Goal: Task Accomplishment & Management: Manage account settings

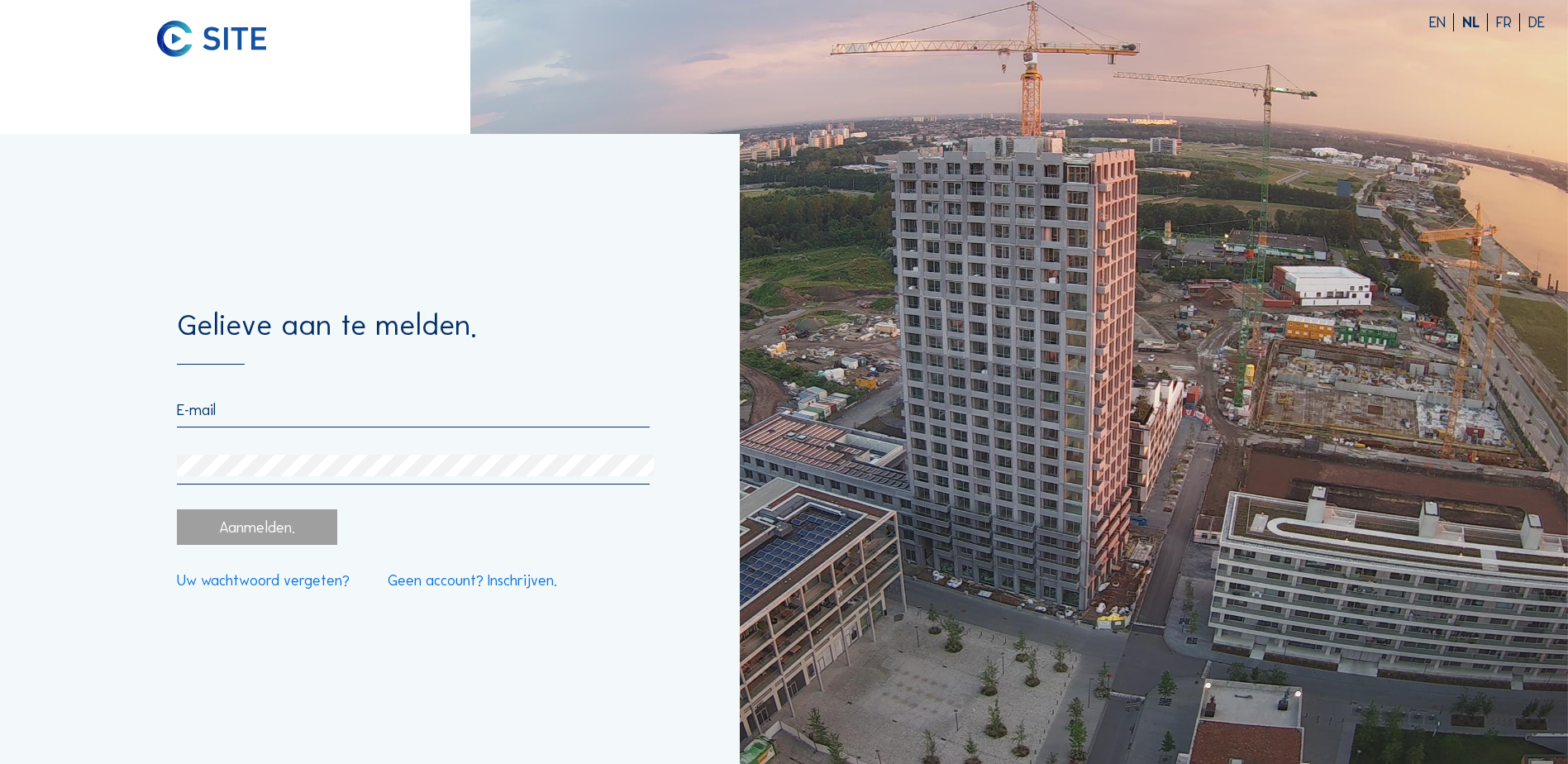
type input "[EMAIL_ADDRESS][DOMAIN_NAME]"
click at [307, 519] on div "Aanmelden." at bounding box center [256, 527] width 159 height 35
click at [311, 531] on div "Aanmelden." at bounding box center [256, 527] width 159 height 35
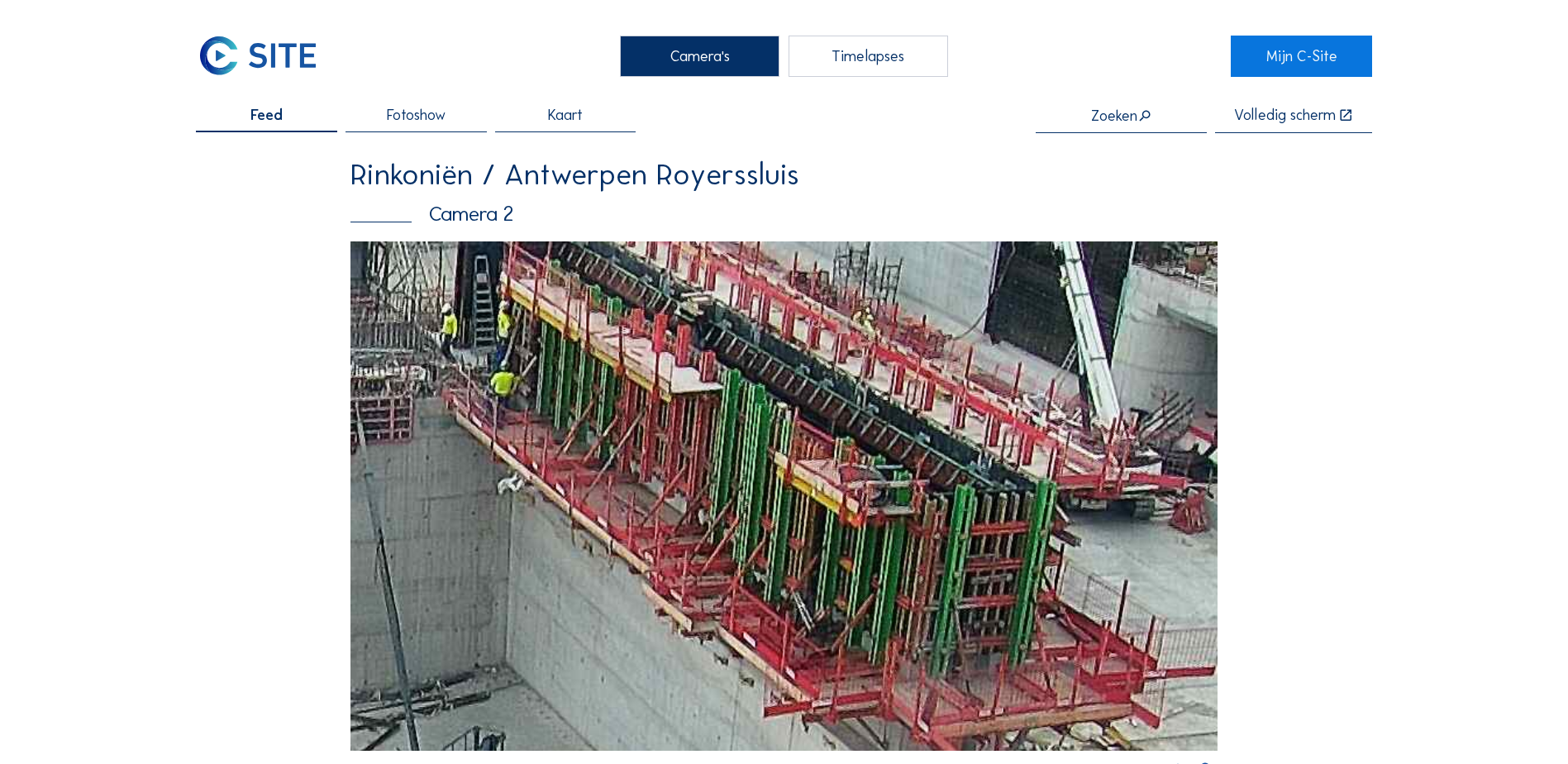
drag, startPoint x: 996, startPoint y: 438, endPoint x: 773, endPoint y: 362, distance: 235.6
click at [773, 362] on img at bounding box center [783, 496] width 867 height 509
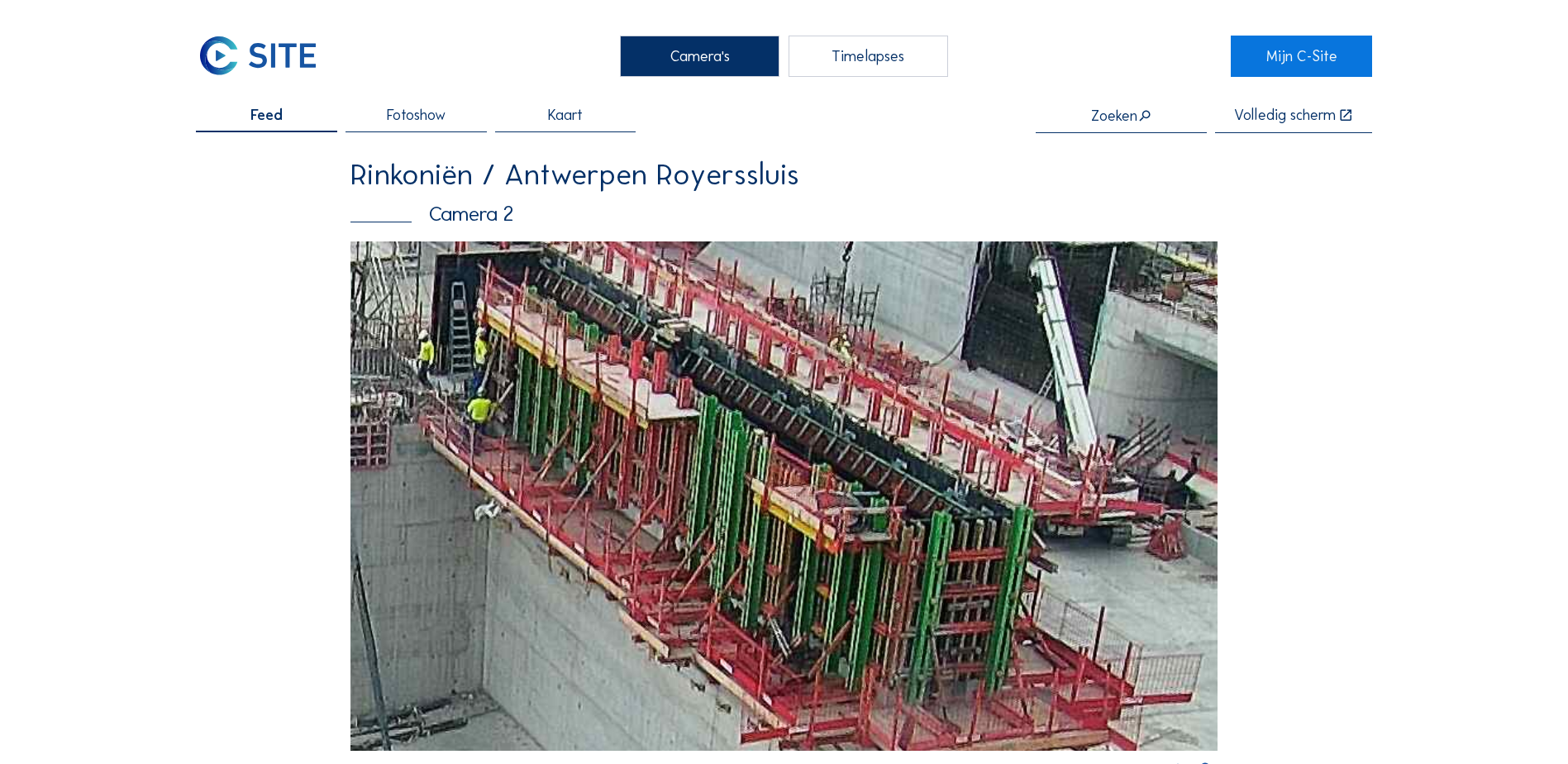
drag, startPoint x: 838, startPoint y: 302, endPoint x: 814, endPoint y: 328, distance: 35.4
click at [814, 328] on img at bounding box center [783, 496] width 867 height 509
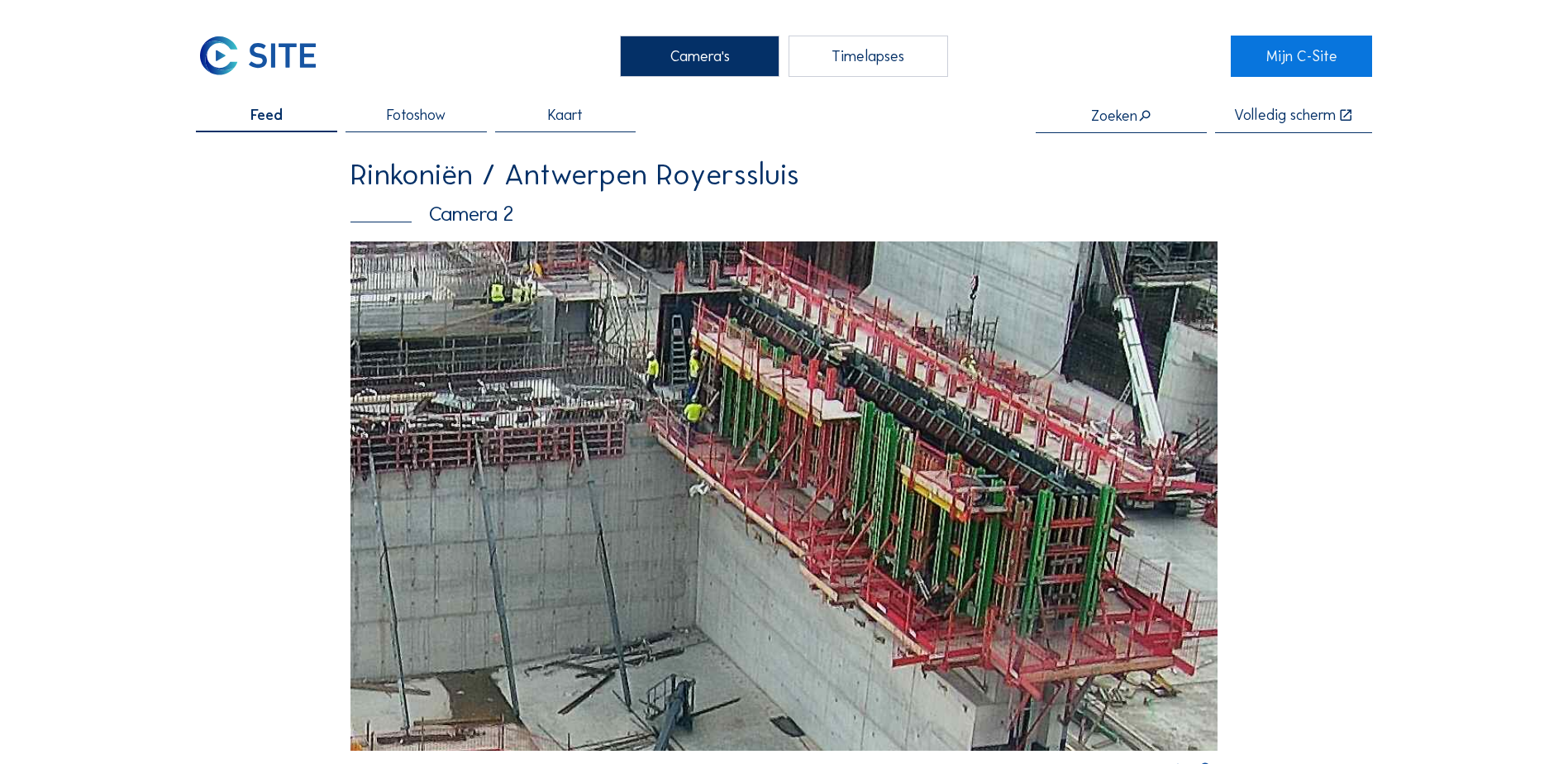
drag, startPoint x: 750, startPoint y: 352, endPoint x: 686, endPoint y: 402, distance: 81.2
click at [686, 402] on img at bounding box center [783, 496] width 867 height 509
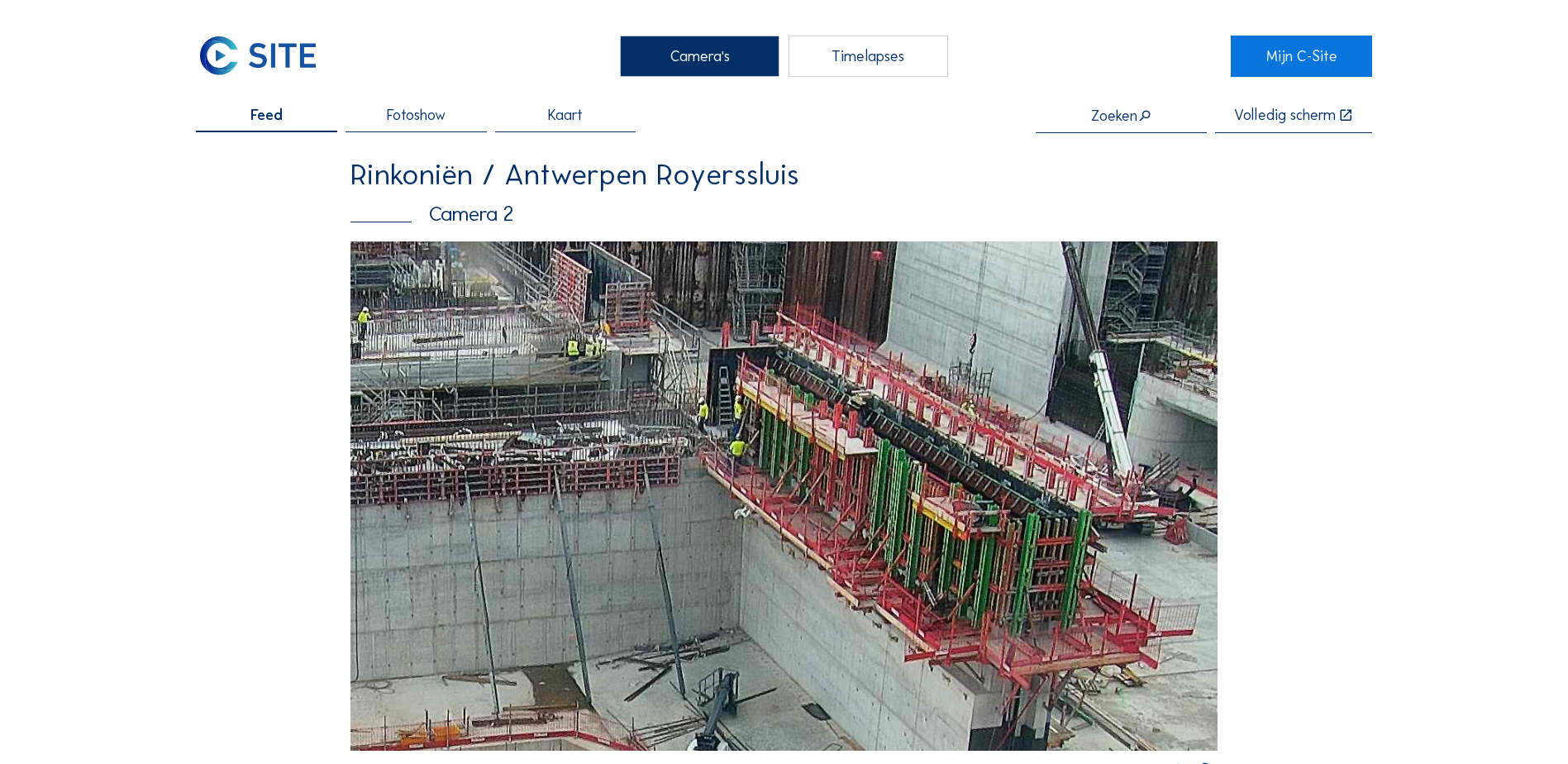
drag, startPoint x: 899, startPoint y: 371, endPoint x: 918, endPoint y: 403, distance: 37.2
click at [918, 403] on img at bounding box center [783, 496] width 867 height 509
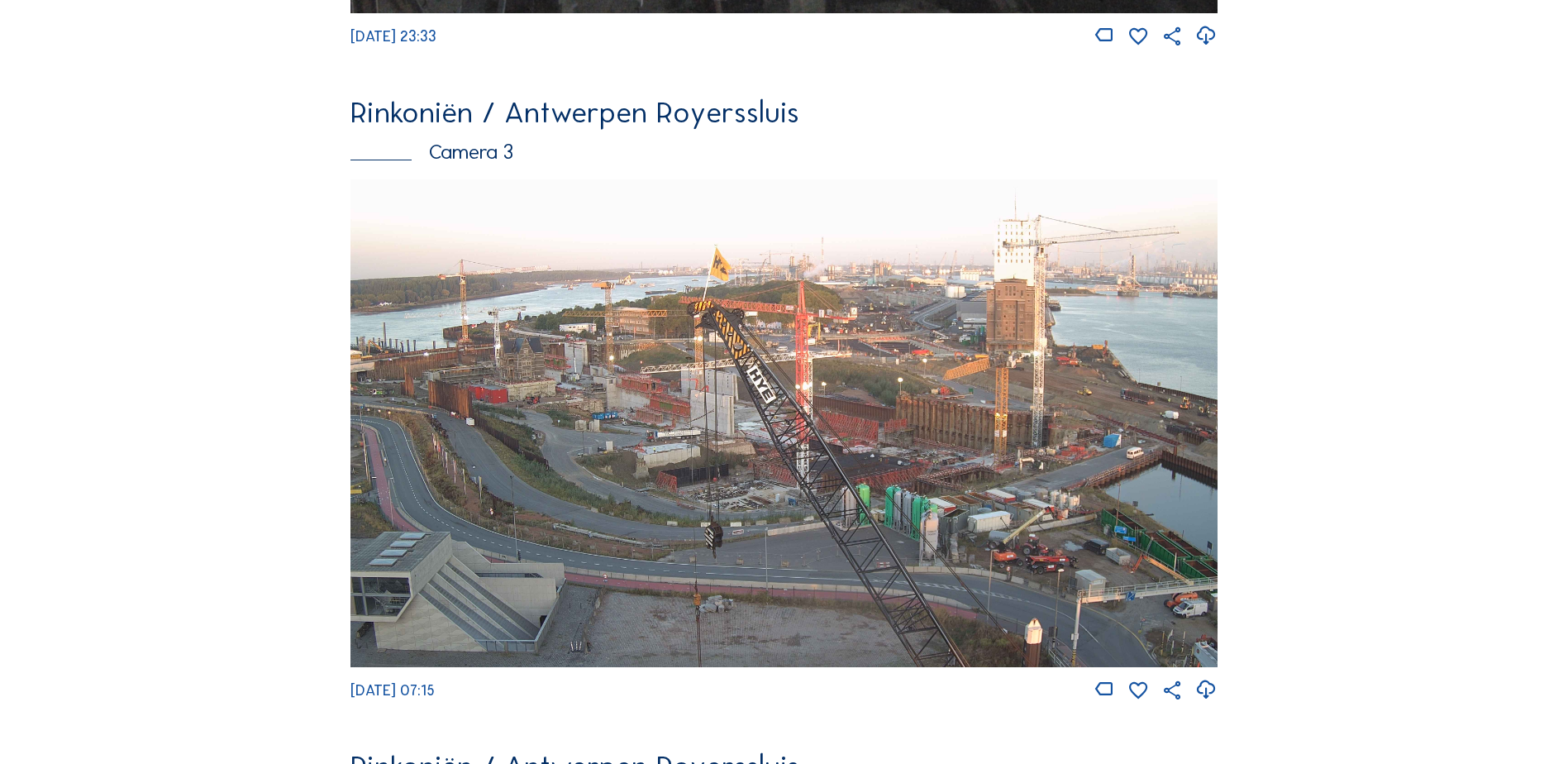
scroll to position [2069, 0]
click at [835, 446] on img at bounding box center [783, 425] width 867 height 488
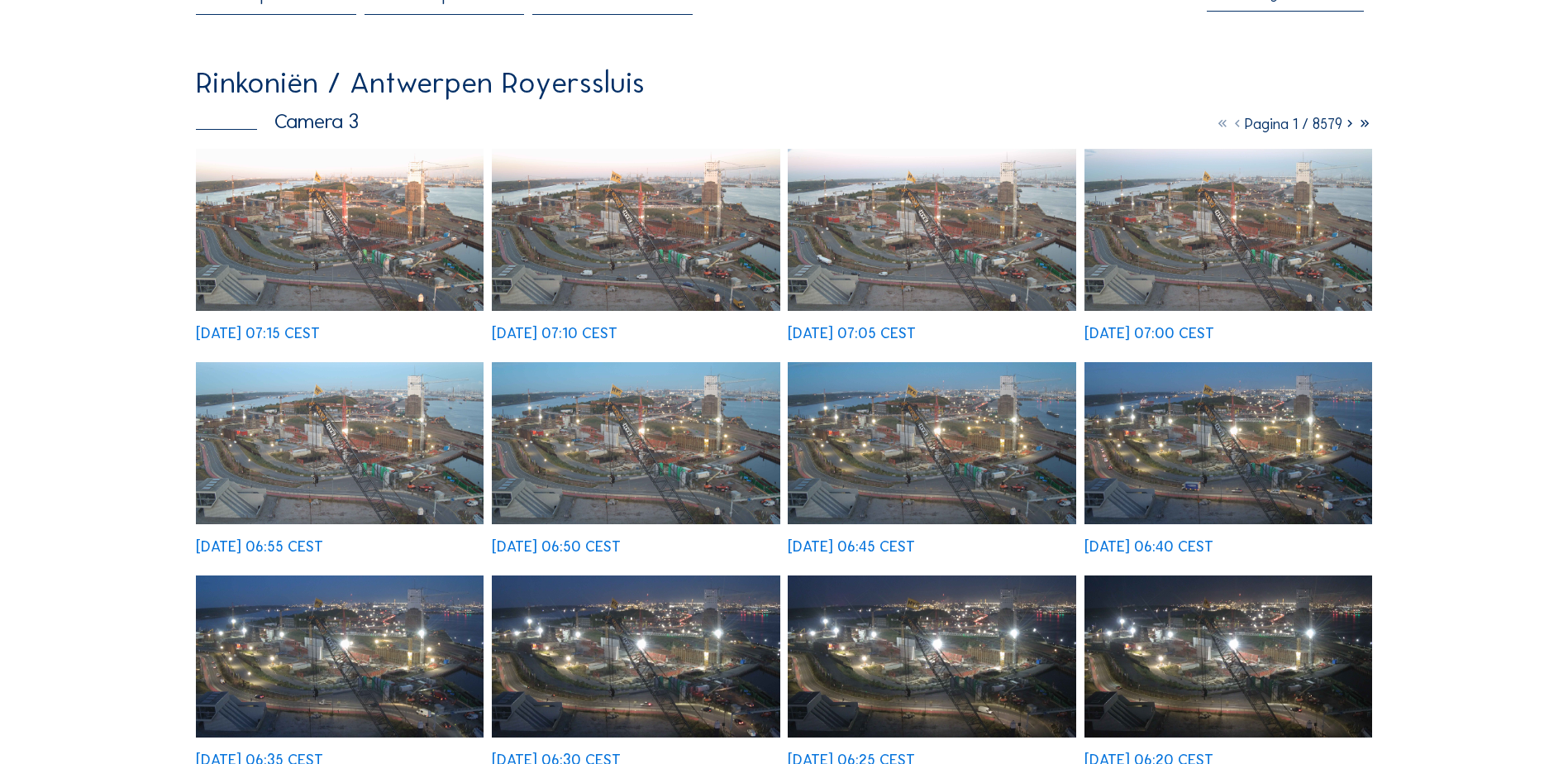
scroll to position [331, 0]
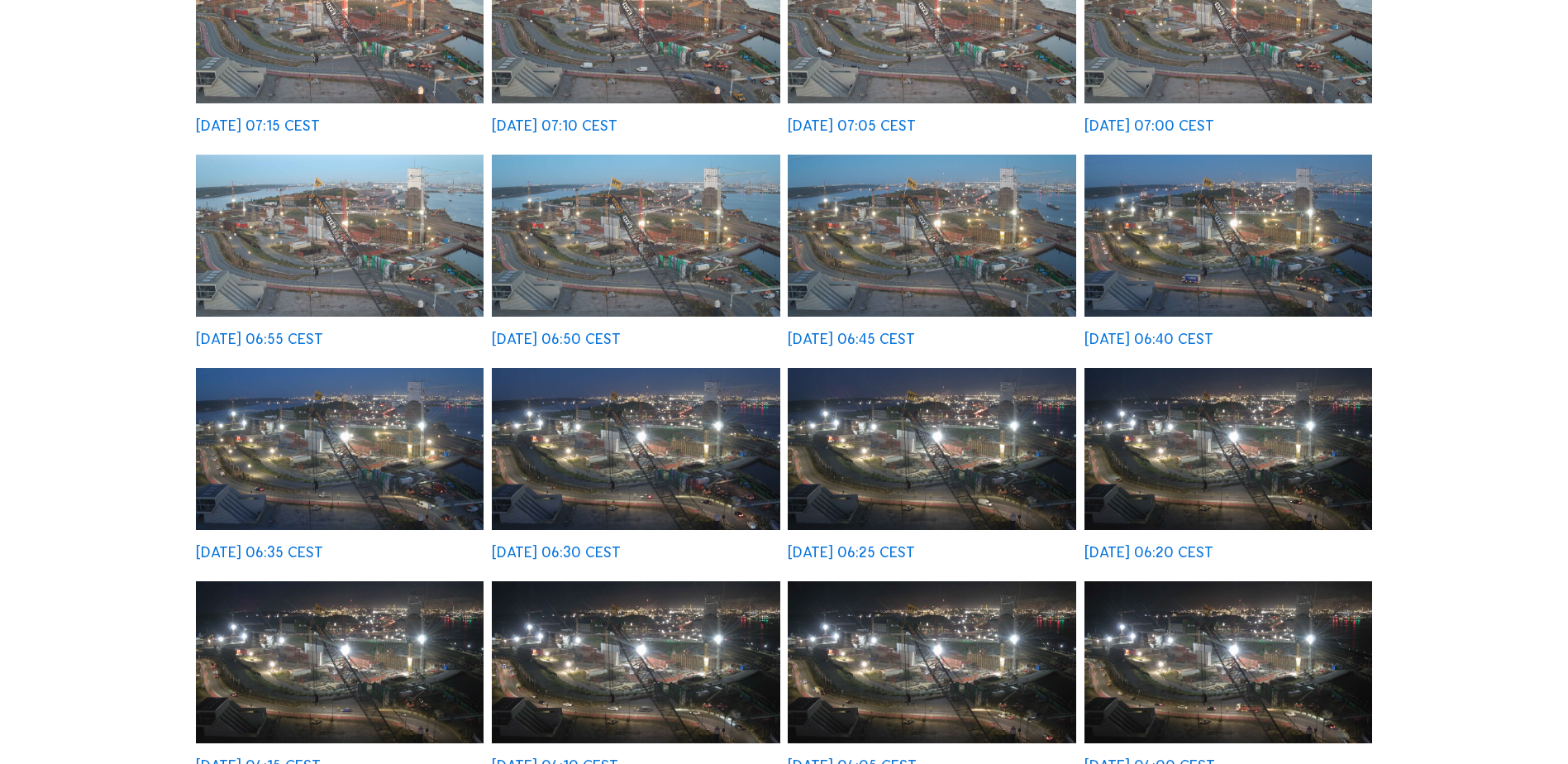
click at [679, 242] on img at bounding box center [635, 236] width 288 height 162
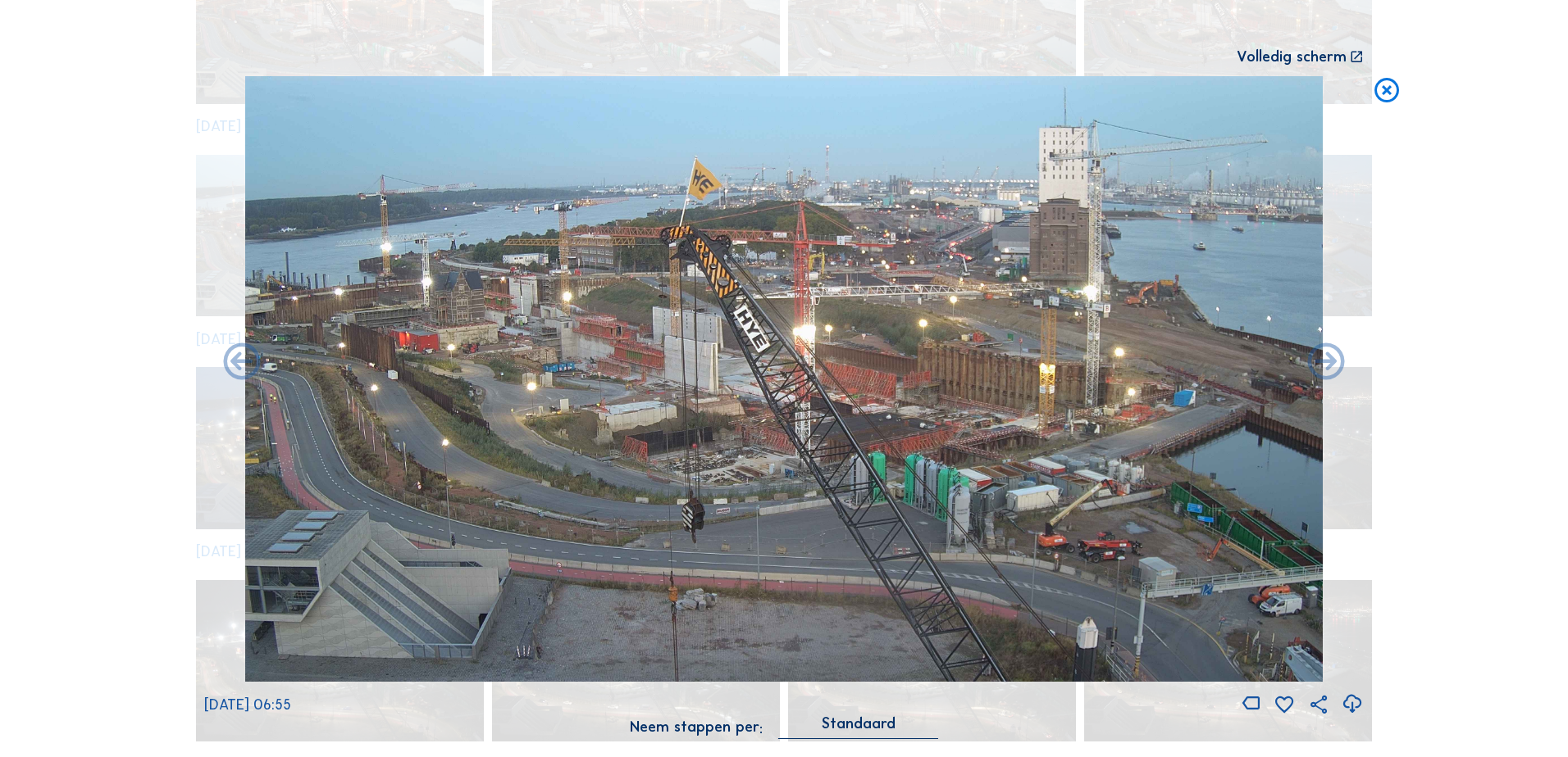
click at [1385, 90] on icon at bounding box center [1386, 91] width 30 height 30
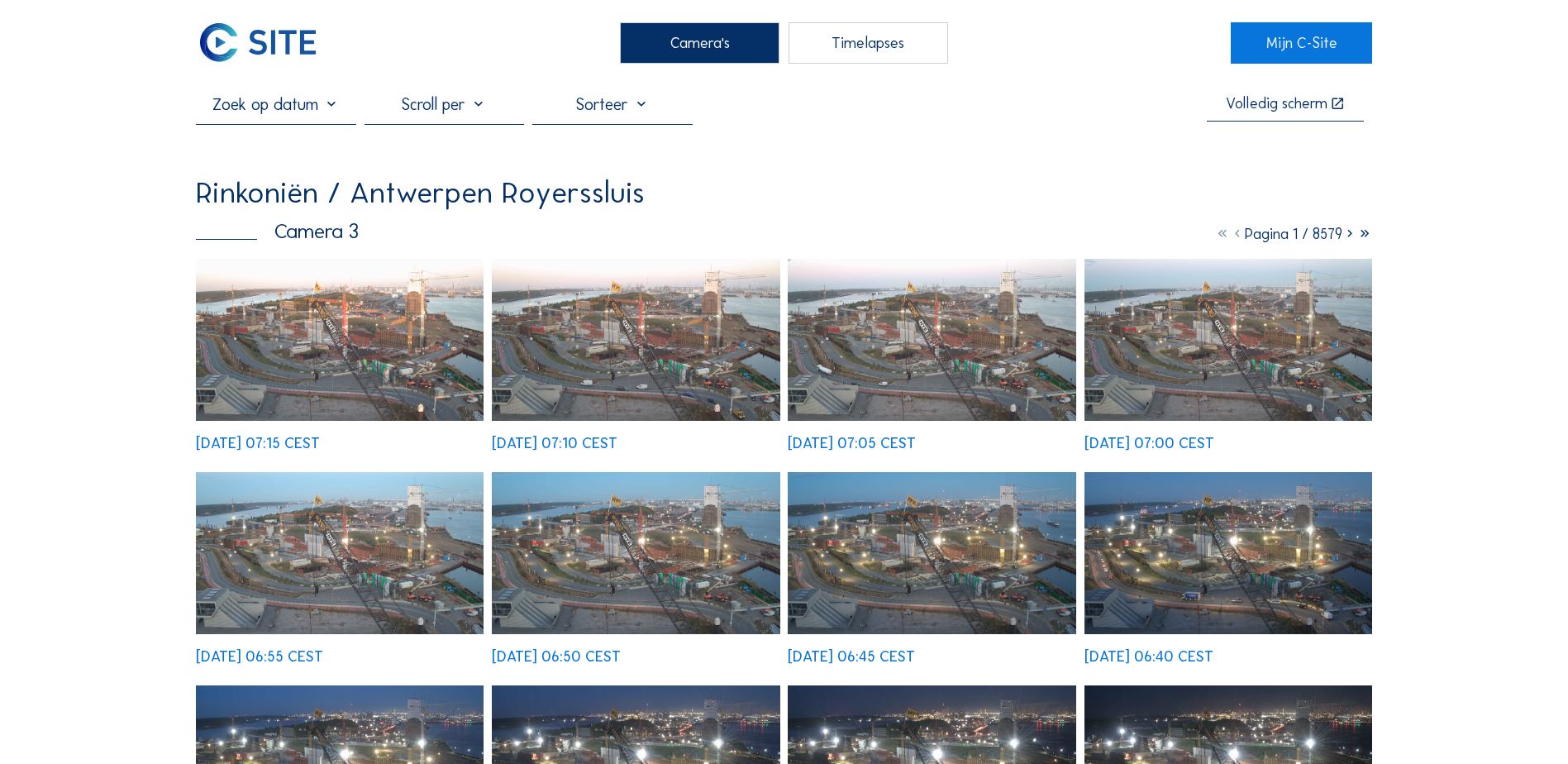
scroll to position [0, 0]
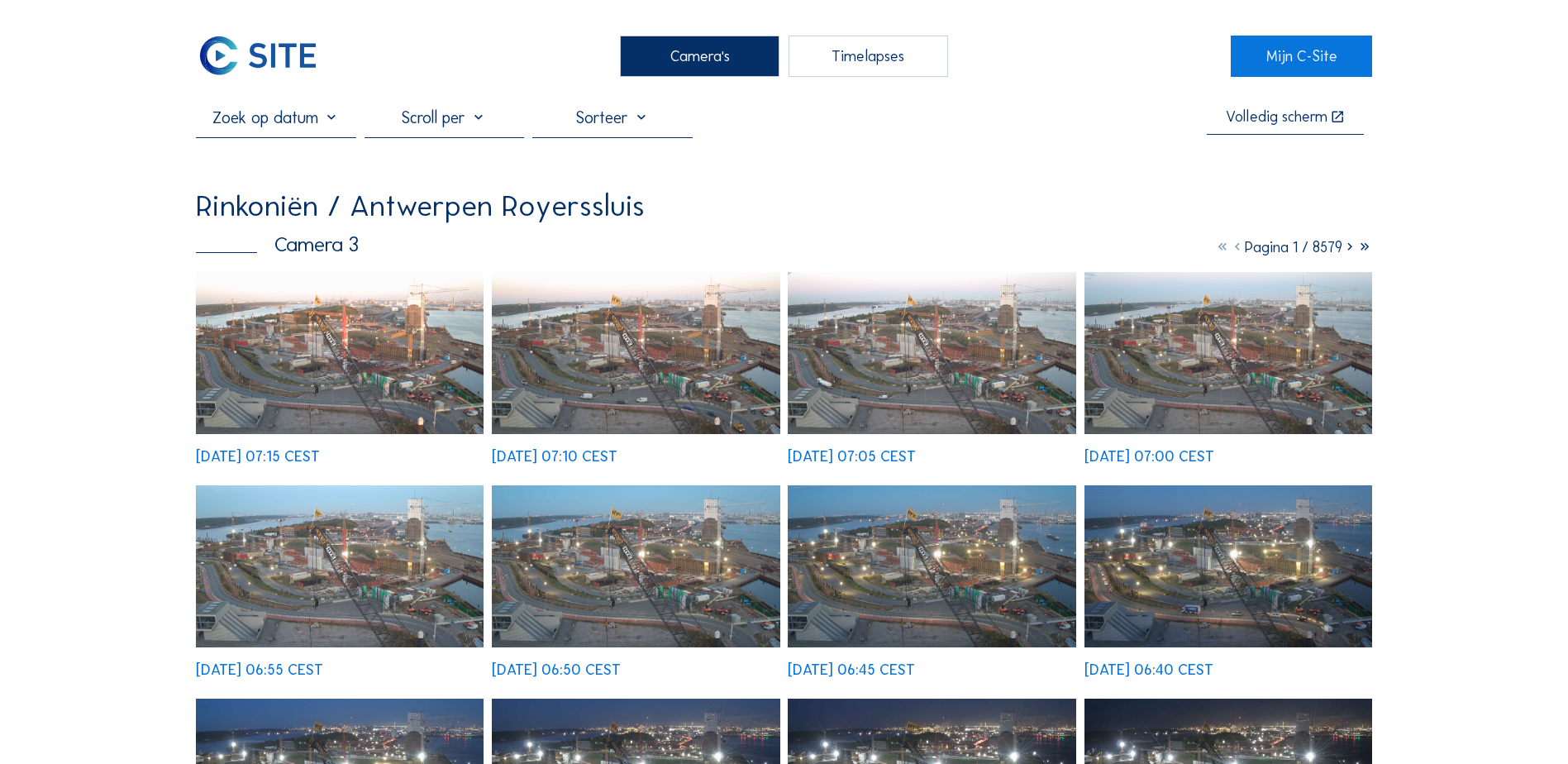
click at [420, 383] on img at bounding box center [339, 353] width 288 height 162
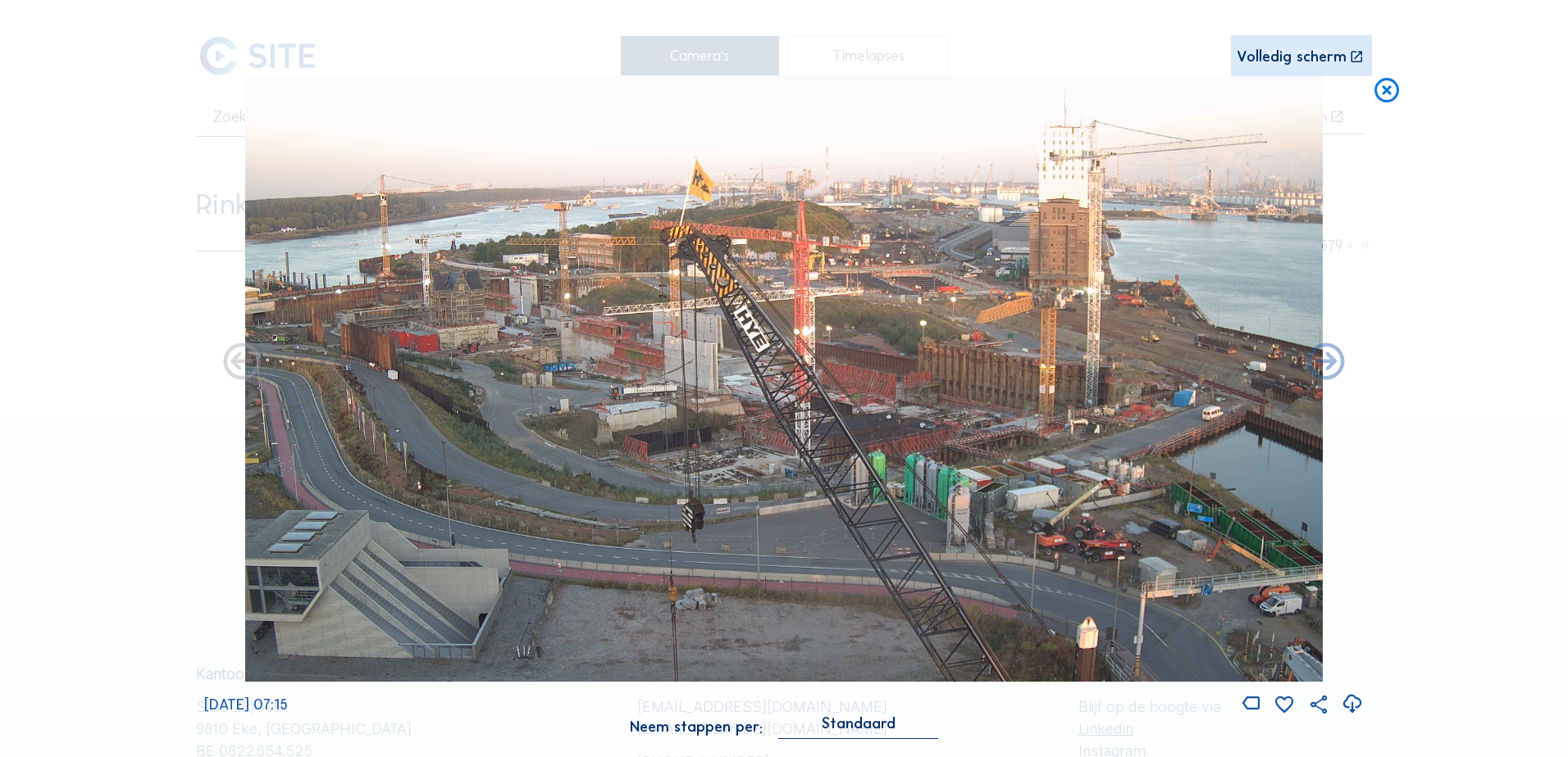
click at [1384, 91] on icon at bounding box center [1386, 91] width 30 height 30
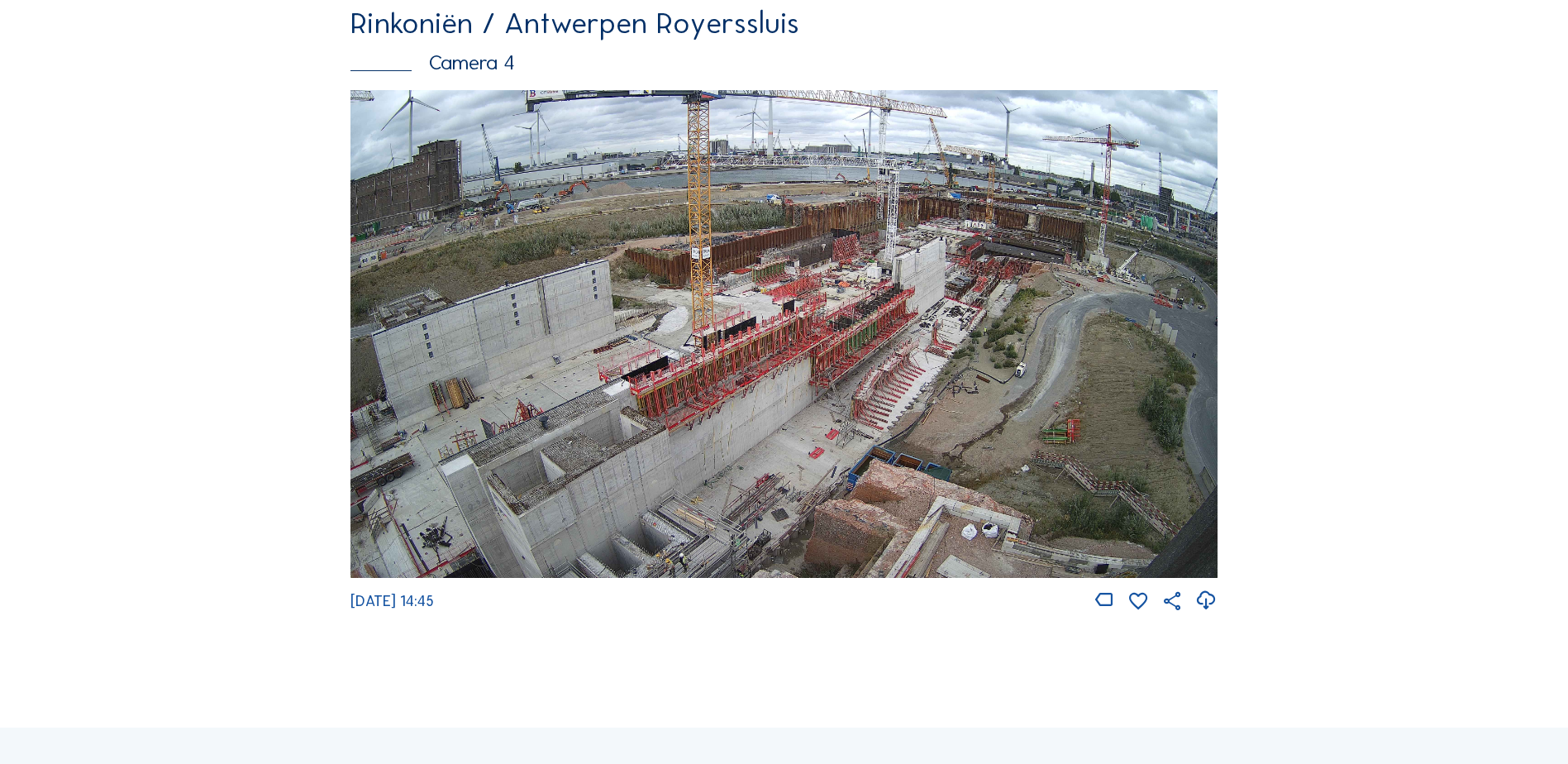
scroll to position [2962, 0]
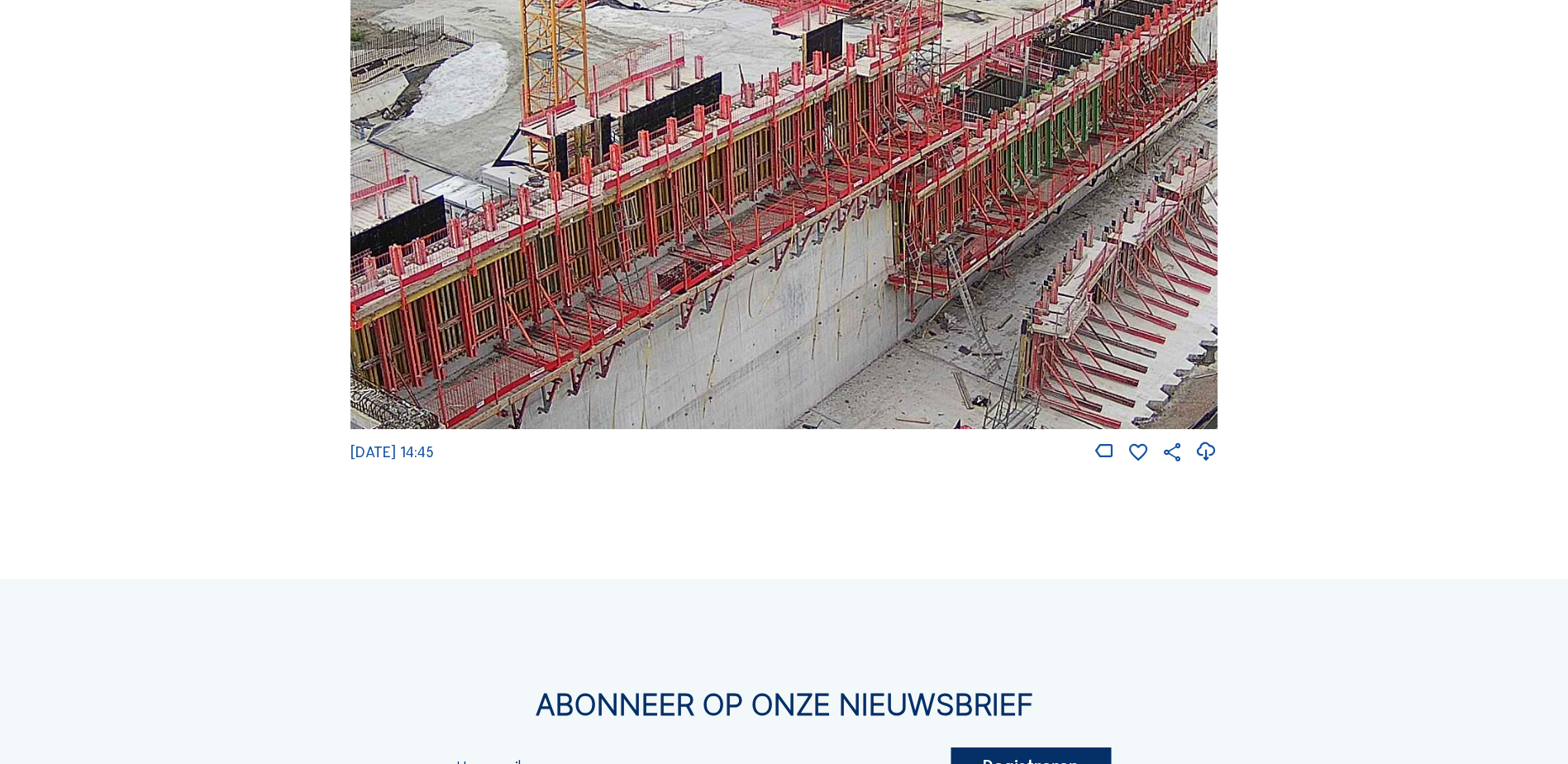
drag, startPoint x: 630, startPoint y: 257, endPoint x: 741, endPoint y: 321, distance: 128.1
click at [741, 321] on img at bounding box center [783, 185] width 867 height 488
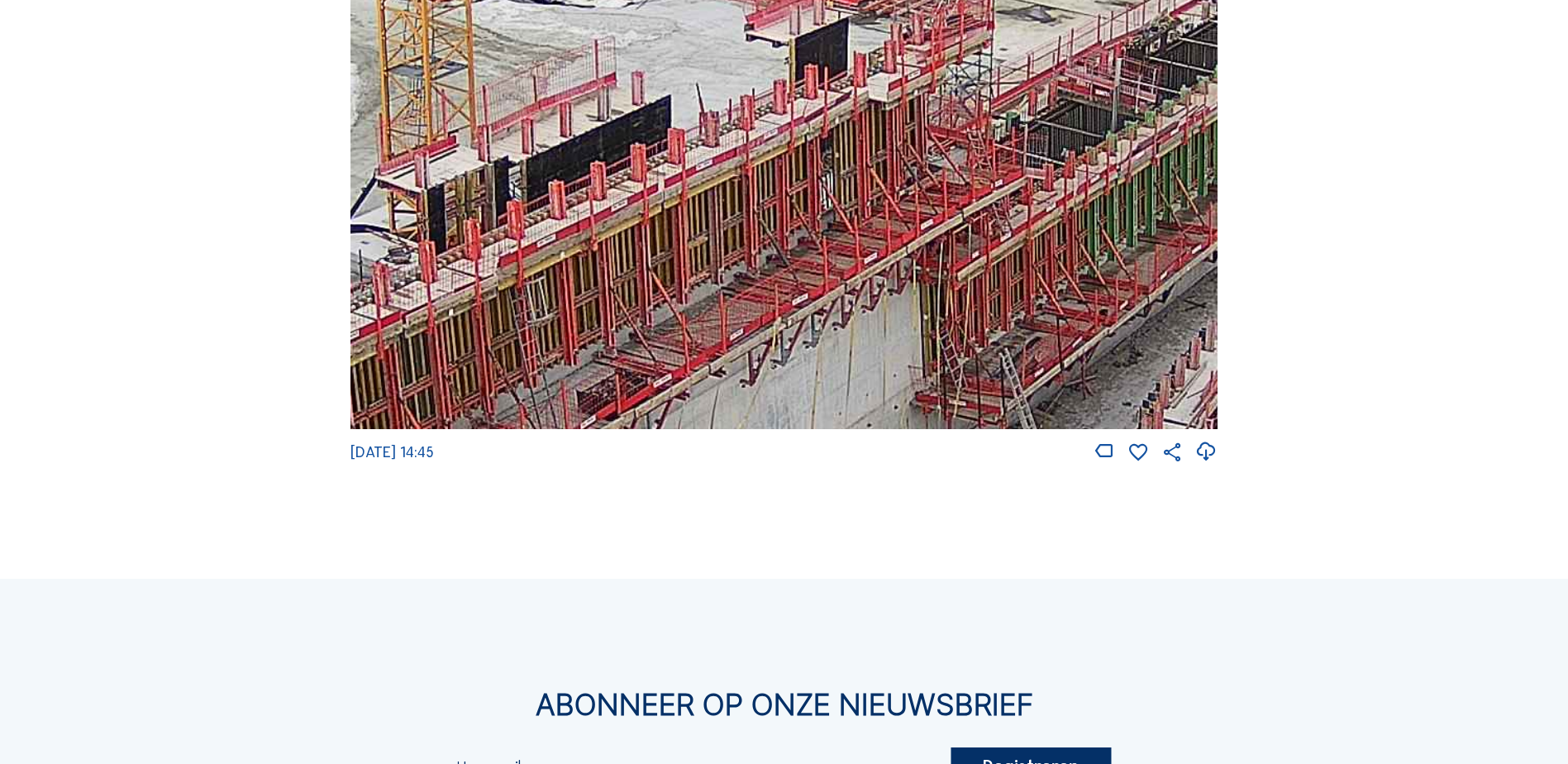
drag, startPoint x: 804, startPoint y: 252, endPoint x: 675, endPoint y: 355, distance: 165.1
click at [675, 355] on img at bounding box center [783, 185] width 867 height 488
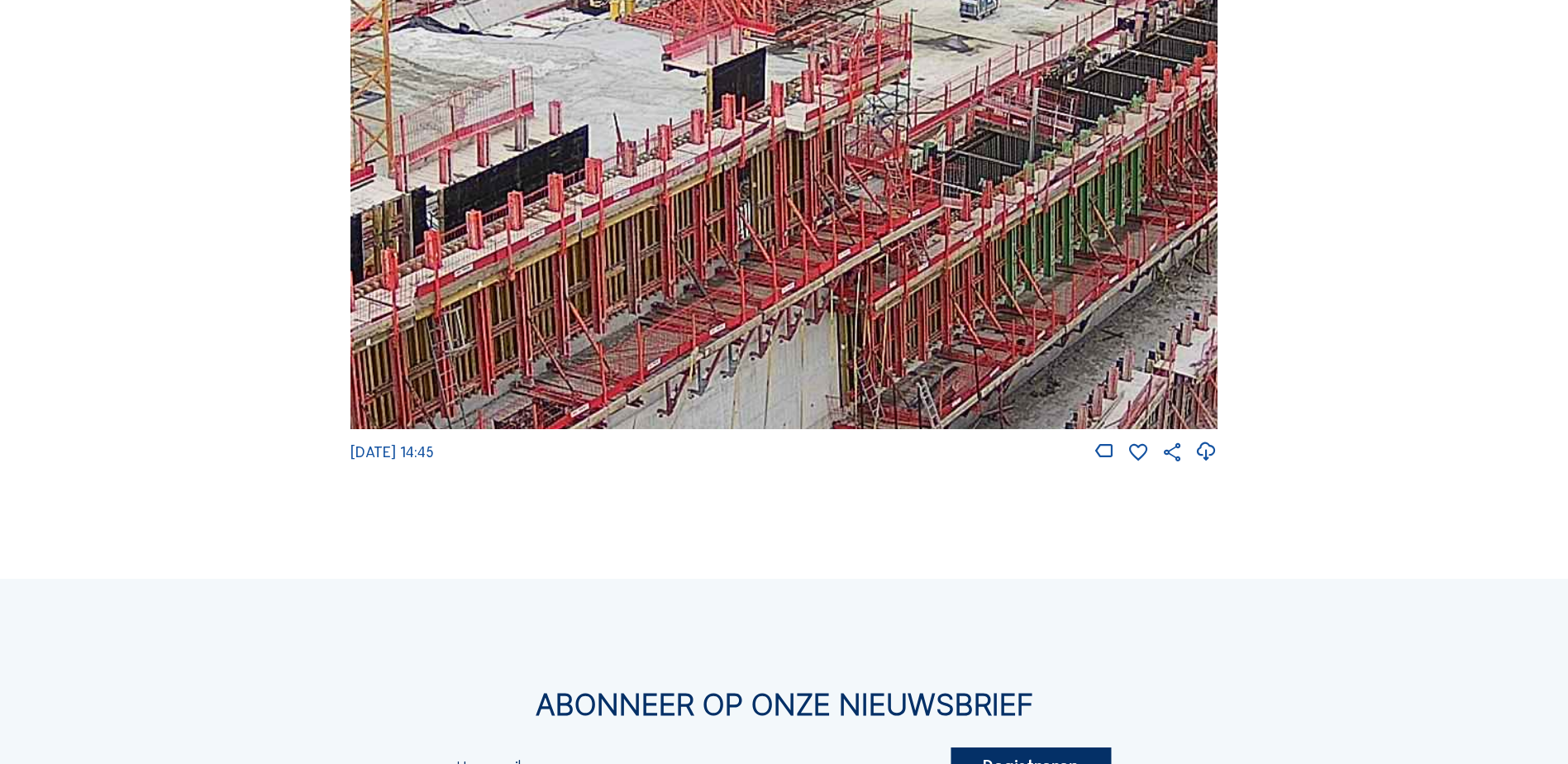
drag, startPoint x: 738, startPoint y: 262, endPoint x: 610, endPoint y: 290, distance: 131.0
click at [610, 299] on img at bounding box center [783, 185] width 867 height 488
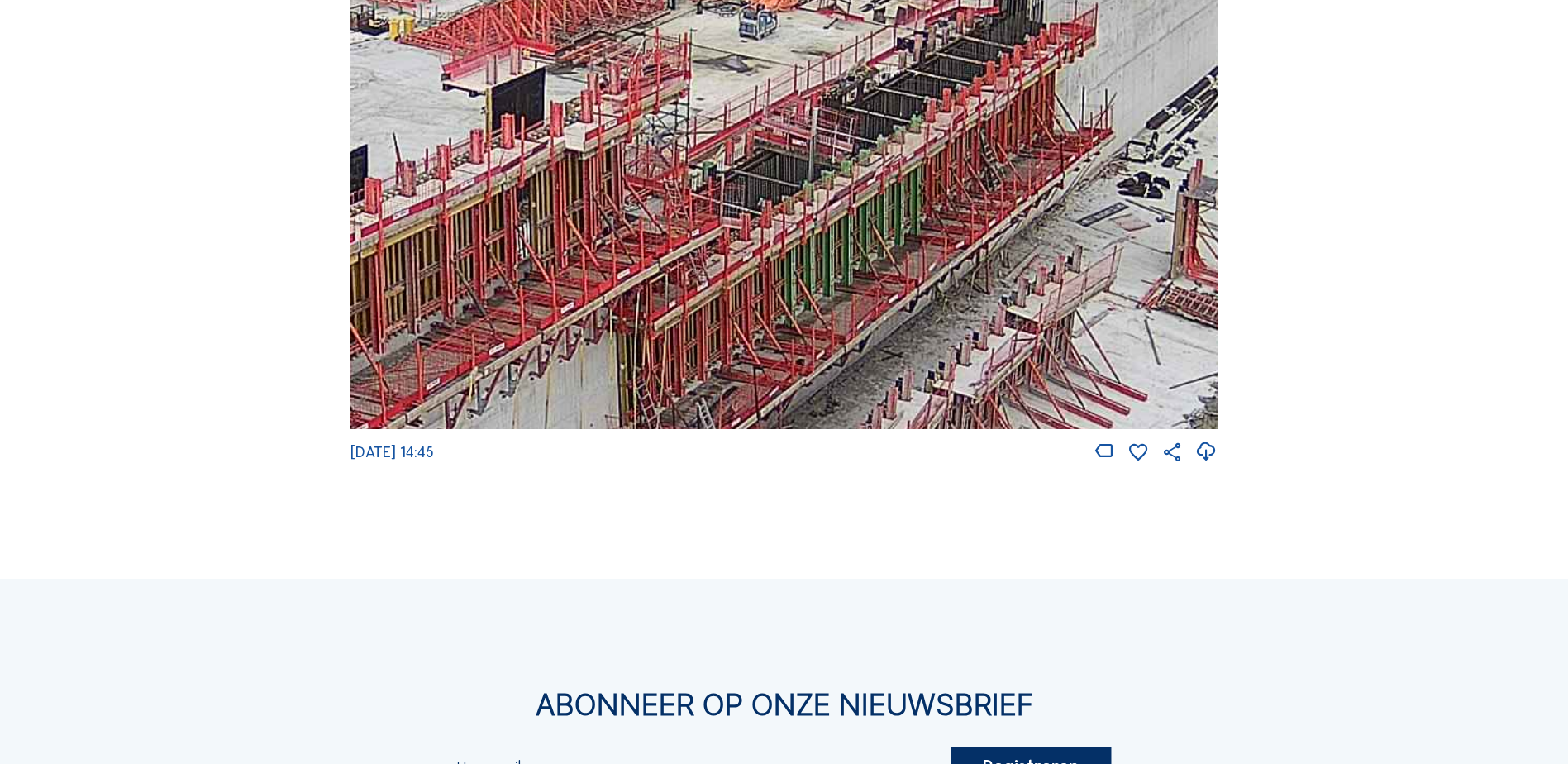
drag, startPoint x: 885, startPoint y: 201, endPoint x: 774, endPoint y: 188, distance: 111.8
click at [776, 188] on img at bounding box center [783, 185] width 867 height 488
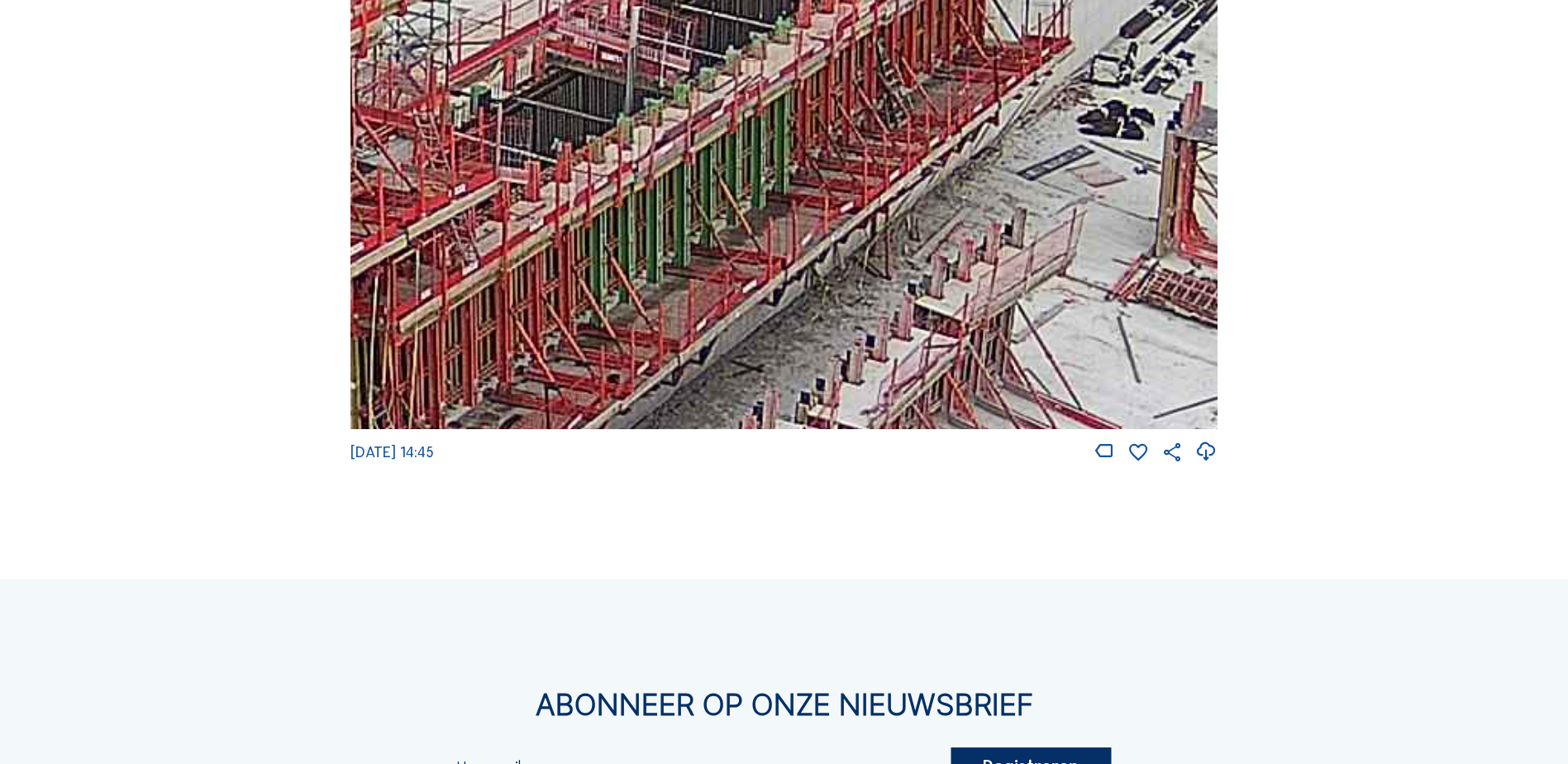
drag, startPoint x: 962, startPoint y: 219, endPoint x: 864, endPoint y: 138, distance: 127.1
click at [872, 123] on img at bounding box center [783, 185] width 867 height 488
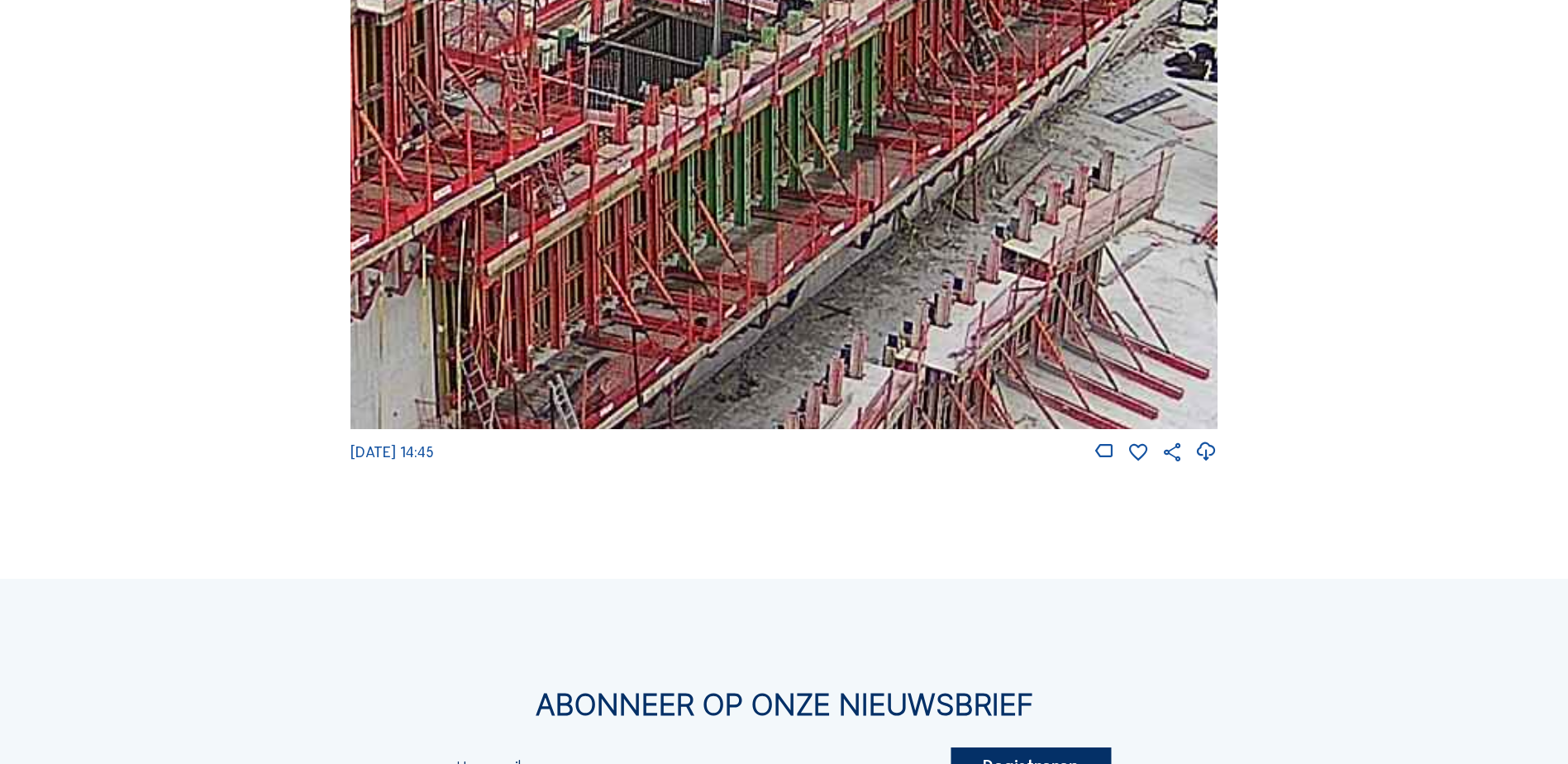
drag, startPoint x: 735, startPoint y: 321, endPoint x: 749, endPoint y: 277, distance: 46.2
click at [816, 273] on img at bounding box center [783, 185] width 867 height 488
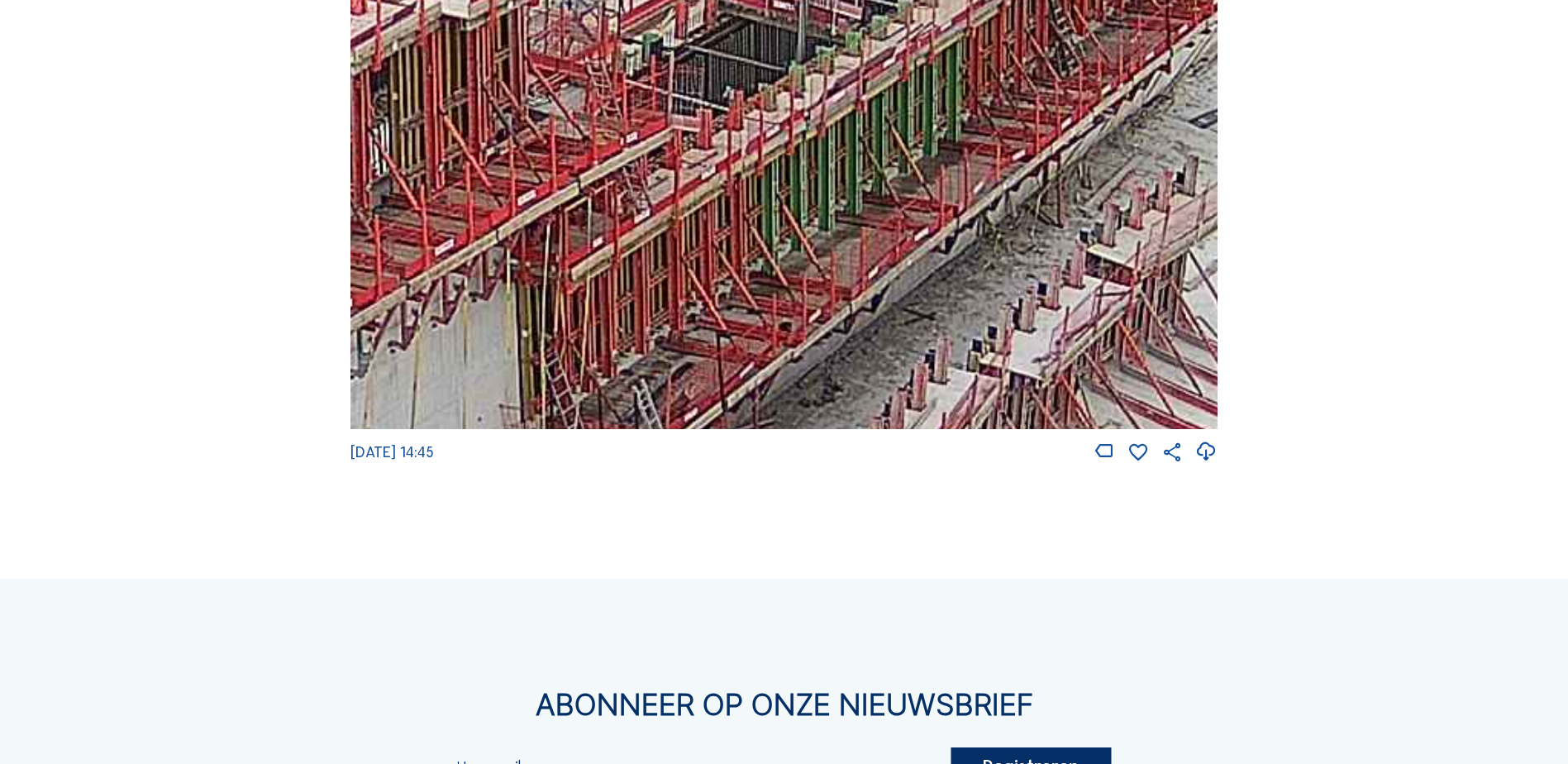
drag, startPoint x: 527, startPoint y: 235, endPoint x: 614, endPoint y: 236, distance: 87.0
click at [614, 236] on img at bounding box center [783, 185] width 867 height 488
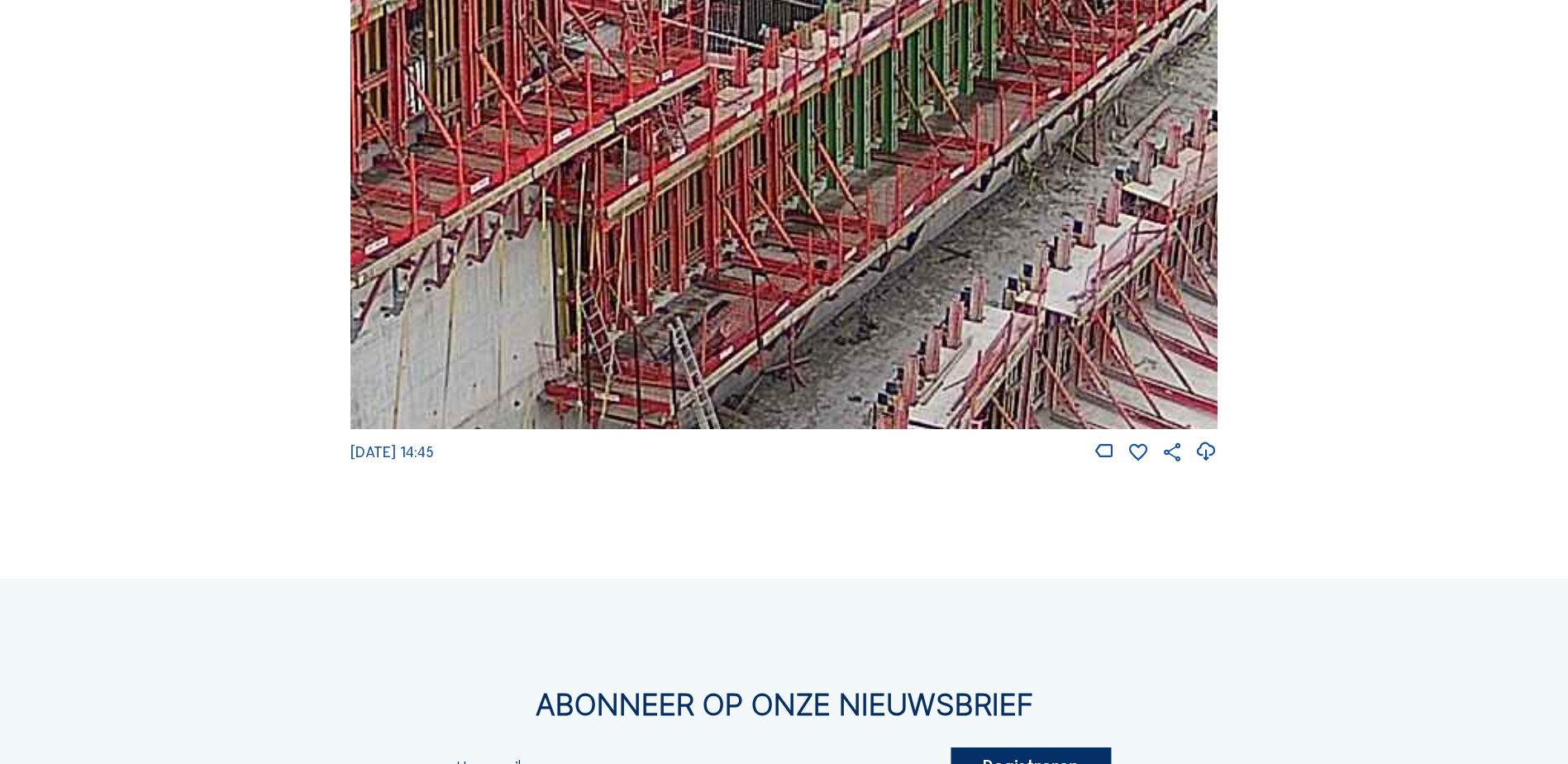
drag, startPoint x: 638, startPoint y: 321, endPoint x: 679, endPoint y: 277, distance: 60.1
click at [675, 255] on img at bounding box center [783, 185] width 867 height 488
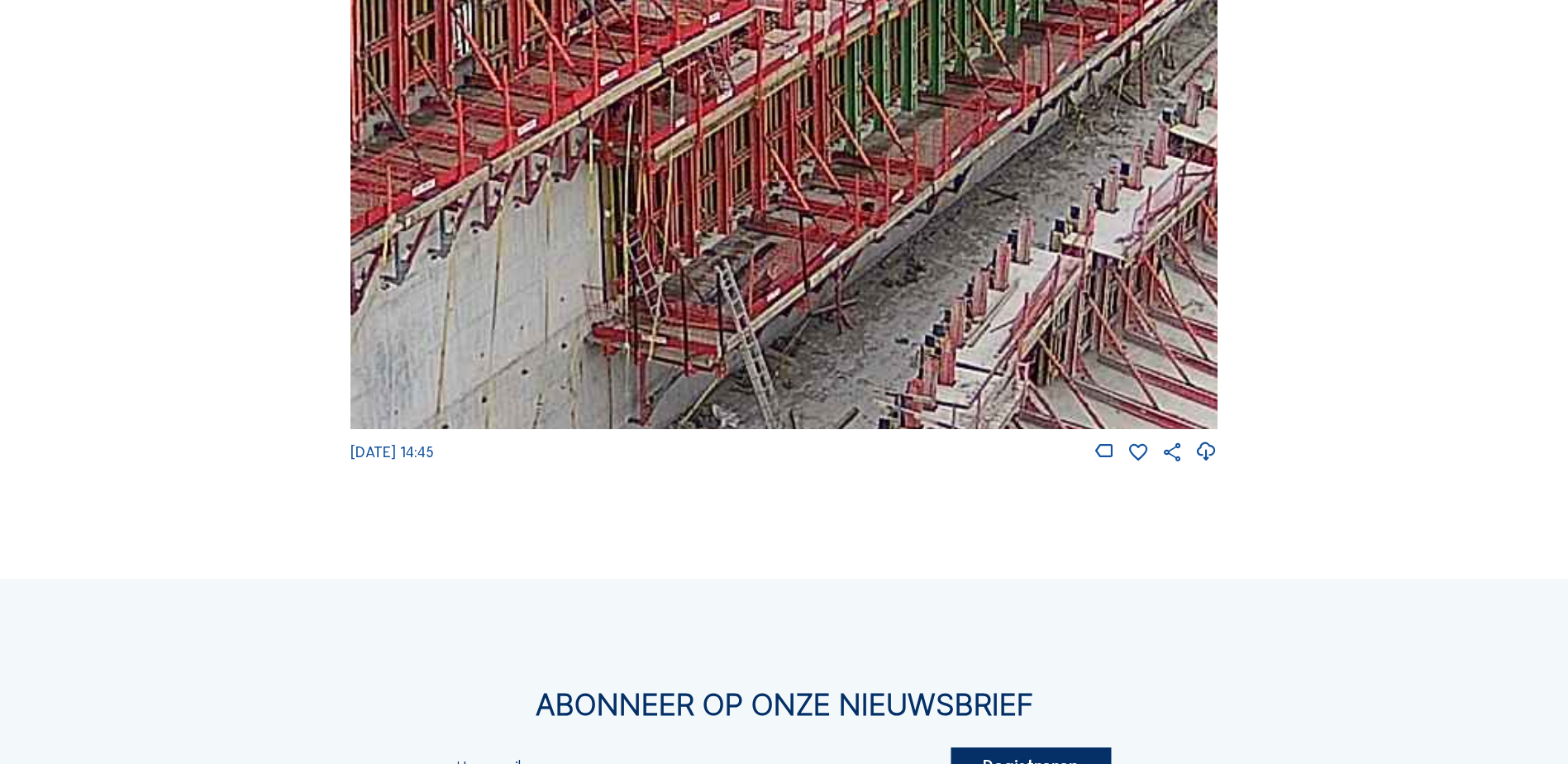
drag, startPoint x: 760, startPoint y: 358, endPoint x: 805, endPoint y: 305, distance: 69.5
click at [805, 305] on img at bounding box center [783, 185] width 867 height 488
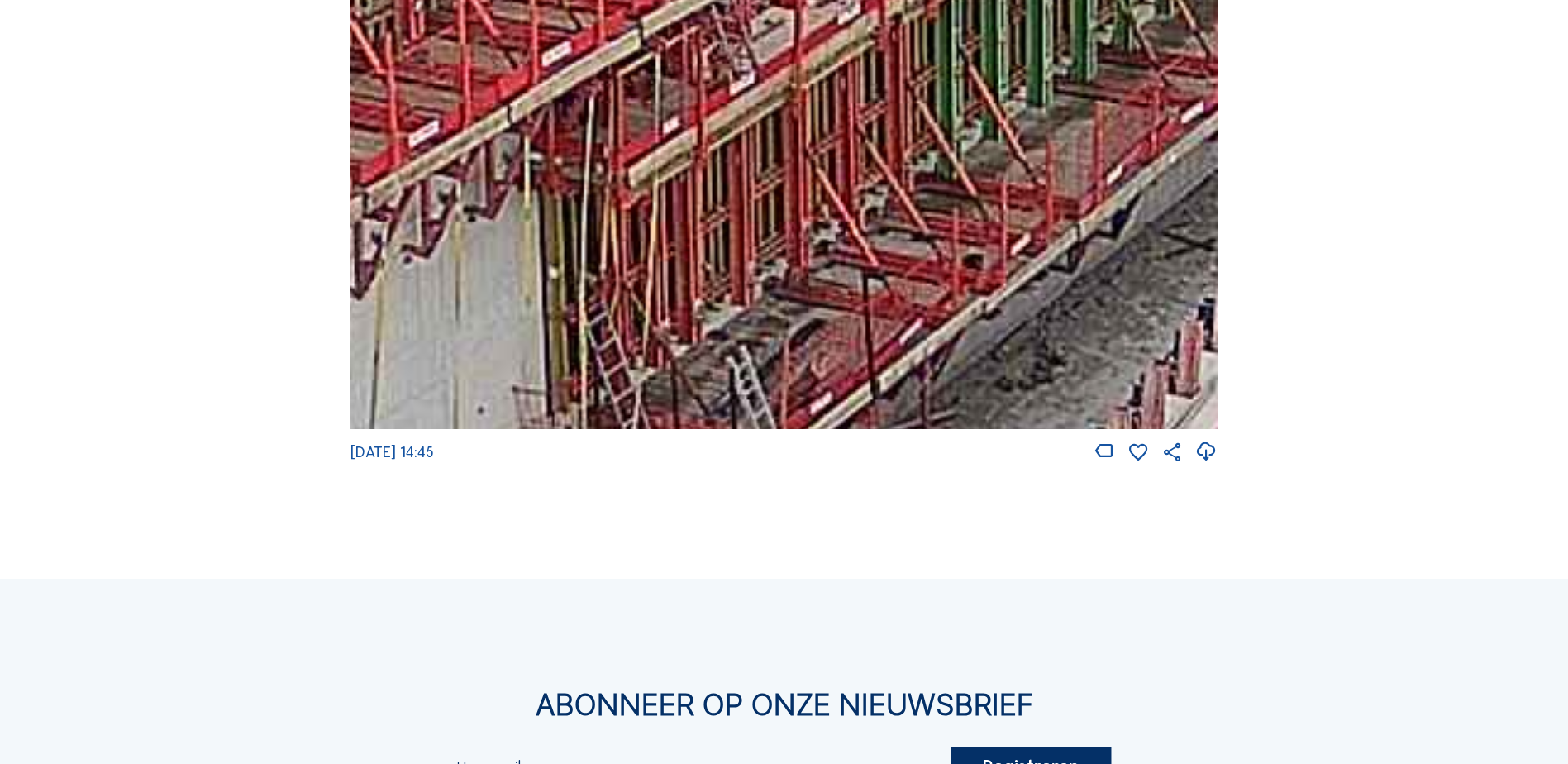
drag, startPoint x: 754, startPoint y: 164, endPoint x: 716, endPoint y: 211, distance: 60.4
click at [720, 211] on img at bounding box center [783, 185] width 867 height 488
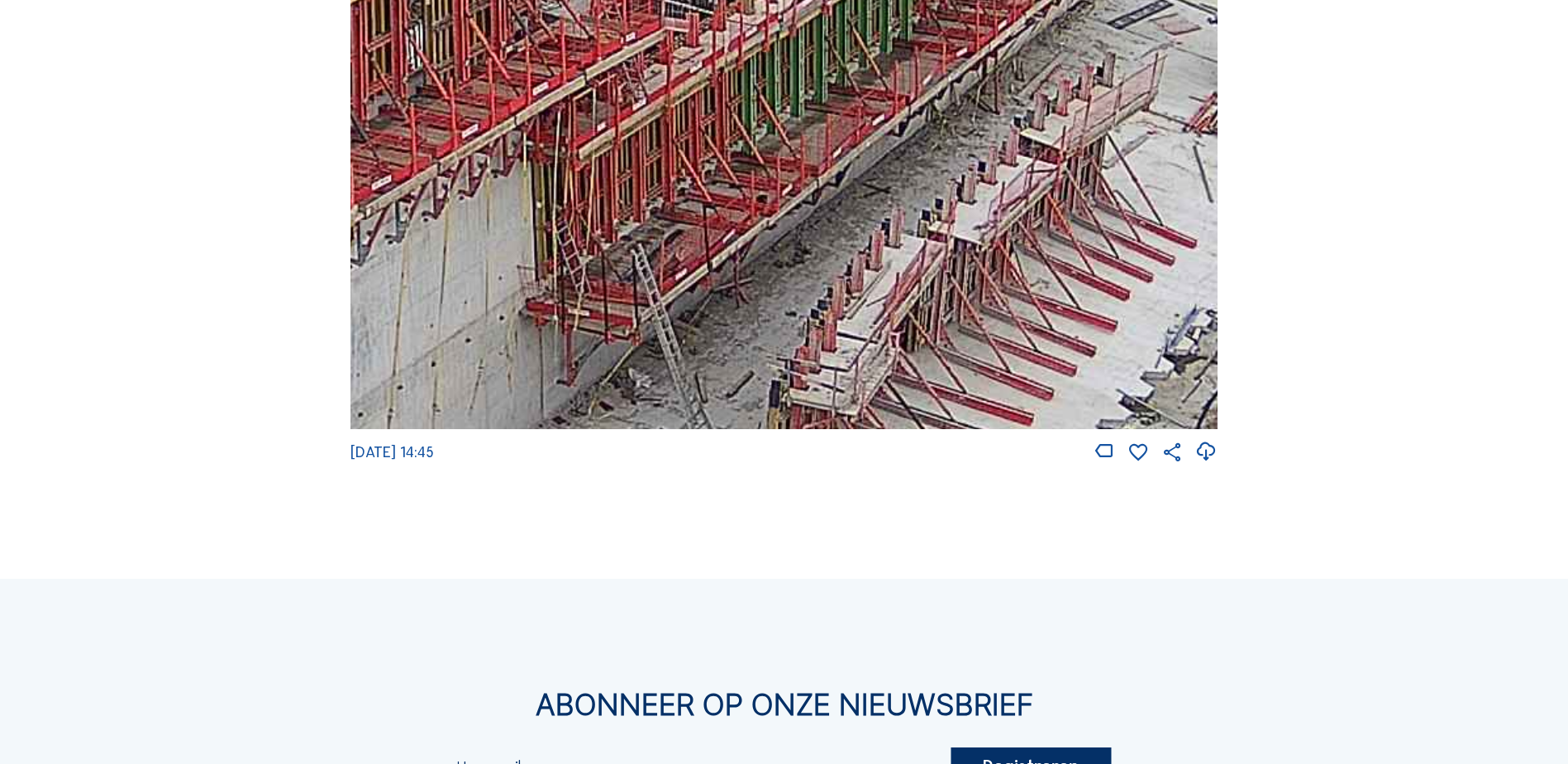
drag, startPoint x: 852, startPoint y: 240, endPoint x: 718, endPoint y: 207, distance: 138.0
click at [689, 216] on img at bounding box center [783, 185] width 867 height 488
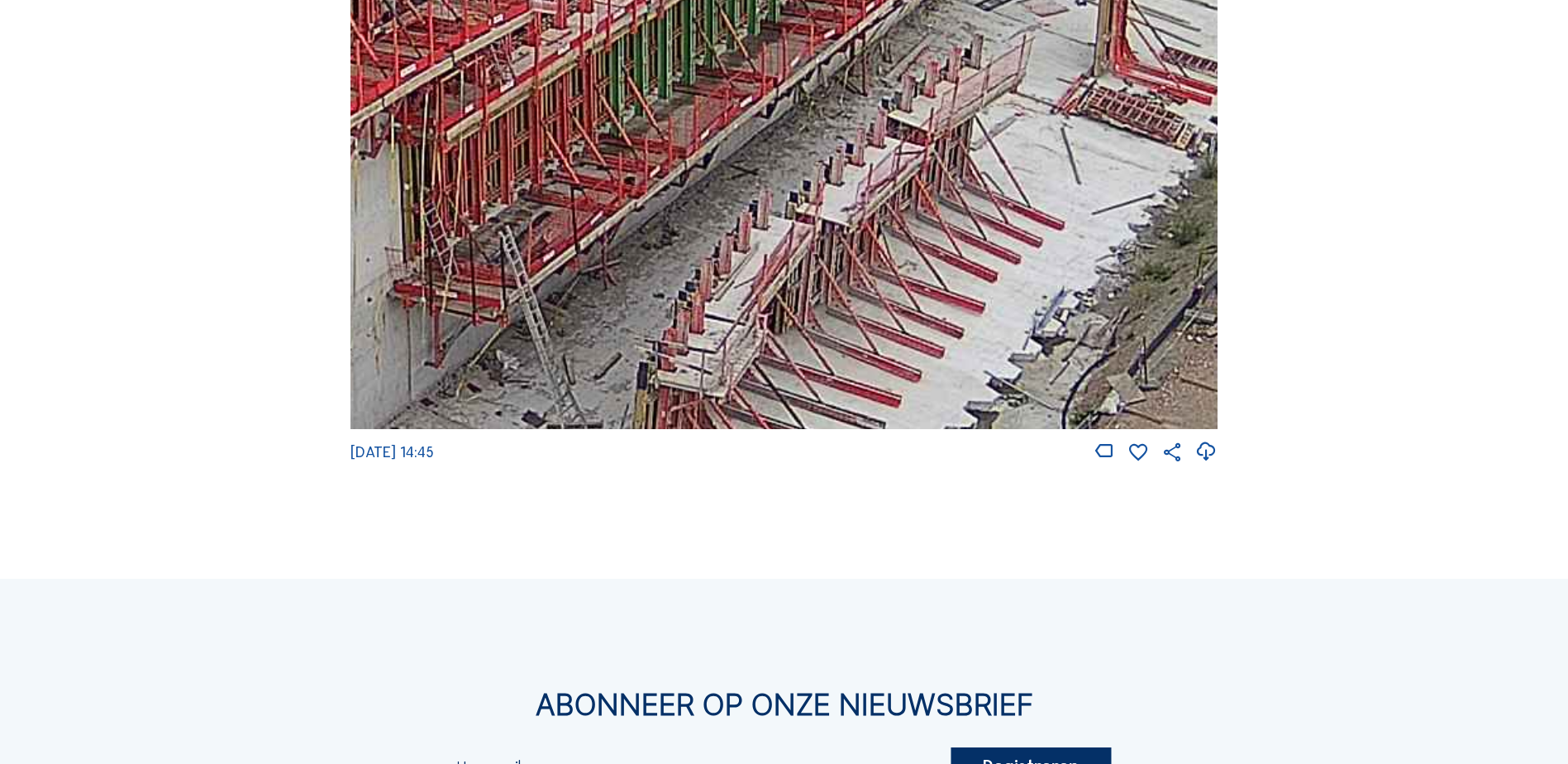
drag, startPoint x: 829, startPoint y: 193, endPoint x: 780, endPoint y: 157, distance: 60.8
click at [780, 157] on img at bounding box center [783, 185] width 867 height 488
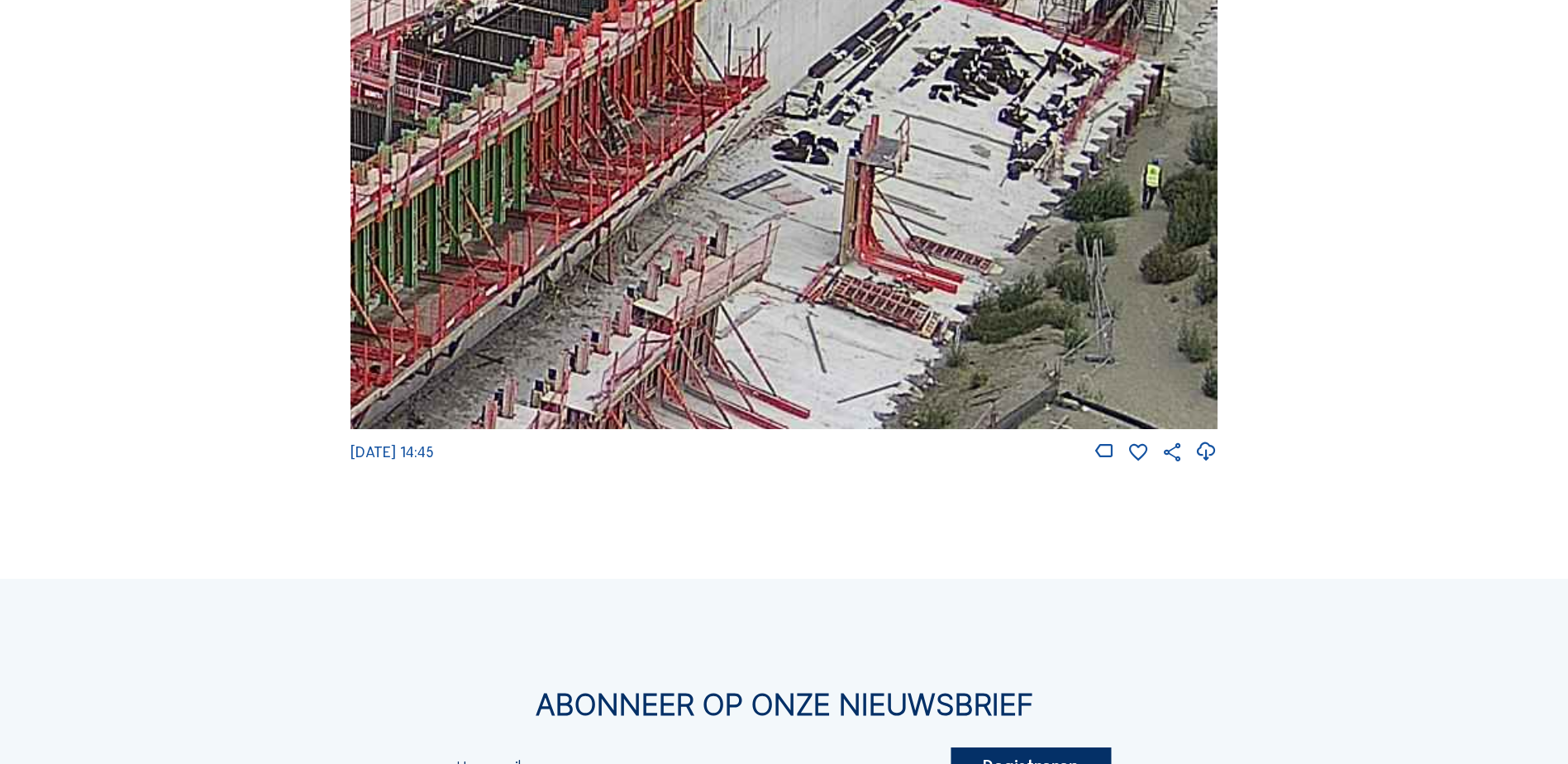
drag, startPoint x: 951, startPoint y: 92, endPoint x: 697, endPoint y: 280, distance: 316.0
click at [697, 280] on img at bounding box center [783, 185] width 867 height 488
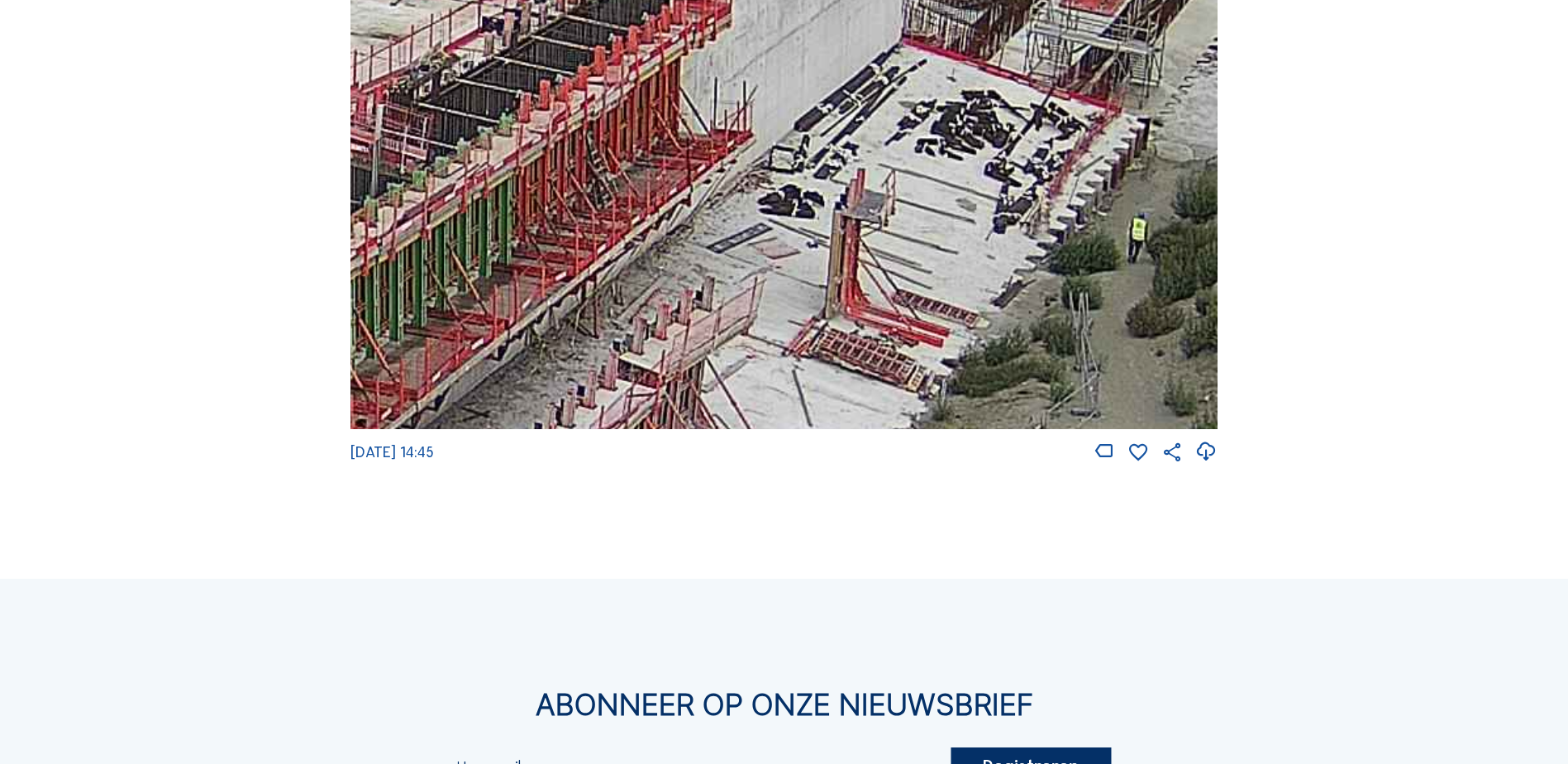
drag, startPoint x: 884, startPoint y: 192, endPoint x: 822, endPoint y: 242, distance: 79.6
click at [822, 242] on img at bounding box center [783, 185] width 867 height 488
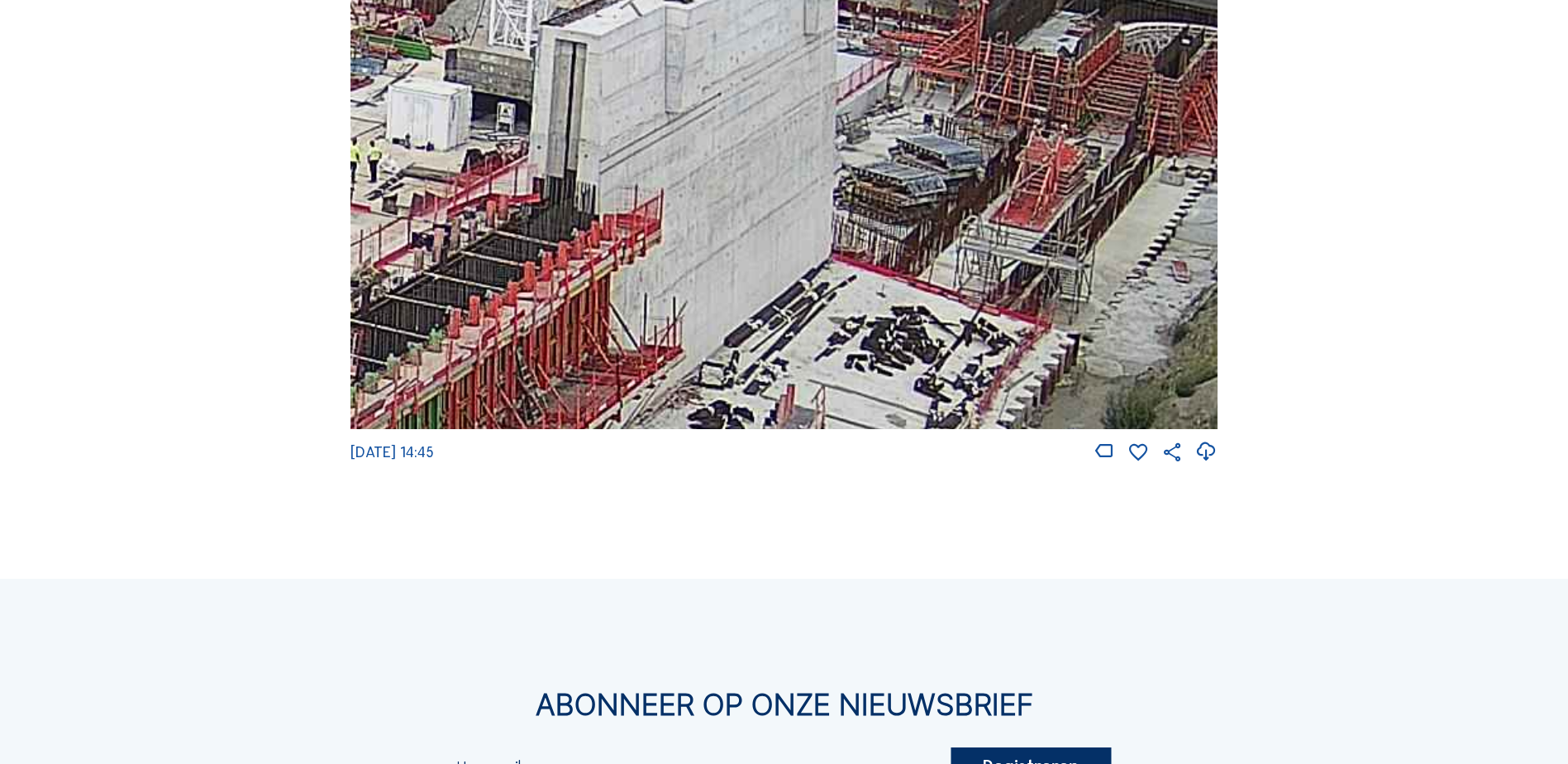
drag, startPoint x: 981, startPoint y: 196, endPoint x: 973, endPoint y: 362, distance: 166.2
click at [973, 362] on img at bounding box center [783, 185] width 867 height 488
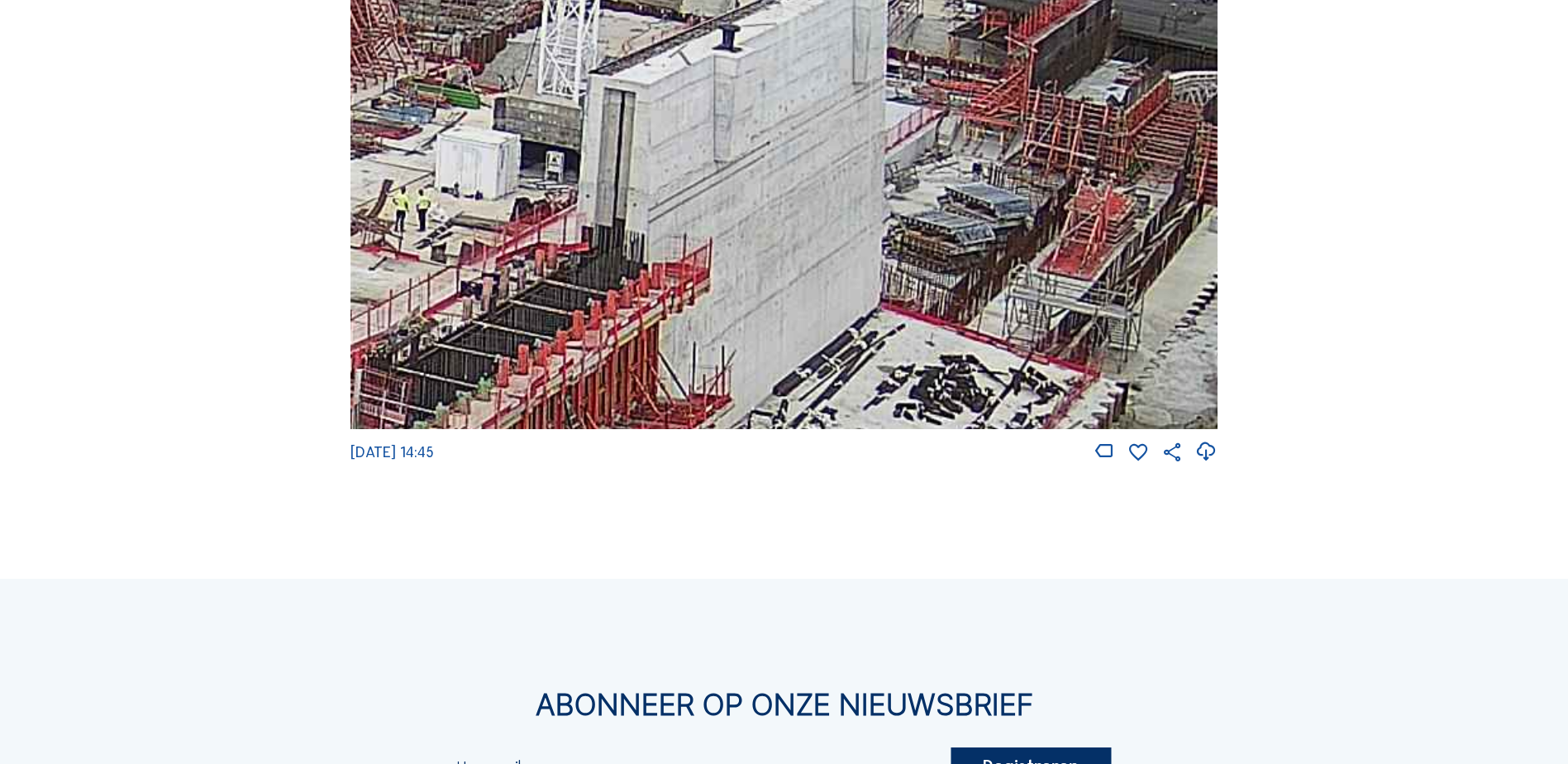
drag, startPoint x: 1009, startPoint y: 254, endPoint x: 1066, endPoint y: 369, distance: 128.4
click at [1066, 369] on img at bounding box center [783, 185] width 867 height 488
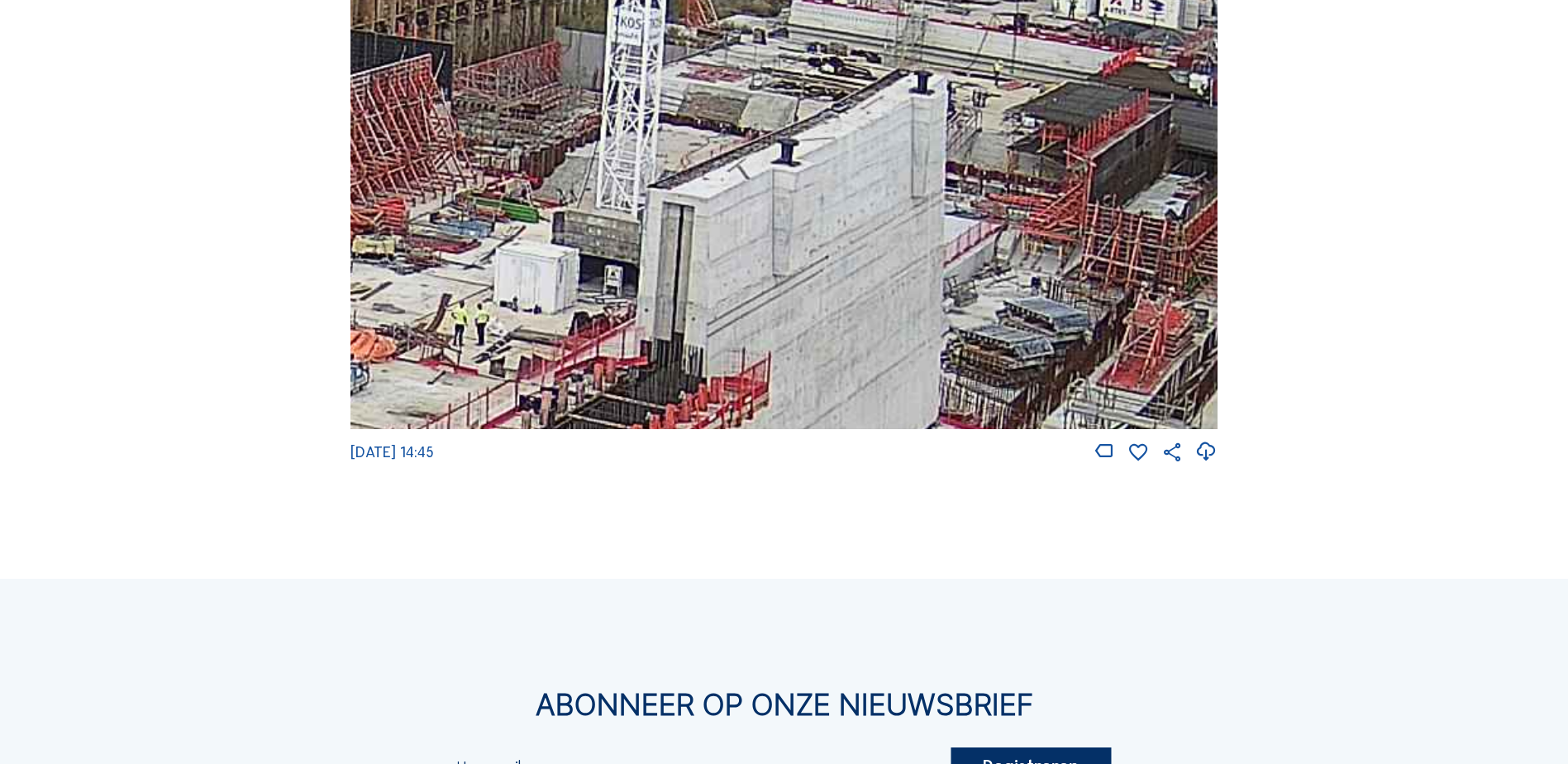
drag, startPoint x: 847, startPoint y: 234, endPoint x: 1085, endPoint y: 272, distance: 241.0
click at [1085, 272] on img at bounding box center [783, 185] width 867 height 488
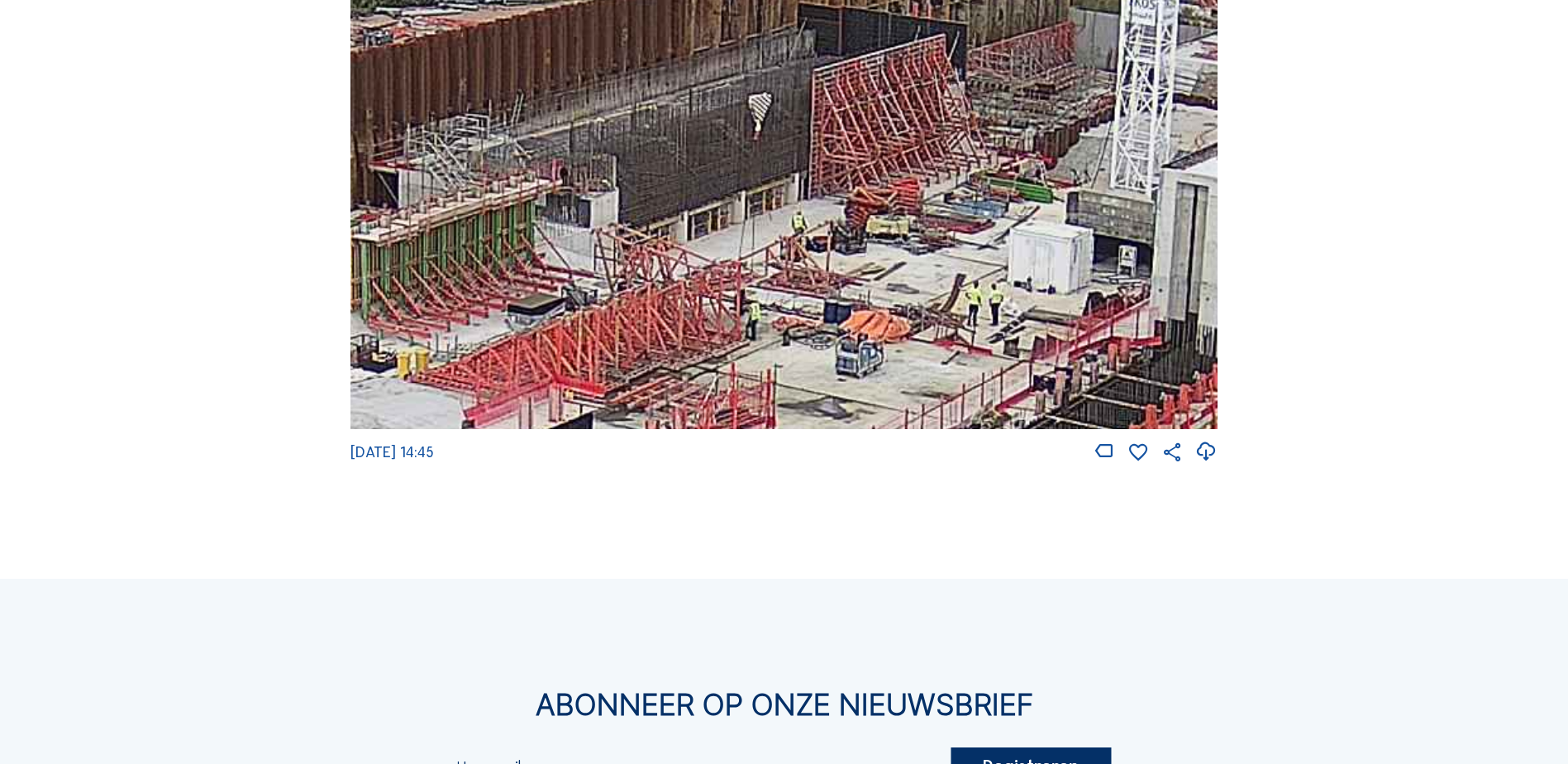
drag, startPoint x: 645, startPoint y: 242, endPoint x: 926, endPoint y: 183, distance: 287.1
click at [926, 183] on img at bounding box center [783, 185] width 867 height 488
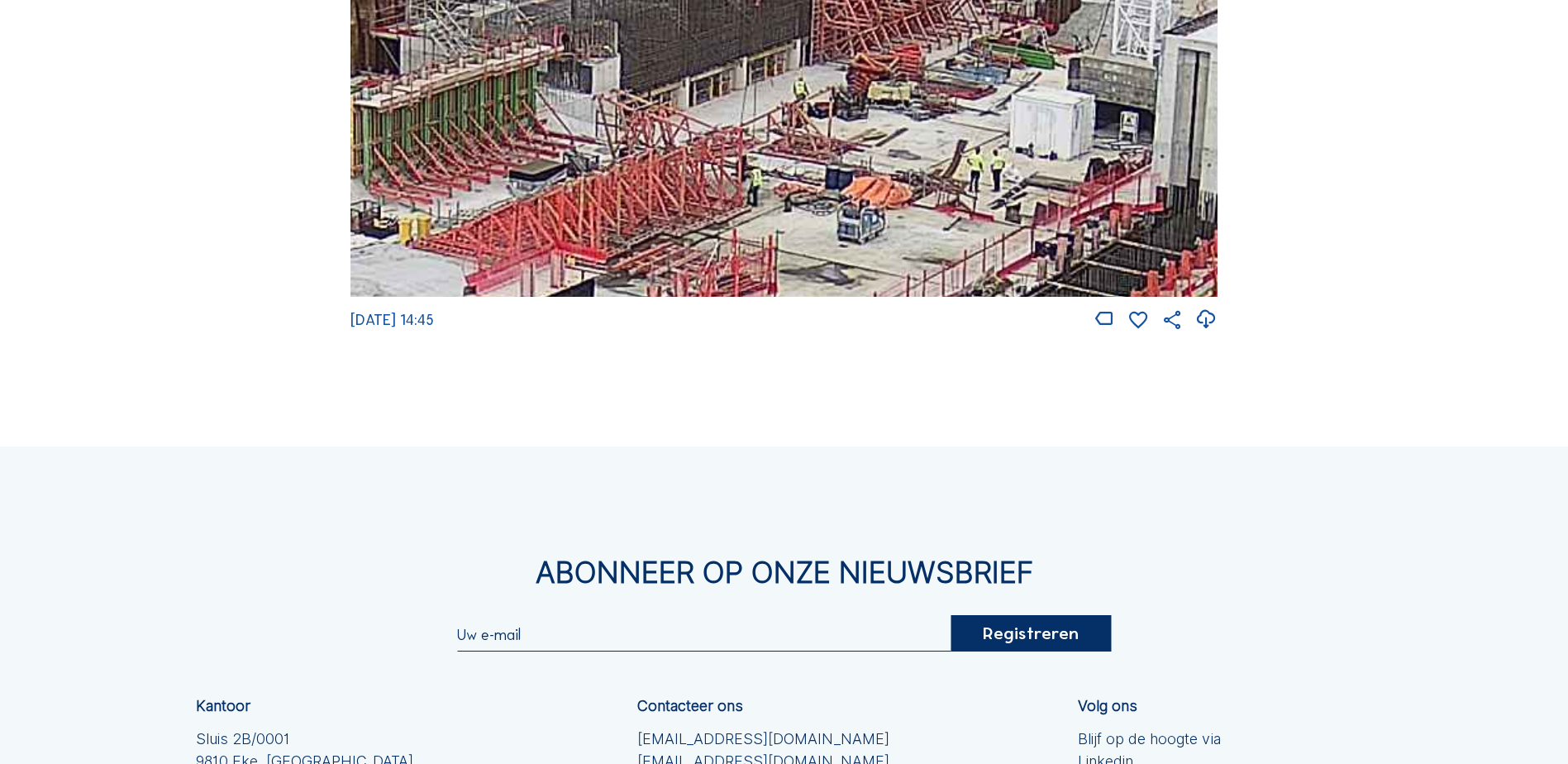
scroll to position [3128, 0]
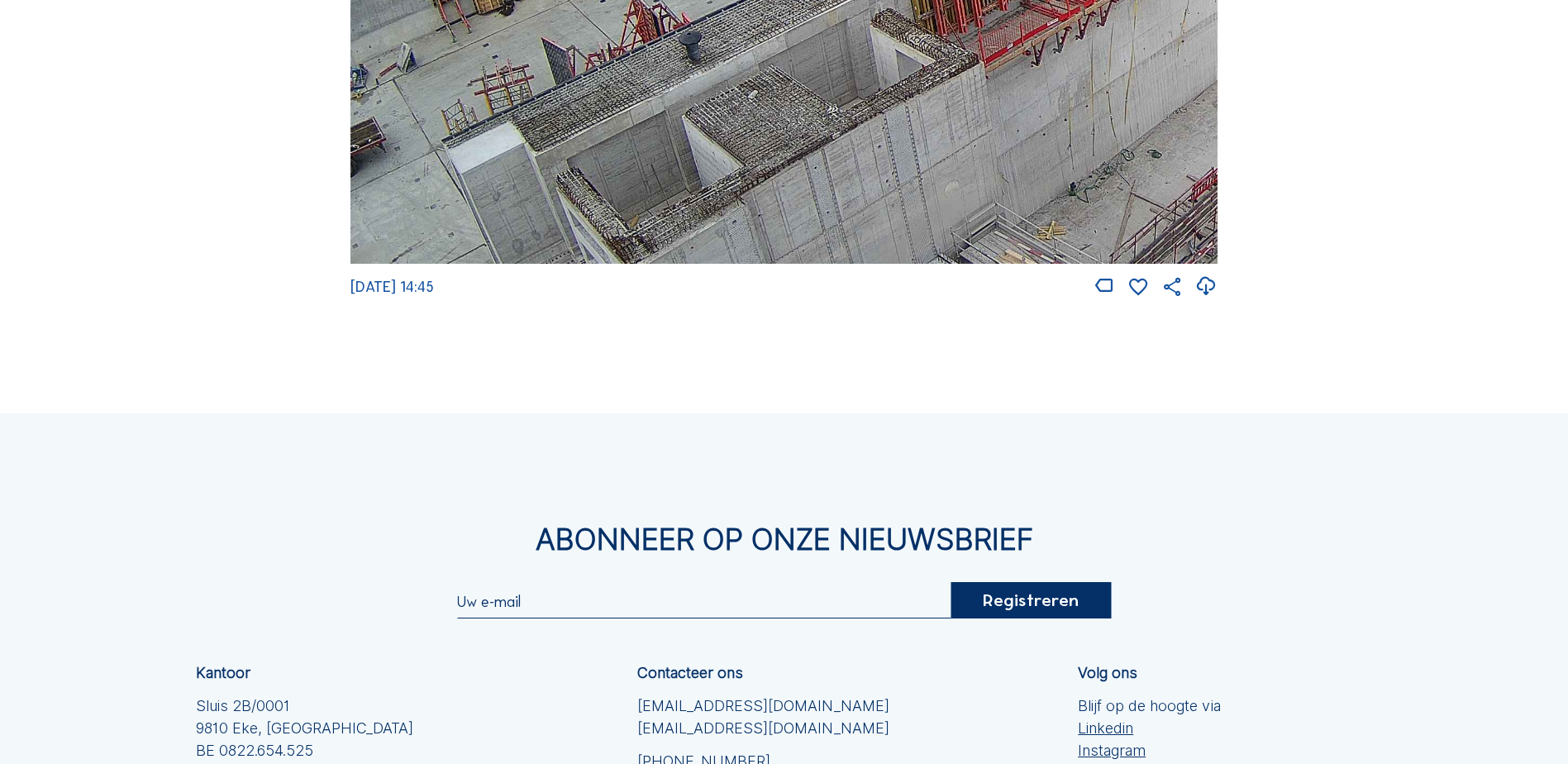
drag, startPoint x: 645, startPoint y: 109, endPoint x: 749, endPoint y: 197, distance: 136.2
click at [749, 197] on img at bounding box center [783, 20] width 867 height 488
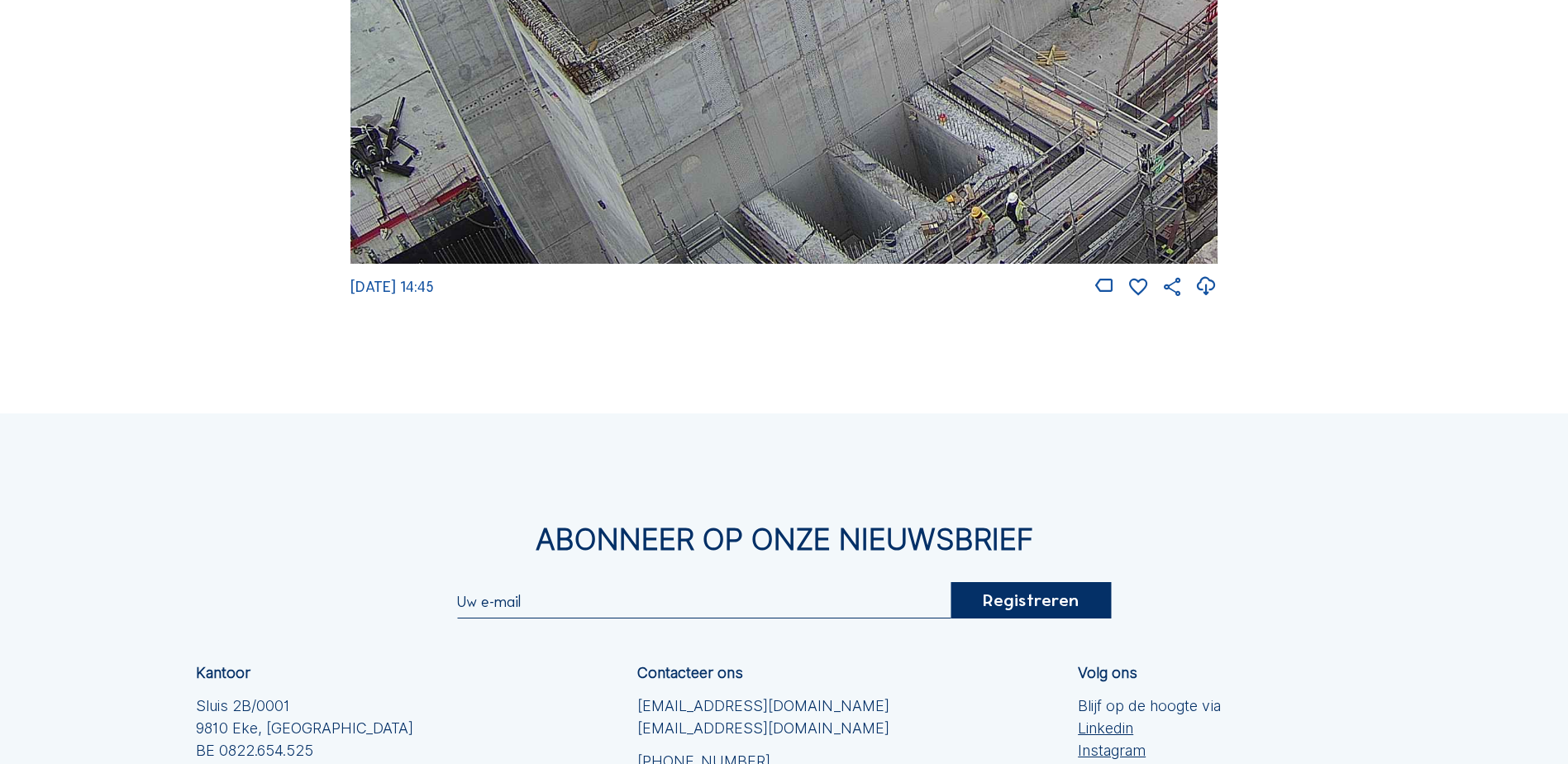
drag, startPoint x: 534, startPoint y: 218, endPoint x: 563, endPoint y: 41, distance: 179.4
click at [563, 41] on img at bounding box center [783, 20] width 867 height 488
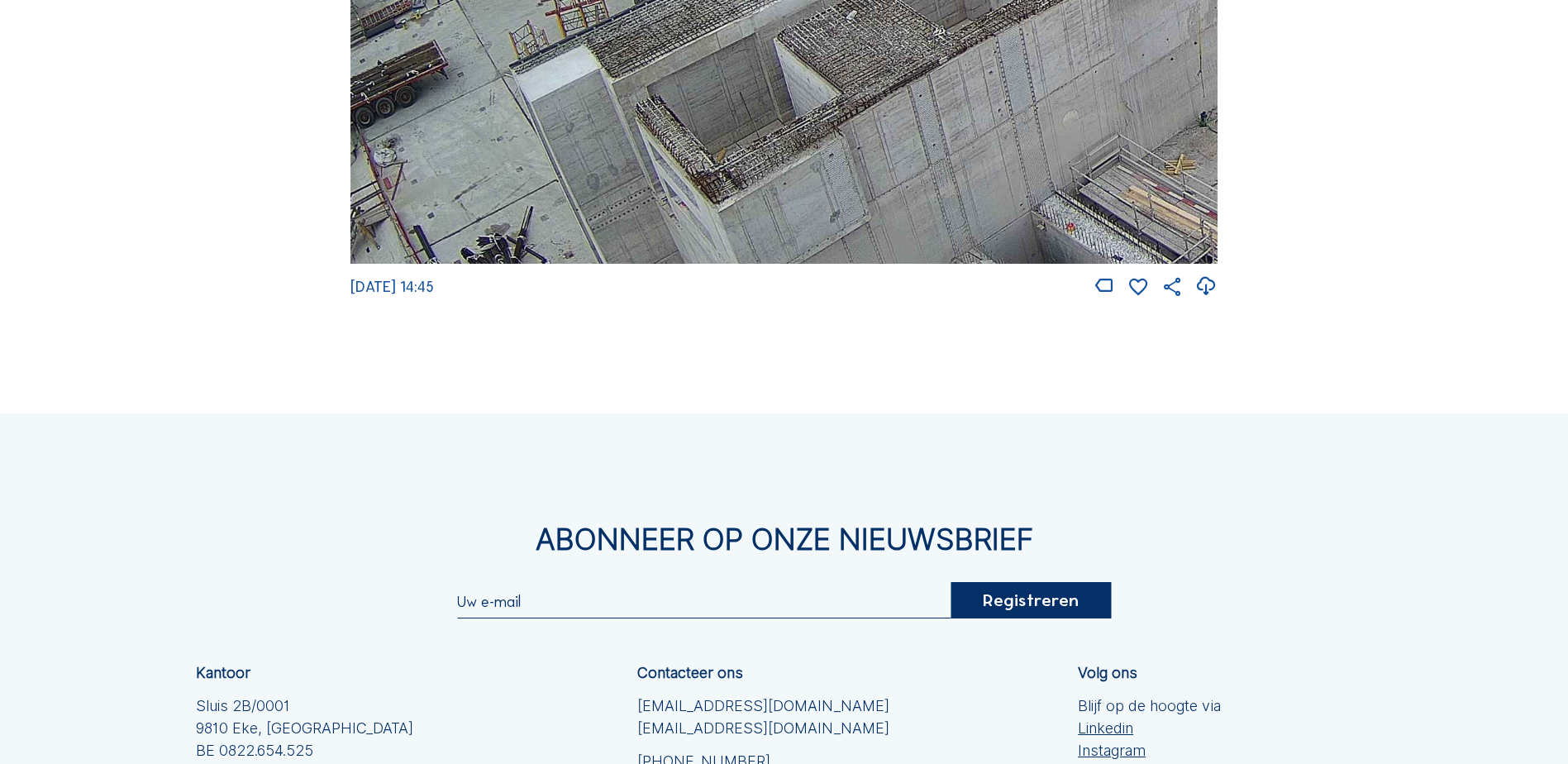
drag, startPoint x: 505, startPoint y: 83, endPoint x: 635, endPoint y: 199, distance: 174.2
click at [635, 199] on img at bounding box center [783, 20] width 867 height 488
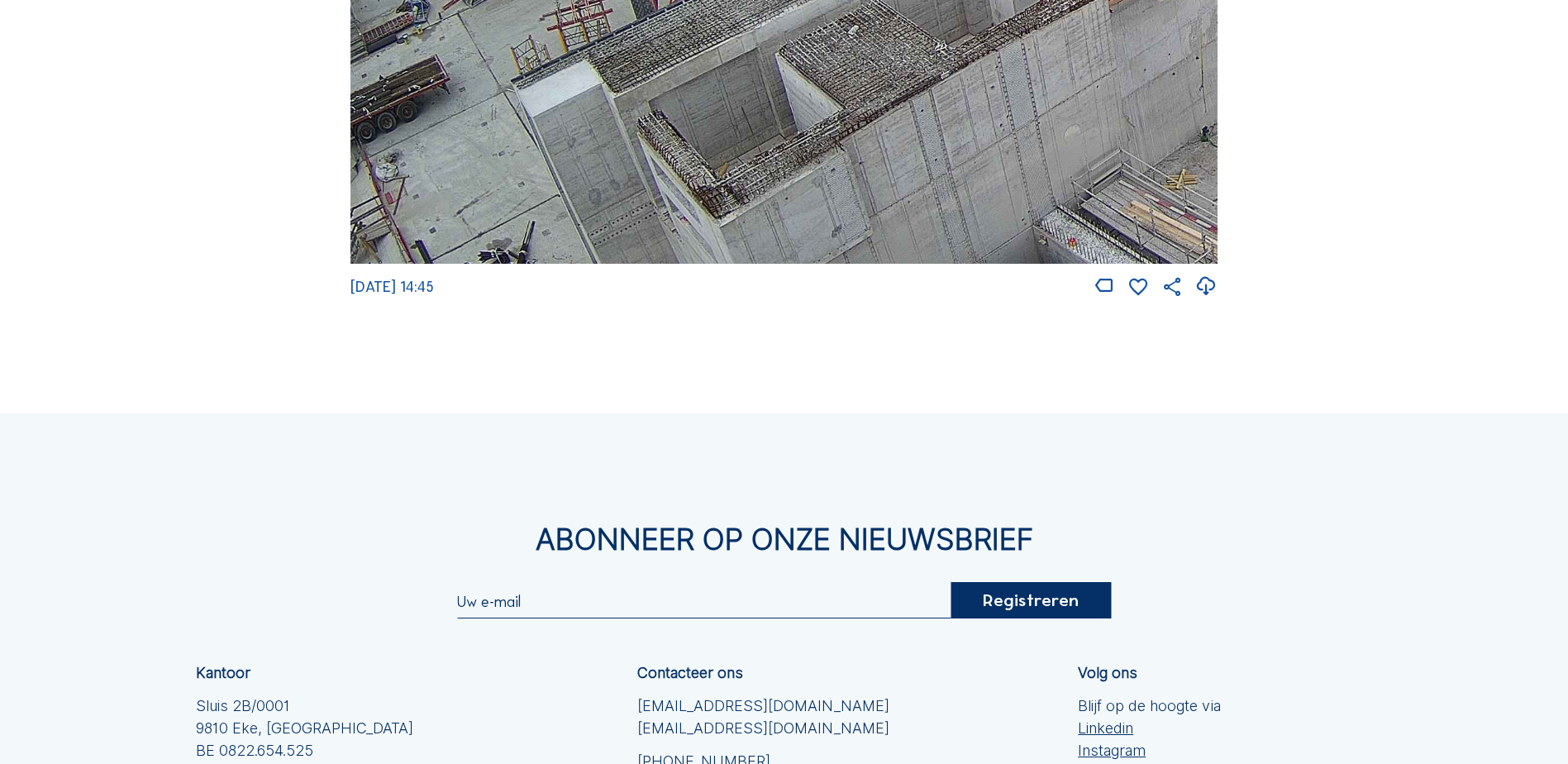
drag, startPoint x: 599, startPoint y: 96, endPoint x: 674, endPoint y: 122, distance: 79.4
click at [685, 113] on img at bounding box center [783, 20] width 867 height 488
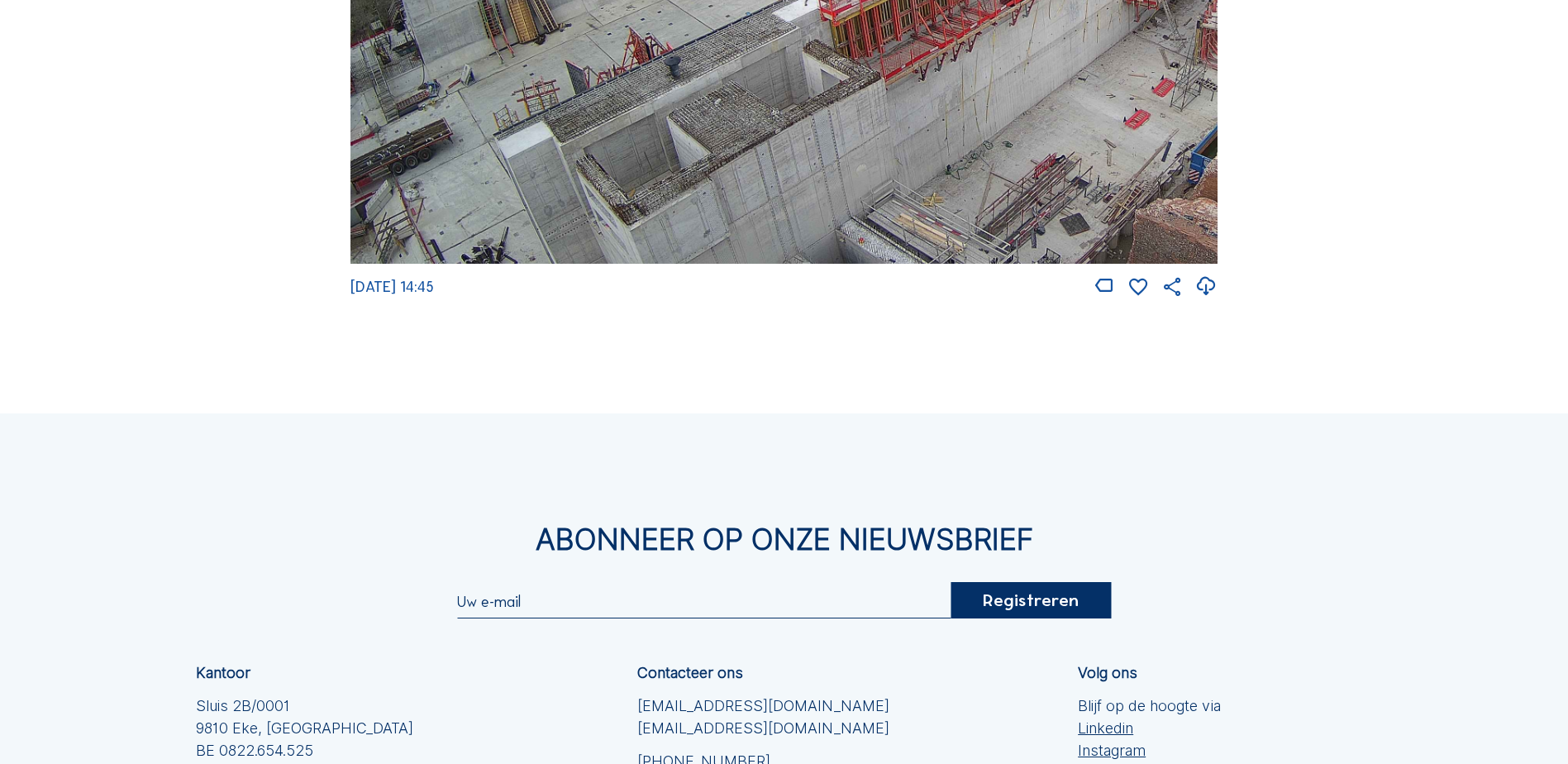
drag, startPoint x: 685, startPoint y: 116, endPoint x: 653, endPoint y: 184, distance: 75.2
click at [654, 184] on img at bounding box center [783, 20] width 867 height 488
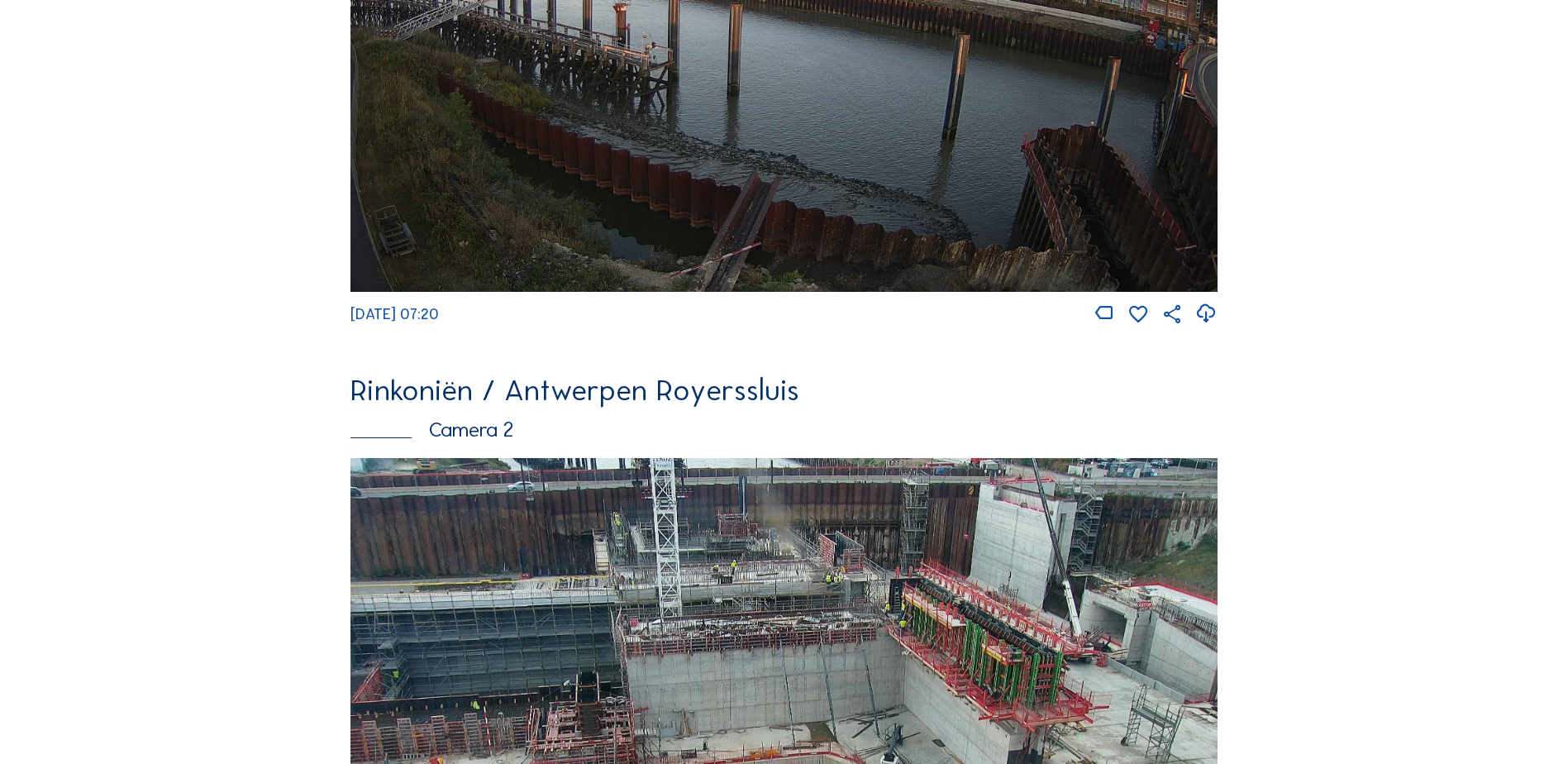
scroll to position [646, 0]
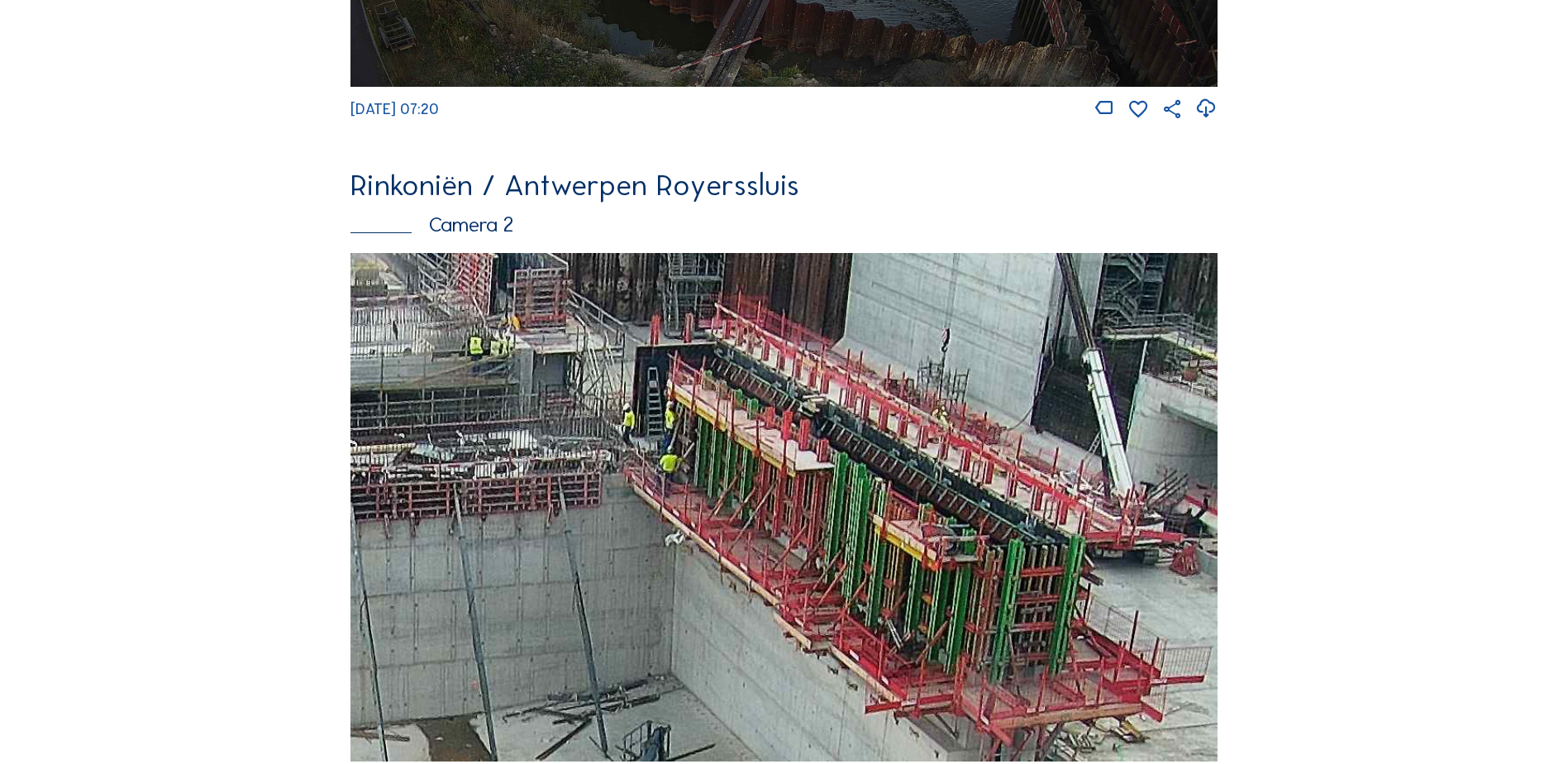
drag, startPoint x: 918, startPoint y: 426, endPoint x: 887, endPoint y: 447, distance: 37.4
click at [914, 450] on img at bounding box center [783, 508] width 867 height 509
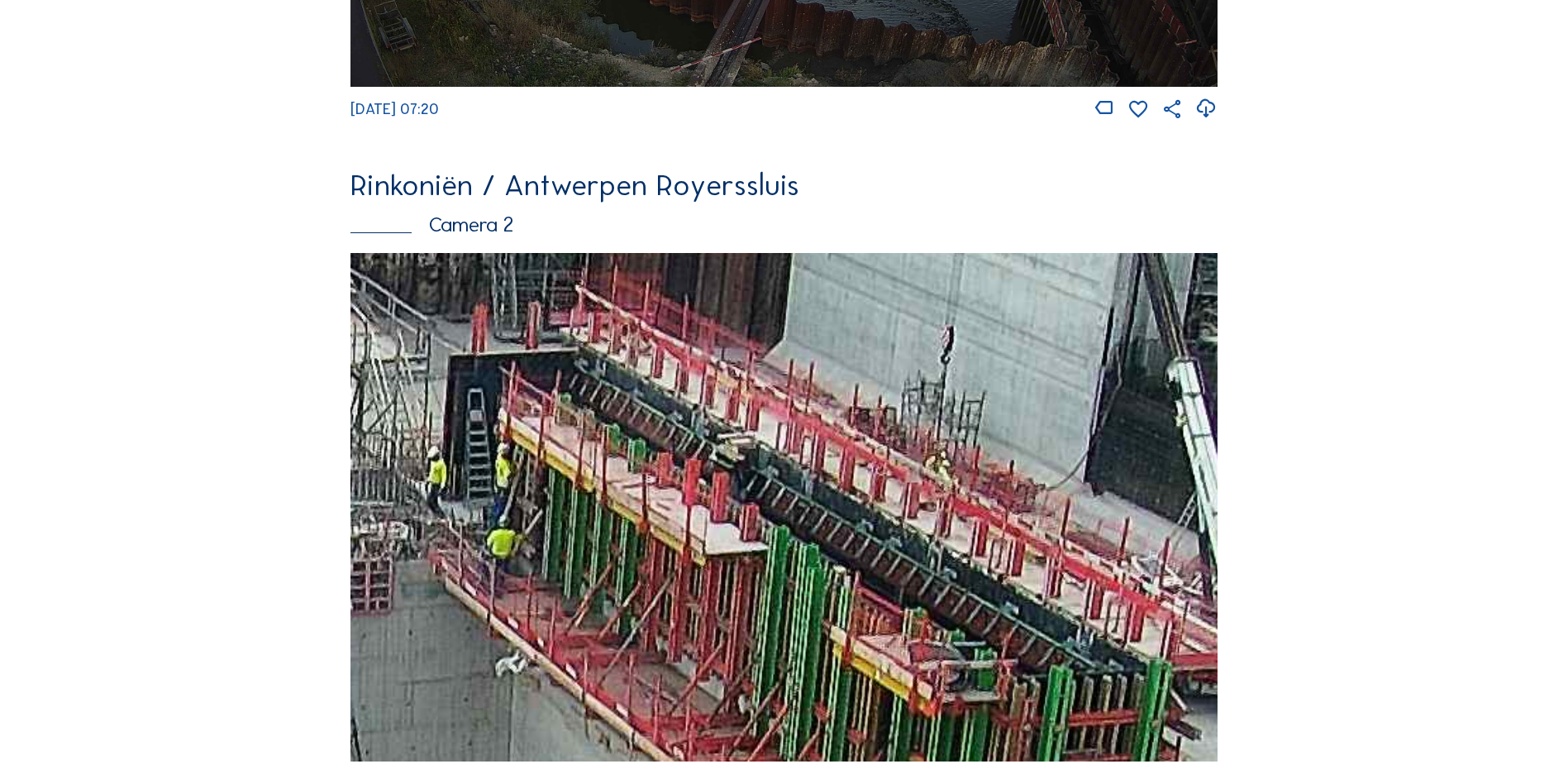
drag, startPoint x: 818, startPoint y: 392, endPoint x: 722, endPoint y: 418, distance: 99.5
click at [723, 419] on img at bounding box center [783, 508] width 867 height 509
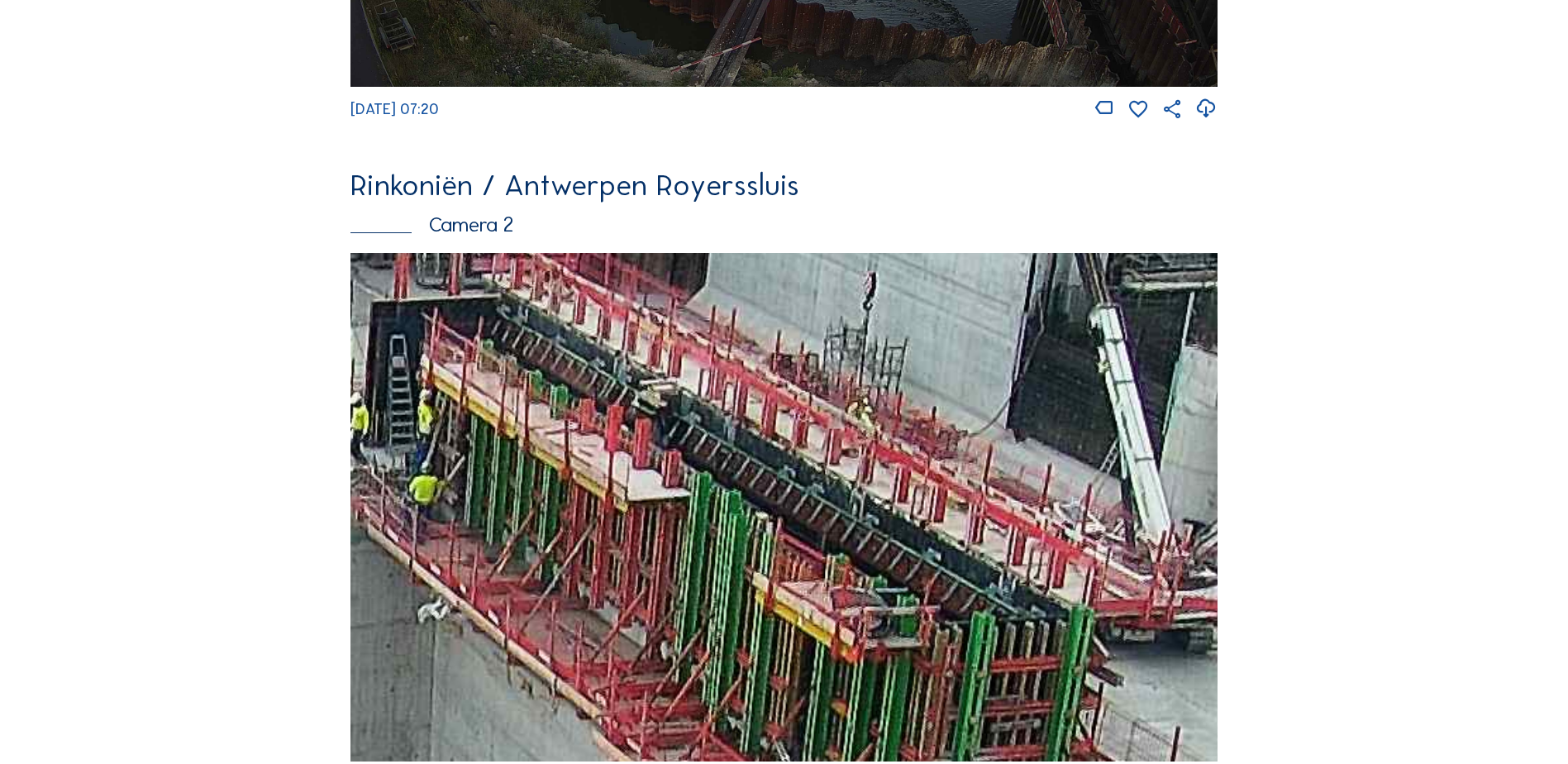
drag, startPoint x: 874, startPoint y: 551, endPoint x: 783, endPoint y: 471, distance: 121.2
click at [777, 467] on img at bounding box center [783, 508] width 867 height 509
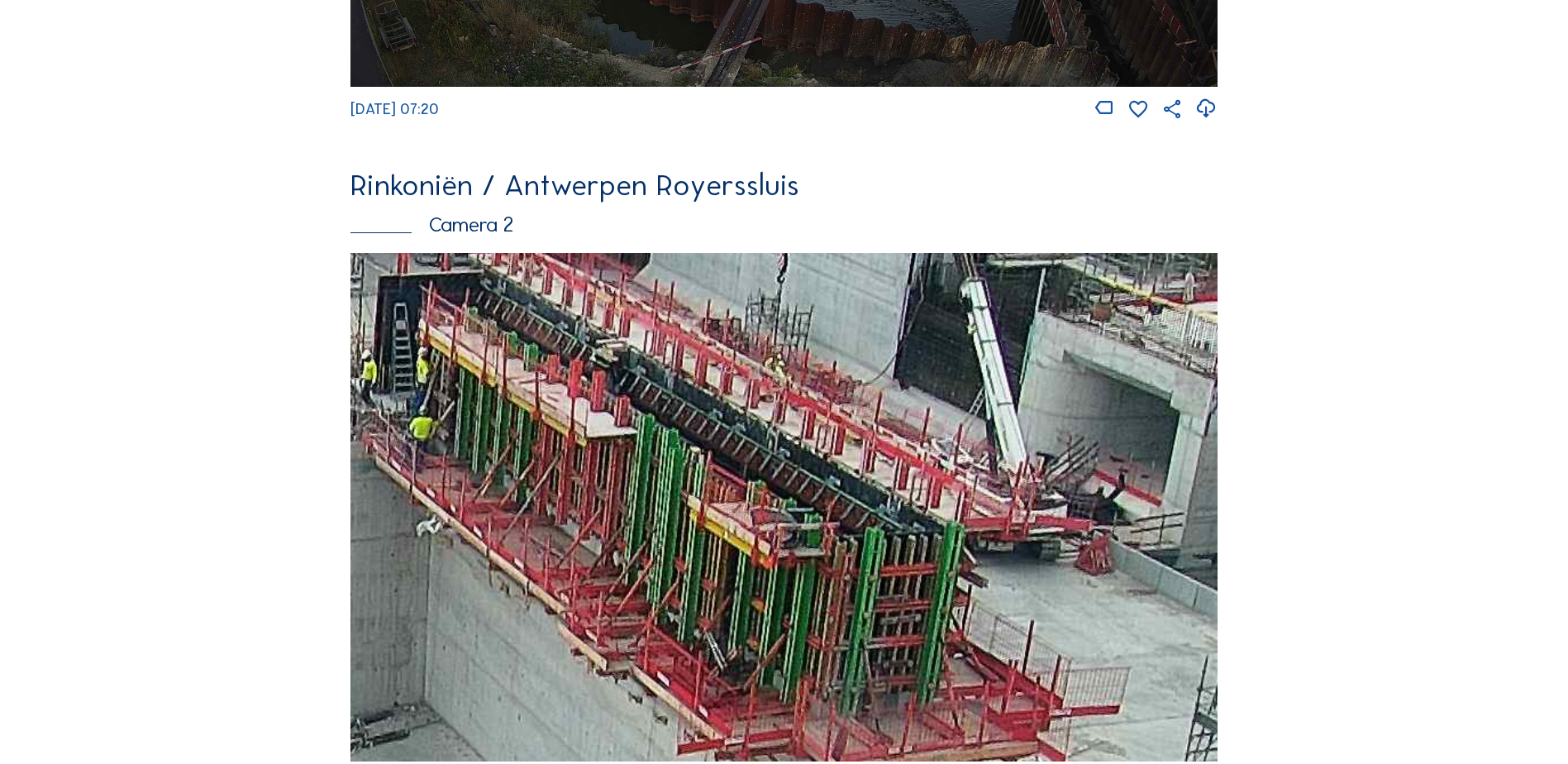
drag, startPoint x: 872, startPoint y: 542, endPoint x: 837, endPoint y: 520, distance: 41.3
click at [837, 520] on img at bounding box center [783, 508] width 867 height 509
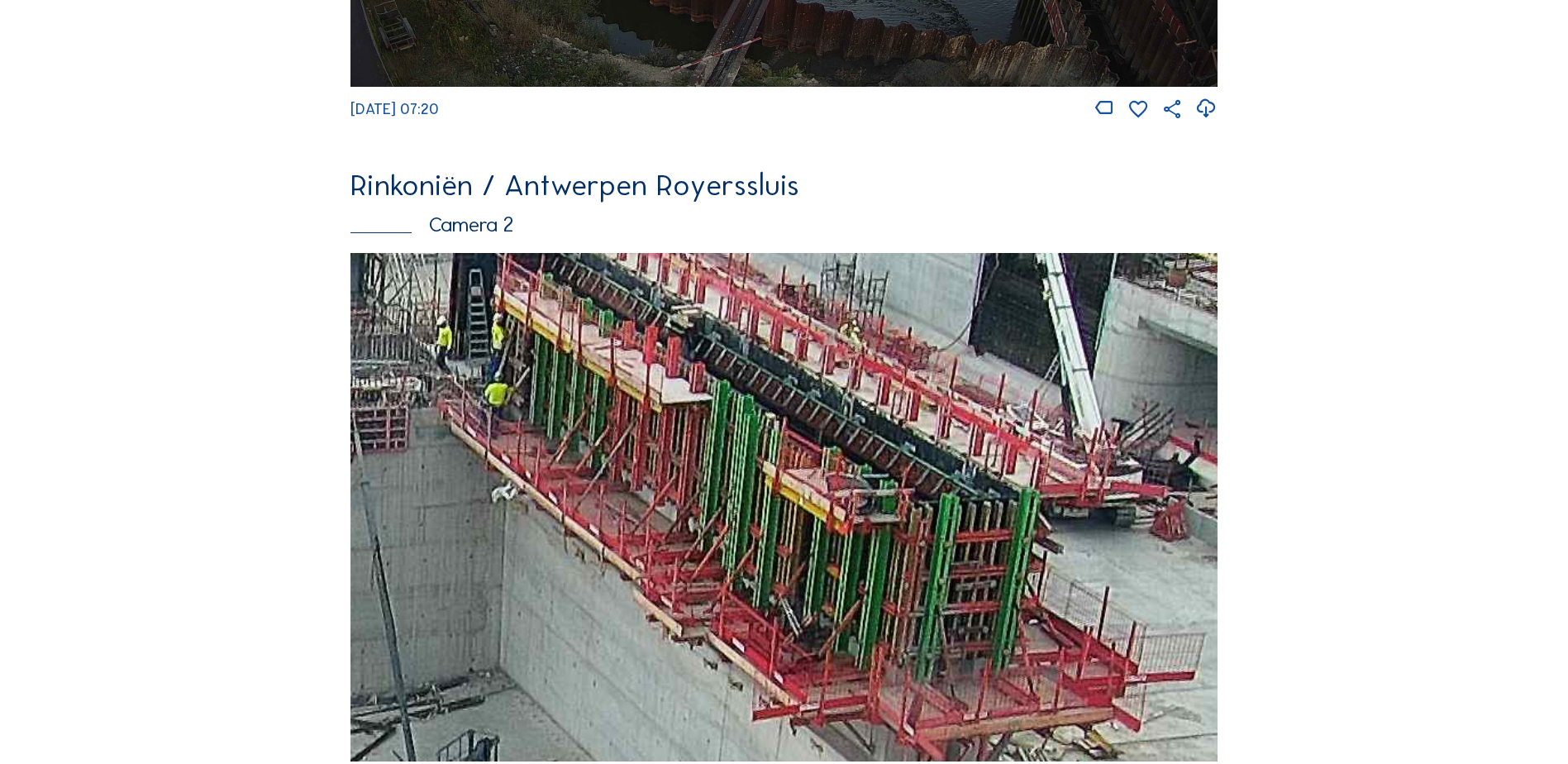
drag, startPoint x: 520, startPoint y: 467, endPoint x: 595, endPoint y: 432, distance: 82.8
click at [595, 432] on img at bounding box center [783, 508] width 867 height 509
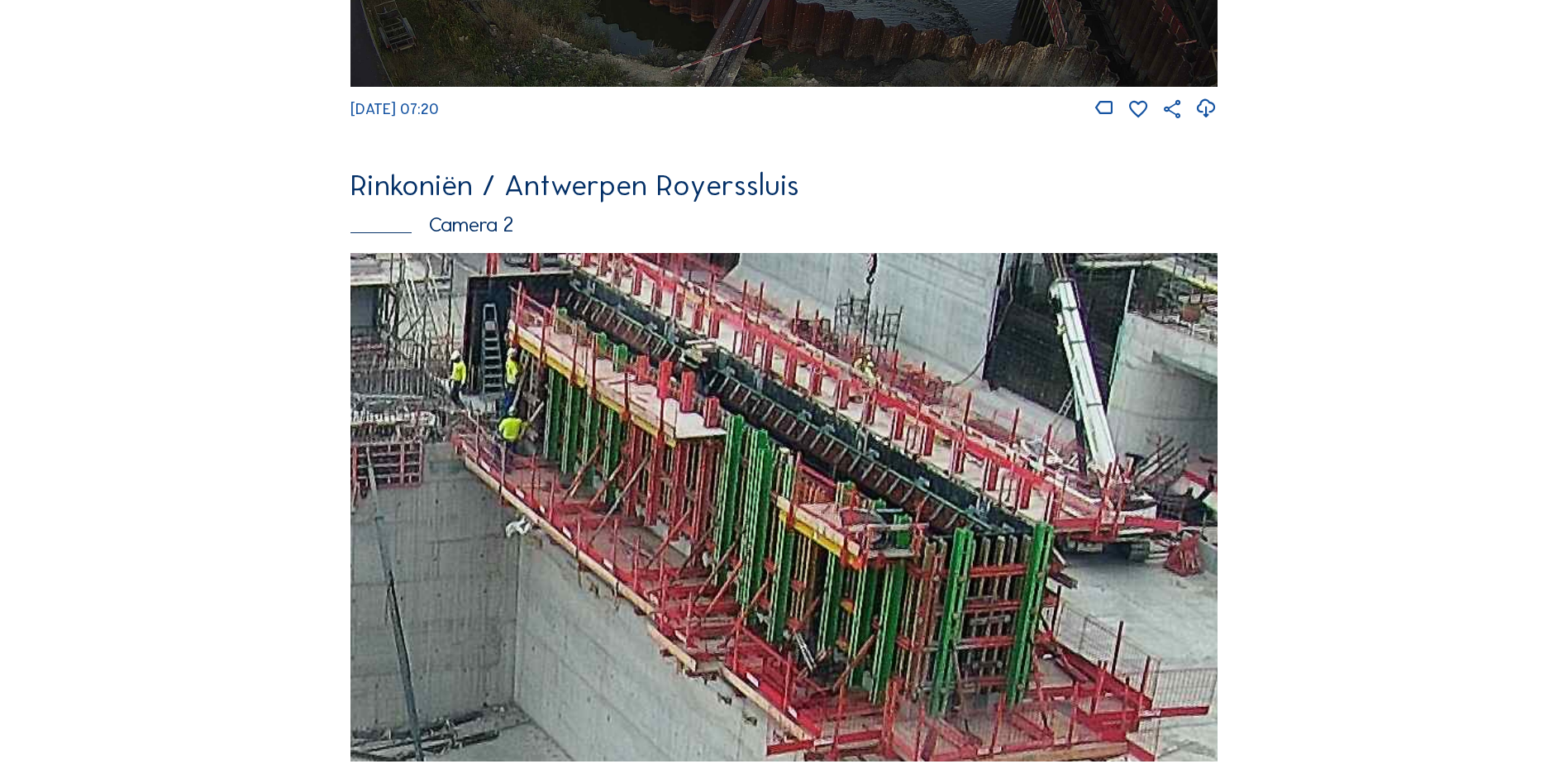
drag, startPoint x: 638, startPoint y: 471, endPoint x: 652, endPoint y: 505, distance: 36.8
click at [652, 505] on img at bounding box center [783, 508] width 867 height 509
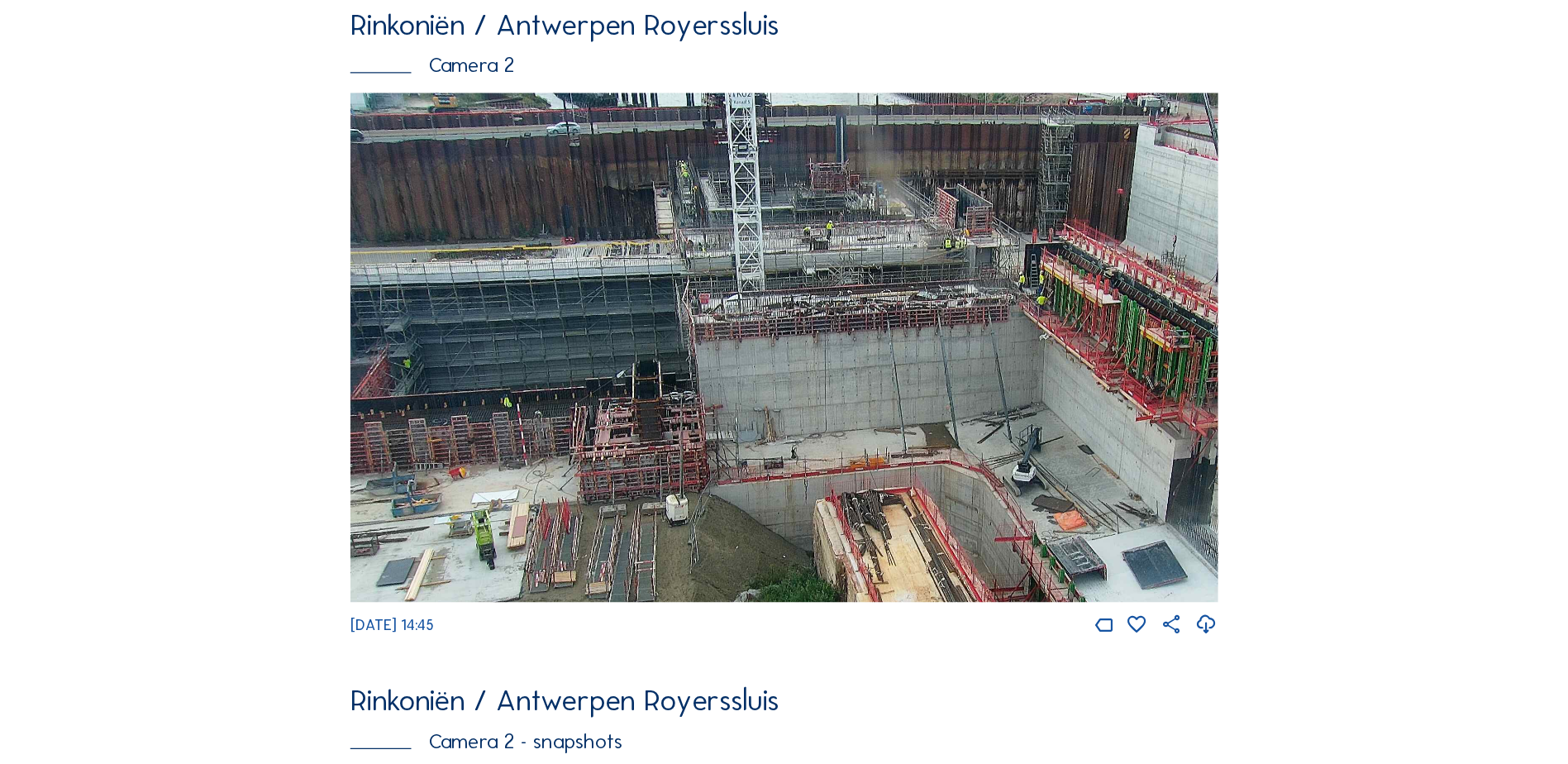
scroll to position [645, 0]
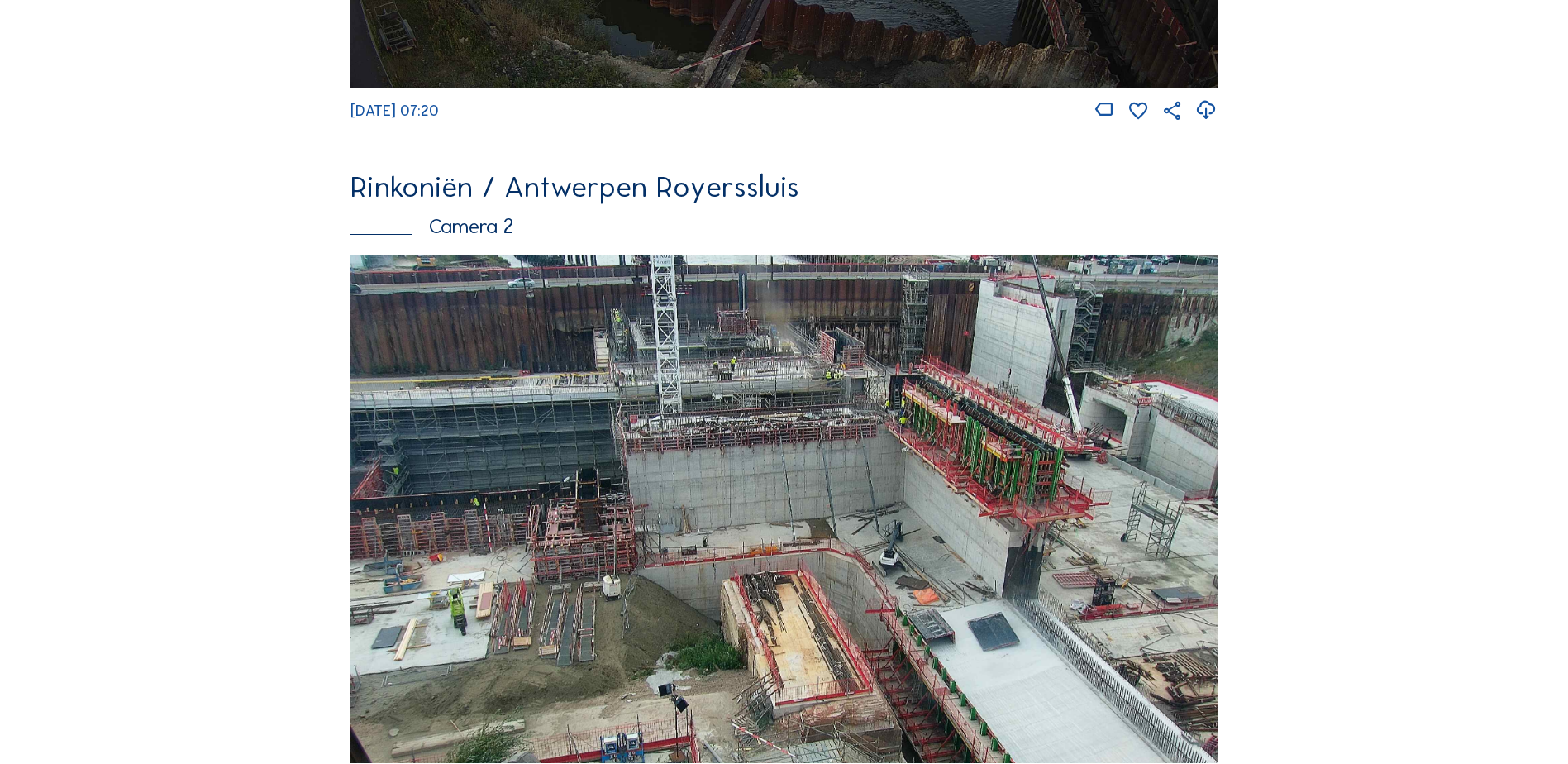
drag, startPoint x: 1247, startPoint y: 346, endPoint x: 1242, endPoint y: 299, distance: 47.3
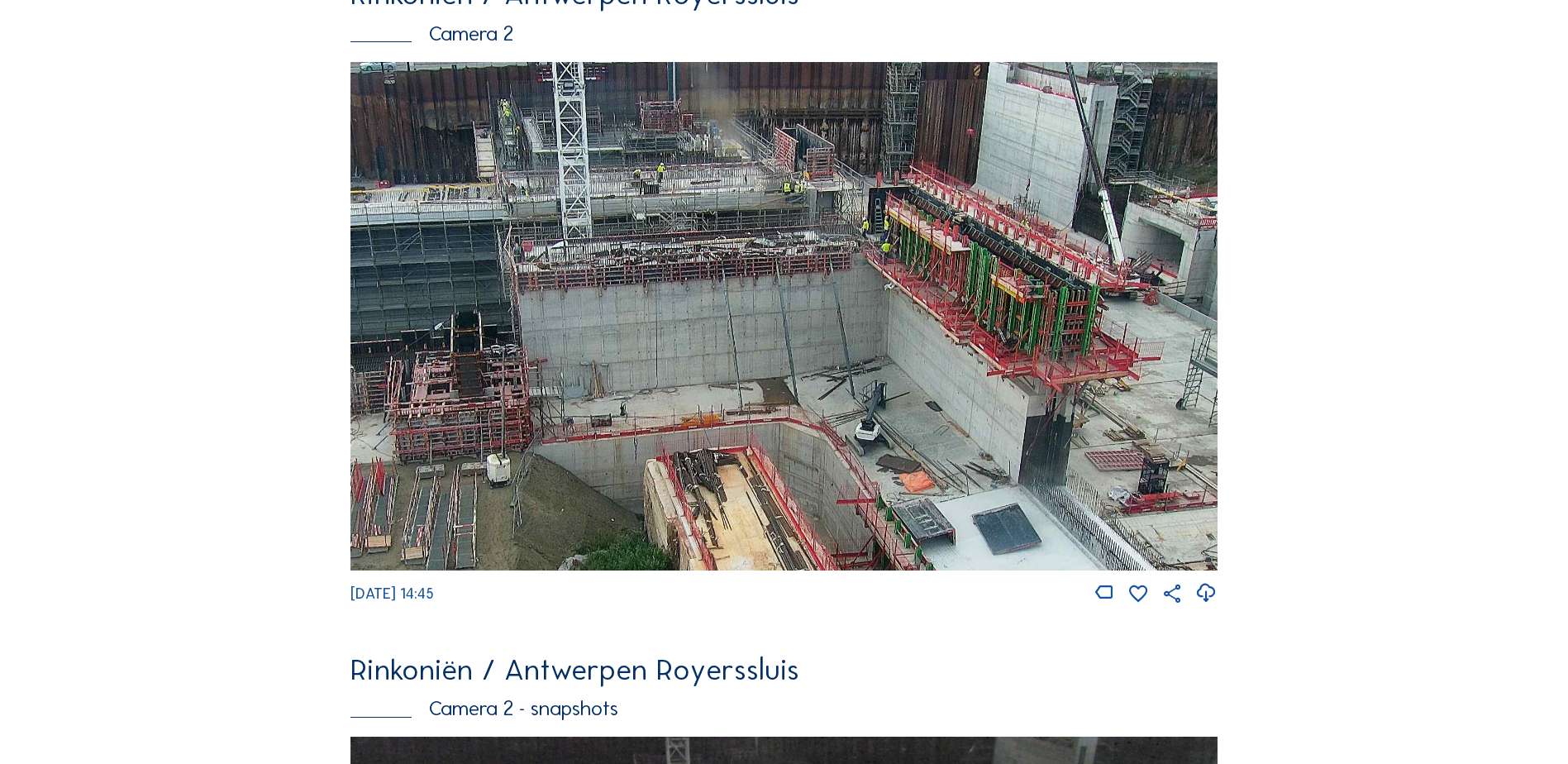
scroll to position [810, 0]
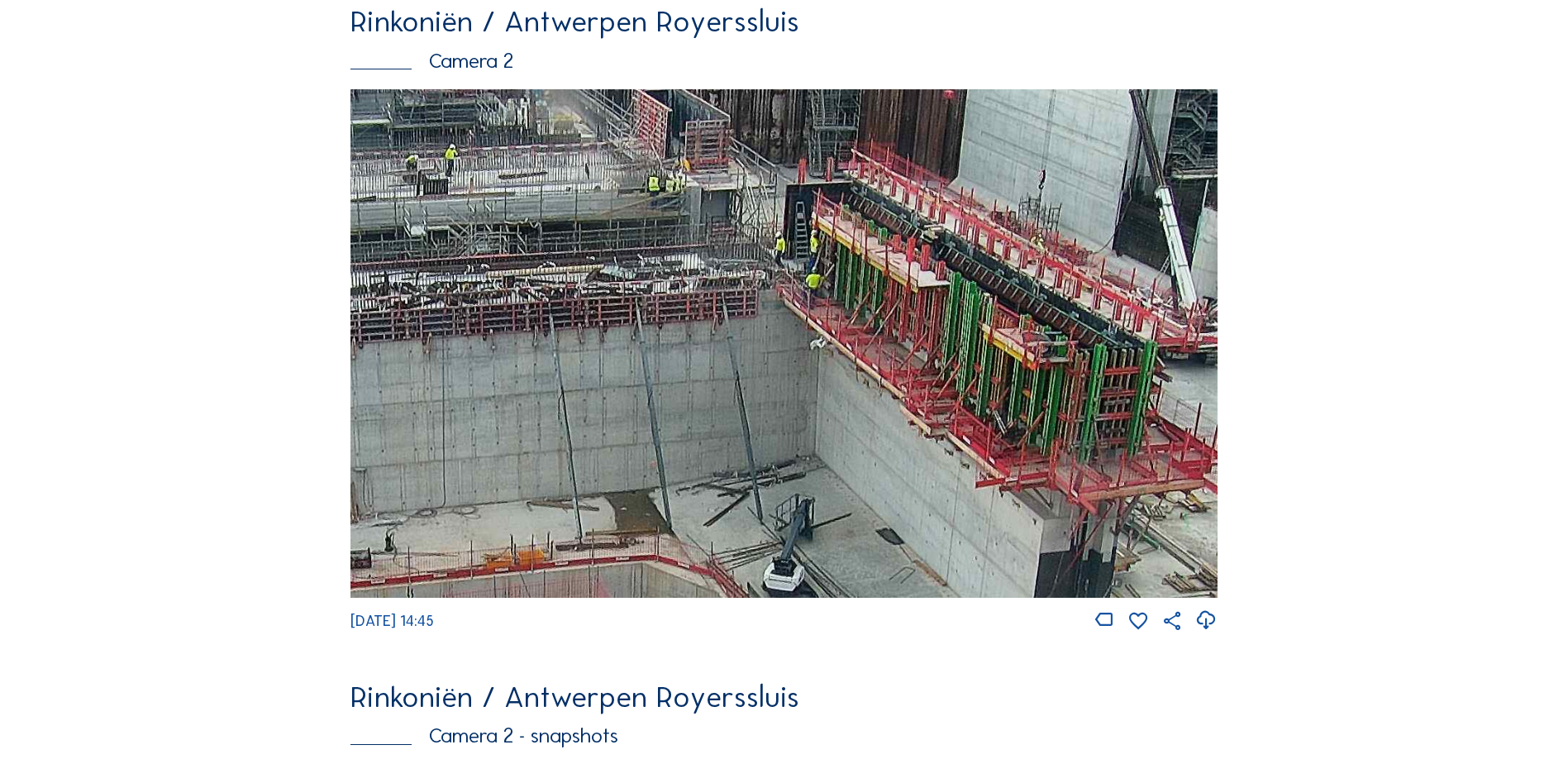
drag, startPoint x: 957, startPoint y: 287, endPoint x: 924, endPoint y: 310, distance: 40.2
click at [927, 310] on img at bounding box center [783, 344] width 867 height 509
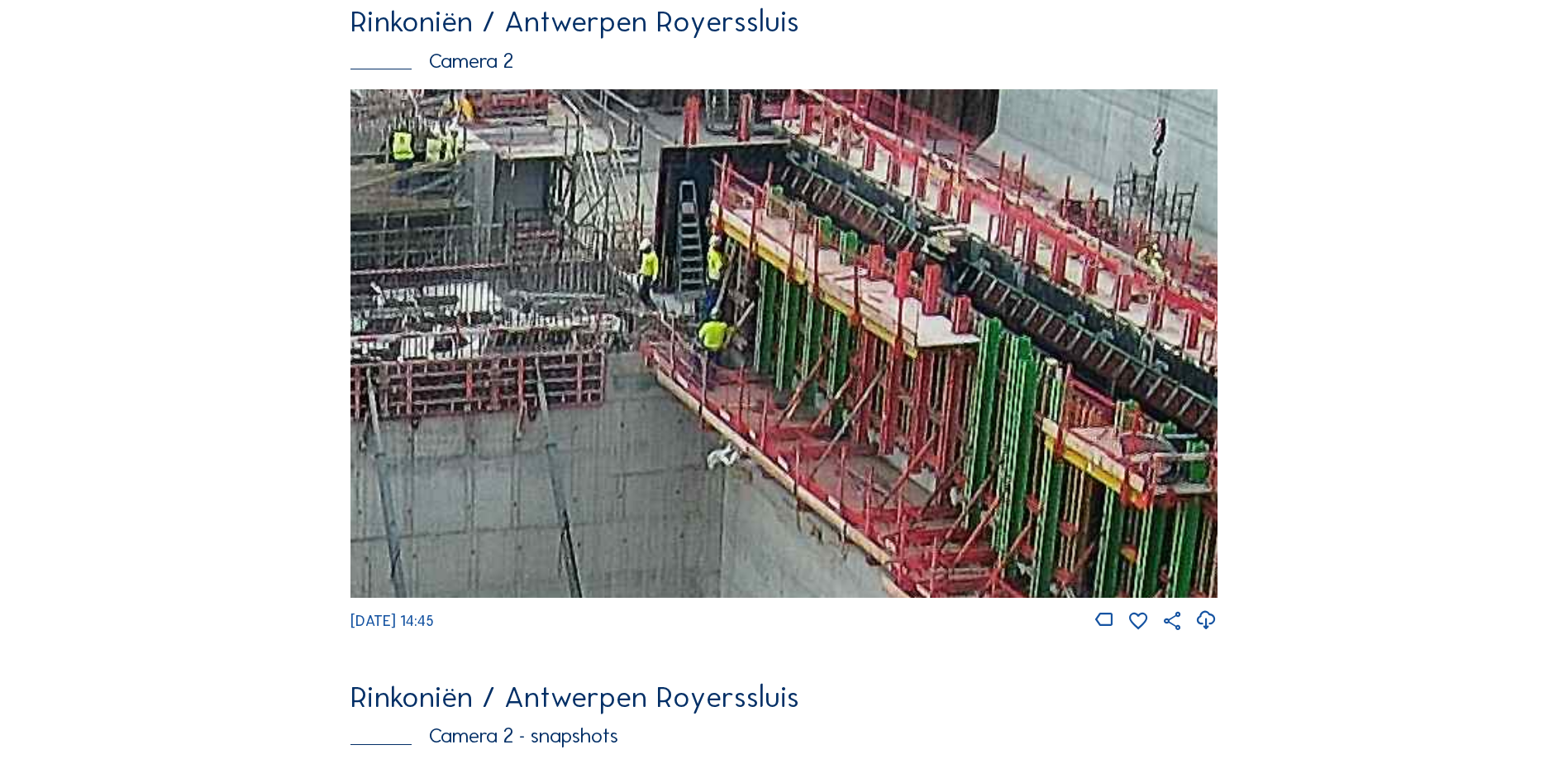
drag, startPoint x: 845, startPoint y: 266, endPoint x: 829, endPoint y: 286, distance: 25.6
click at [829, 286] on img at bounding box center [783, 344] width 867 height 509
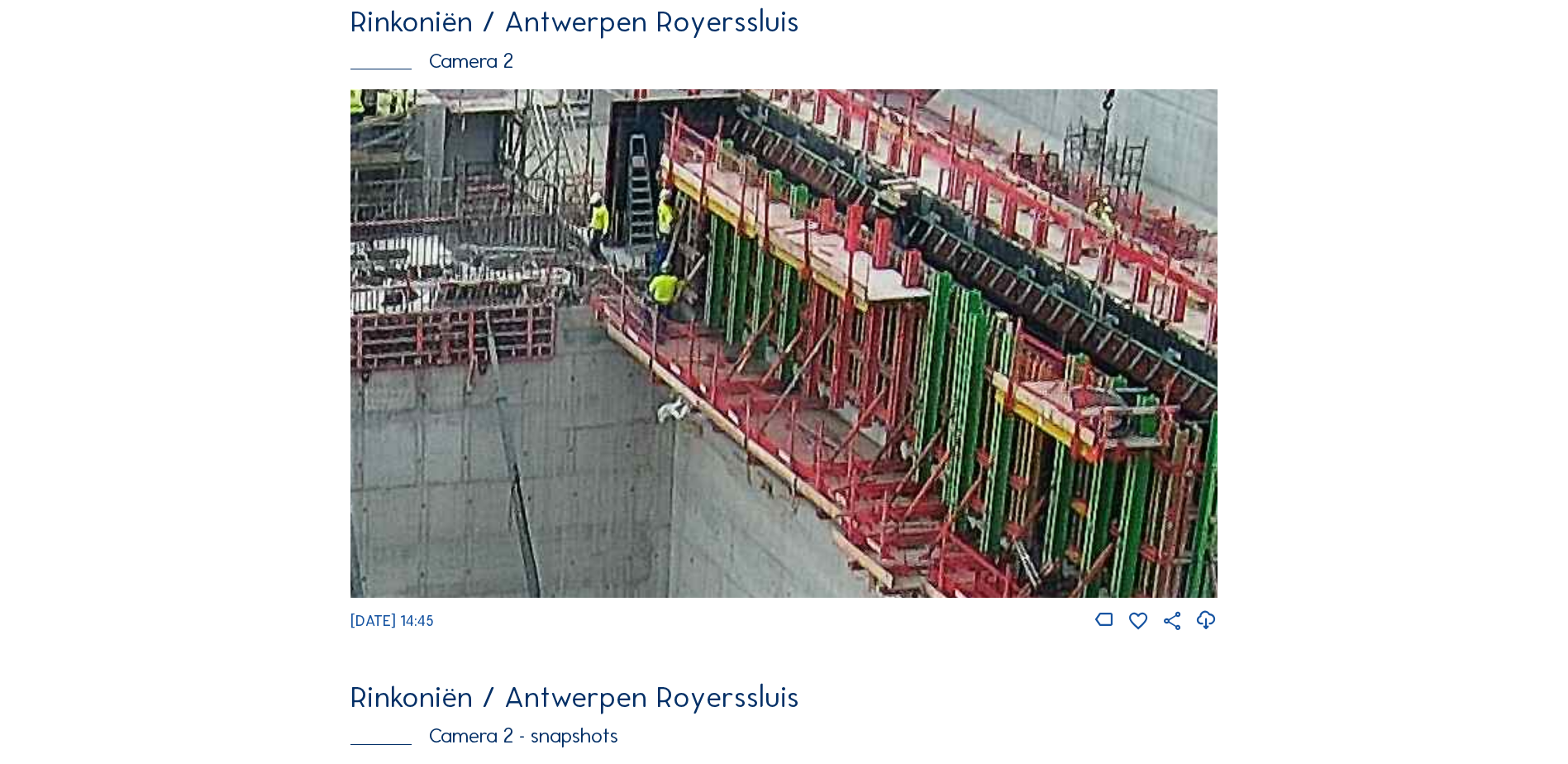
drag, startPoint x: 953, startPoint y: 493, endPoint x: 892, endPoint y: 456, distance: 71.3
click at [888, 457] on img at bounding box center [783, 344] width 867 height 509
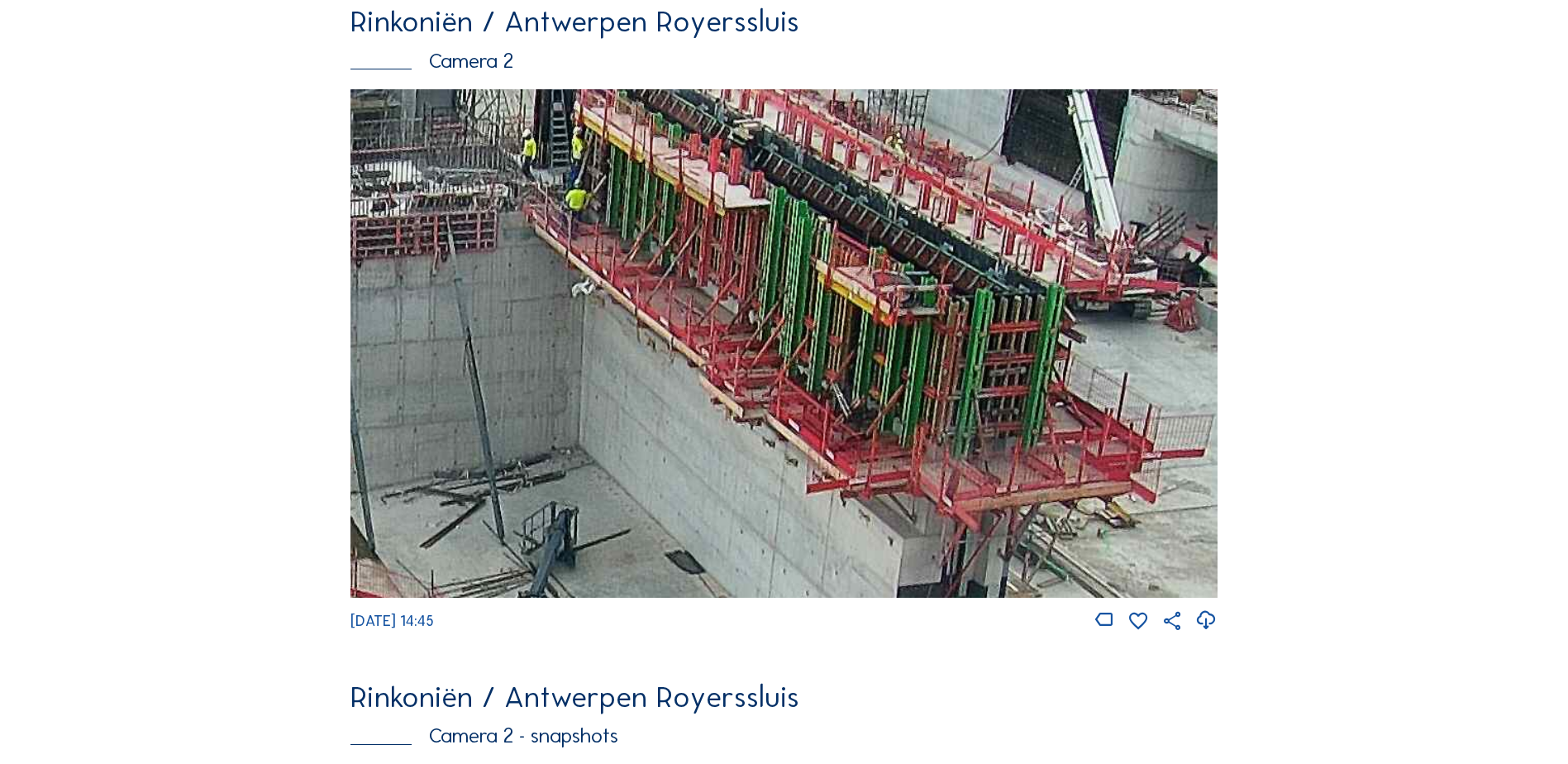
drag, startPoint x: 1002, startPoint y: 474, endPoint x: 847, endPoint y: 351, distance: 197.9
click at [849, 350] on img at bounding box center [783, 344] width 867 height 509
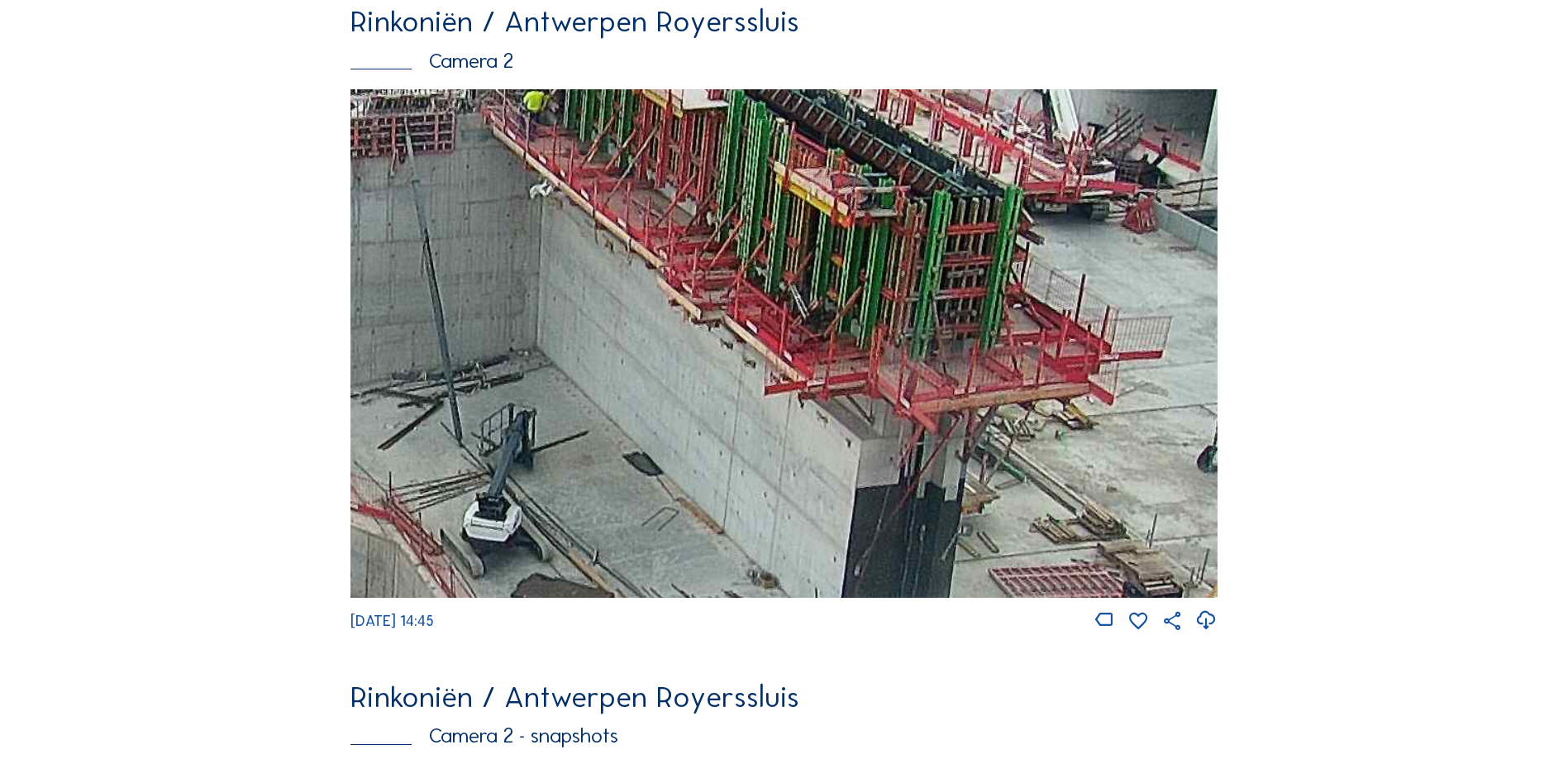
drag, startPoint x: 845, startPoint y: 329, endPoint x: 791, endPoint y: 226, distance: 116.3
click at [791, 227] on img at bounding box center [783, 344] width 867 height 509
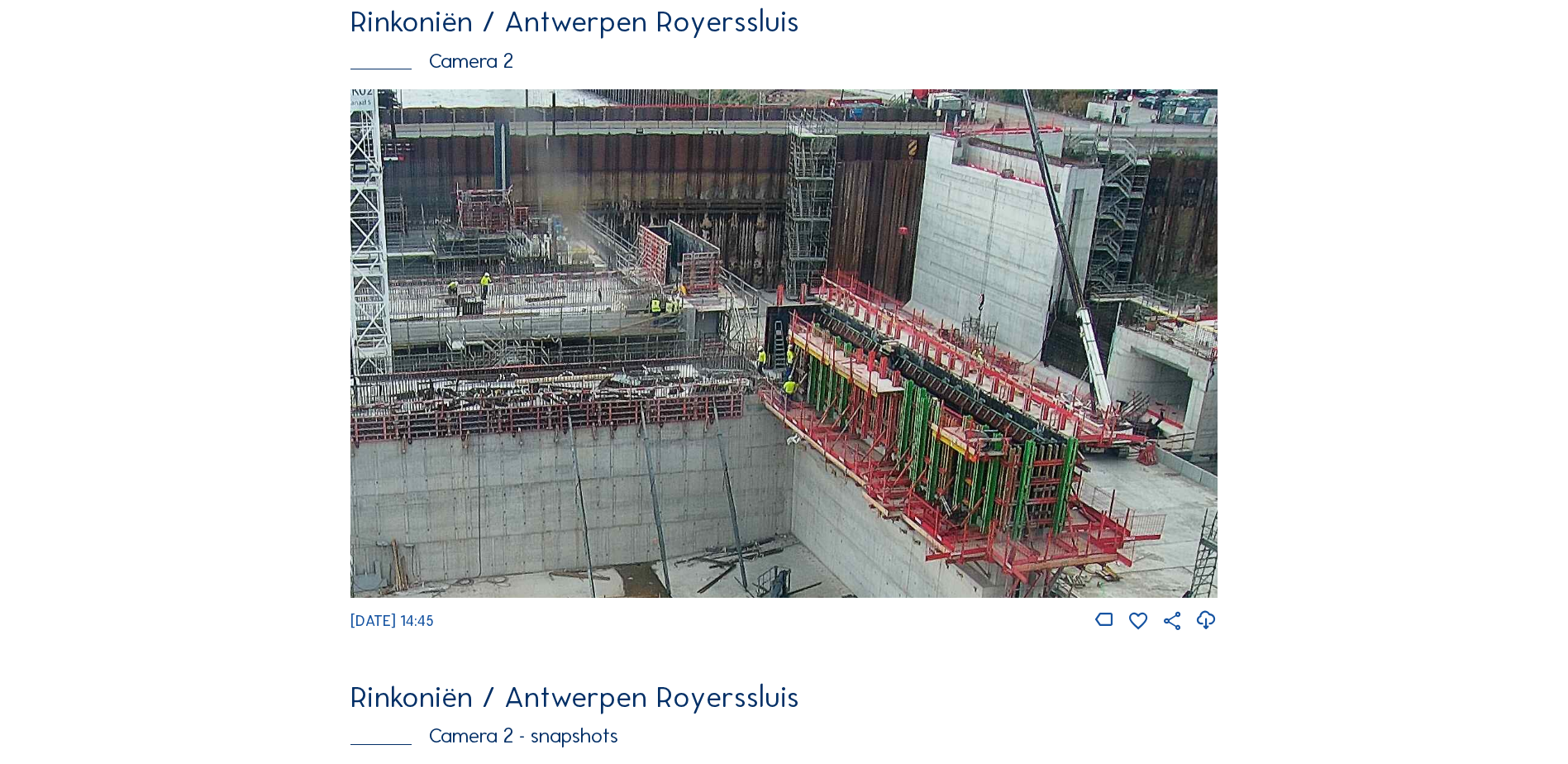
drag, startPoint x: 719, startPoint y: 225, endPoint x: 862, endPoint y: 512, distance: 320.7
click at [862, 512] on img at bounding box center [783, 344] width 867 height 509
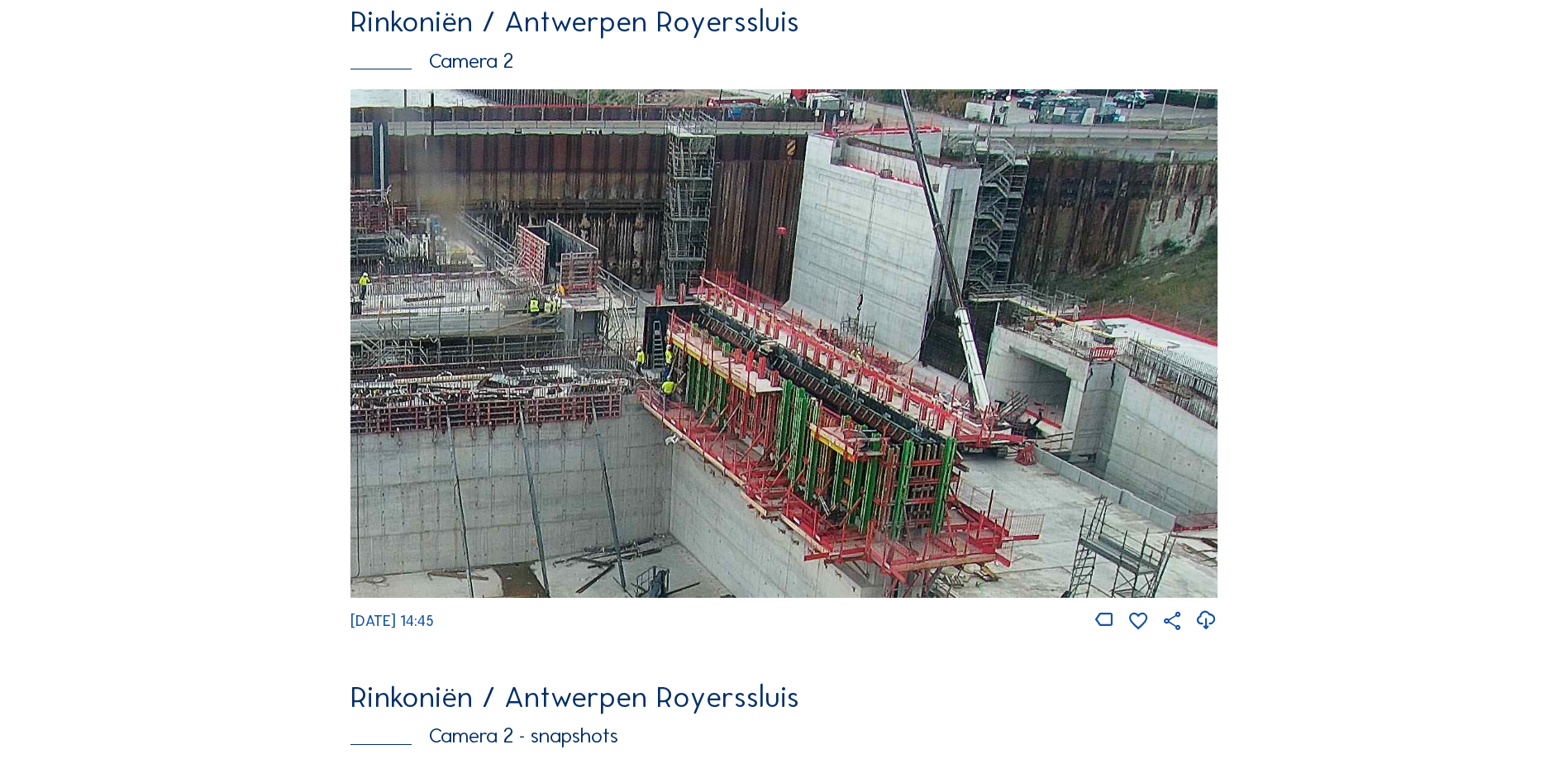
drag, startPoint x: 830, startPoint y: 376, endPoint x: 676, endPoint y: 380, distance: 154.1
click at [676, 380] on img at bounding box center [783, 344] width 867 height 509
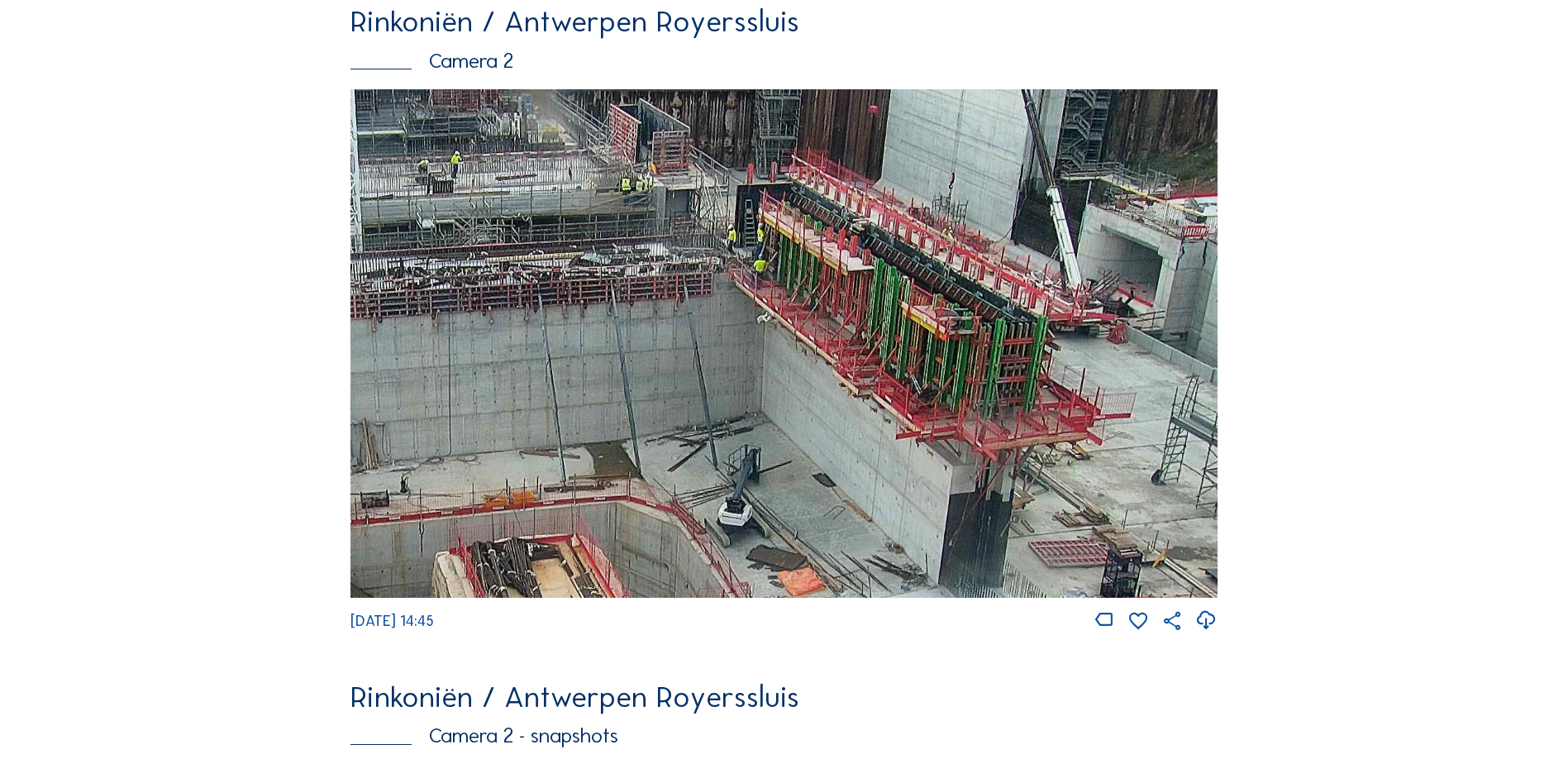
drag, startPoint x: 686, startPoint y: 393, endPoint x: 766, endPoint y: 278, distance: 140.1
click at [766, 278] on img at bounding box center [783, 344] width 867 height 509
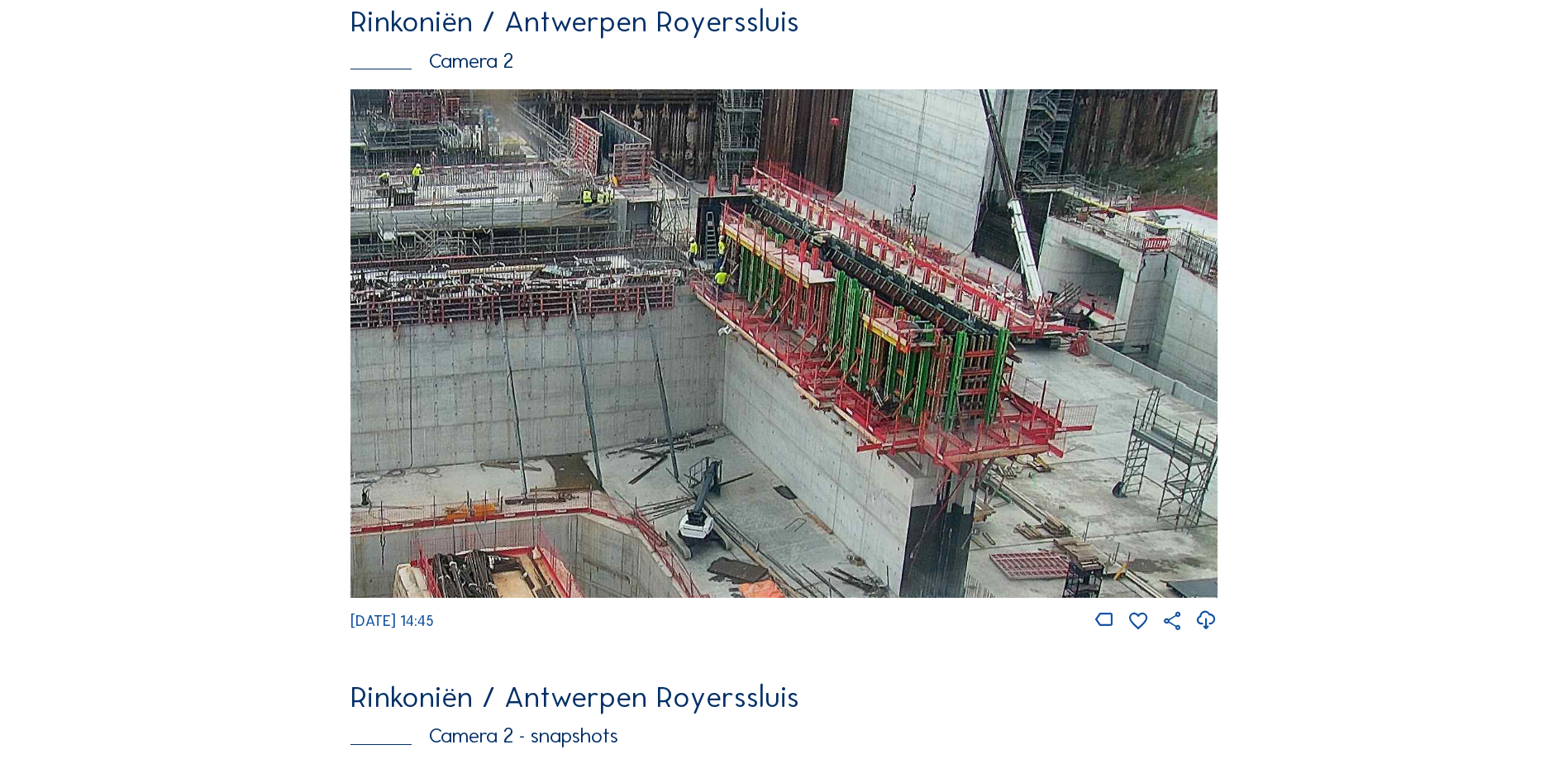
drag, startPoint x: 818, startPoint y: 369, endPoint x: 777, endPoint y: 381, distance: 42.7
click at [777, 381] on img at bounding box center [783, 344] width 867 height 509
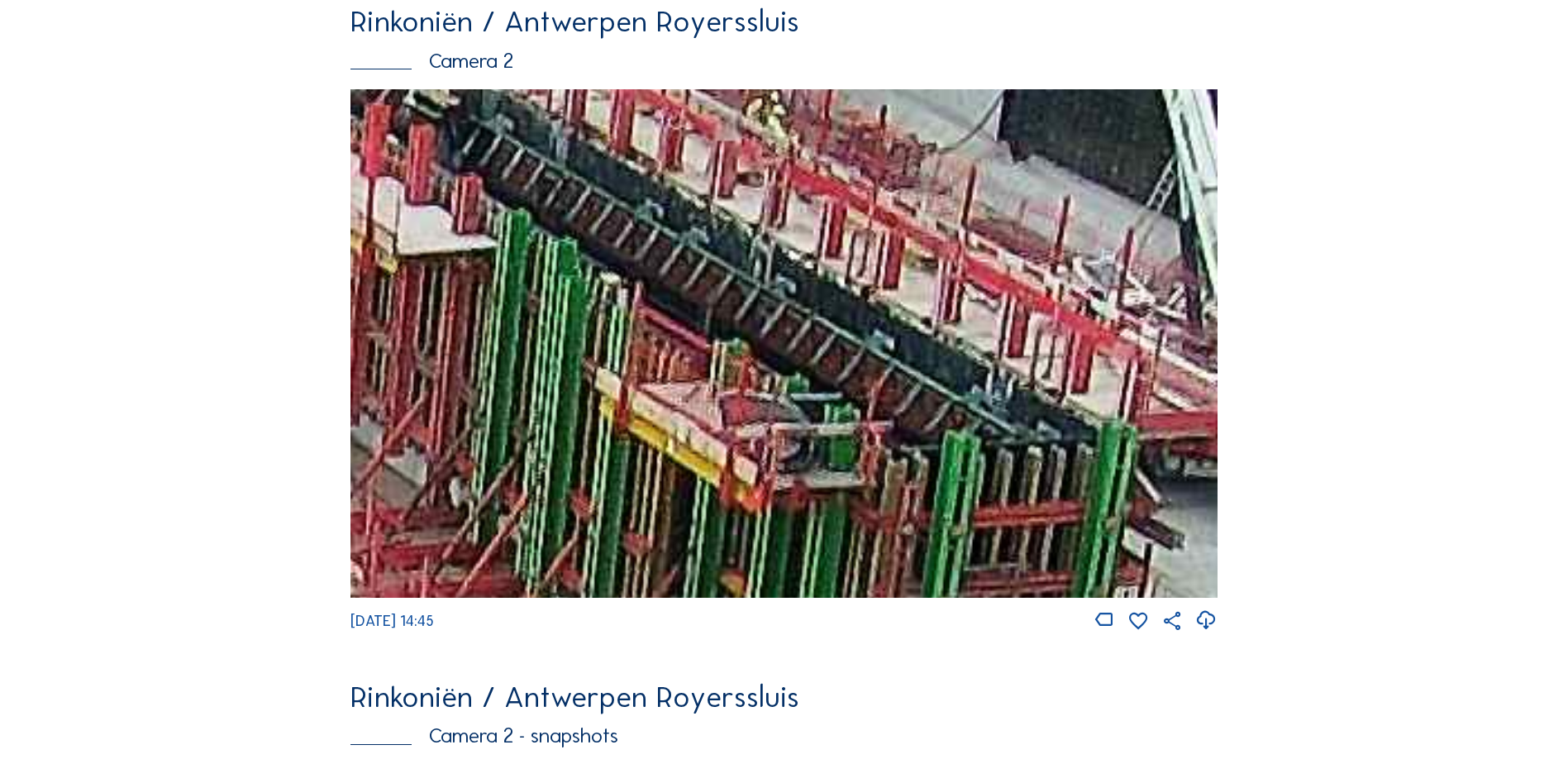
drag, startPoint x: 876, startPoint y: 314, endPoint x: 969, endPoint y: 426, distance: 145.6
click at [969, 426] on img at bounding box center [783, 344] width 867 height 509
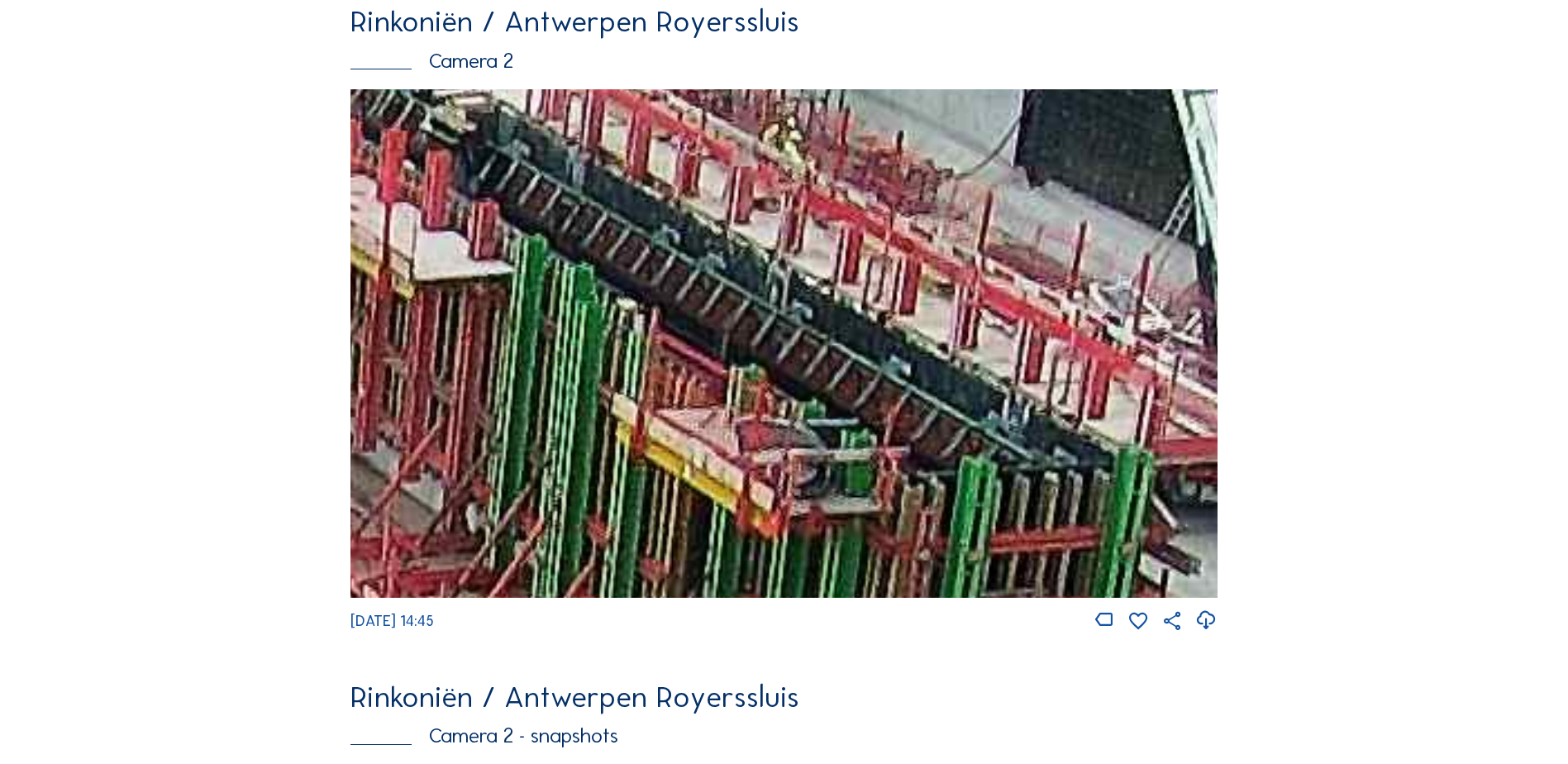
drag, startPoint x: 855, startPoint y: 342, endPoint x: 830, endPoint y: 329, distance: 28.2
click at [831, 329] on img at bounding box center [783, 344] width 867 height 509
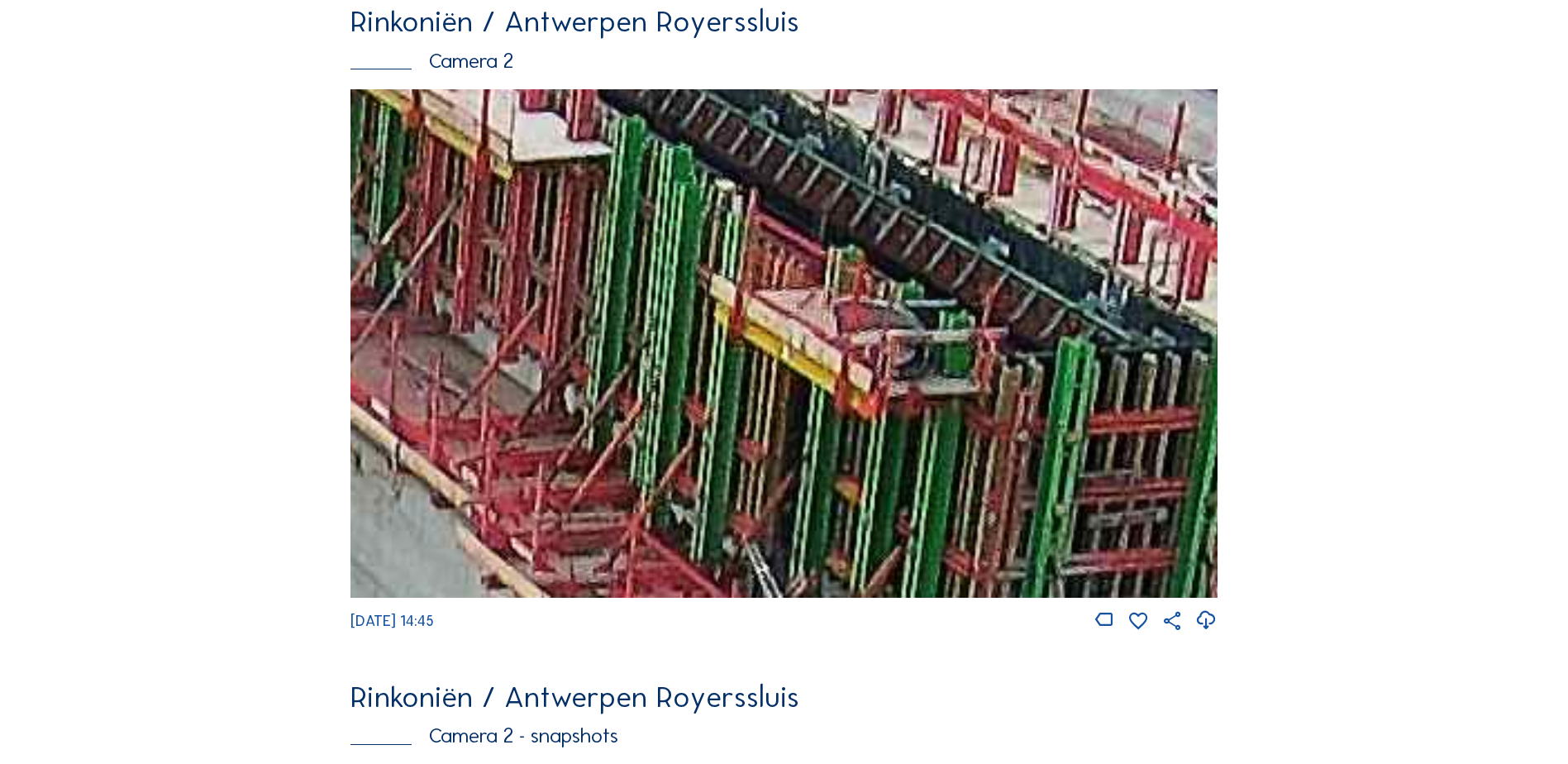
drag, startPoint x: 951, startPoint y: 442, endPoint x: 1065, endPoint y: 334, distance: 157.0
click at [1068, 333] on img at bounding box center [783, 344] width 867 height 509
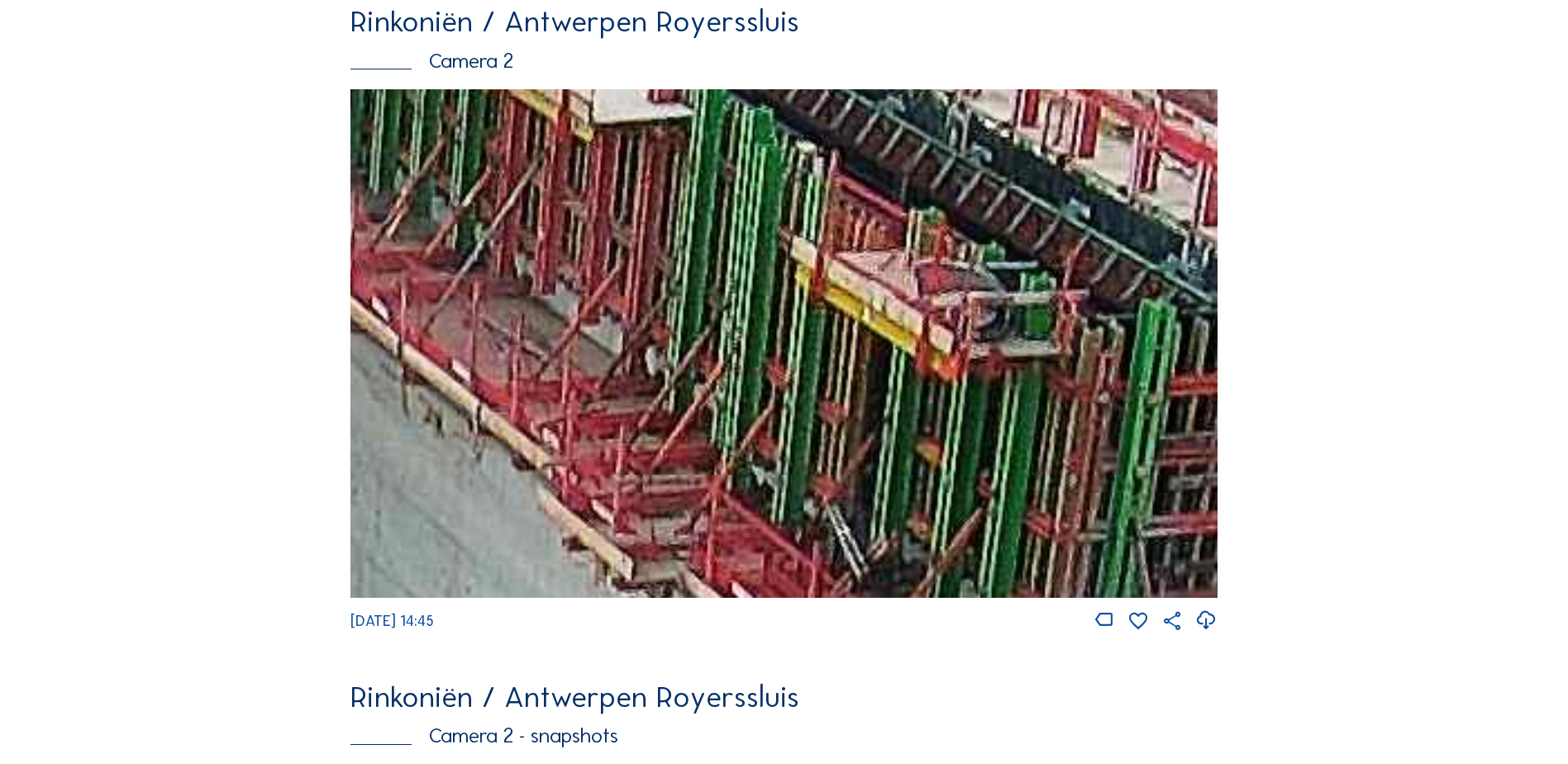
drag, startPoint x: 950, startPoint y: 371, endPoint x: 1003, endPoint y: 345, distance: 59.0
click at [1003, 345] on img at bounding box center [783, 344] width 867 height 509
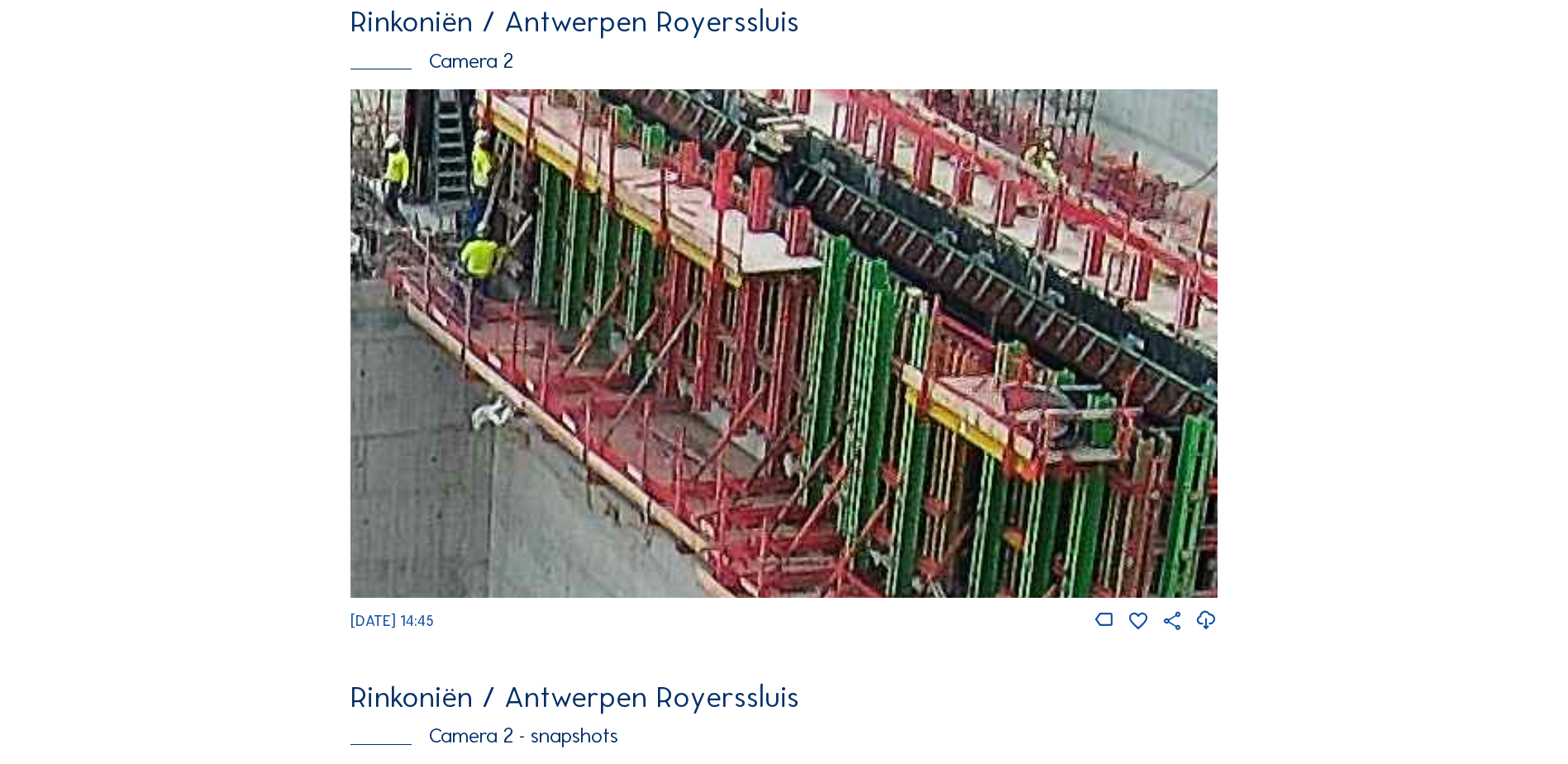
drag, startPoint x: 714, startPoint y: 336, endPoint x: 822, endPoint y: 458, distance: 162.9
click at [822, 458] on img at bounding box center [783, 344] width 867 height 509
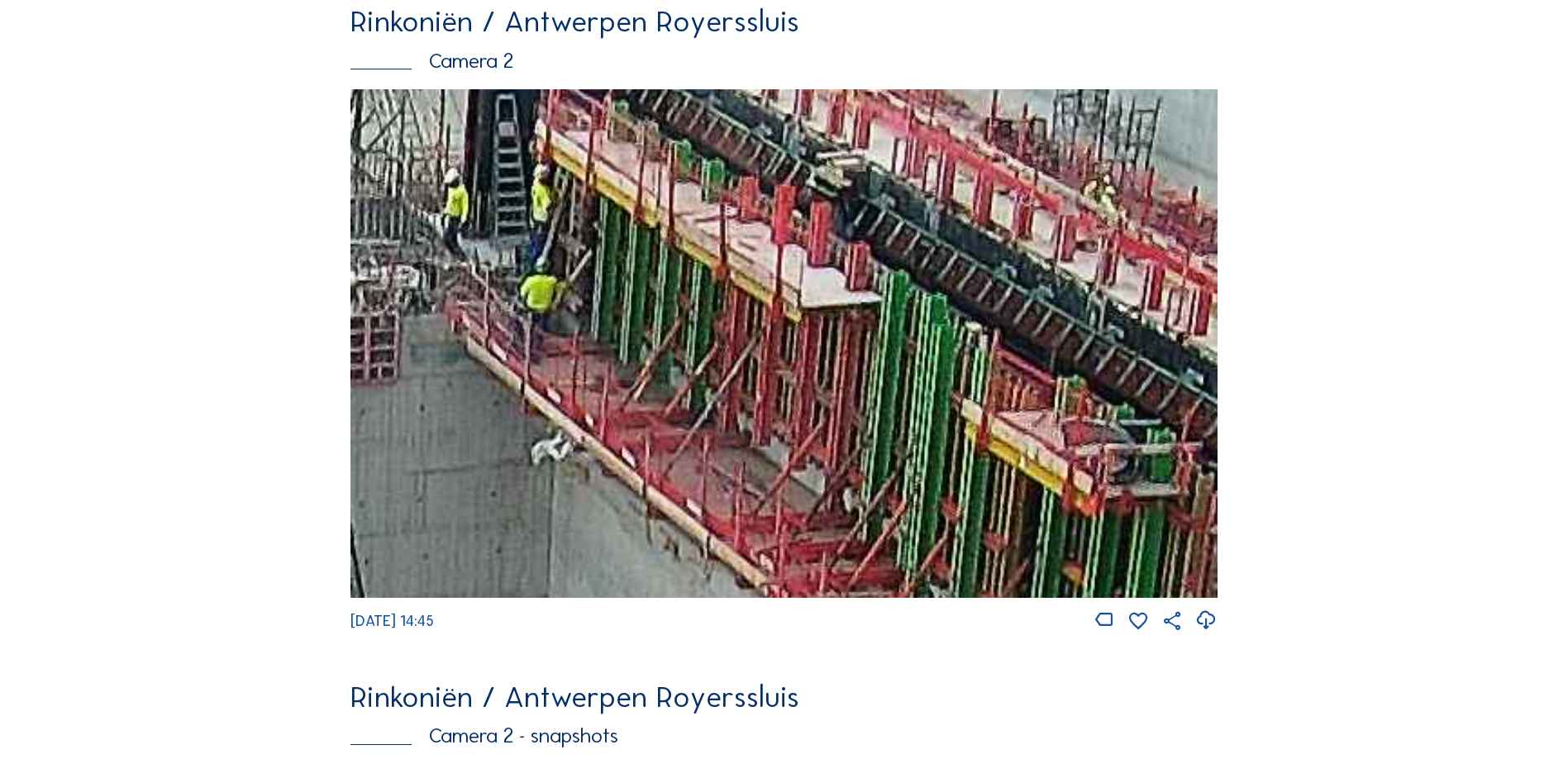
drag, startPoint x: 686, startPoint y: 372, endPoint x: 734, endPoint y: 397, distance: 54.1
click at [737, 395] on img at bounding box center [783, 344] width 867 height 509
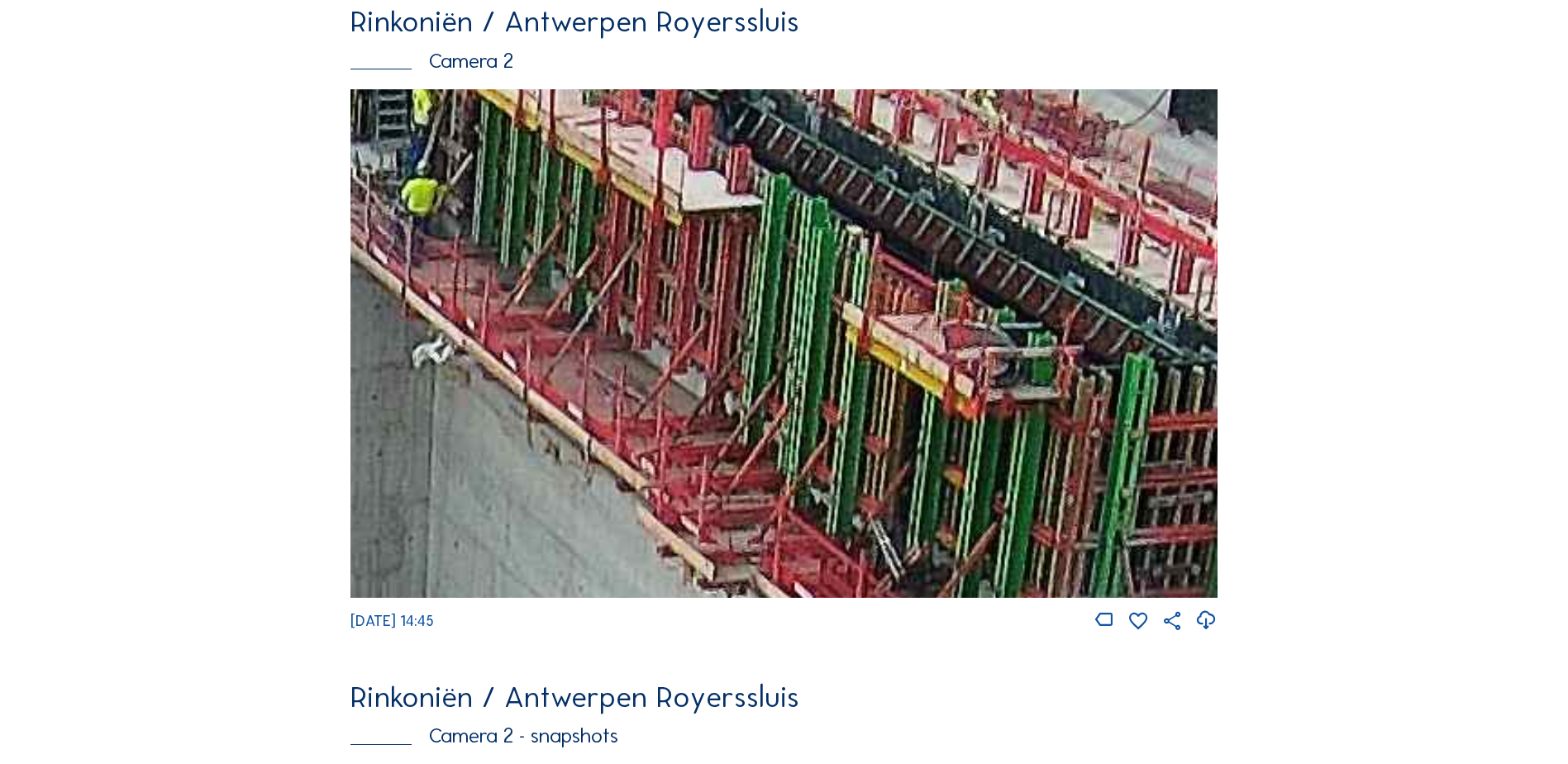
drag, startPoint x: 1069, startPoint y: 389, endPoint x: 941, endPoint y: 285, distance: 164.9
click at [941, 285] on img at bounding box center [783, 344] width 867 height 509
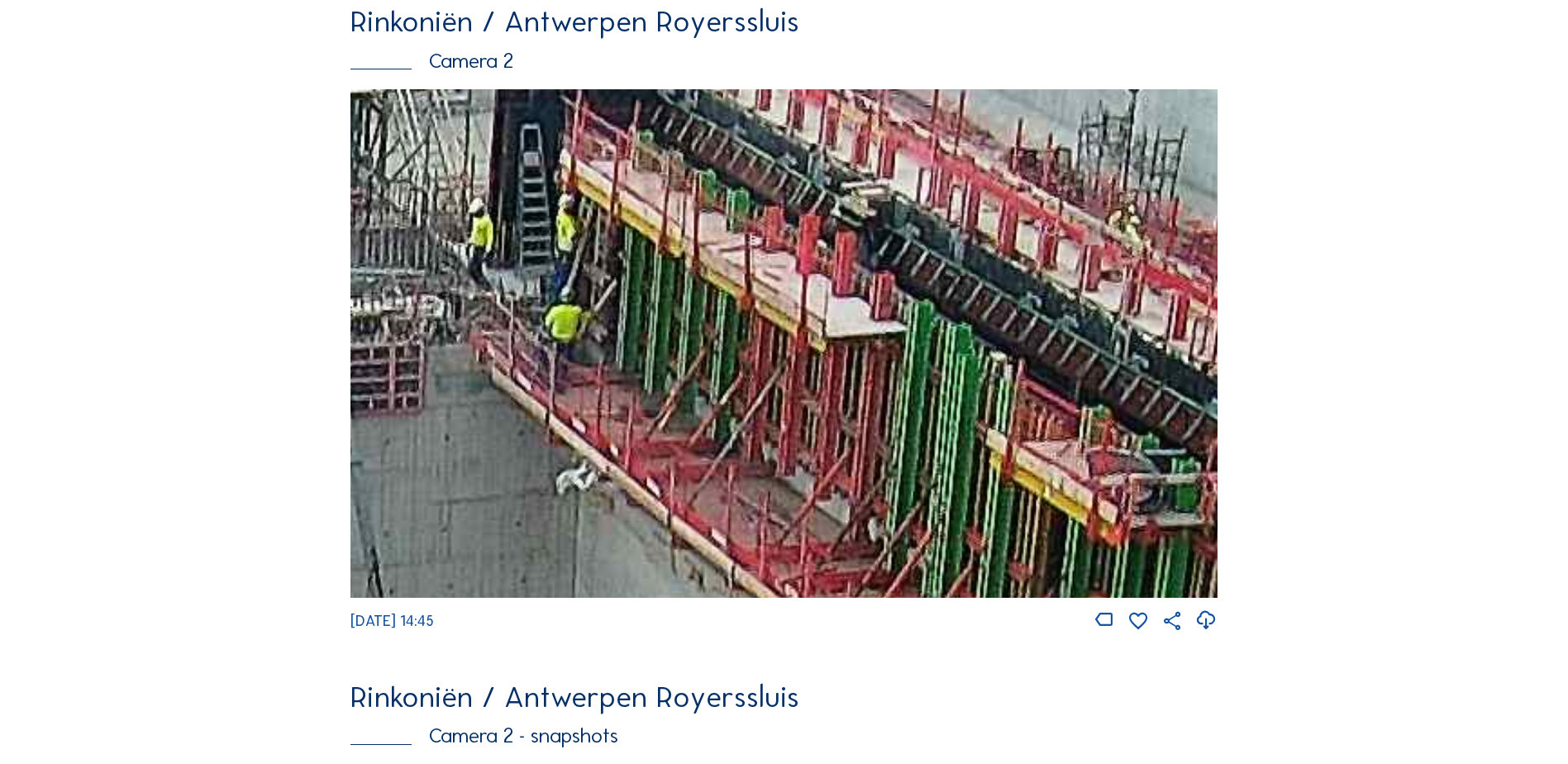
drag, startPoint x: 704, startPoint y: 338, endPoint x: 852, endPoint y: 469, distance: 197.6
click at [852, 469] on img at bounding box center [783, 344] width 867 height 509
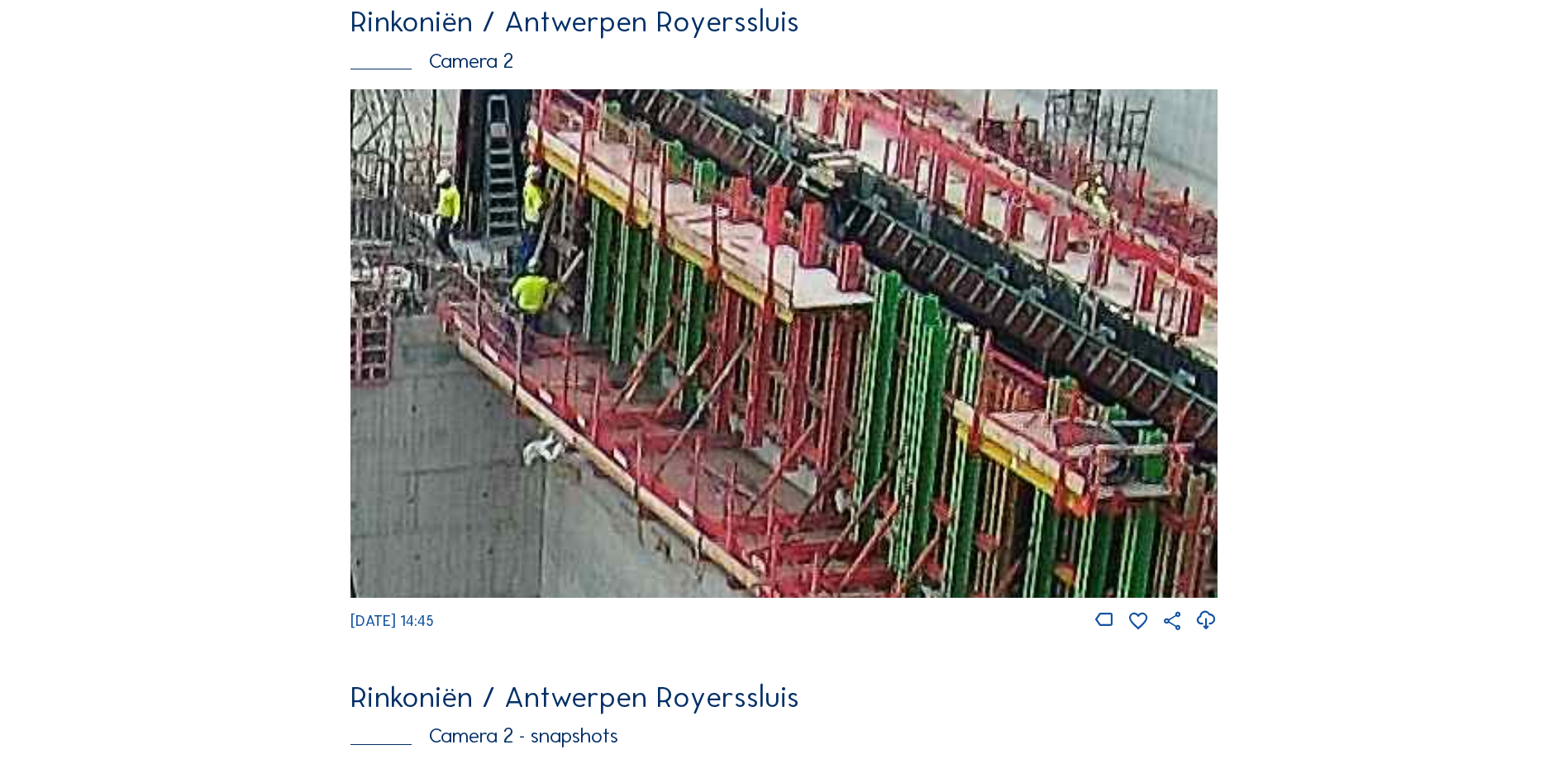
drag, startPoint x: 983, startPoint y: 485, endPoint x: 952, endPoint y: 463, distance: 38.0
click at [952, 463] on img at bounding box center [783, 344] width 867 height 509
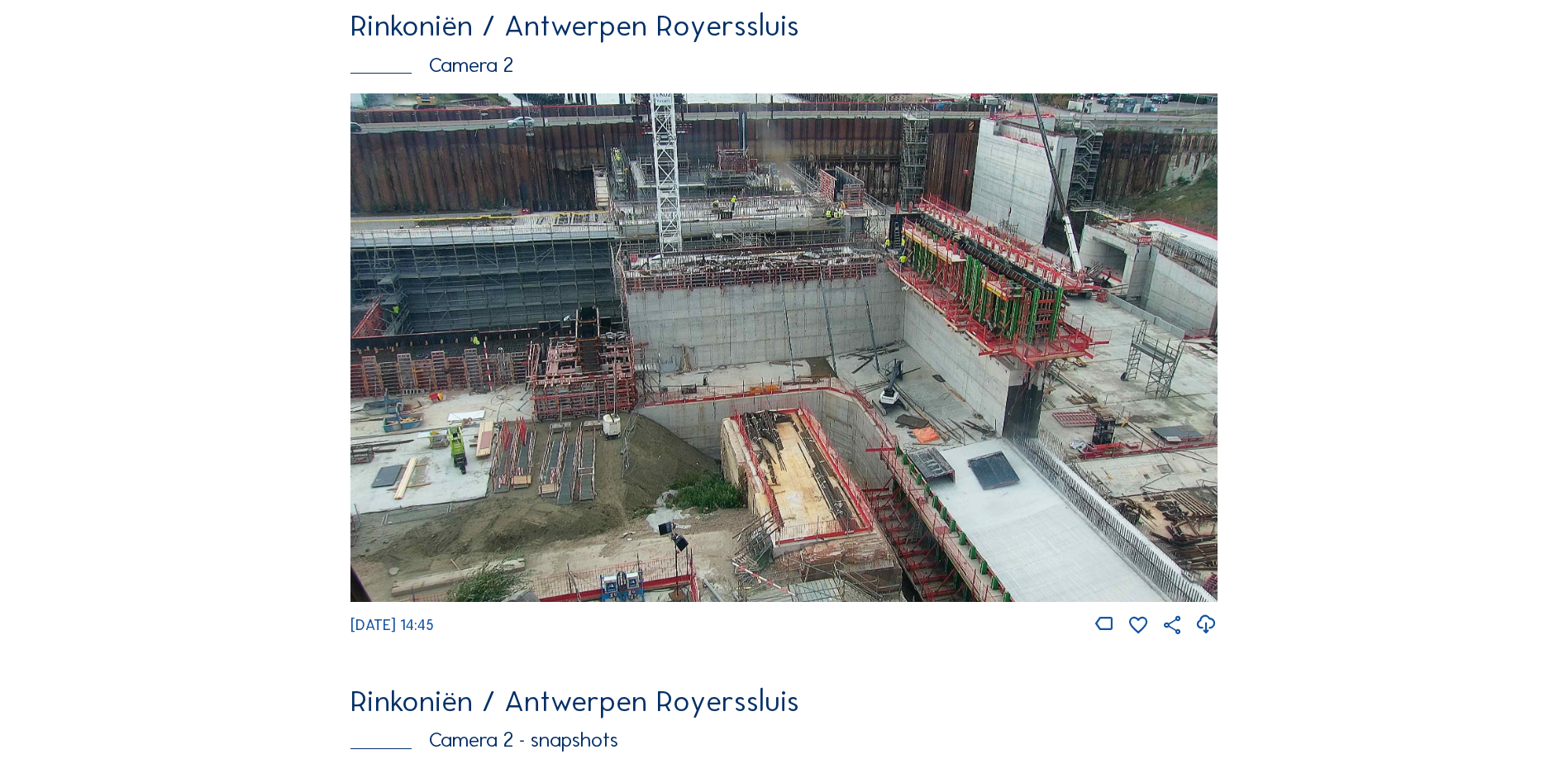
scroll to position [805, 0]
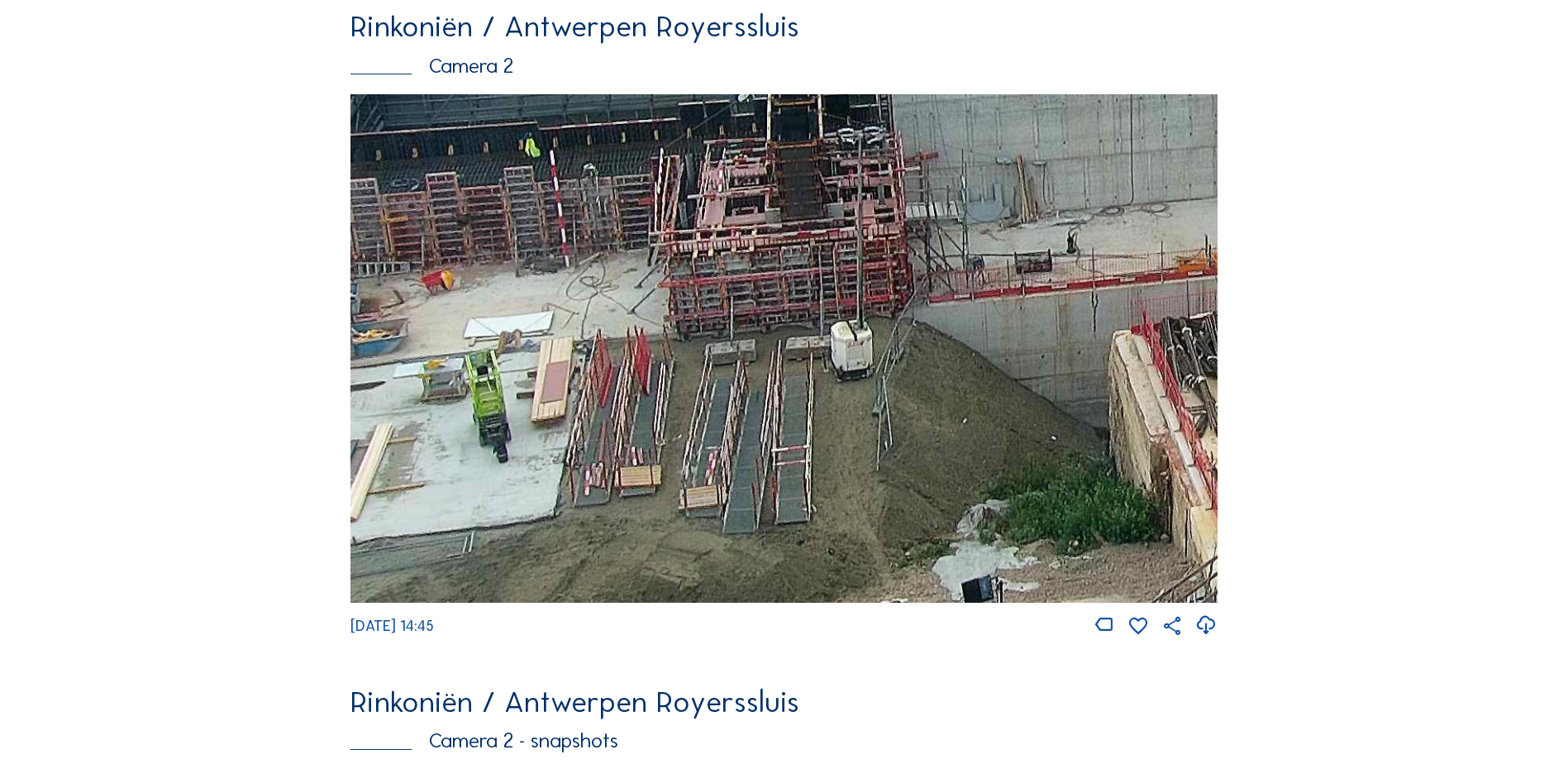
drag, startPoint x: 516, startPoint y: 500, endPoint x: 649, endPoint y: 533, distance: 137.0
click at [649, 533] on img at bounding box center [783, 348] width 867 height 509
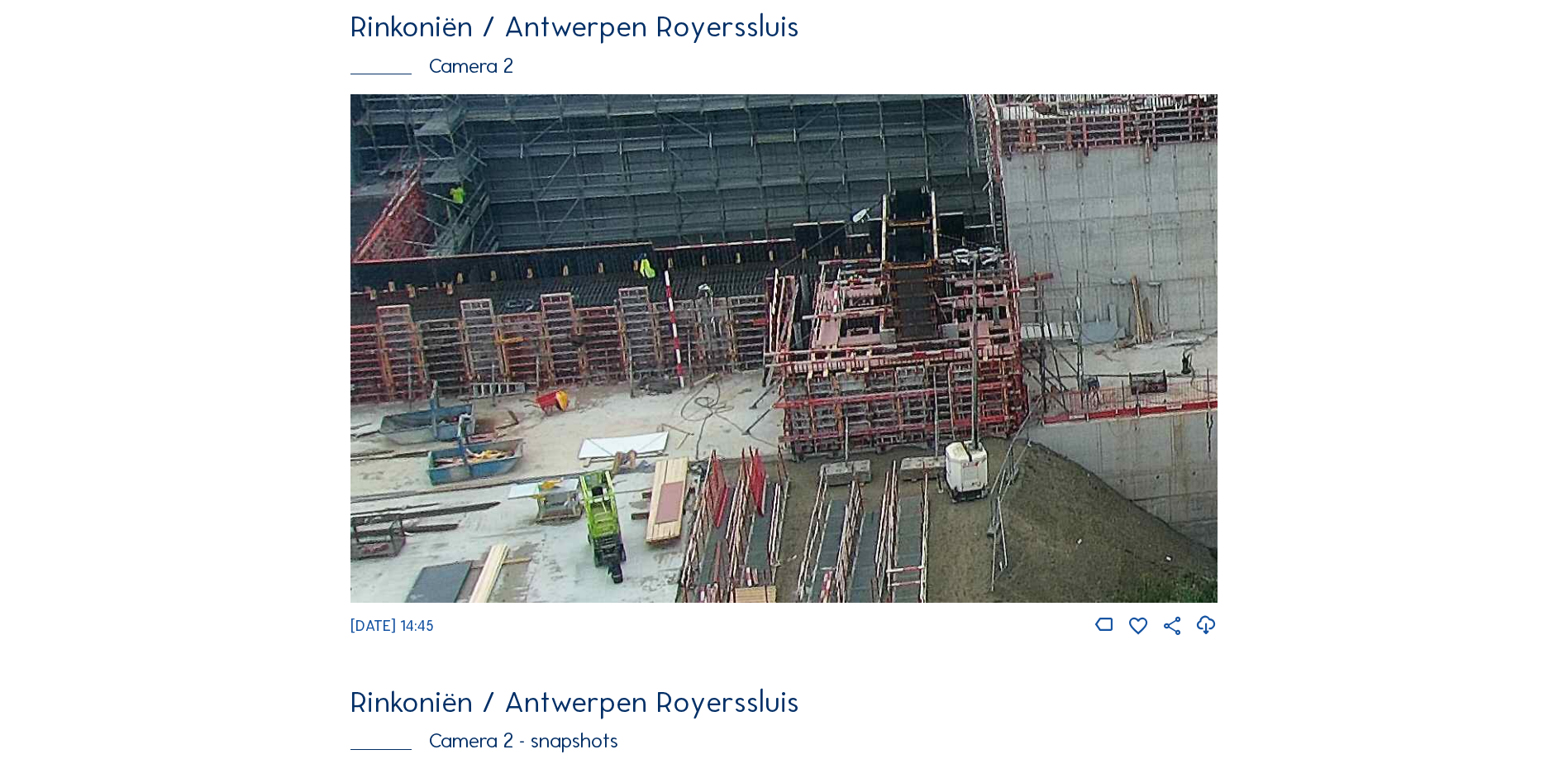
drag, startPoint x: 629, startPoint y: 524, endPoint x: 914, endPoint y: 629, distance: 303.7
click at [914, 629] on div "[DATE] 14:45" at bounding box center [783, 365] width 867 height 543
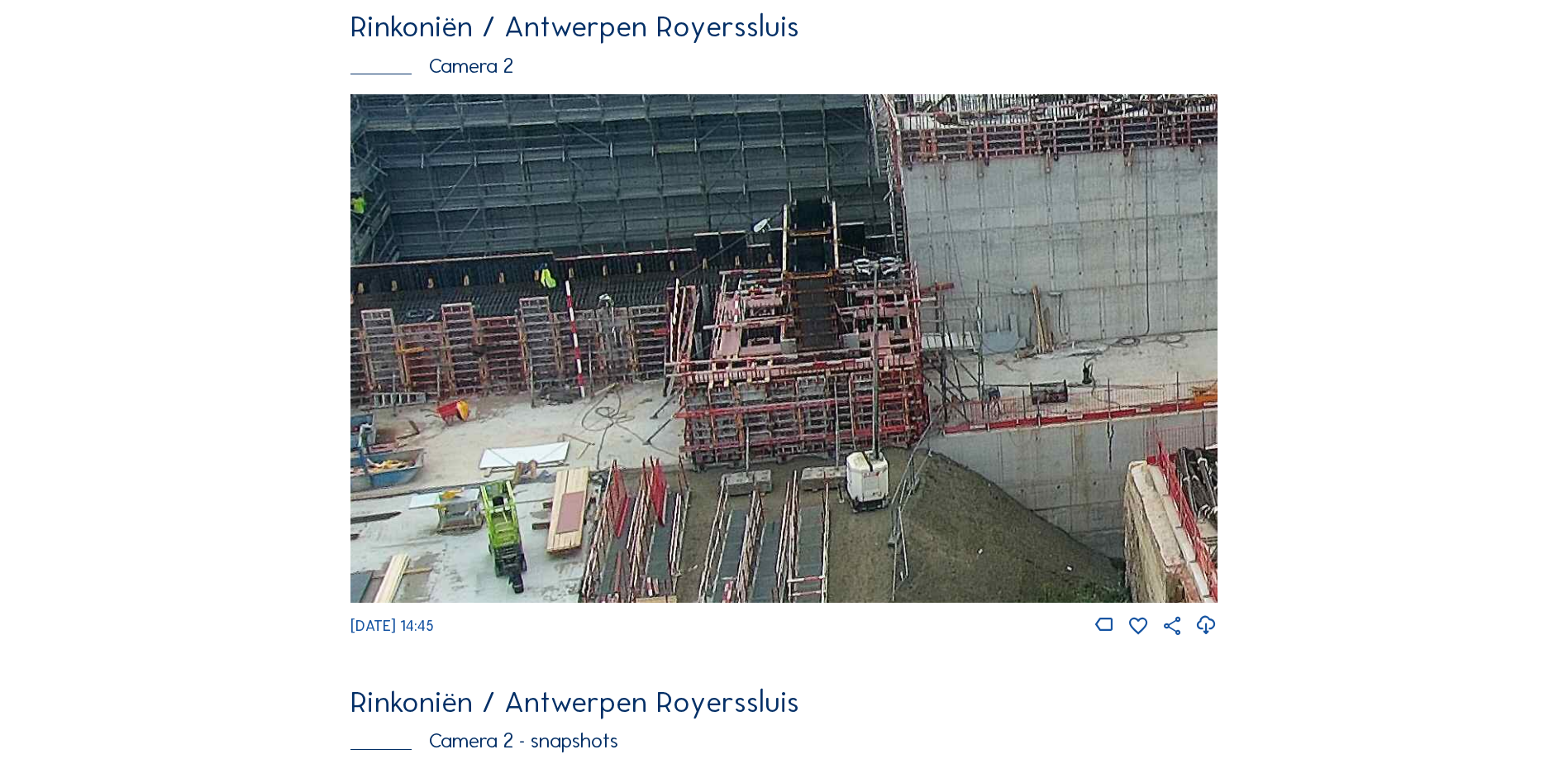
drag, startPoint x: 897, startPoint y: 350, endPoint x: 728, endPoint y: 367, distance: 169.9
click at [726, 373] on img at bounding box center [783, 348] width 867 height 509
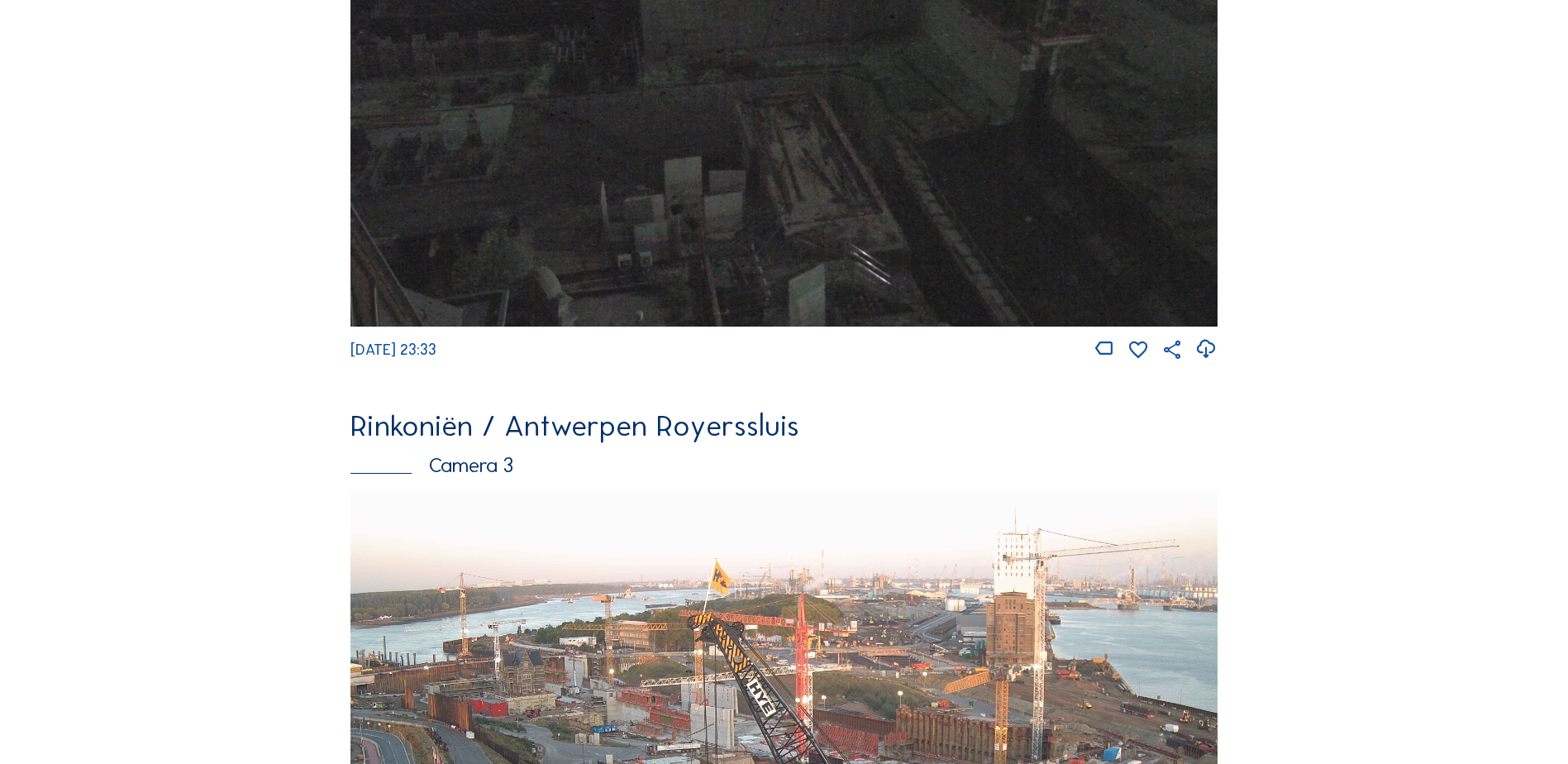
scroll to position [2046, 0]
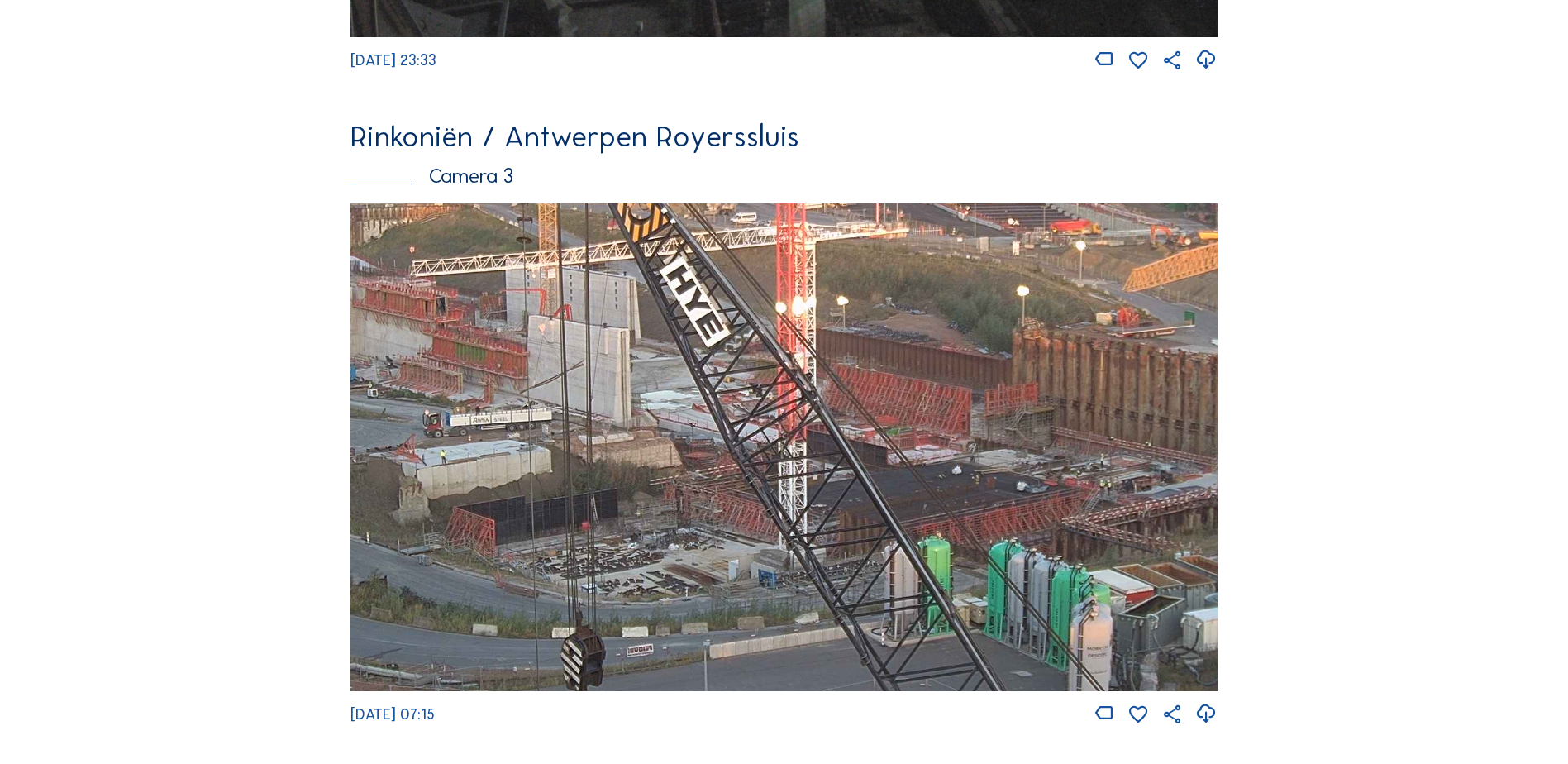
drag, startPoint x: 966, startPoint y: 502, endPoint x: 996, endPoint y: 464, distance: 48.4
click at [1026, 467] on img at bounding box center [783, 447] width 867 height 488
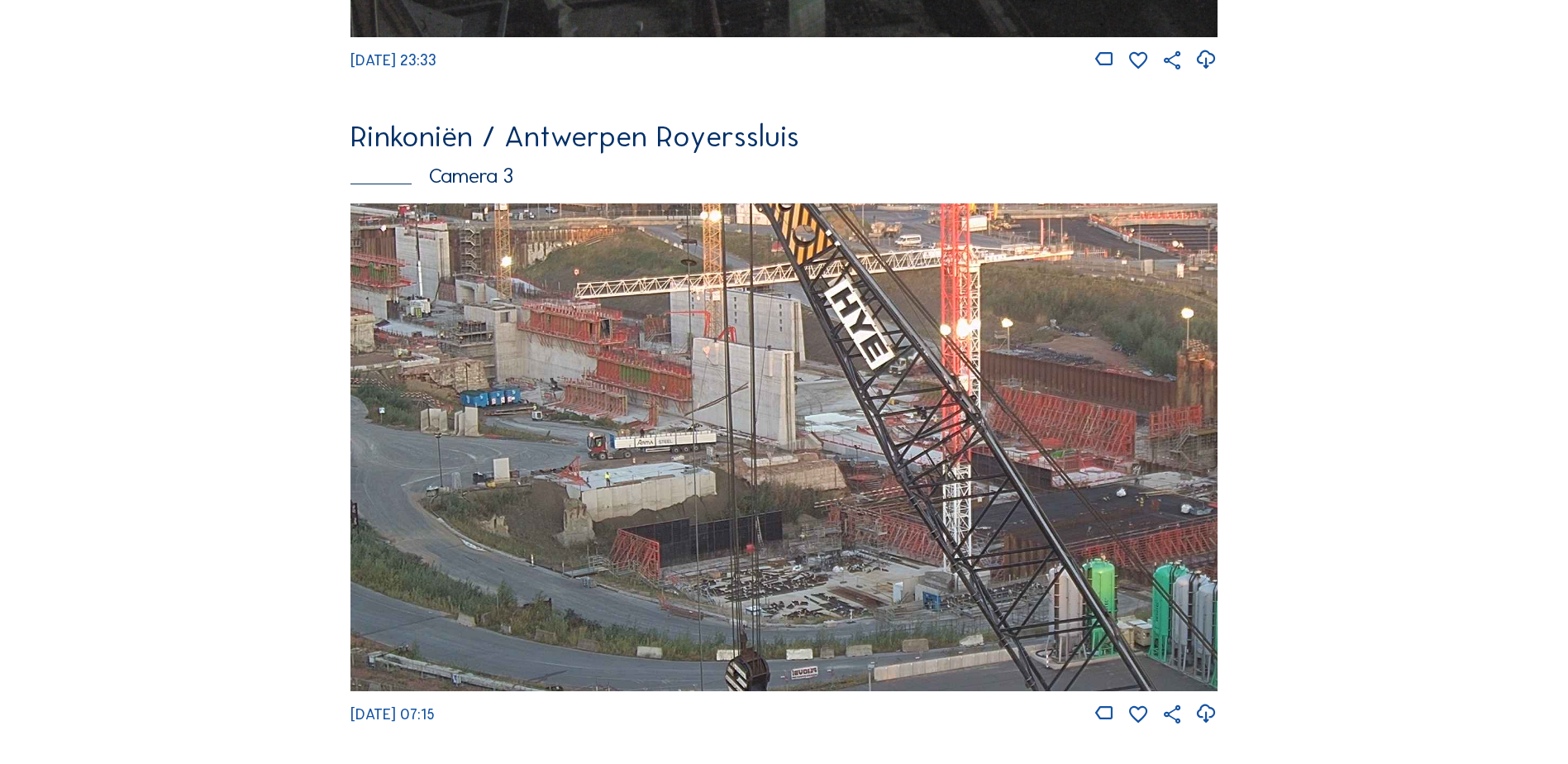
drag, startPoint x: 609, startPoint y: 378, endPoint x: 800, endPoint y: 403, distance: 192.6
click at [800, 402] on img at bounding box center [783, 447] width 867 height 488
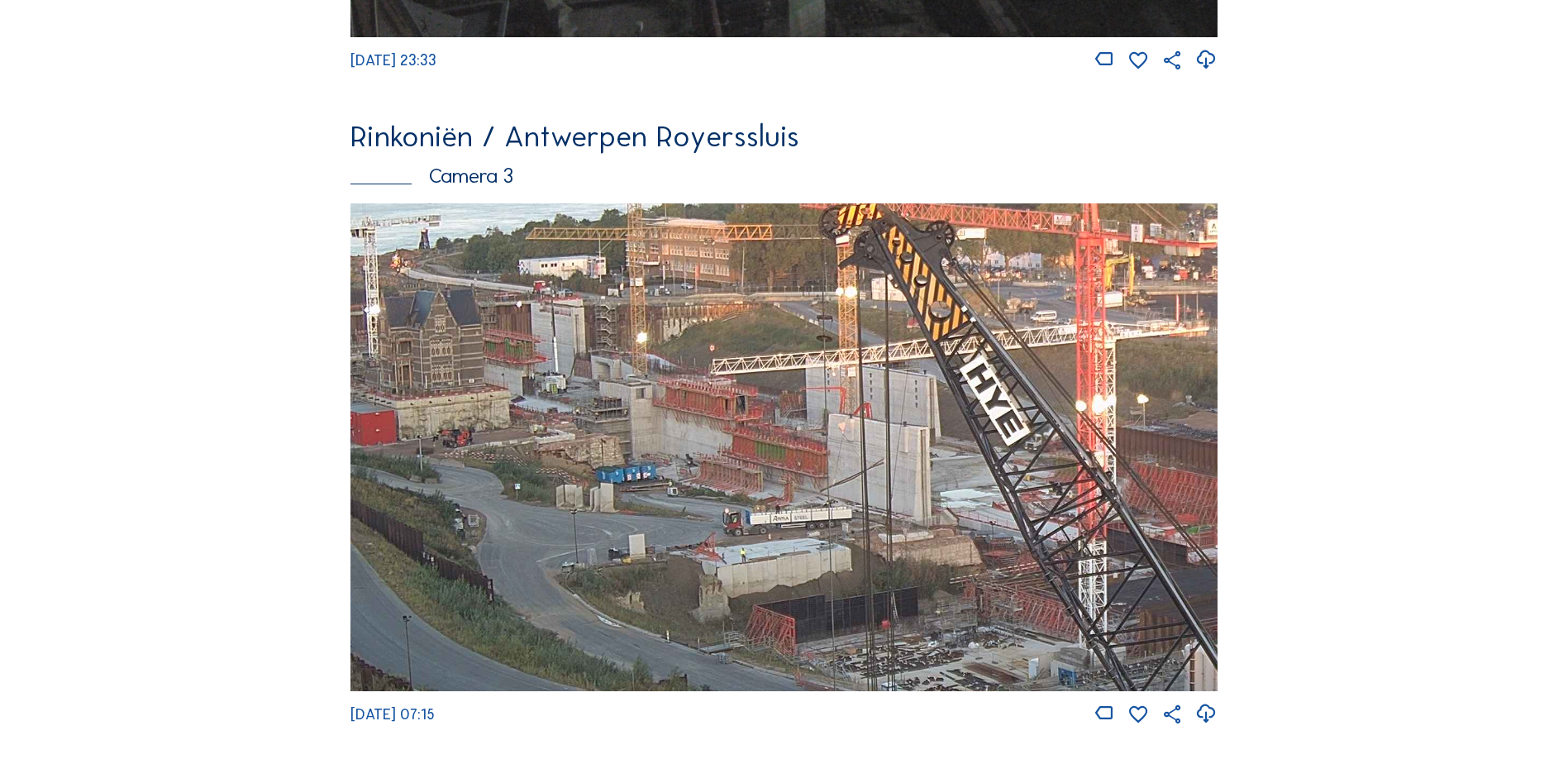
drag, startPoint x: 686, startPoint y: 363, endPoint x: 785, endPoint y: 437, distance: 123.6
click at [800, 440] on img at bounding box center [783, 447] width 867 height 488
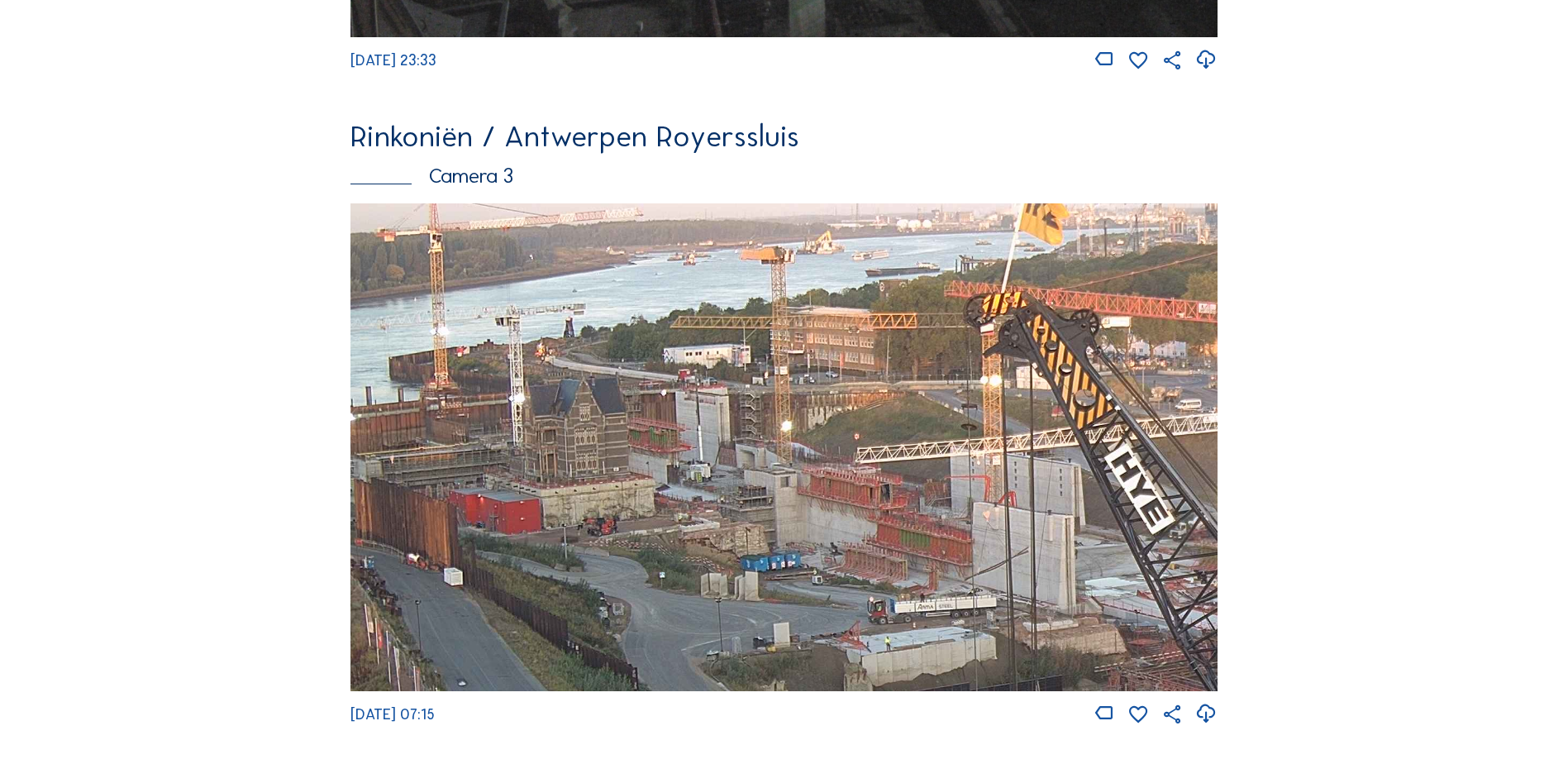
drag, startPoint x: 689, startPoint y: 429, endPoint x: 802, endPoint y: 475, distance: 122.0
click at [835, 498] on img at bounding box center [783, 447] width 867 height 488
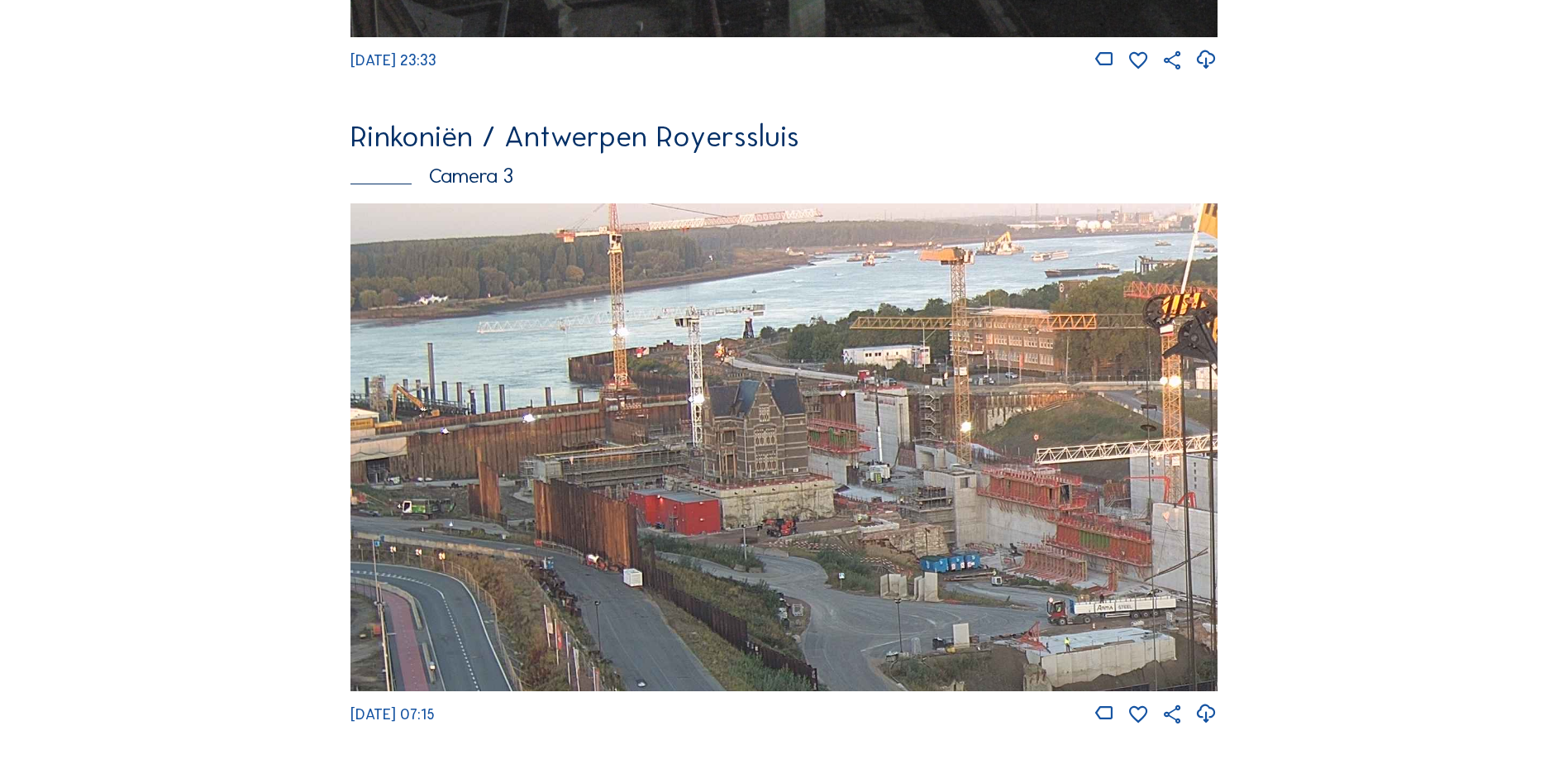
drag, startPoint x: 747, startPoint y: 411, endPoint x: 774, endPoint y: 411, distance: 27.0
click at [774, 411] on img at bounding box center [783, 447] width 867 height 488
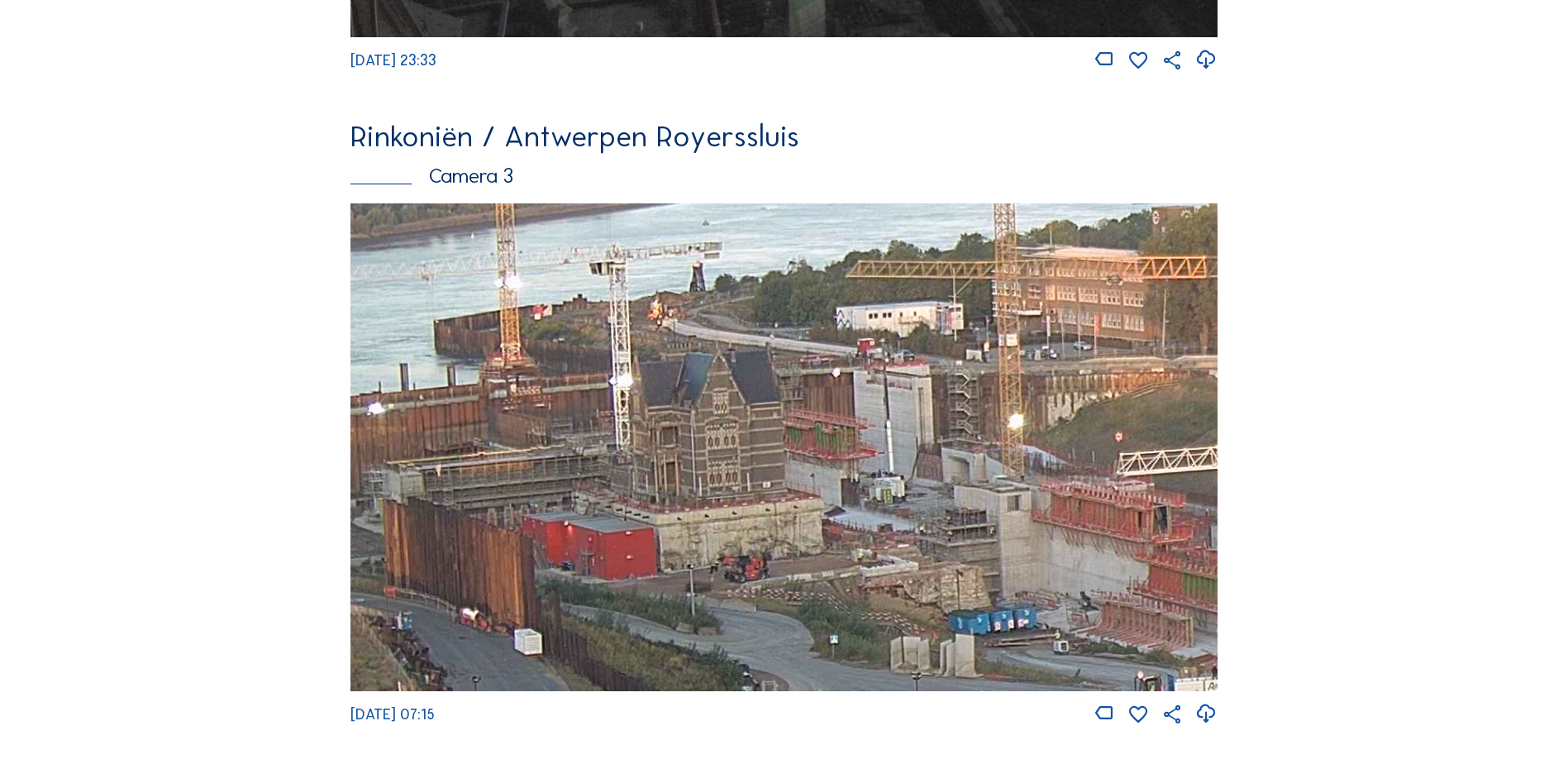
drag, startPoint x: 885, startPoint y: 449, endPoint x: 875, endPoint y: 439, distance: 14.1
click at [875, 439] on img at bounding box center [783, 447] width 867 height 488
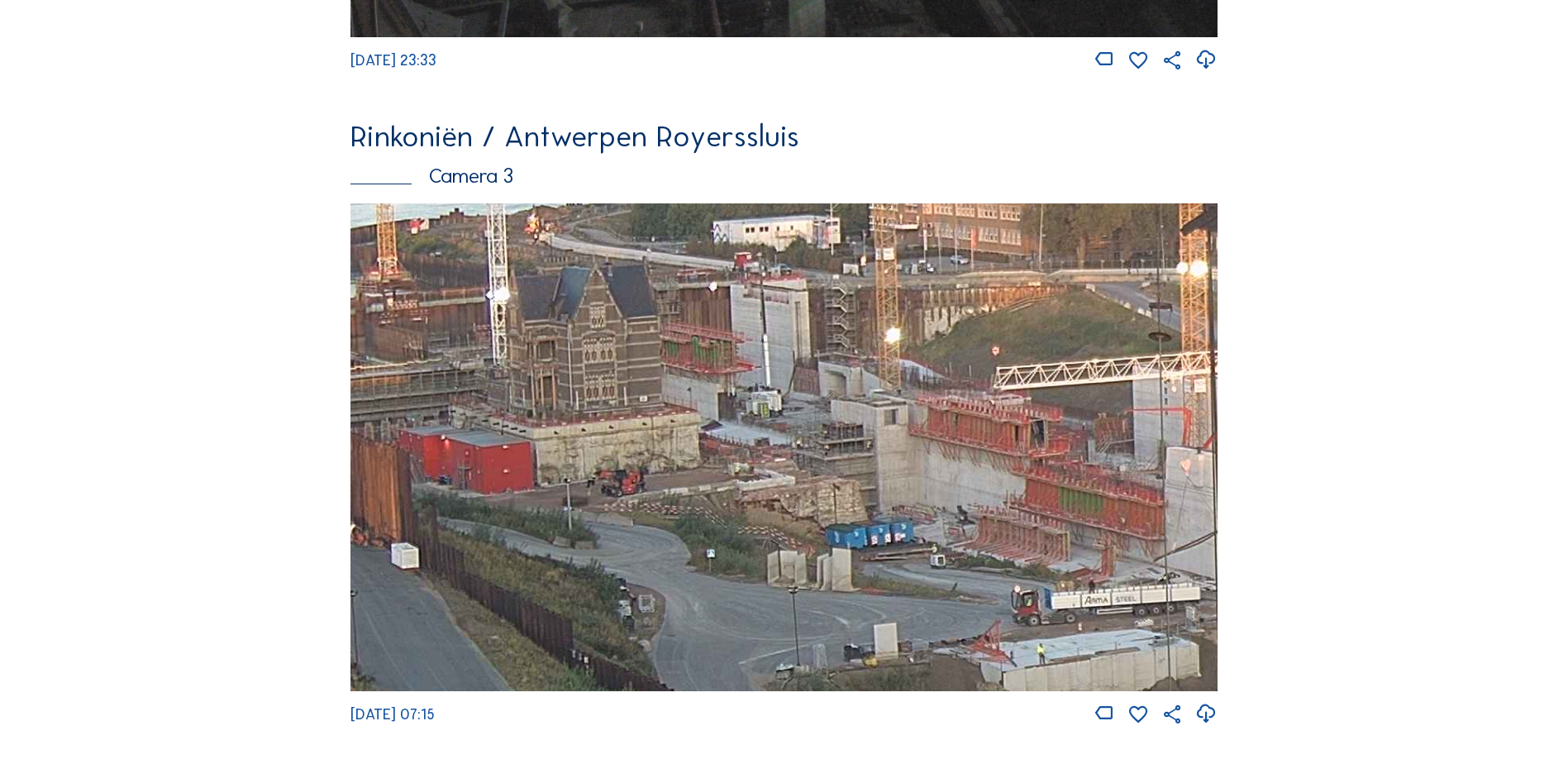
drag, startPoint x: 852, startPoint y: 431, endPoint x: 736, endPoint y: 353, distance: 139.8
click at [736, 354] on img at bounding box center [783, 447] width 867 height 488
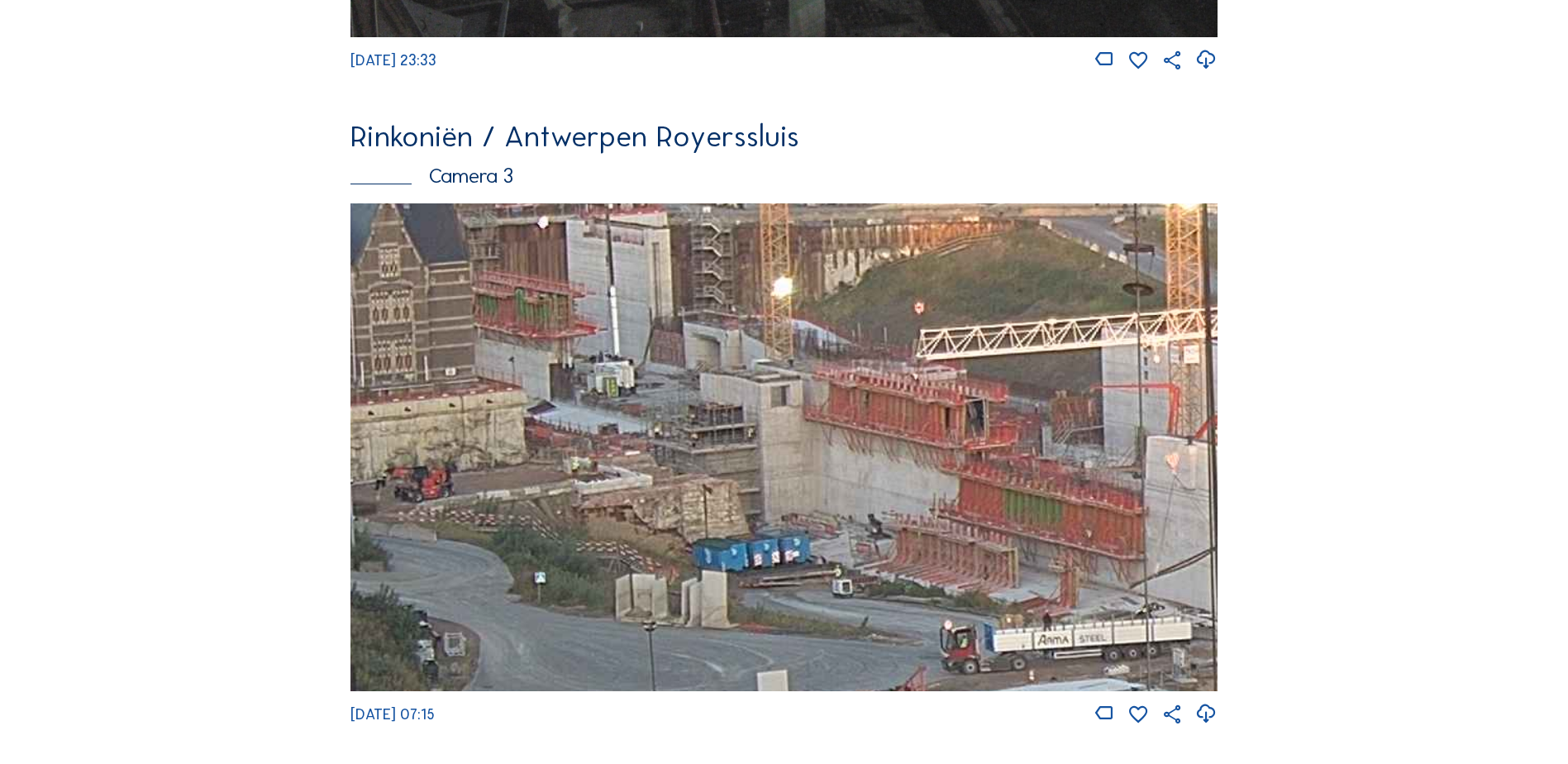
drag, startPoint x: 999, startPoint y: 473, endPoint x: 892, endPoint y: 463, distance: 107.5
click at [896, 461] on img at bounding box center [783, 447] width 867 height 488
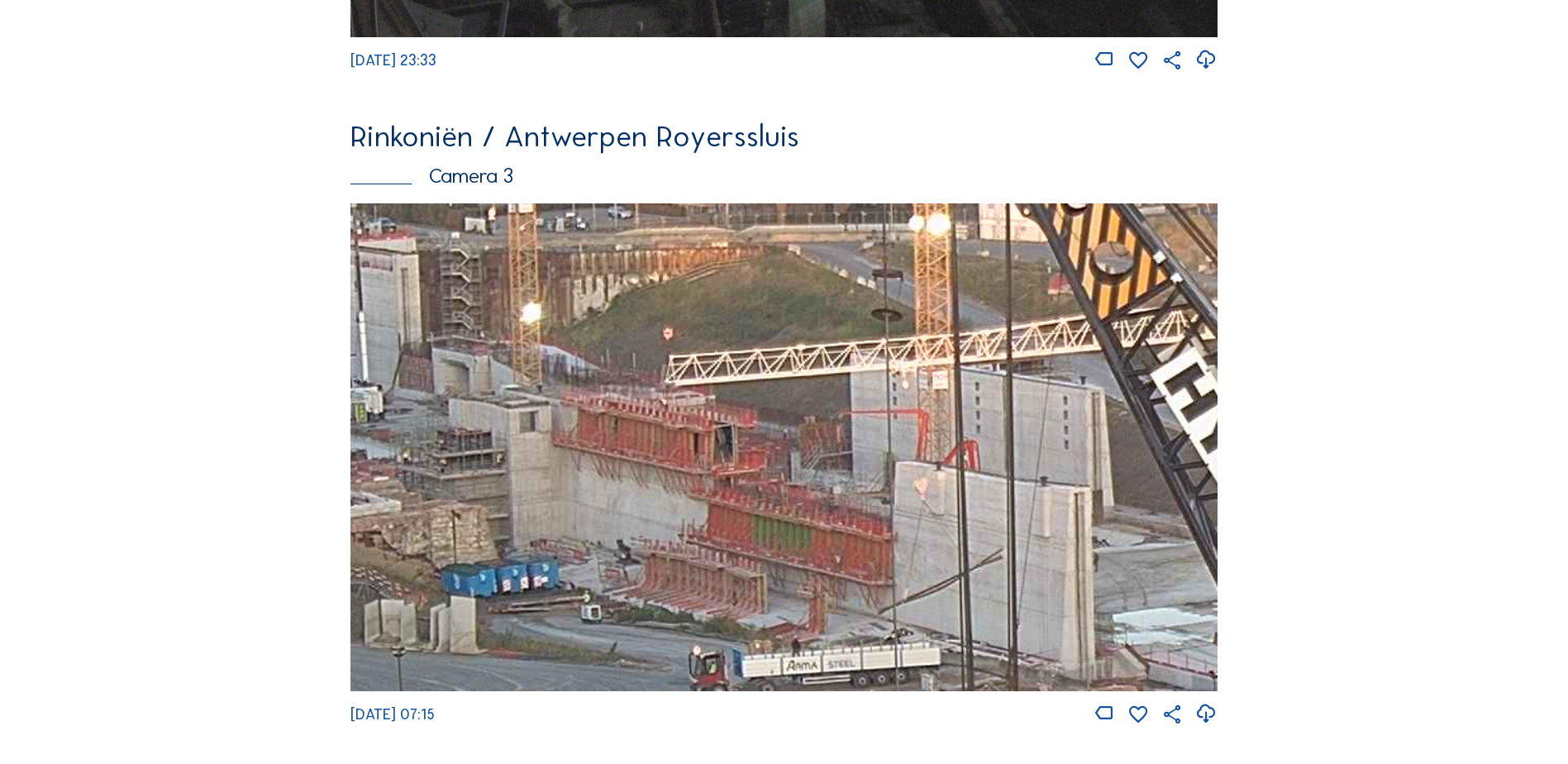
drag, startPoint x: 940, startPoint y: 558, endPoint x: 710, endPoint y: 580, distance: 231.0
click at [713, 587] on img at bounding box center [783, 447] width 867 height 488
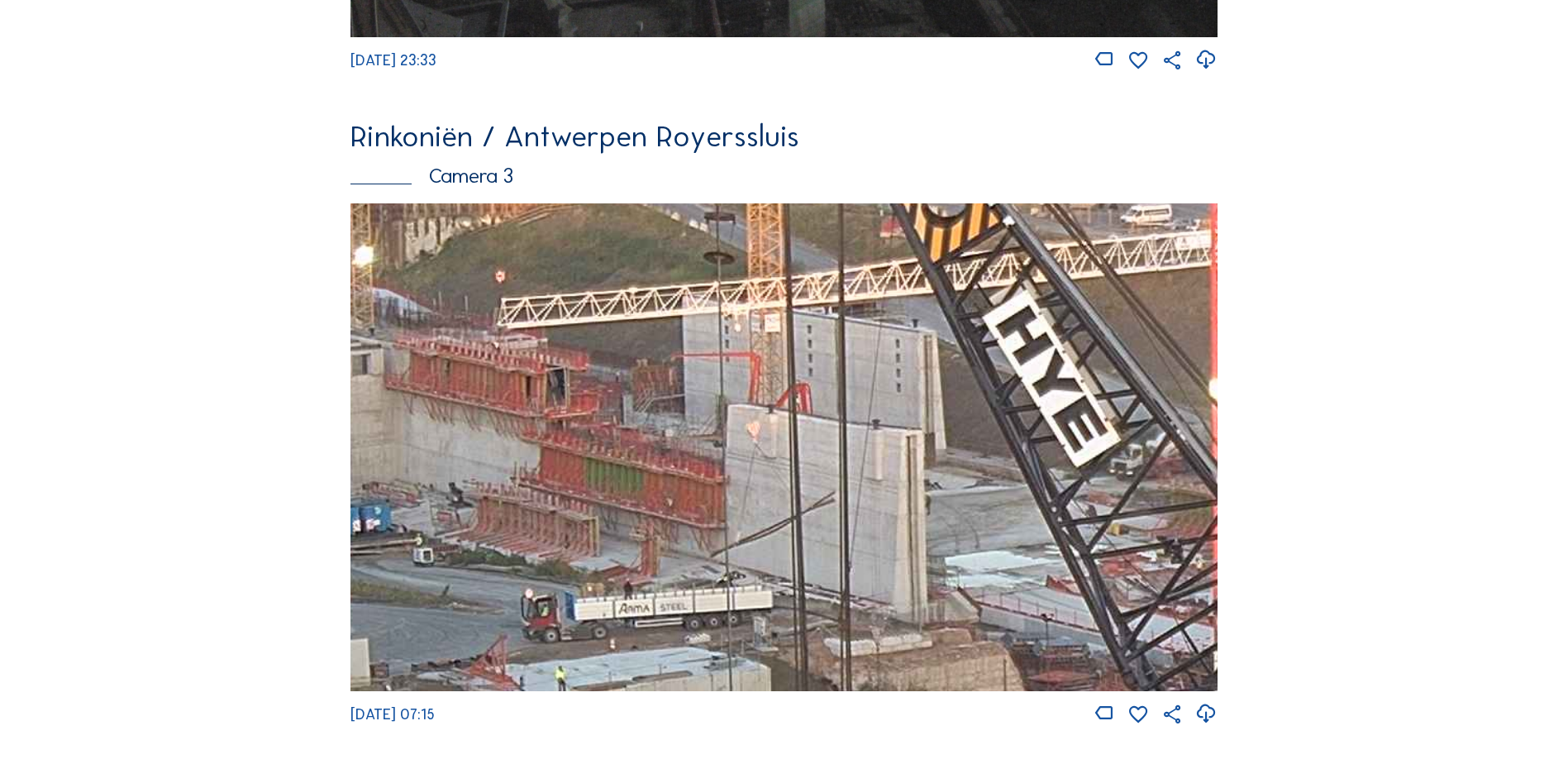
drag, startPoint x: 732, startPoint y: 567, endPoint x: 682, endPoint y: 535, distance: 59.4
click at [549, 509] on img at bounding box center [783, 447] width 867 height 488
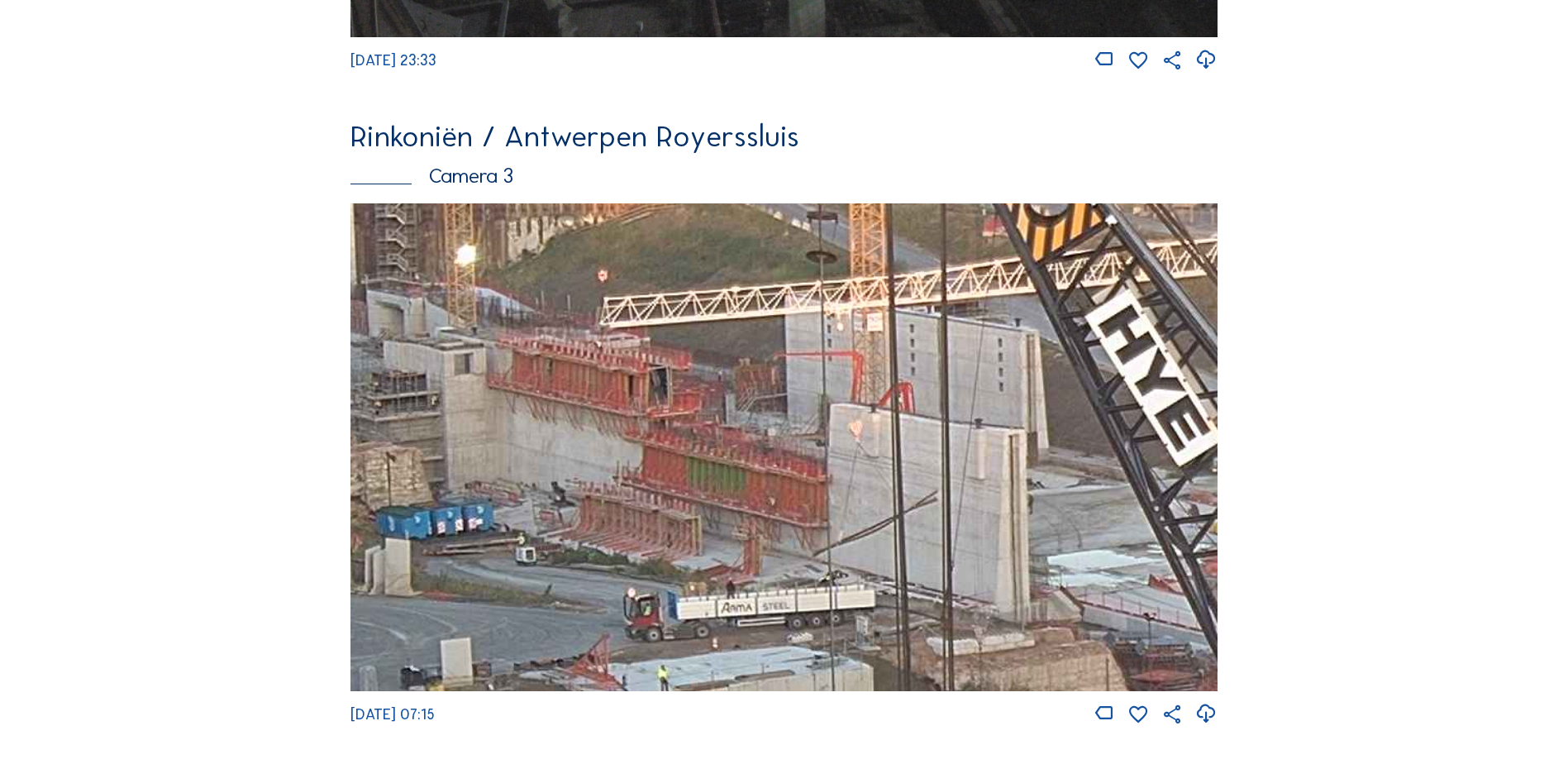
drag, startPoint x: 722, startPoint y: 541, endPoint x: 862, endPoint y: 538, distance: 140.0
click at [862, 538] on img at bounding box center [783, 447] width 867 height 488
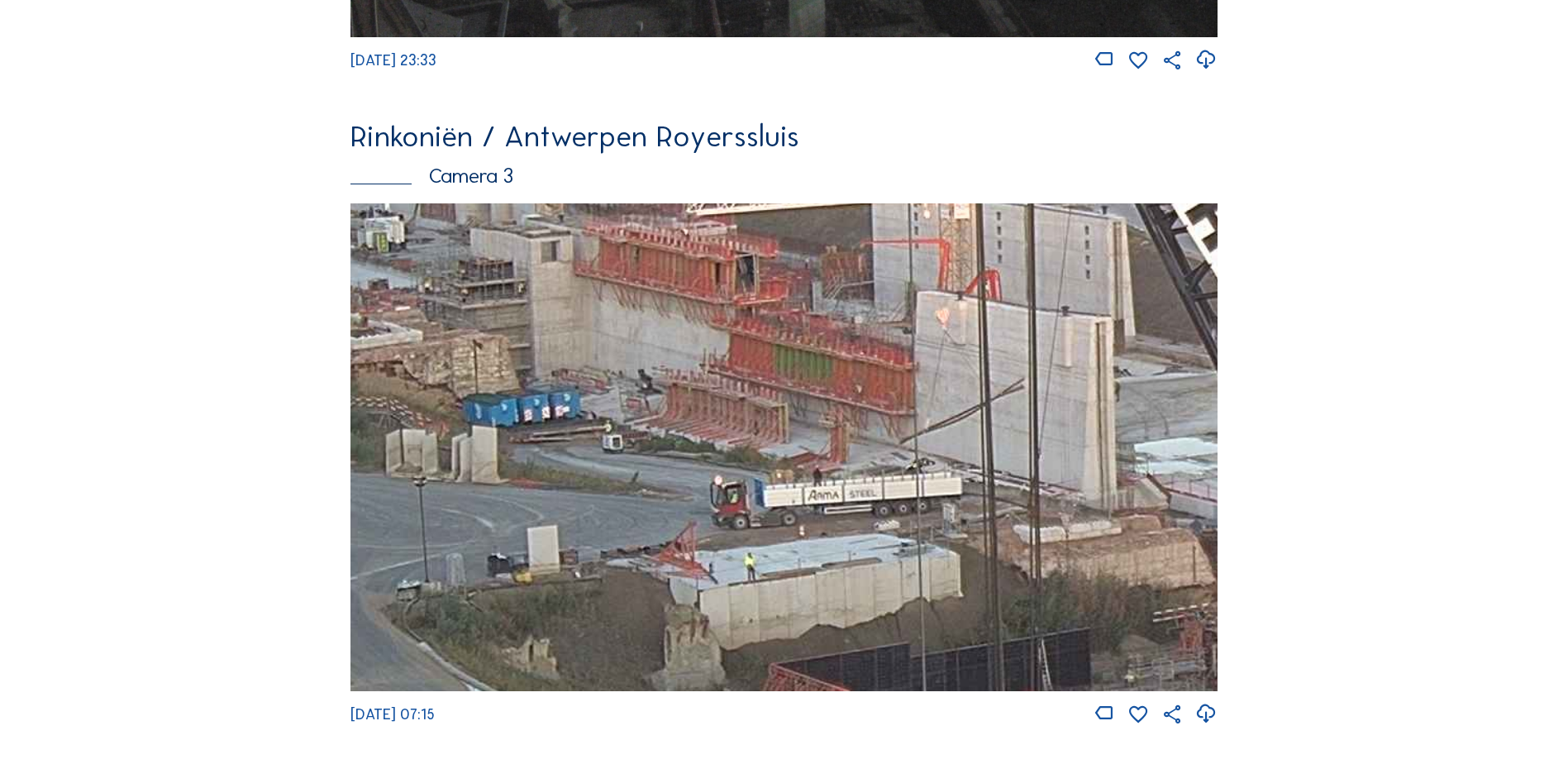
drag, startPoint x: 774, startPoint y: 436, endPoint x: 848, endPoint y: 326, distance: 132.6
click at [848, 326] on img at bounding box center [783, 447] width 867 height 488
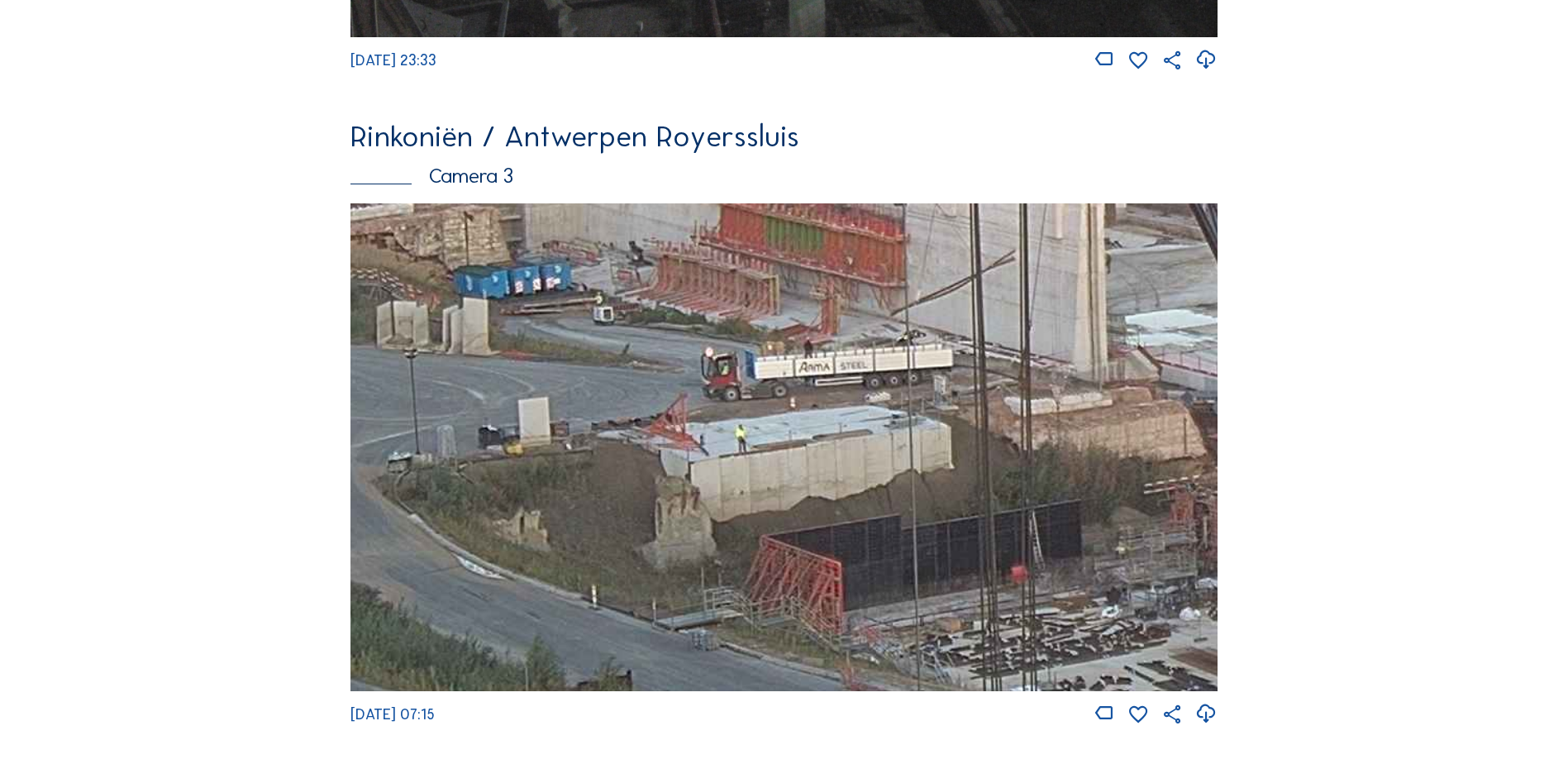
drag, startPoint x: 731, startPoint y: 547, endPoint x: 709, endPoint y: 445, distance: 104.3
click at [709, 445] on img at bounding box center [783, 447] width 867 height 488
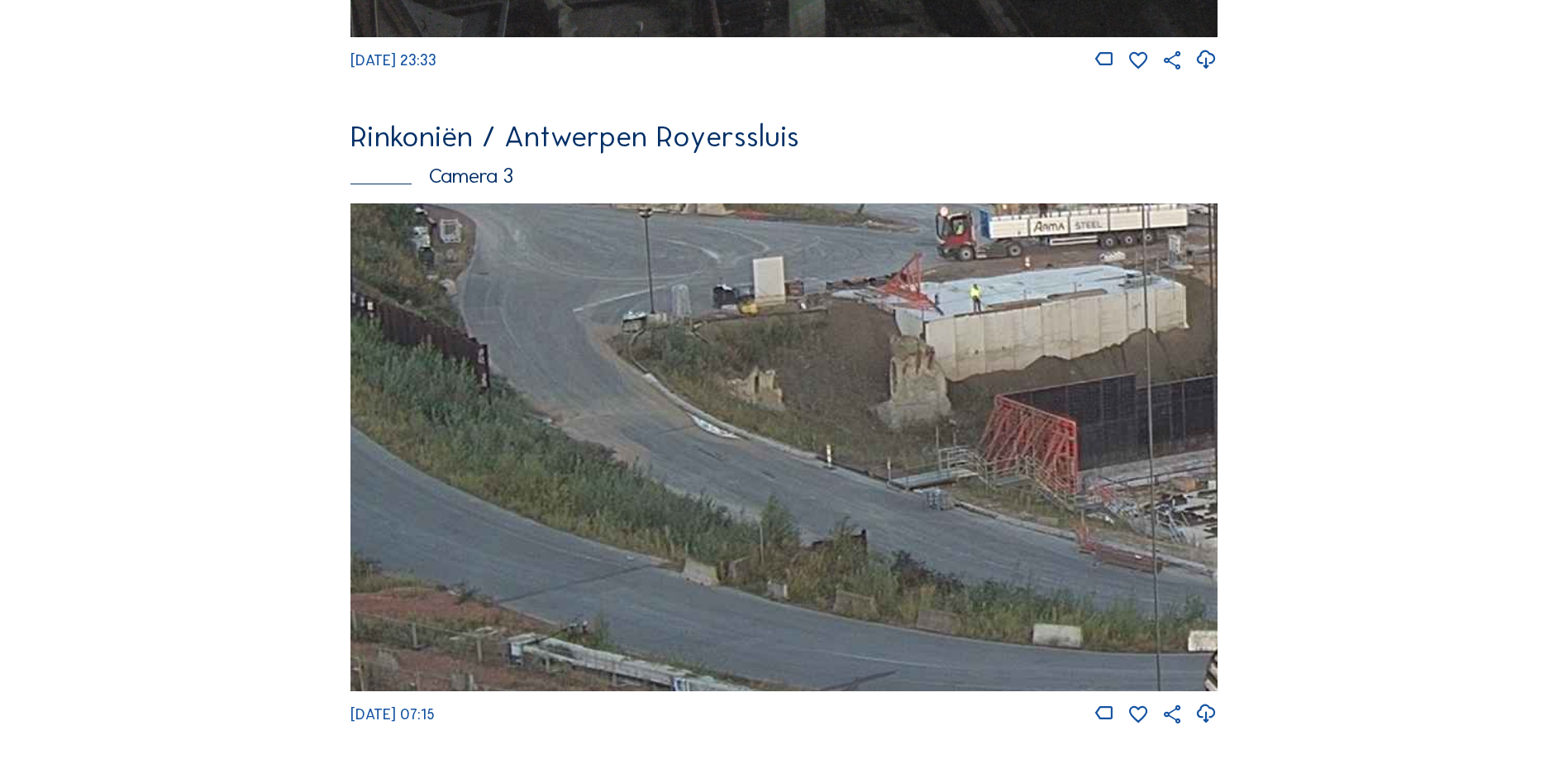
drag, startPoint x: 674, startPoint y: 566, endPoint x: 1344, endPoint y: 530, distance: 671.0
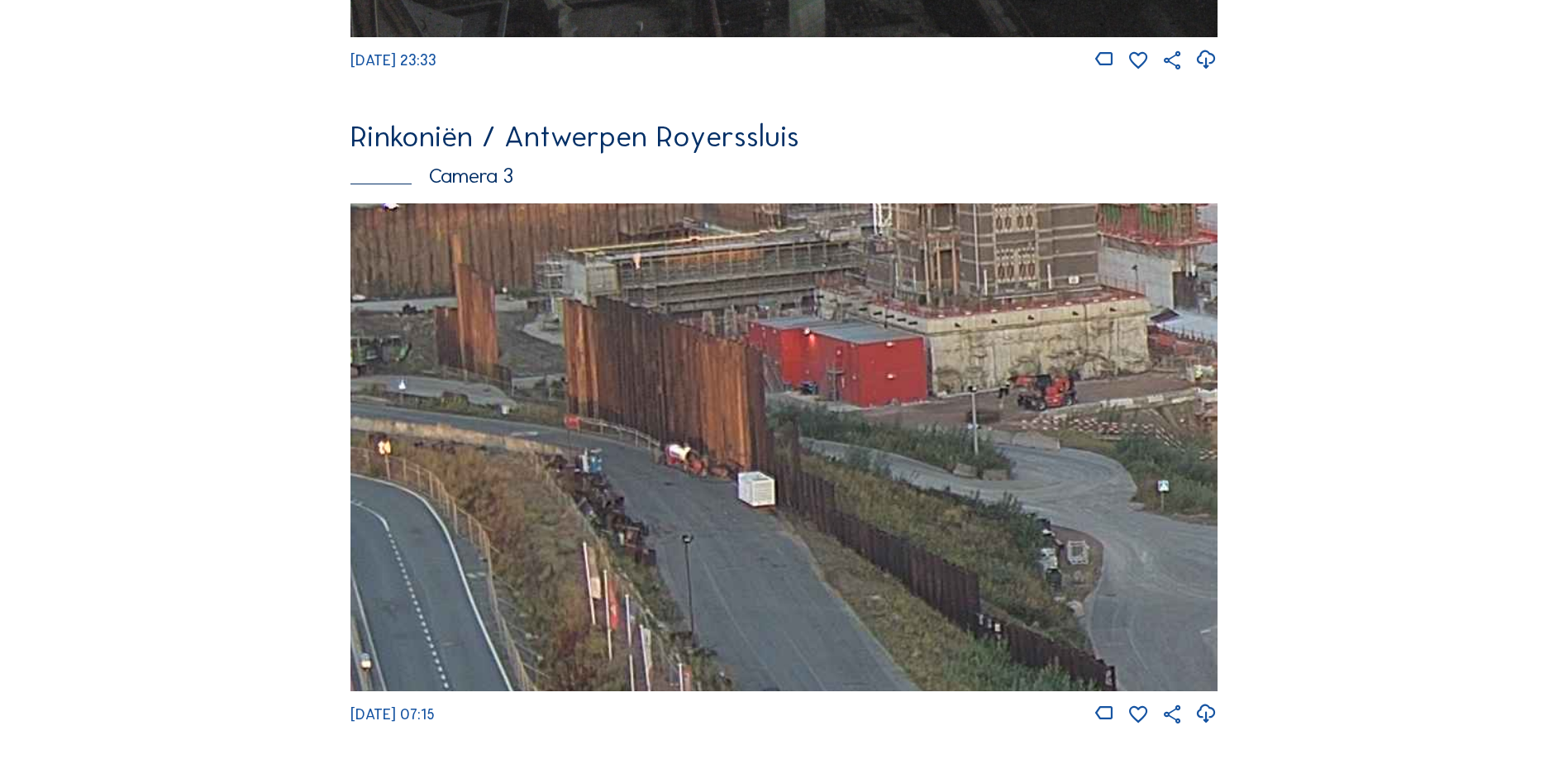
drag, startPoint x: 674, startPoint y: 495, endPoint x: 903, endPoint y: 721, distance: 321.7
click at [903, 721] on div "[DATE] 07:15" at bounding box center [783, 464] width 867 height 523
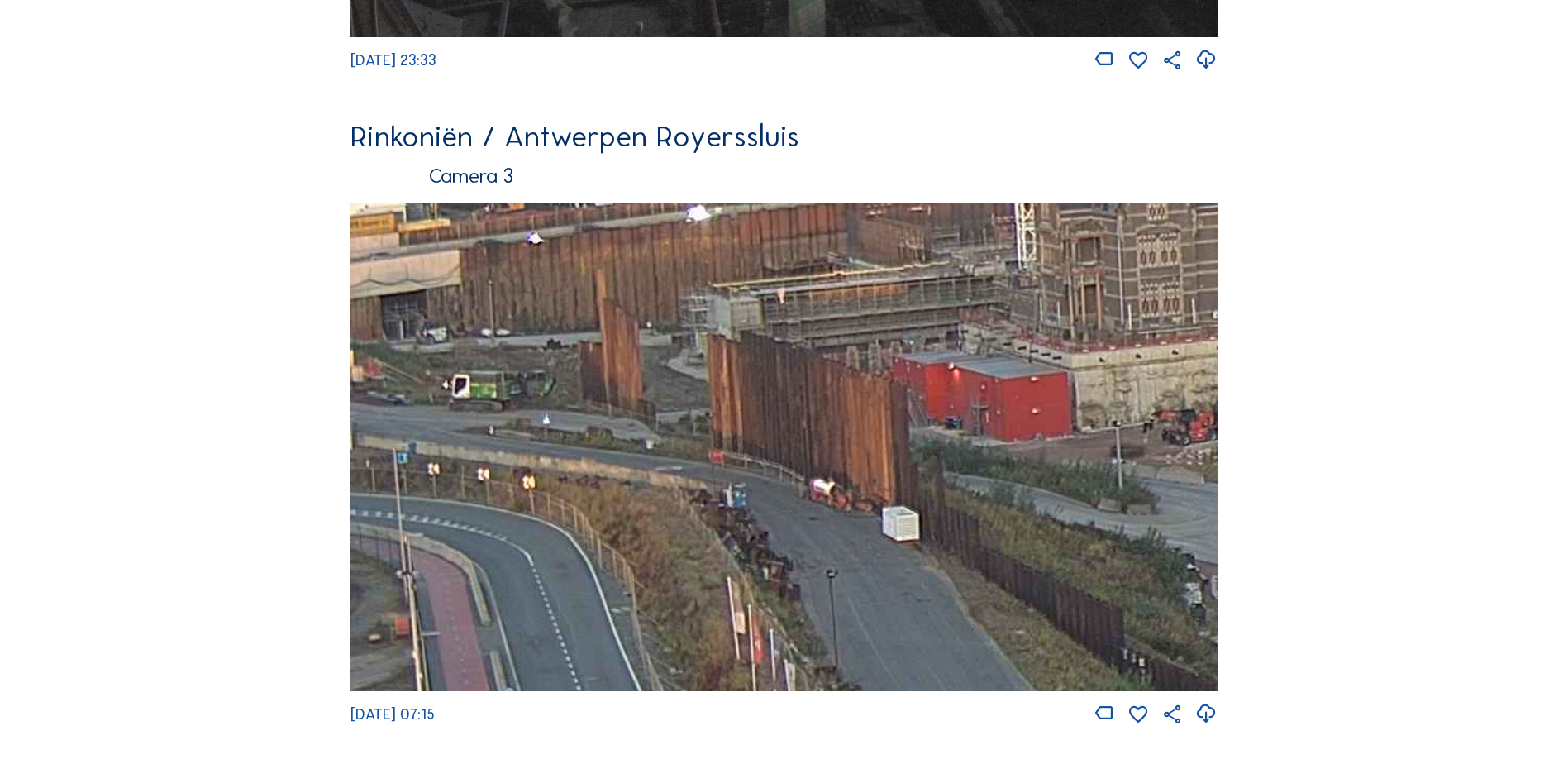
drag, startPoint x: 578, startPoint y: 503, endPoint x: 789, endPoint y: 505, distance: 211.0
click at [789, 505] on img at bounding box center [783, 447] width 867 height 488
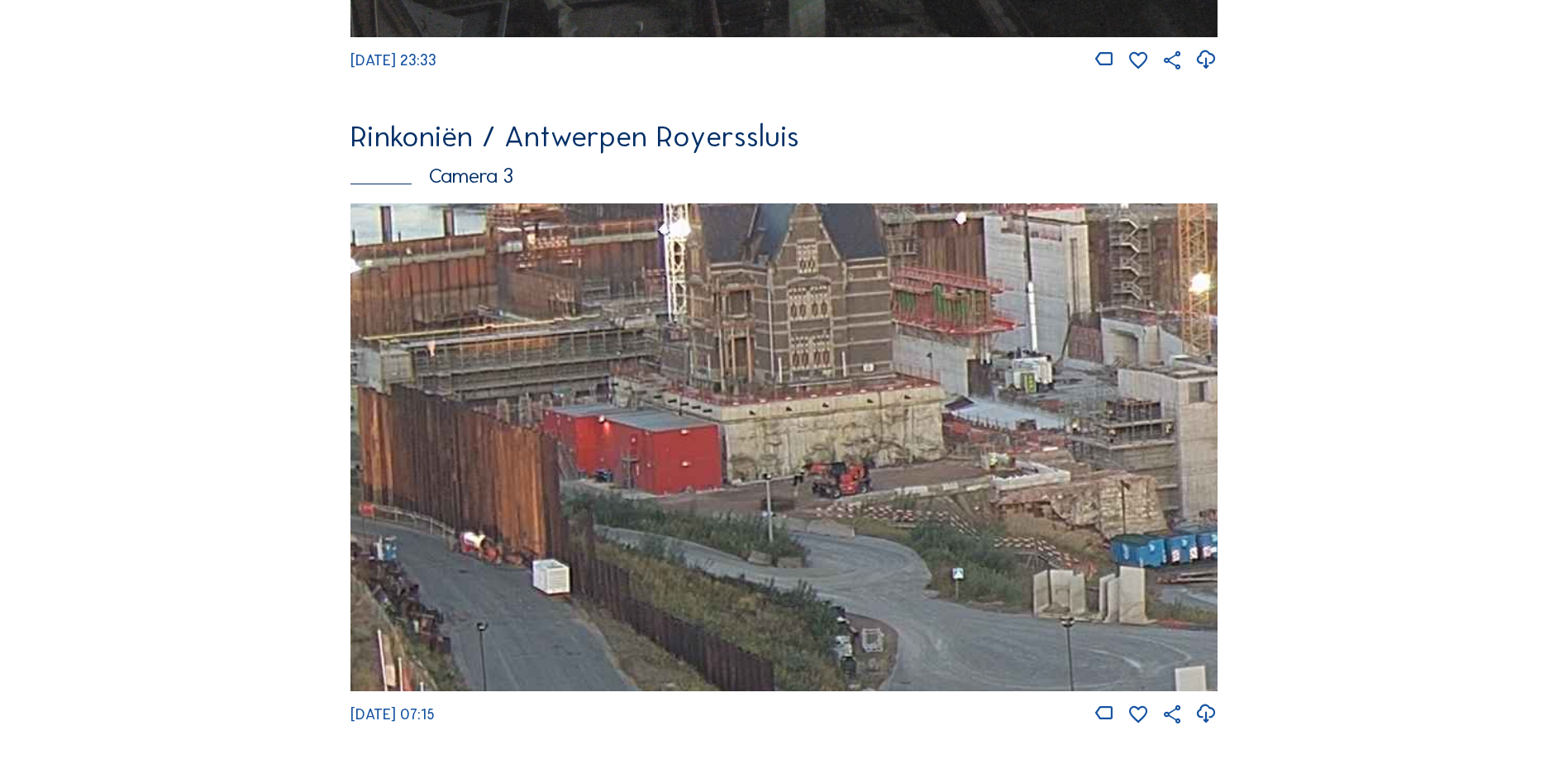
drag, startPoint x: 935, startPoint y: 460, endPoint x: 586, endPoint y: 515, distance: 353.3
click at [586, 515] on img at bounding box center [783, 447] width 867 height 488
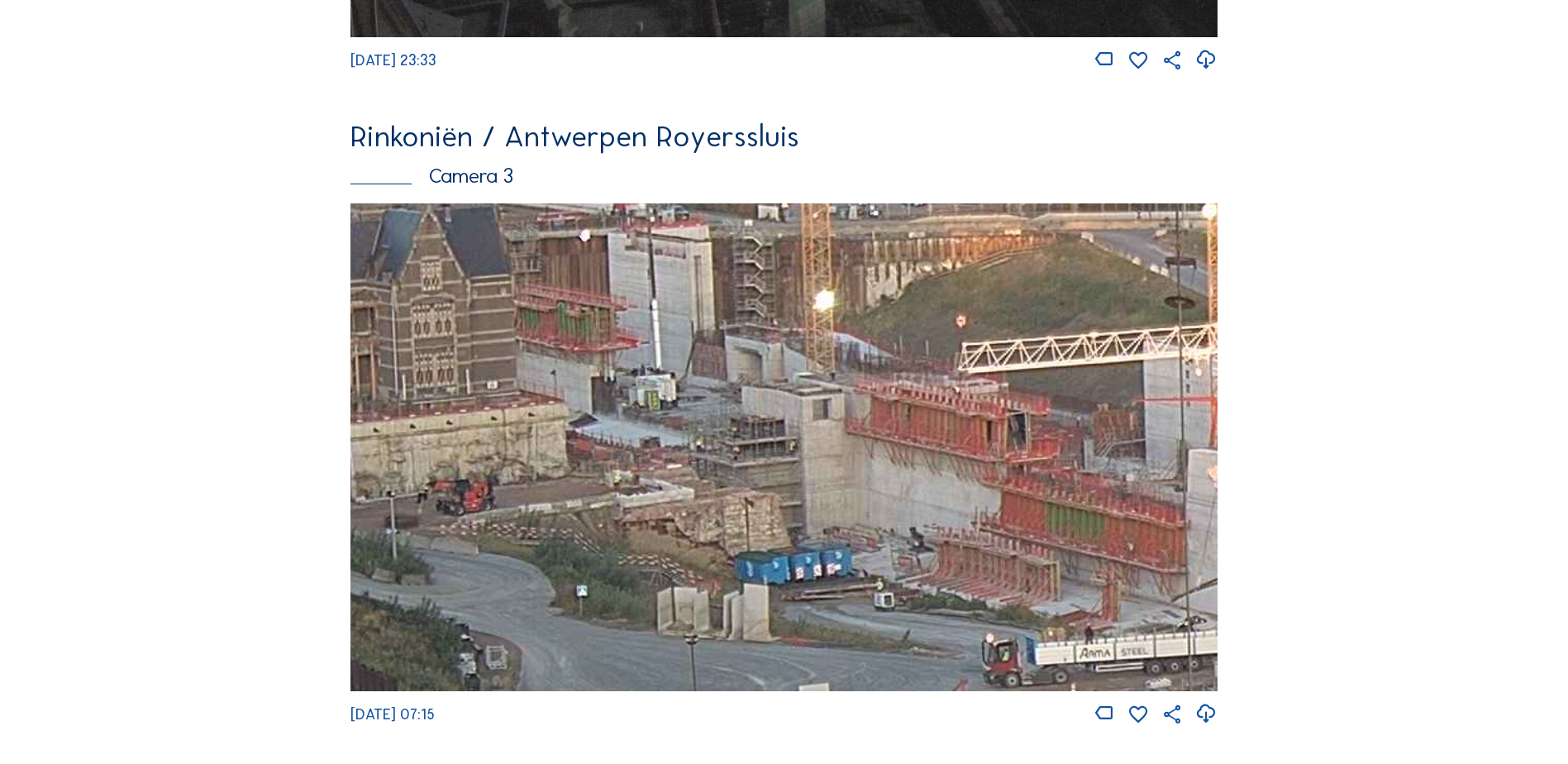
drag, startPoint x: 892, startPoint y: 421, endPoint x: 888, endPoint y: 405, distance: 16.5
click at [520, 436] on img at bounding box center [783, 447] width 867 height 488
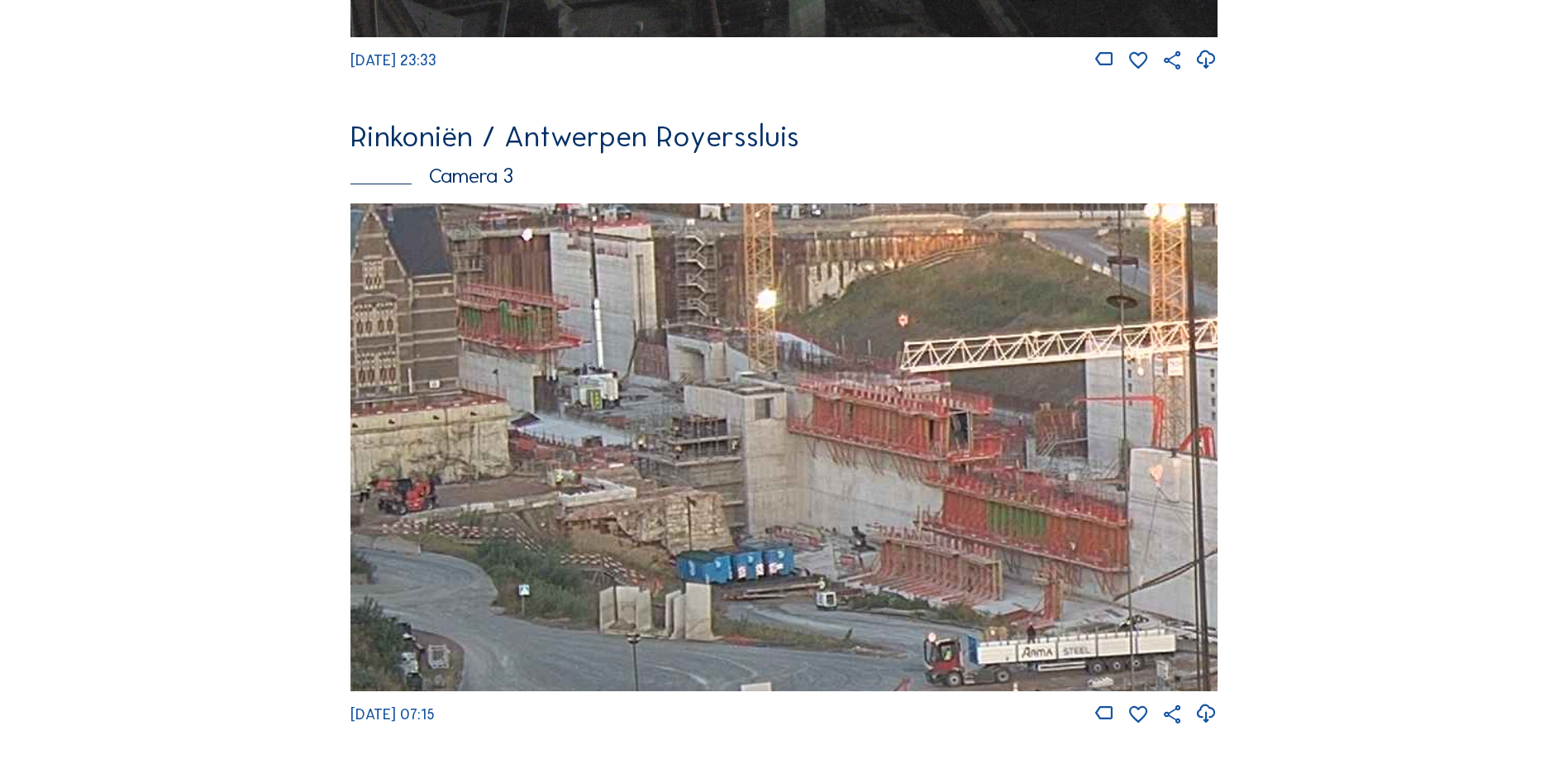
drag, startPoint x: 1014, startPoint y: 406, endPoint x: 542, endPoint y: 412, distance: 472.0
click at [536, 416] on img at bounding box center [783, 447] width 867 height 488
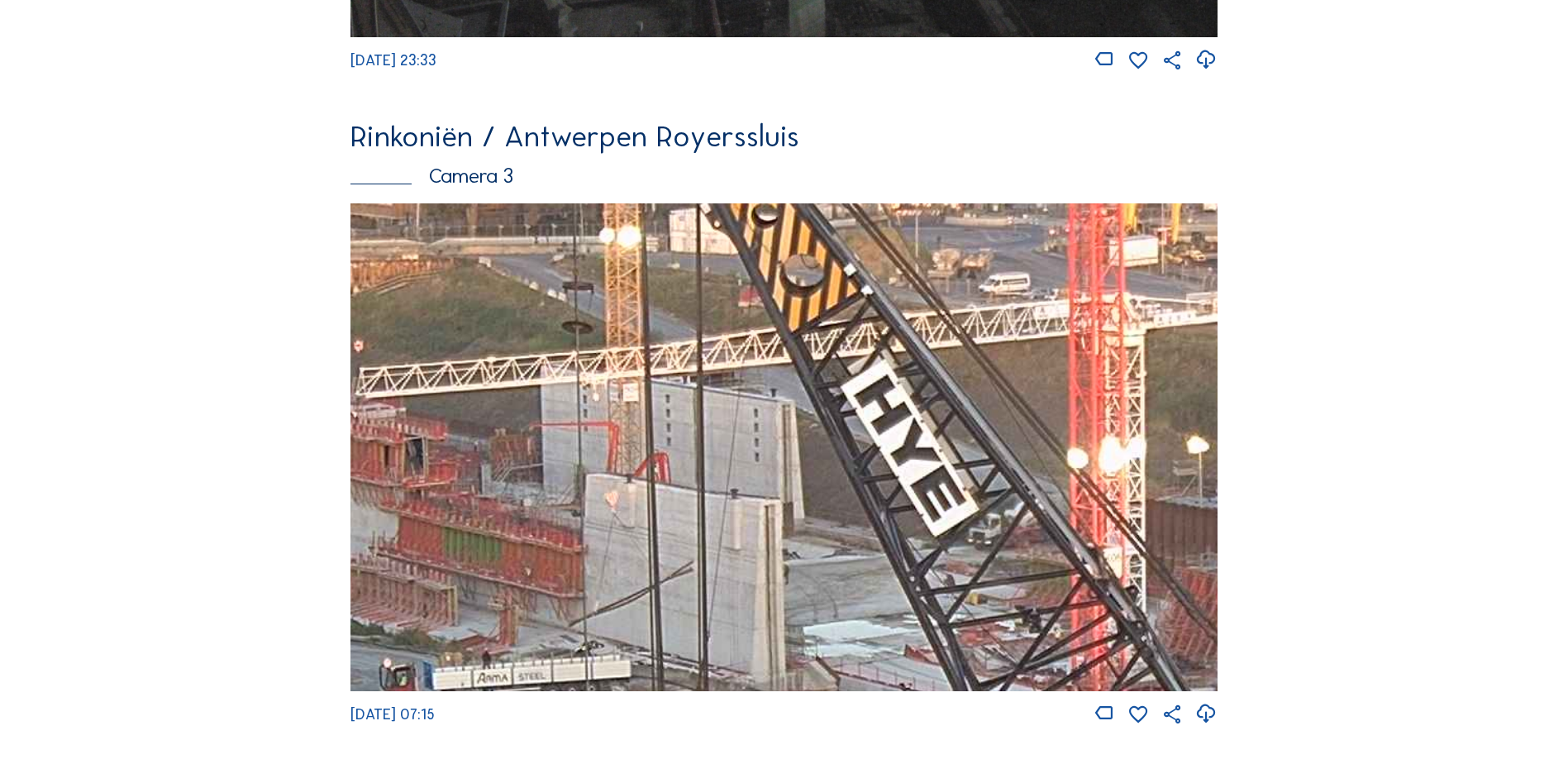
drag, startPoint x: 774, startPoint y: 402, endPoint x: 709, endPoint y: 411, distance: 65.6
click at [710, 411] on img at bounding box center [783, 447] width 867 height 488
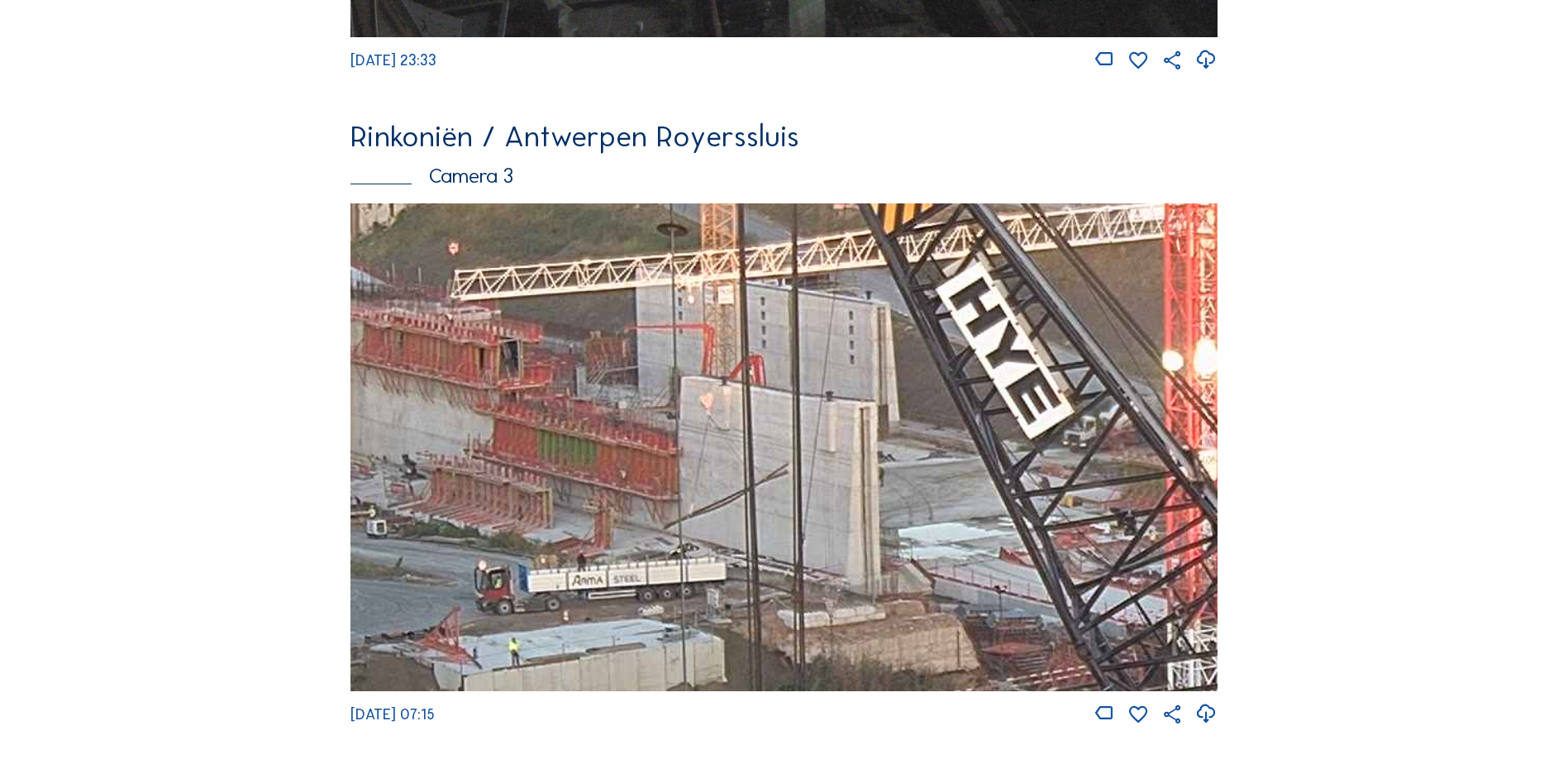
drag, startPoint x: 815, startPoint y: 551, endPoint x: 974, endPoint y: 445, distance: 191.1
click at [974, 445] on img at bounding box center [783, 447] width 867 height 488
drag, startPoint x: 735, startPoint y: 512, endPoint x: 872, endPoint y: 420, distance: 165.0
click at [872, 420] on img at bounding box center [783, 447] width 867 height 488
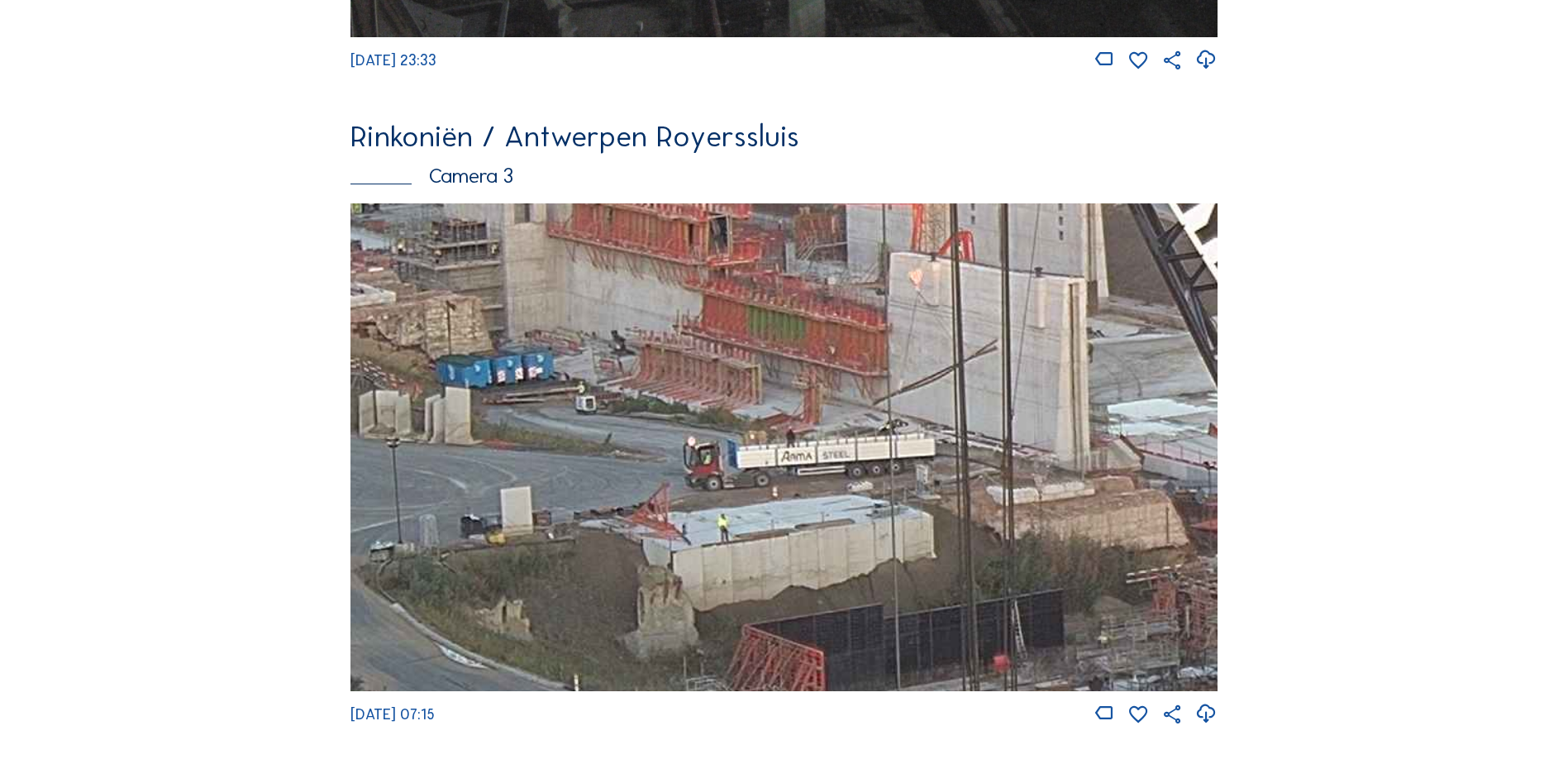
drag, startPoint x: 705, startPoint y: 478, endPoint x: 891, endPoint y: 462, distance: 186.7
click at [891, 462] on img at bounding box center [783, 447] width 867 height 488
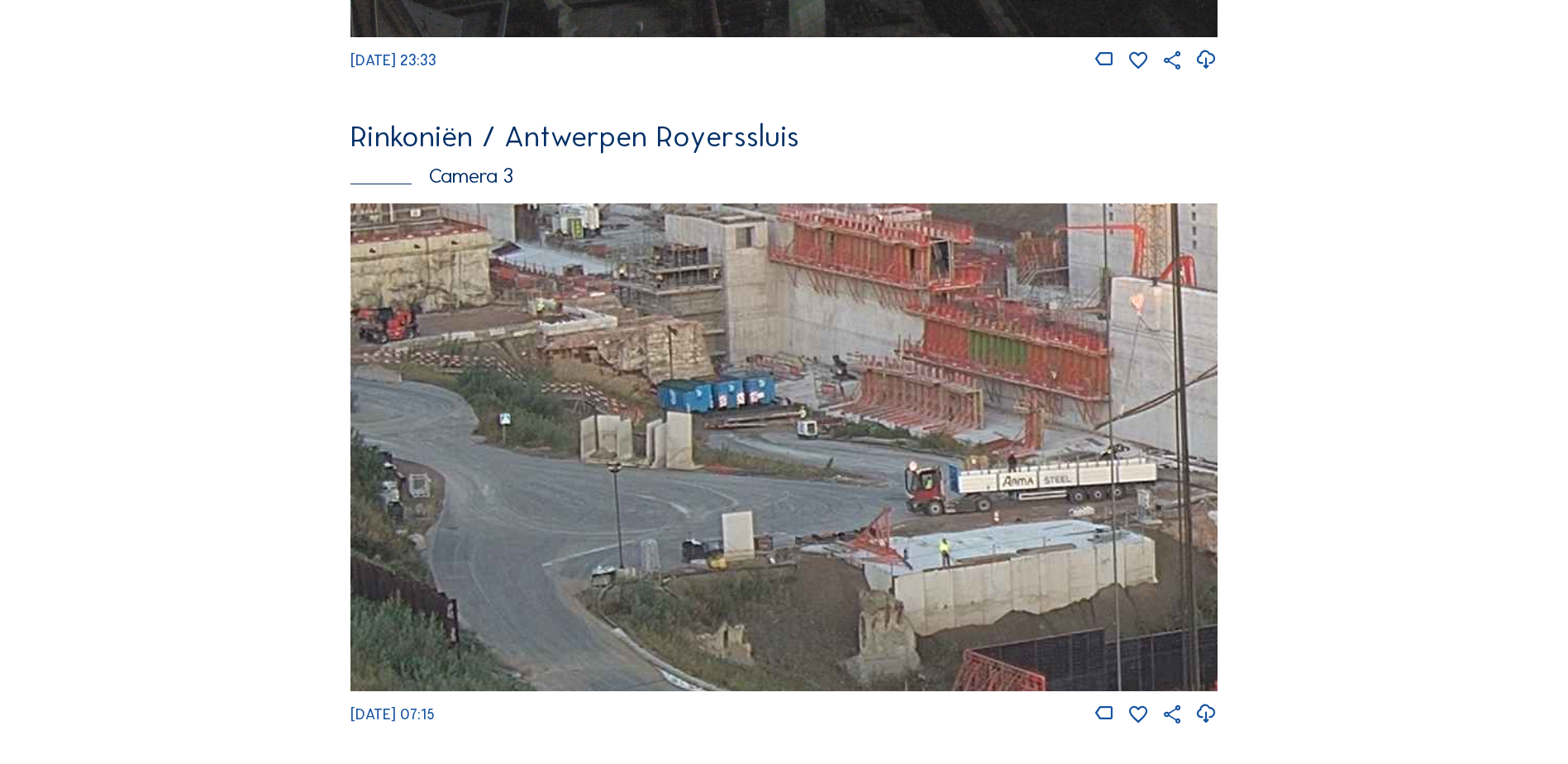
drag, startPoint x: 717, startPoint y: 437, endPoint x: 872, endPoint y: 456, distance: 156.2
click at [891, 459] on img at bounding box center [783, 447] width 867 height 488
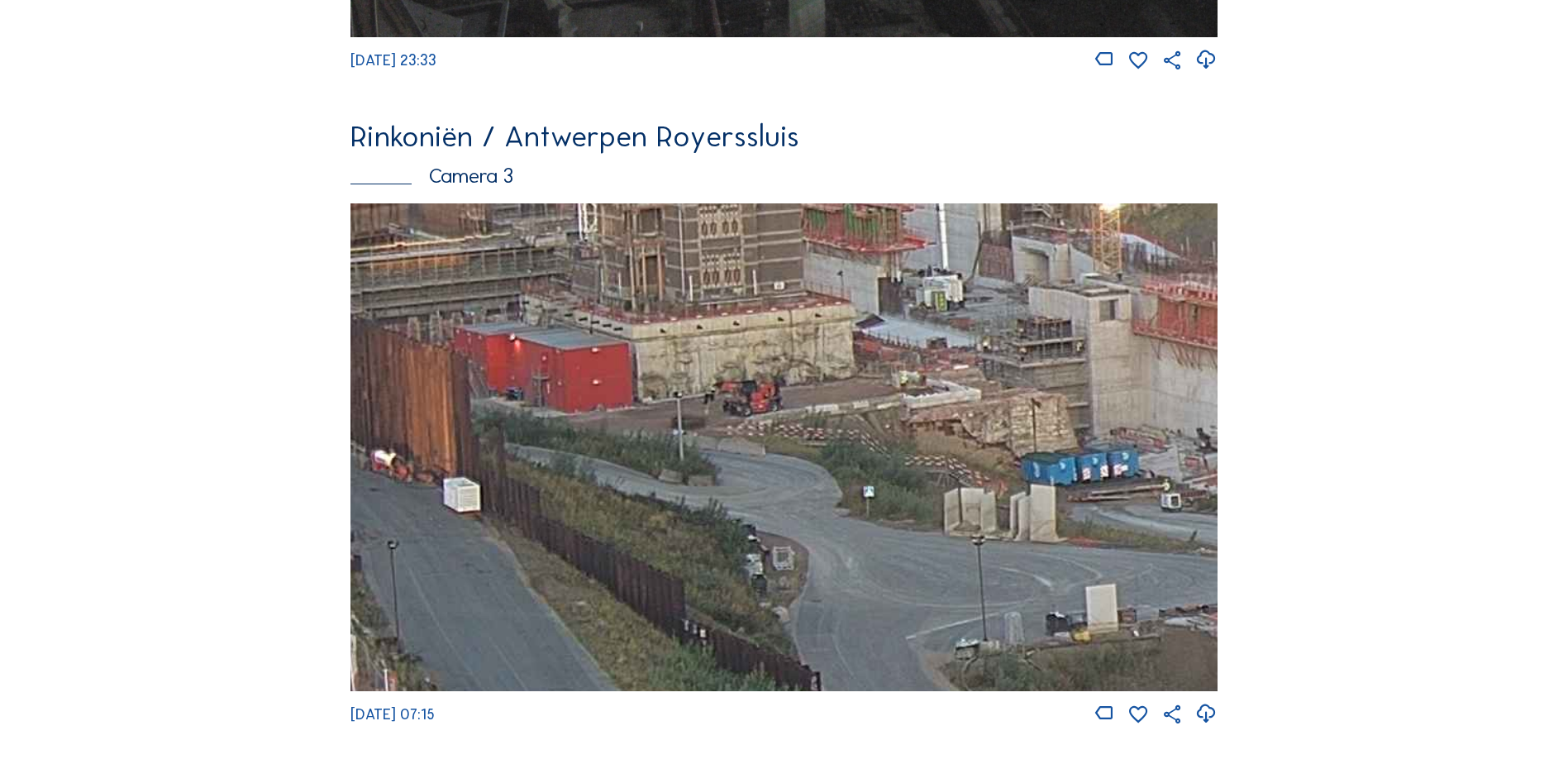
drag, startPoint x: 627, startPoint y: 392, endPoint x: 802, endPoint y: 445, distance: 182.8
click at [818, 443] on img at bounding box center [783, 447] width 867 height 488
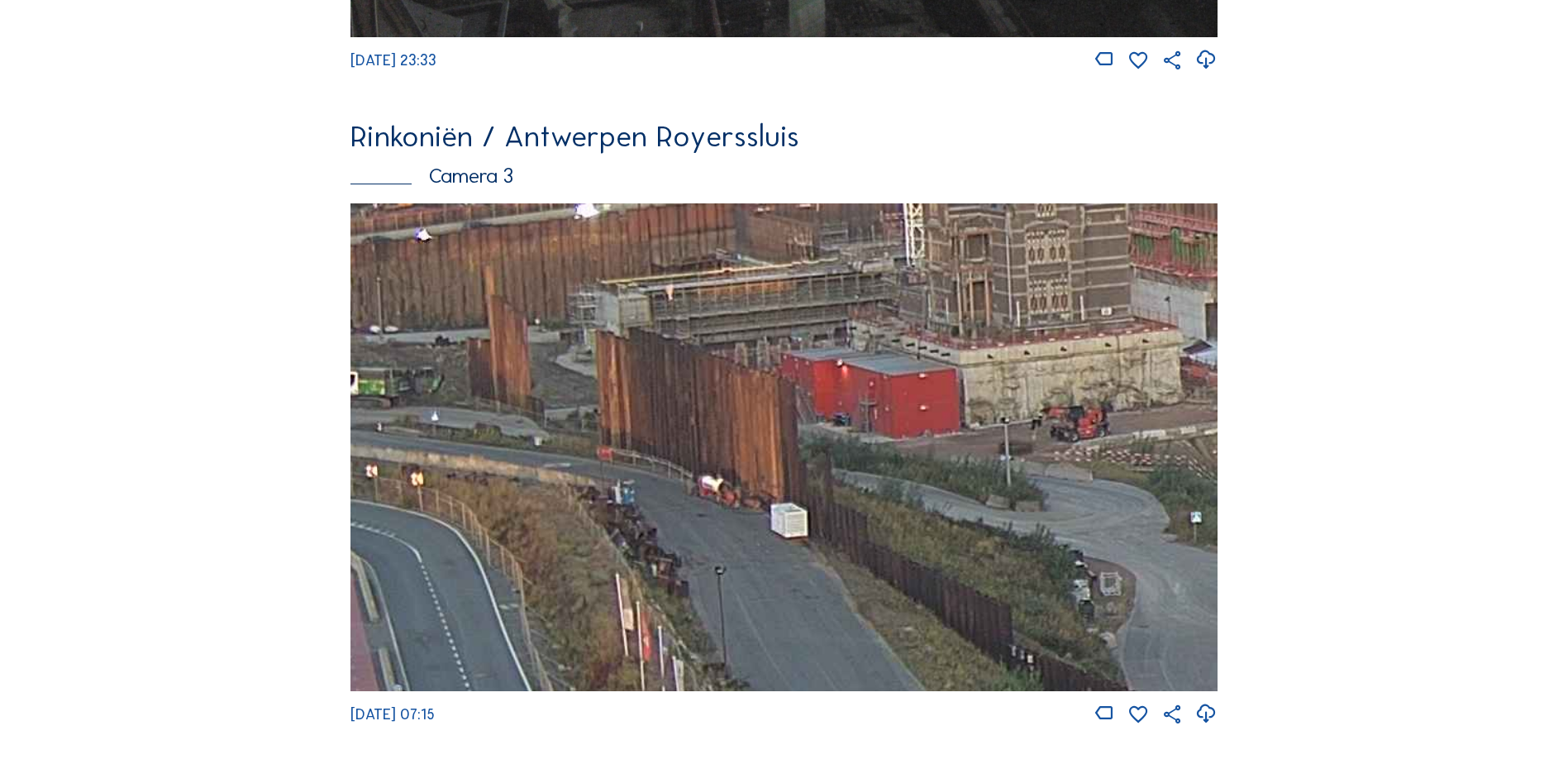
drag, startPoint x: 615, startPoint y: 421, endPoint x: 740, endPoint y: 468, distance: 133.5
click at [935, 446] on img at bounding box center [783, 447] width 867 height 488
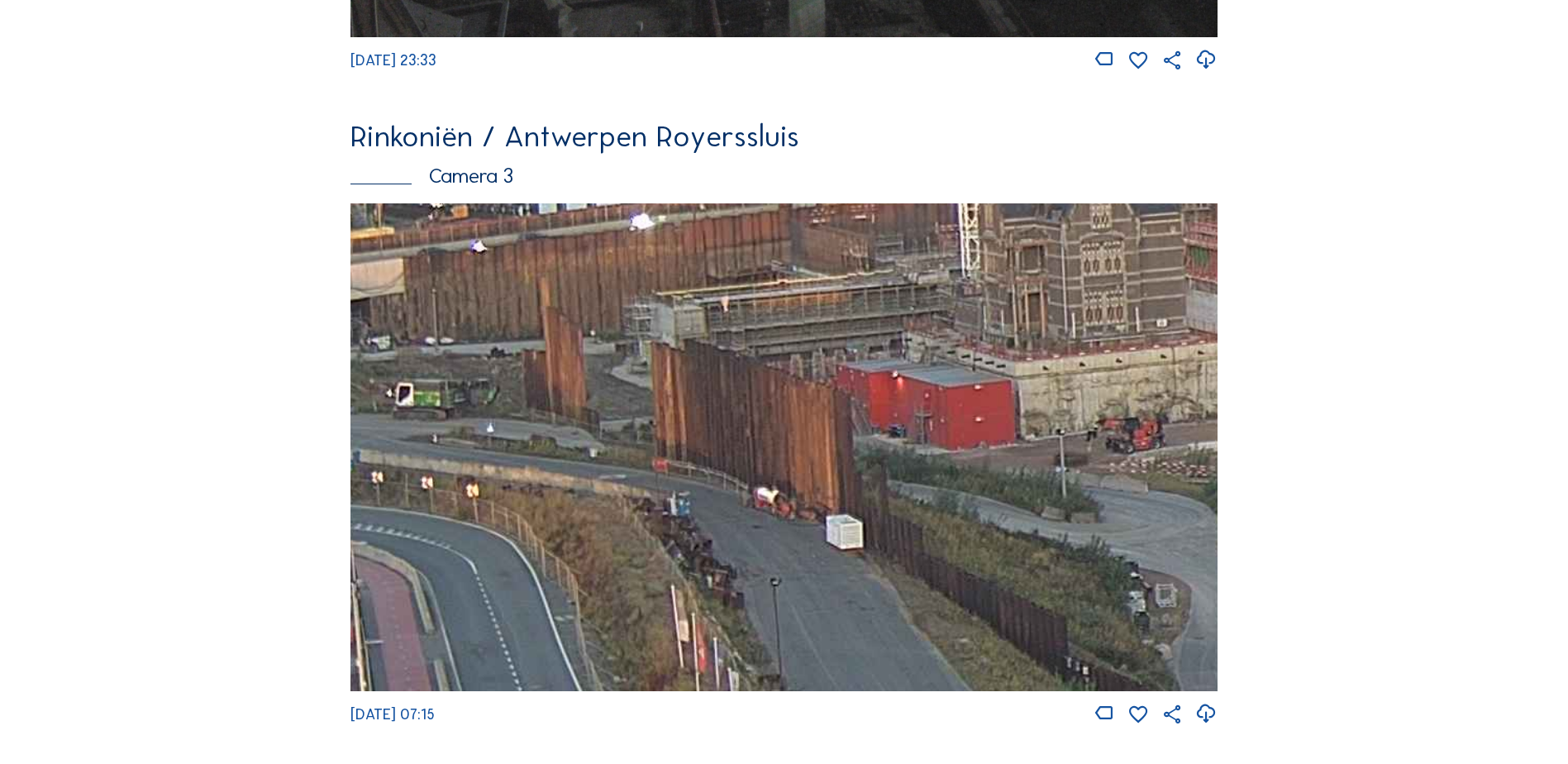
drag, startPoint x: 831, startPoint y: 510, endPoint x: 1024, endPoint y: 446, distance: 203.3
click at [1024, 446] on img at bounding box center [783, 447] width 867 height 488
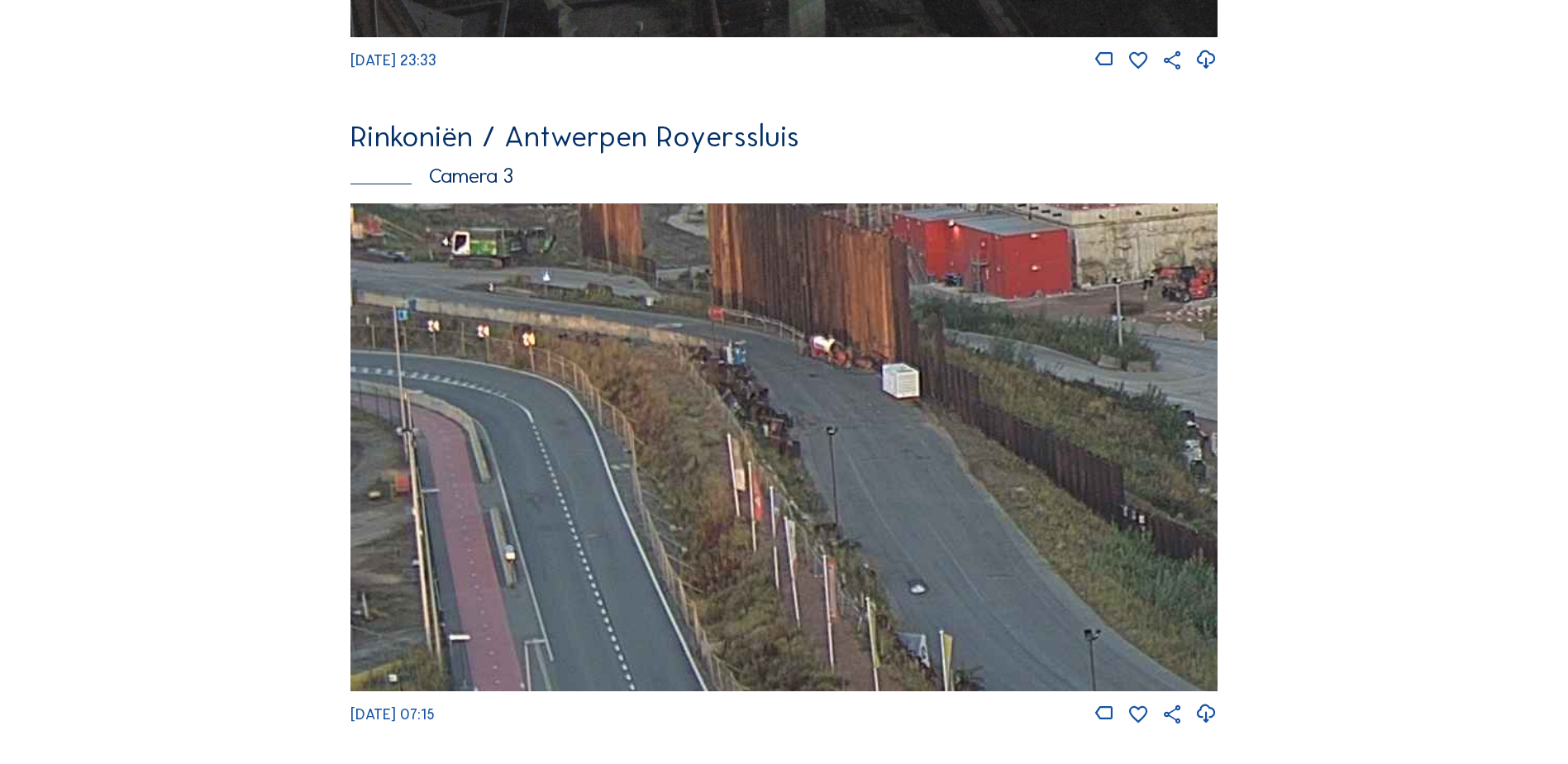
drag, startPoint x: 562, startPoint y: 441, endPoint x: 593, endPoint y: 350, distance: 96.1
click at [592, 350] on img at bounding box center [783, 447] width 867 height 488
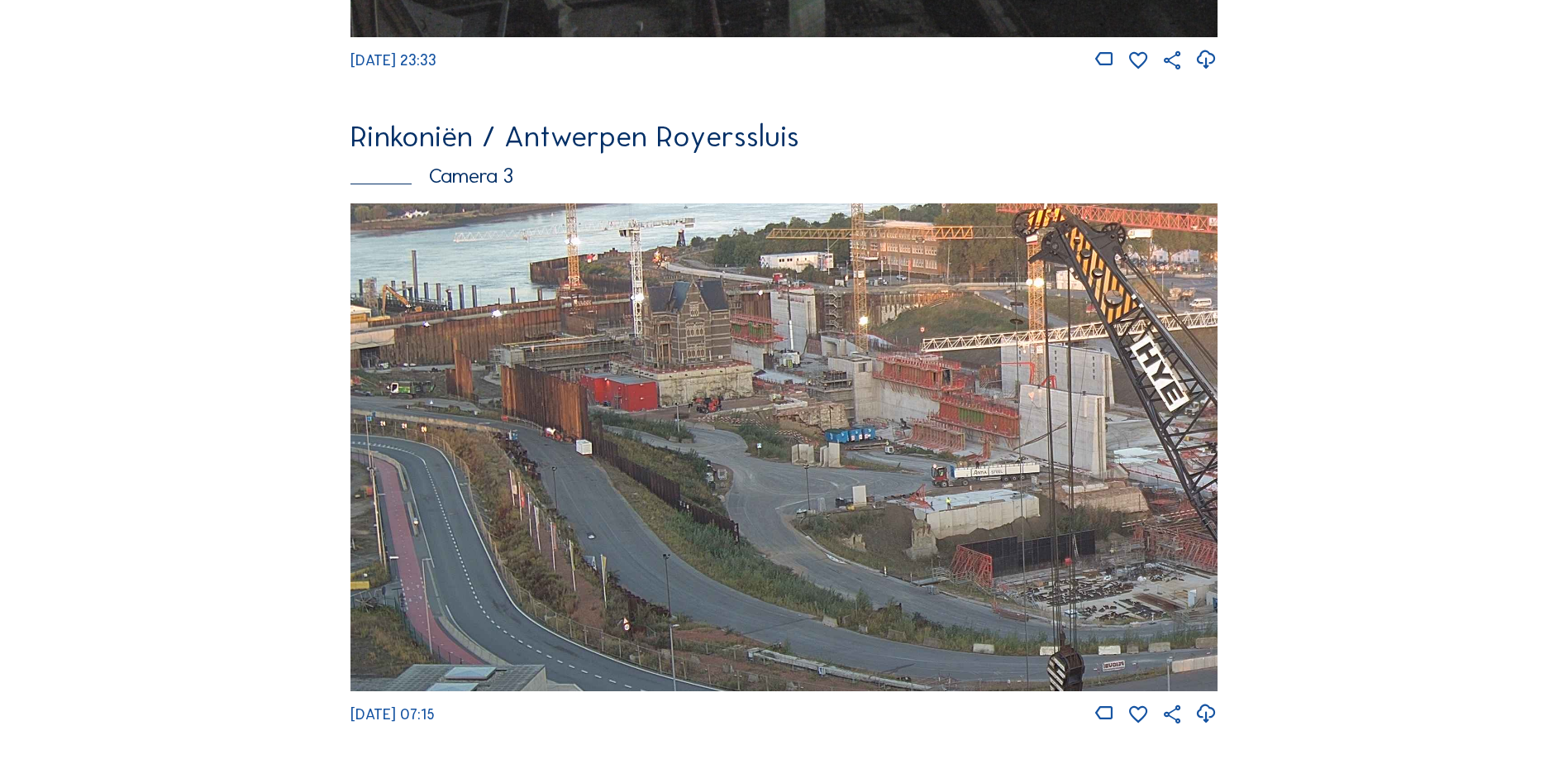
drag, startPoint x: 718, startPoint y: 443, endPoint x: 703, endPoint y: 501, distance: 59.9
click at [703, 501] on img at bounding box center [783, 447] width 867 height 488
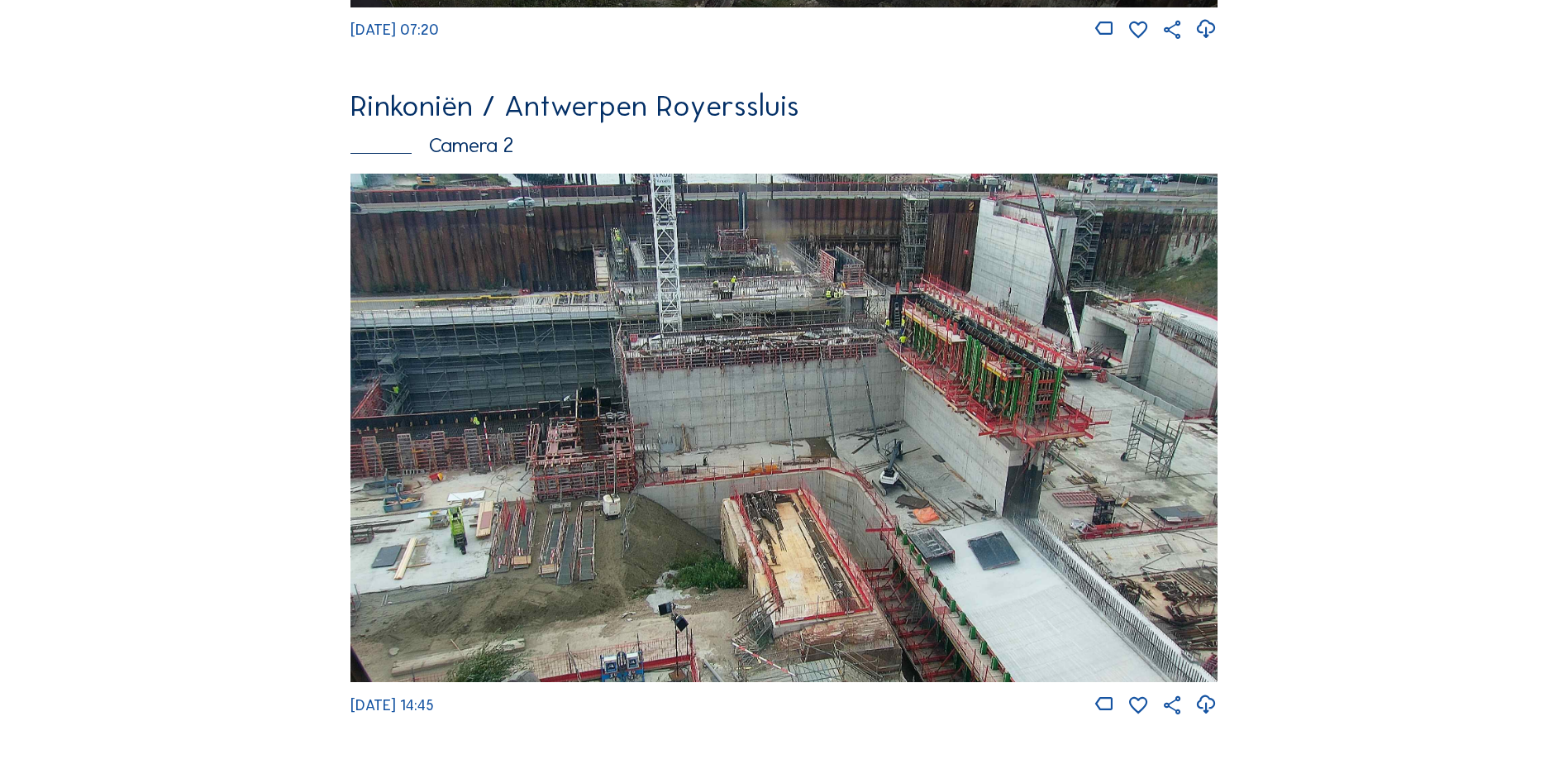
scroll to position [722, 0]
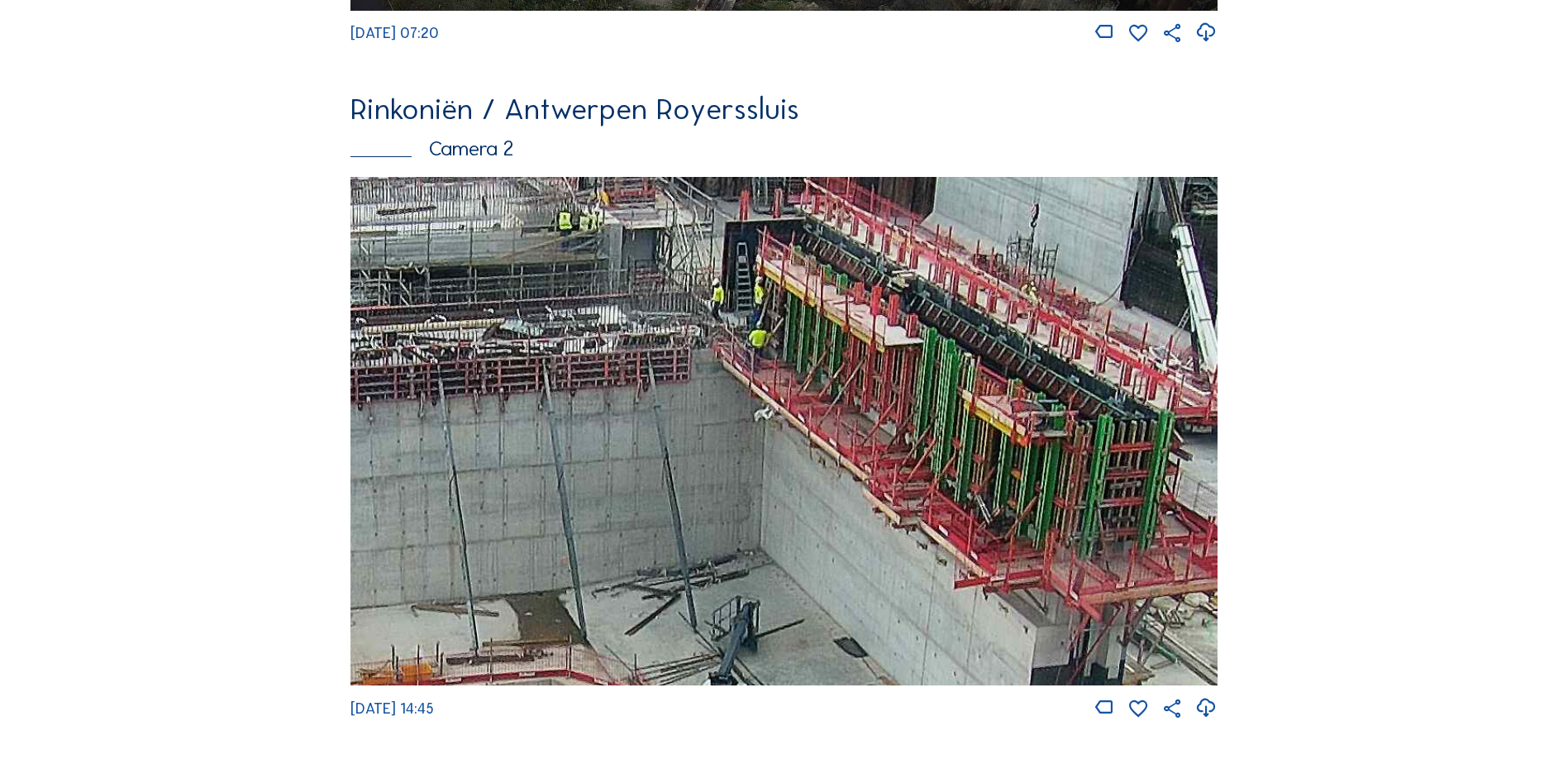
drag, startPoint x: 862, startPoint y: 333, endPoint x: 876, endPoint y: 361, distance: 31.3
click at [876, 361] on img at bounding box center [783, 431] width 867 height 509
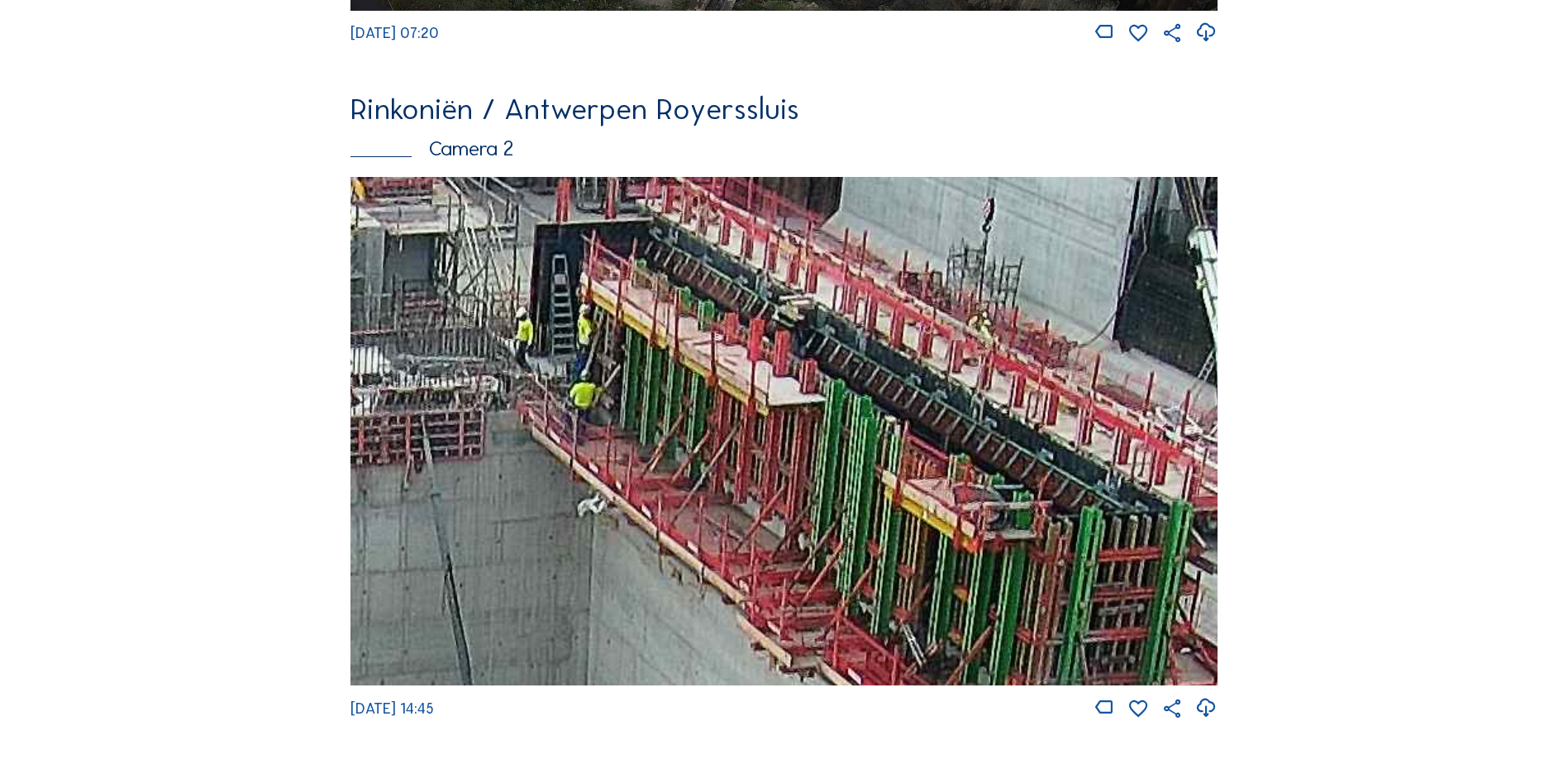
drag, startPoint x: 851, startPoint y: 376, endPoint x: 660, endPoint y: 399, distance: 192.4
click at [661, 399] on img at bounding box center [783, 431] width 867 height 509
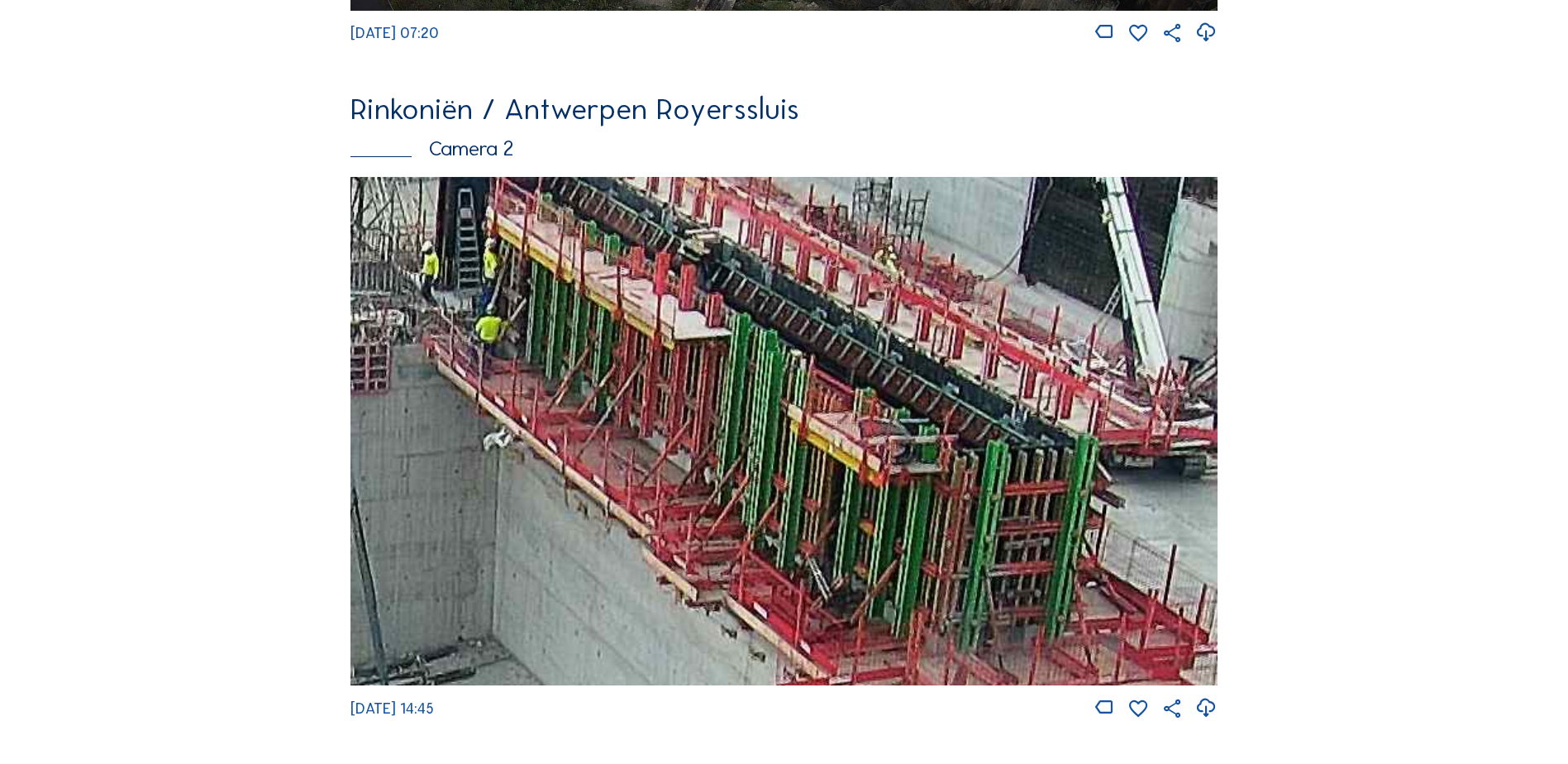
drag, startPoint x: 843, startPoint y: 482, endPoint x: 775, endPoint y: 409, distance: 99.8
click at [776, 409] on img at bounding box center [783, 431] width 867 height 509
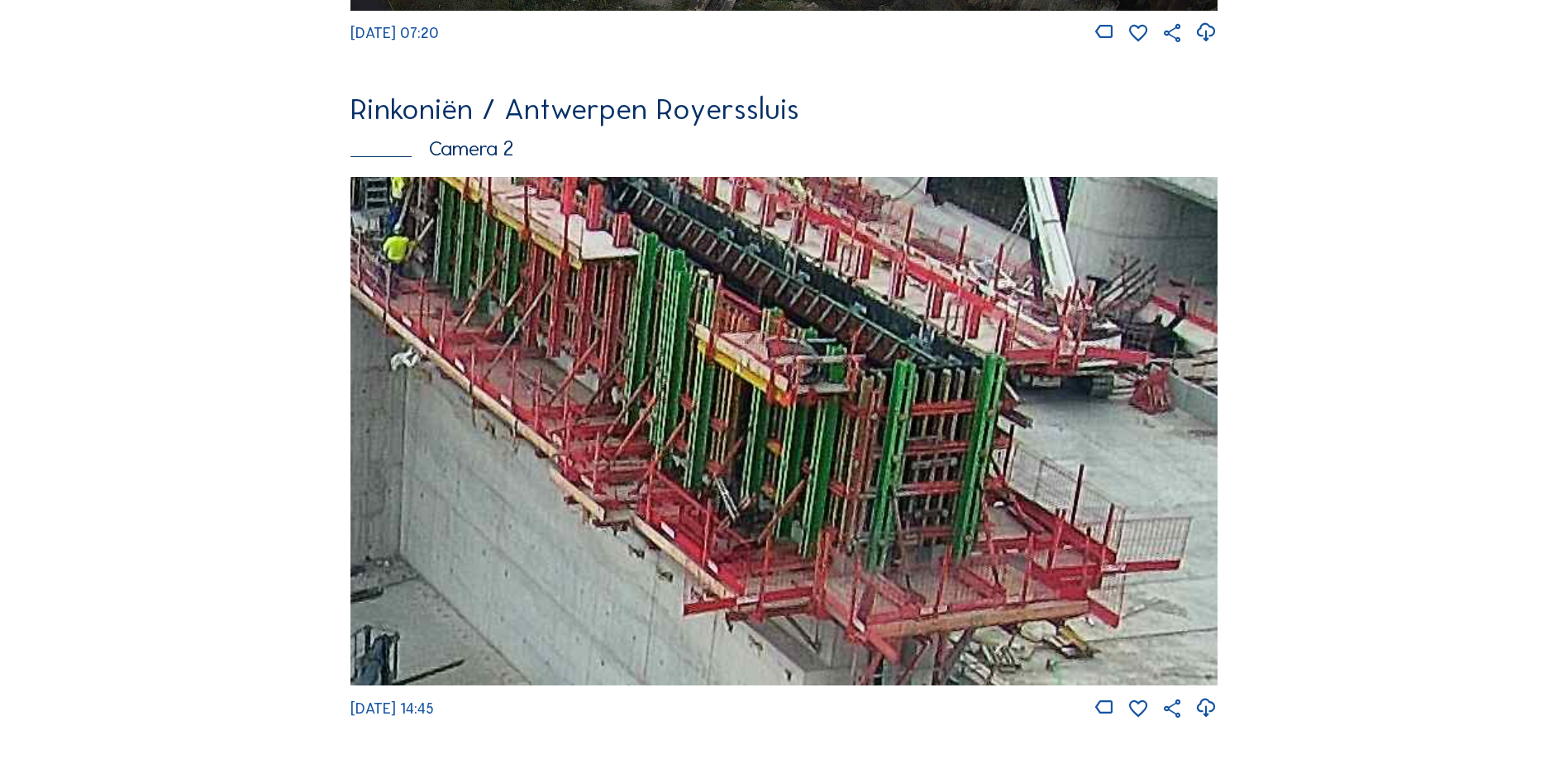
drag, startPoint x: 908, startPoint y: 498, endPoint x: 830, endPoint y: 431, distance: 102.8
click at [830, 431] on img at bounding box center [783, 431] width 867 height 509
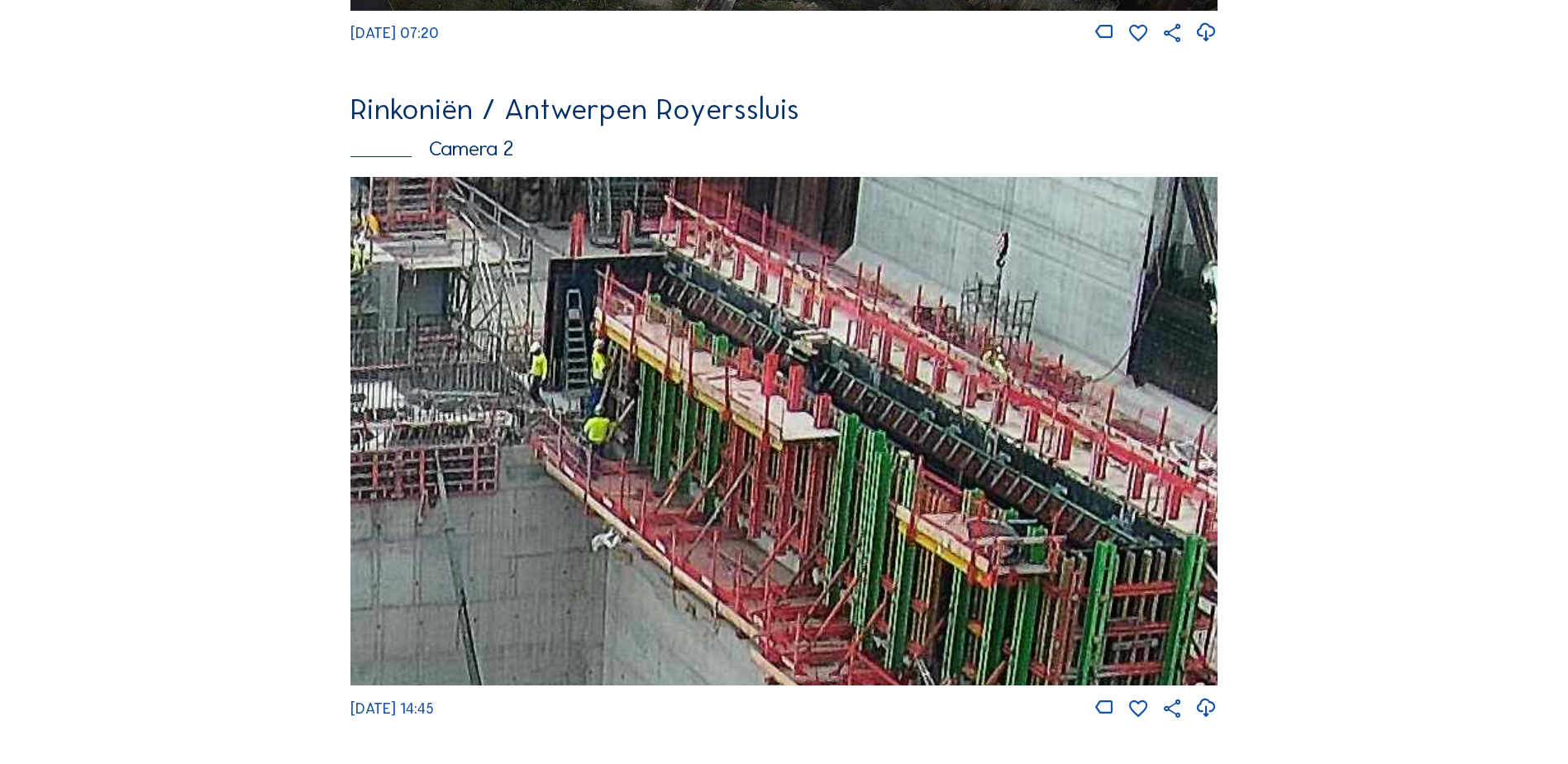
drag, startPoint x: 820, startPoint y: 369, endPoint x: 1020, endPoint y: 547, distance: 267.7
click at [1020, 547] on img at bounding box center [783, 431] width 867 height 509
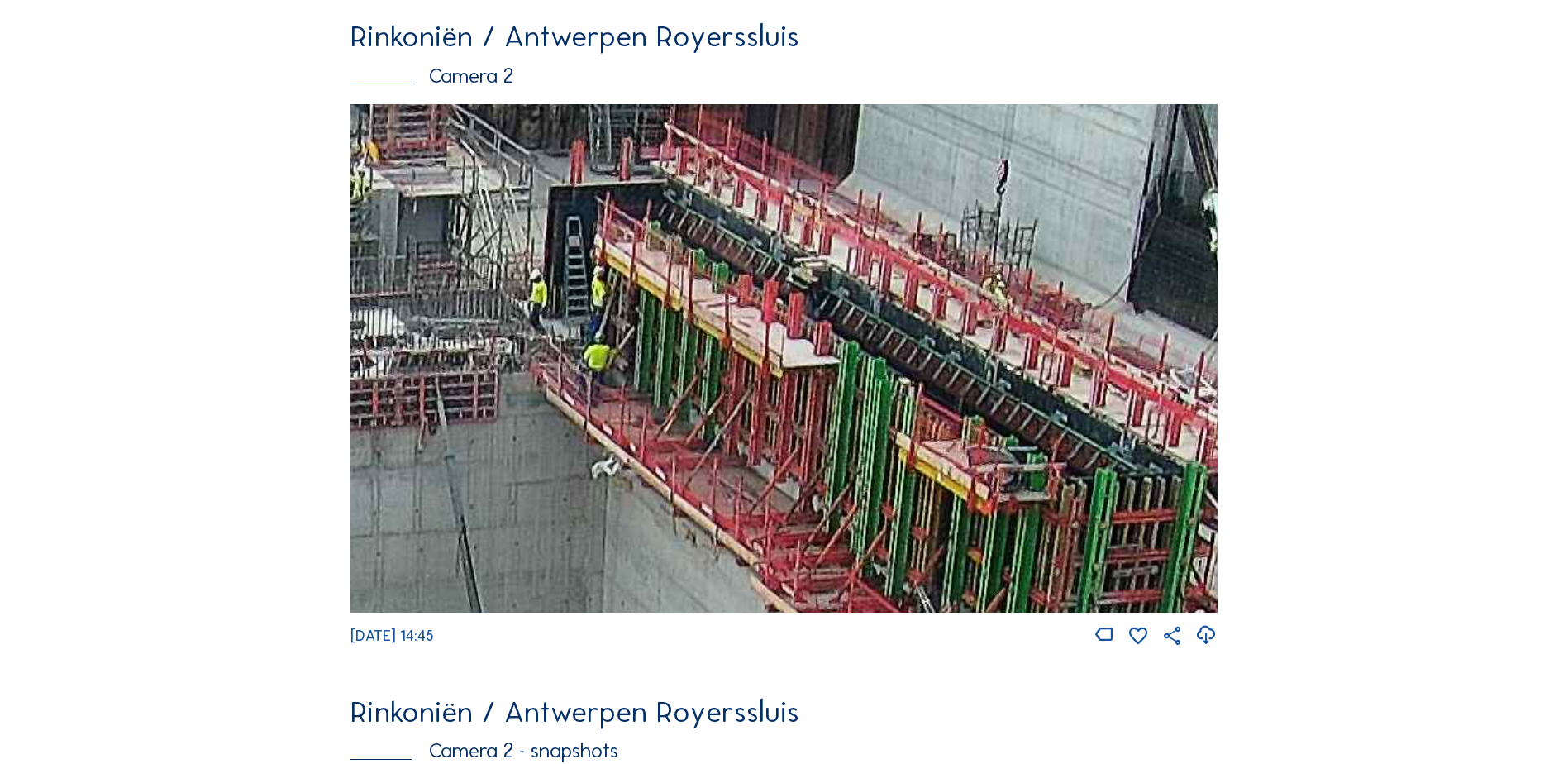
scroll to position [888, 0]
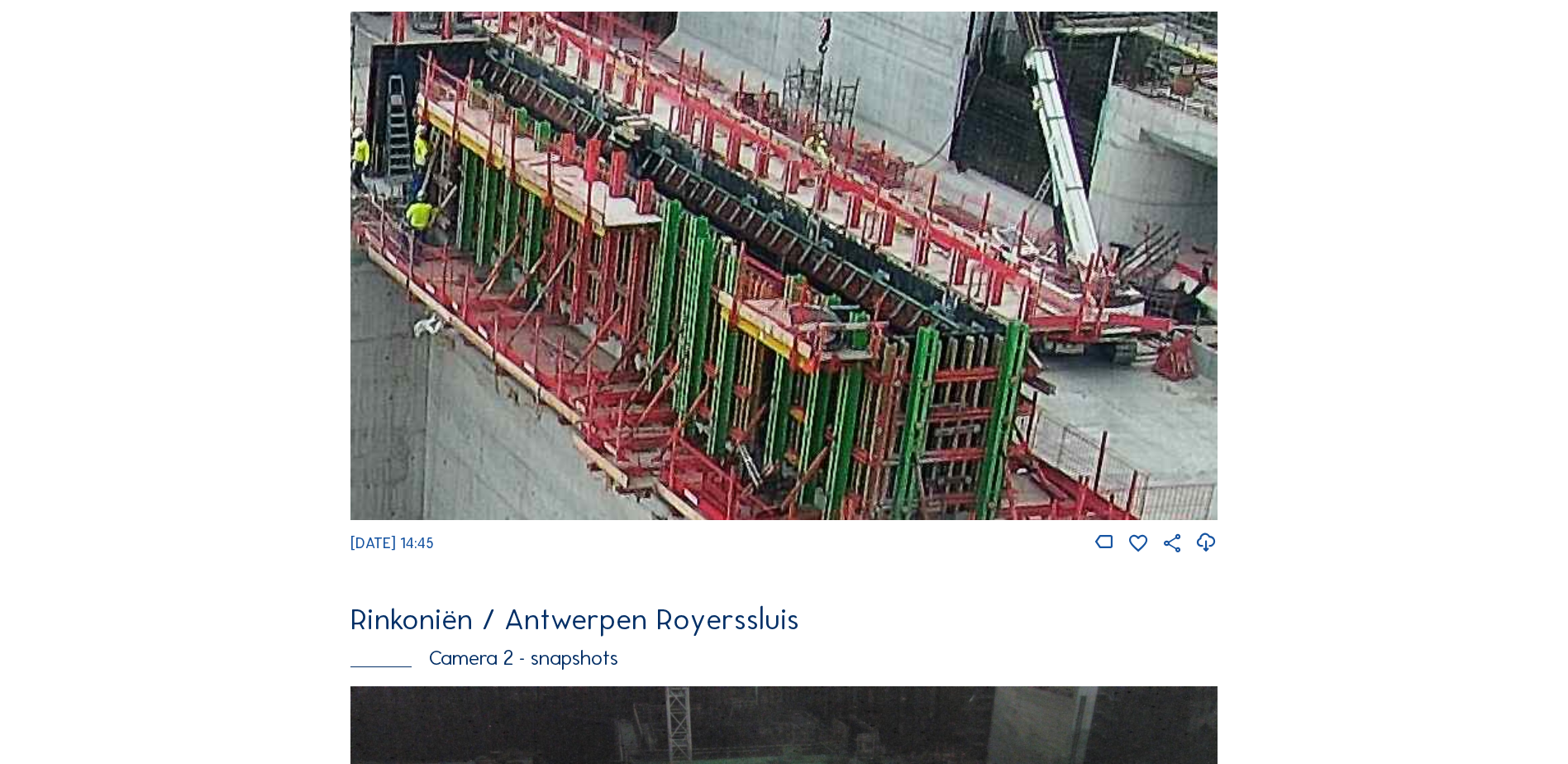
drag, startPoint x: 1017, startPoint y: 405, endPoint x: 832, endPoint y: 354, distance: 191.9
click at [832, 354] on img at bounding box center [783, 266] width 867 height 509
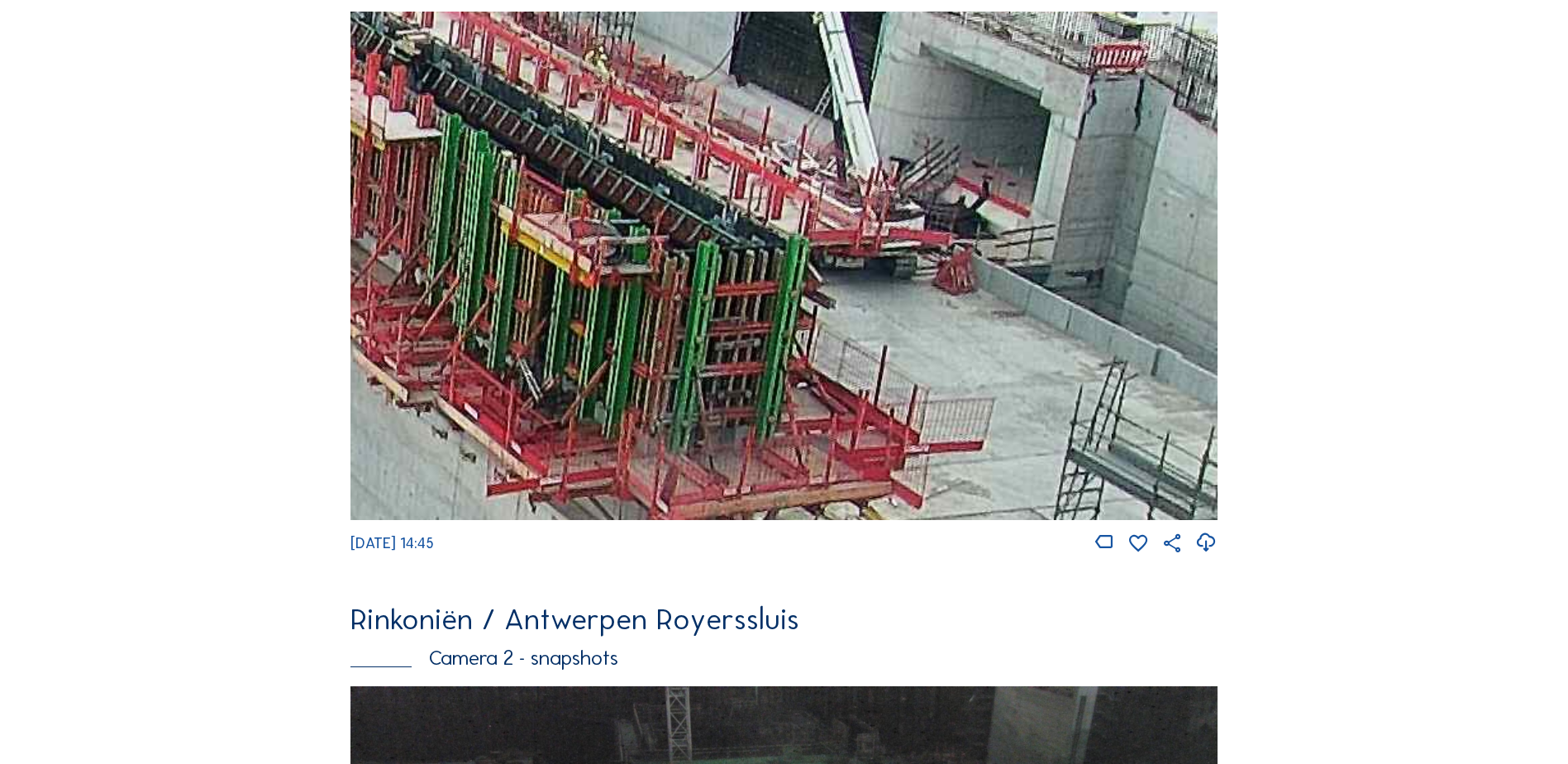
drag, startPoint x: 989, startPoint y: 419, endPoint x: 813, endPoint y: 334, distance: 195.5
click at [813, 334] on img at bounding box center [783, 266] width 867 height 509
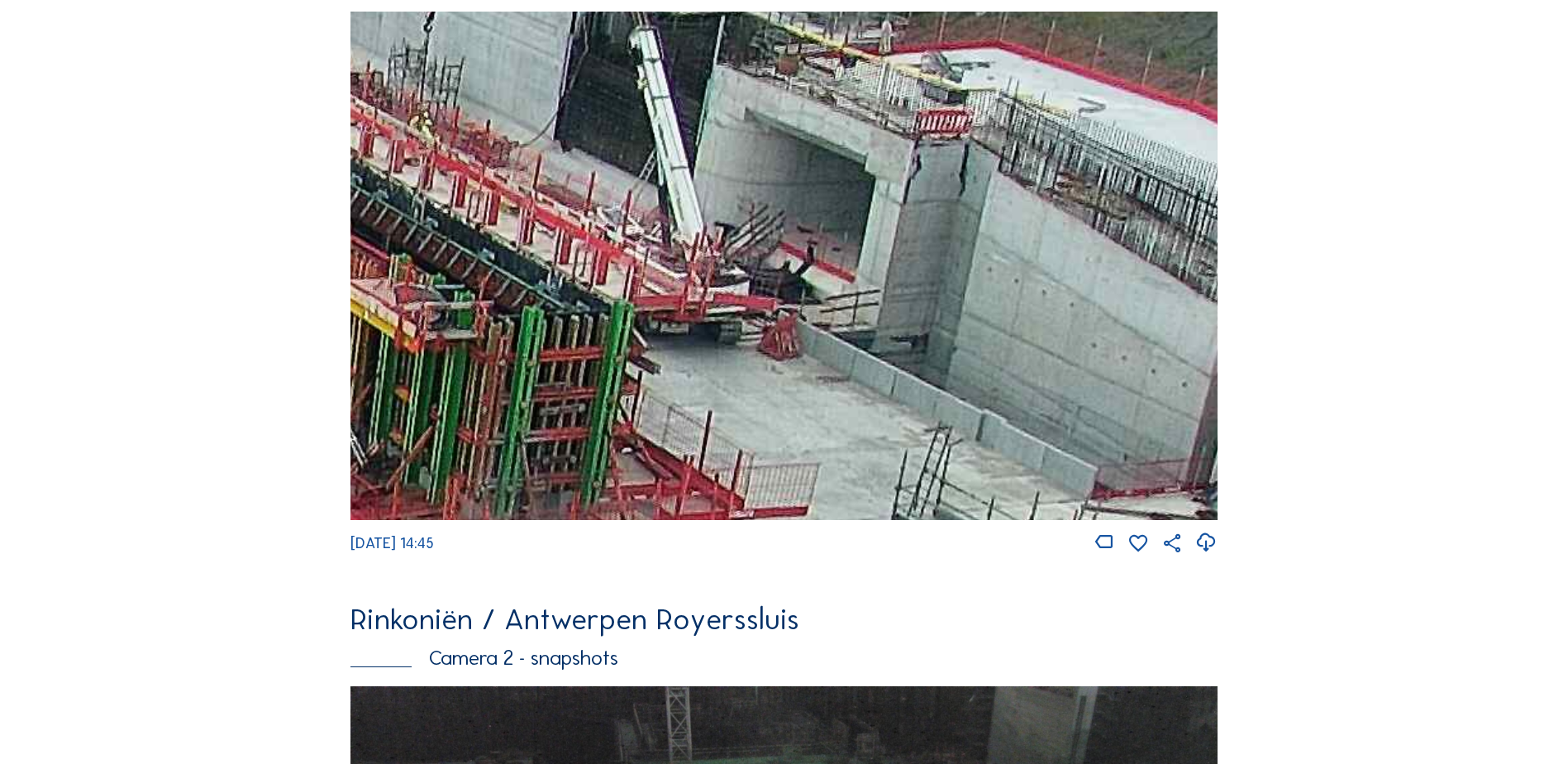
drag, startPoint x: 1027, startPoint y: 338, endPoint x: 851, endPoint y: 395, distance: 185.0
click at [851, 395] on img at bounding box center [783, 266] width 867 height 509
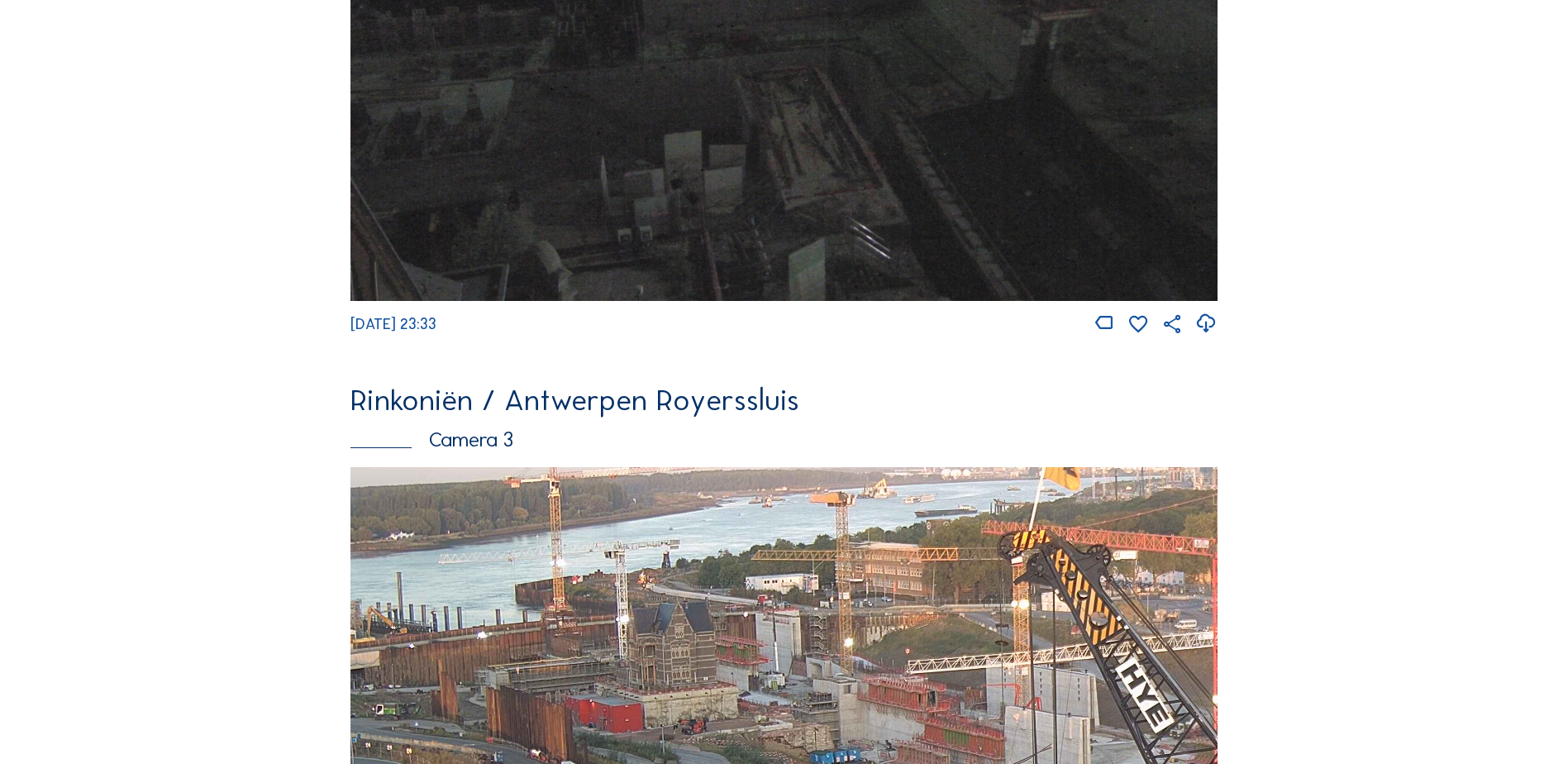
scroll to position [2129, 0]
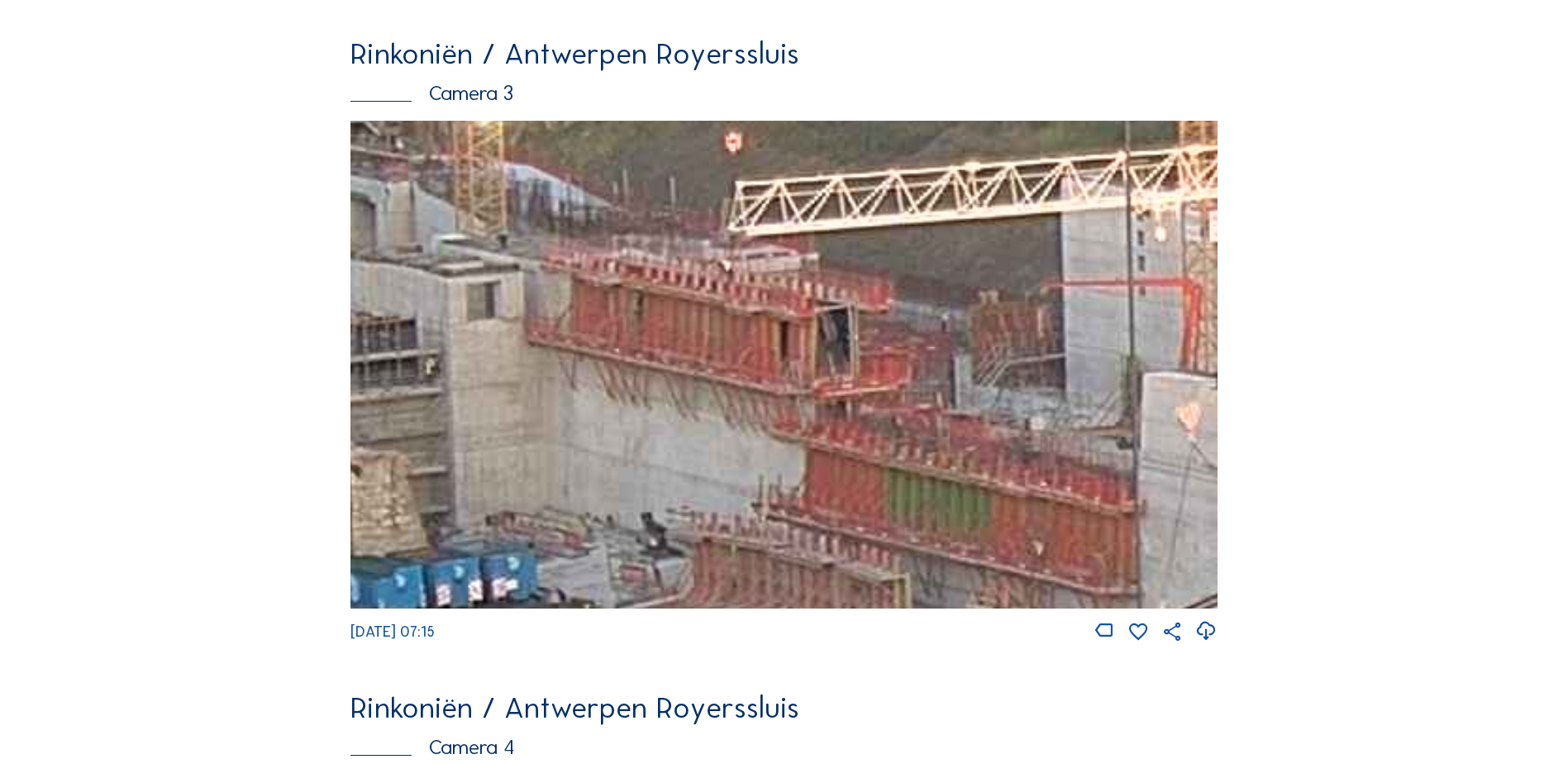
drag, startPoint x: 852, startPoint y: 328, endPoint x: 909, endPoint y: 384, distance: 79.9
click at [909, 384] on img at bounding box center [783, 365] width 867 height 488
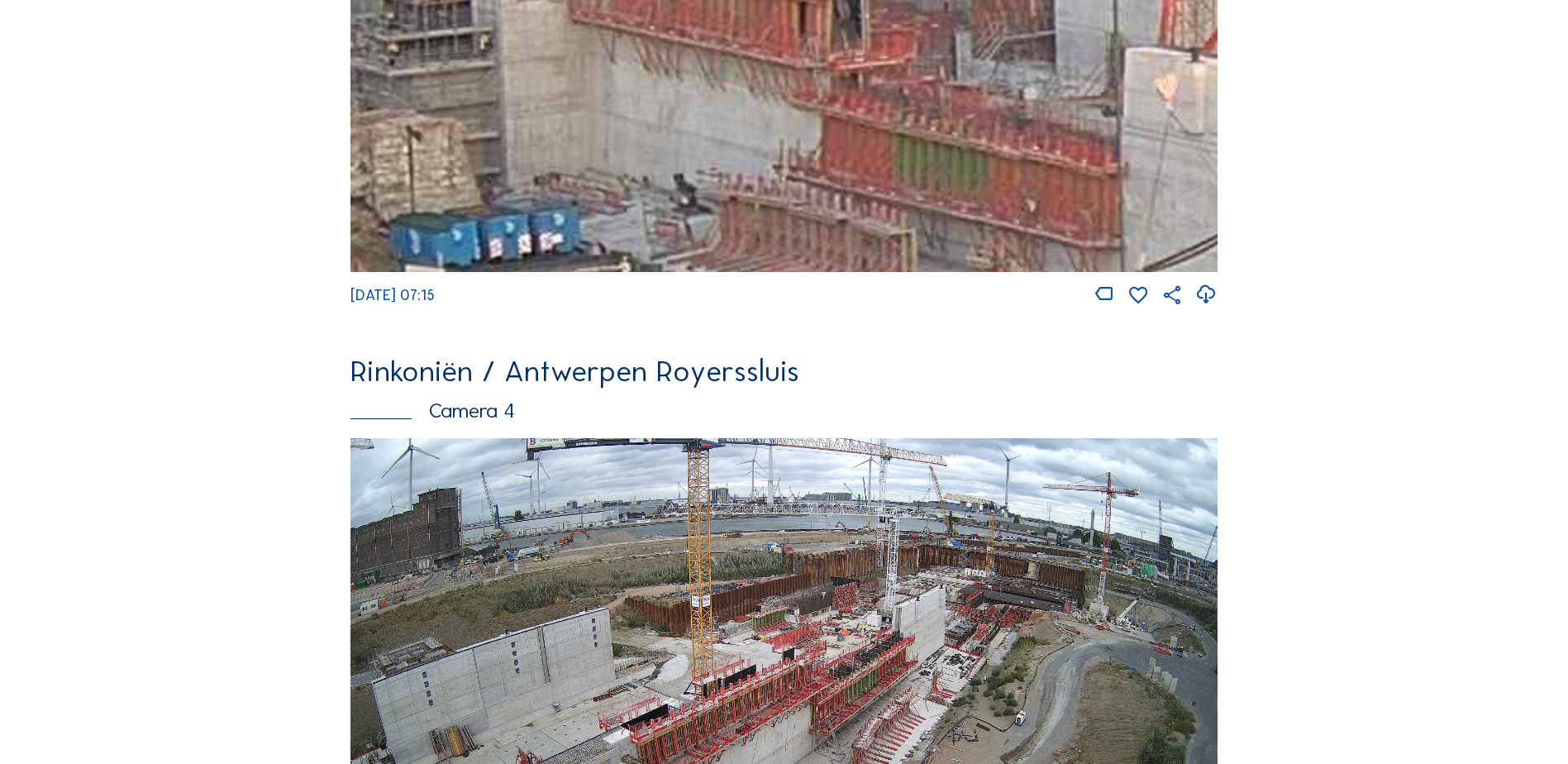
scroll to position [2708, 0]
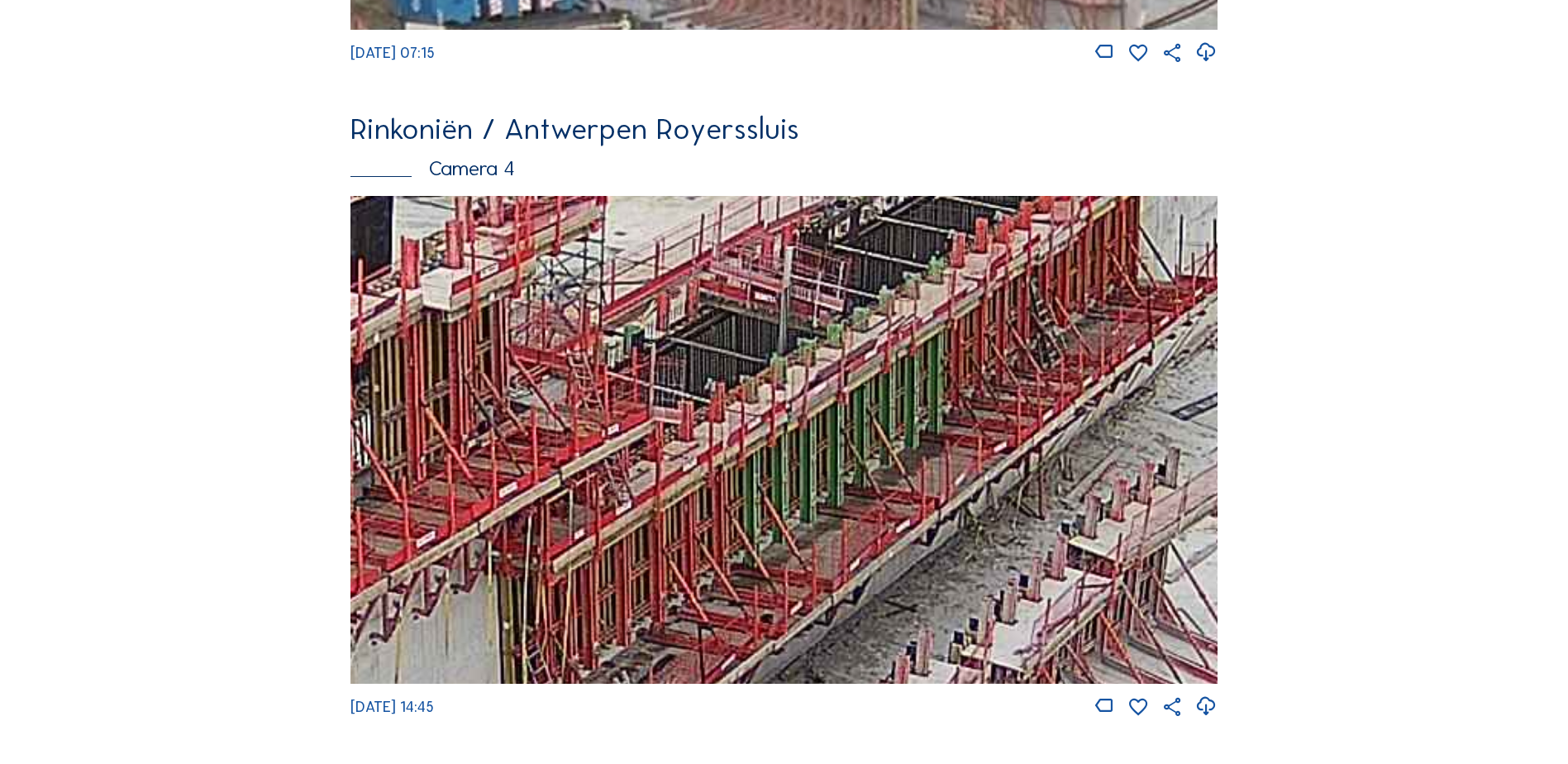
drag, startPoint x: 833, startPoint y: 467, endPoint x: 891, endPoint y: 494, distance: 64.0
click at [891, 494] on img at bounding box center [783, 440] width 867 height 488
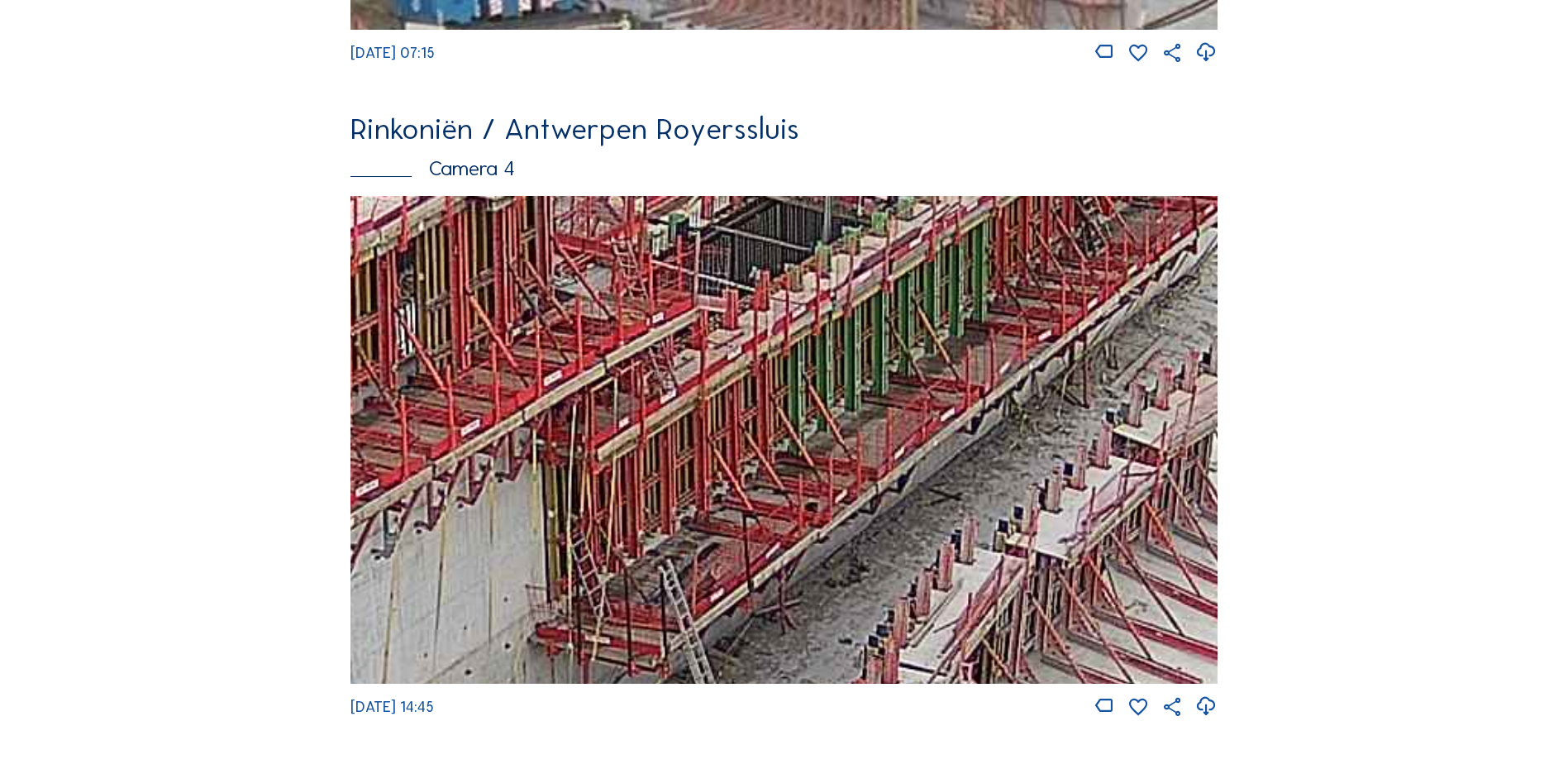
drag, startPoint x: 976, startPoint y: 552, endPoint x: 1021, endPoint y: 418, distance: 141.4
click at [1021, 418] on img at bounding box center [783, 440] width 867 height 488
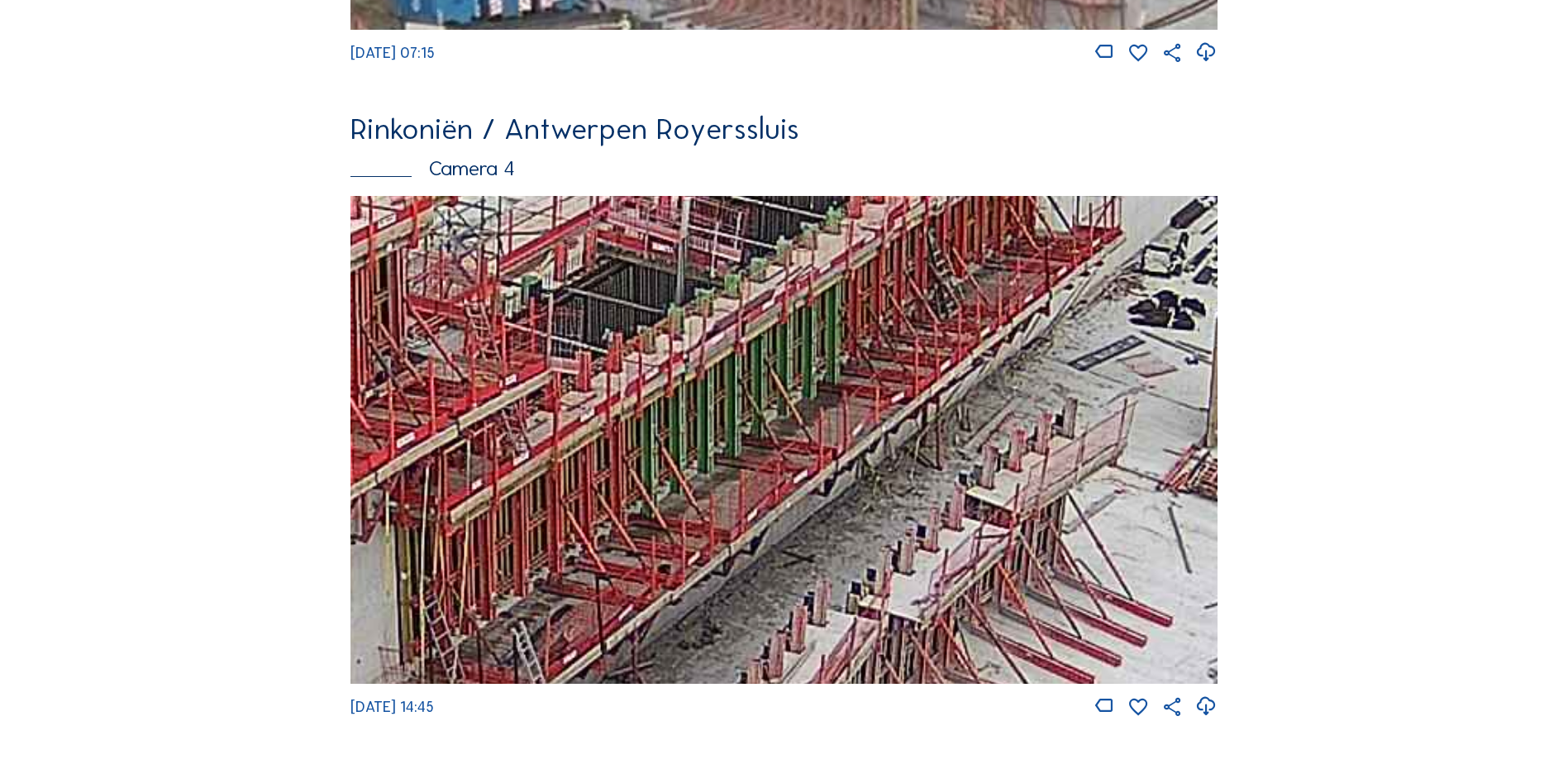
drag, startPoint x: 925, startPoint y: 427, endPoint x: 794, endPoint y: 505, distance: 152.5
click at [794, 505] on img at bounding box center [783, 440] width 867 height 488
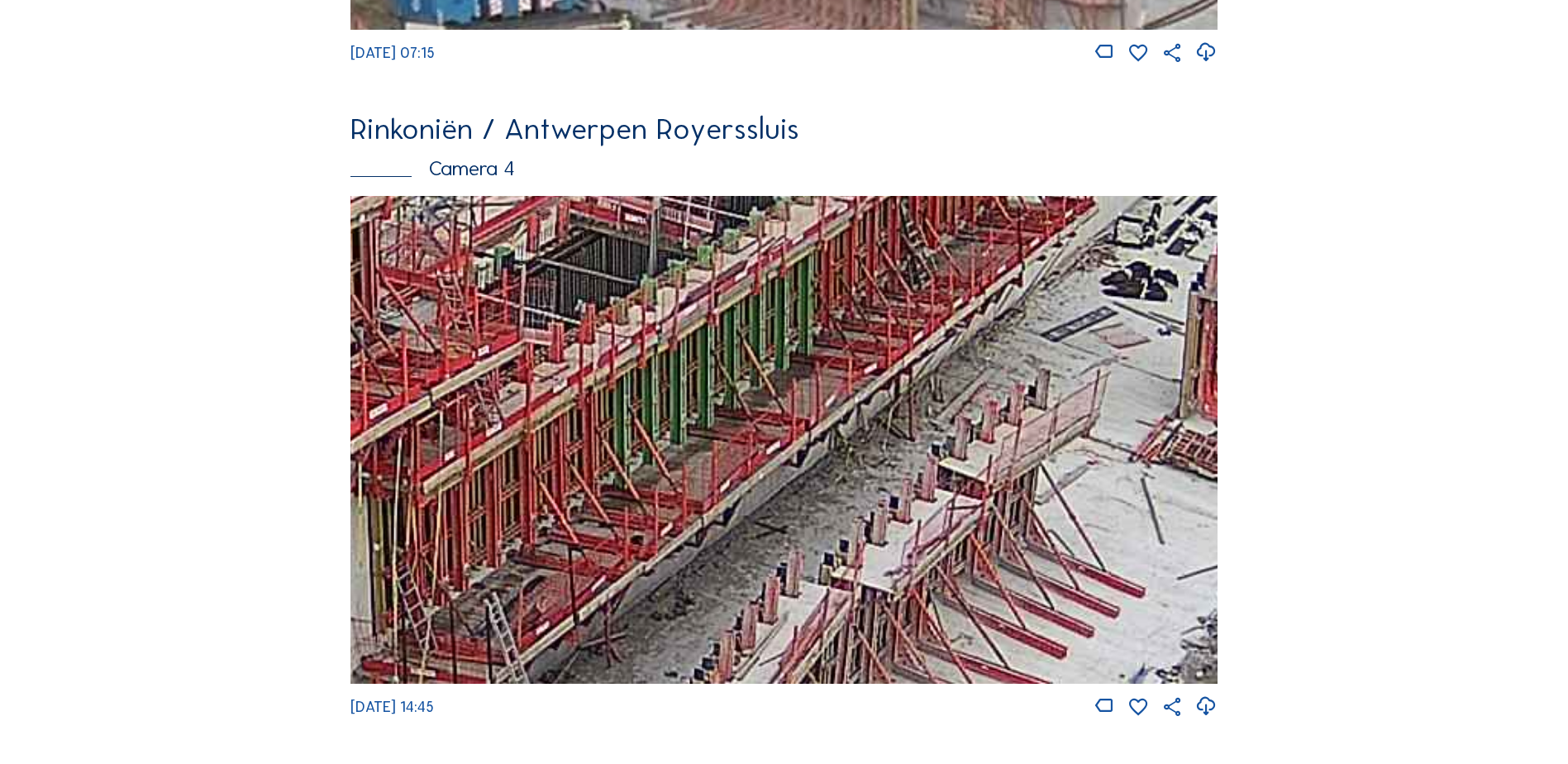
drag, startPoint x: 713, startPoint y: 483, endPoint x: 649, endPoint y: 389, distance: 113.7
click at [649, 389] on img at bounding box center [783, 440] width 867 height 488
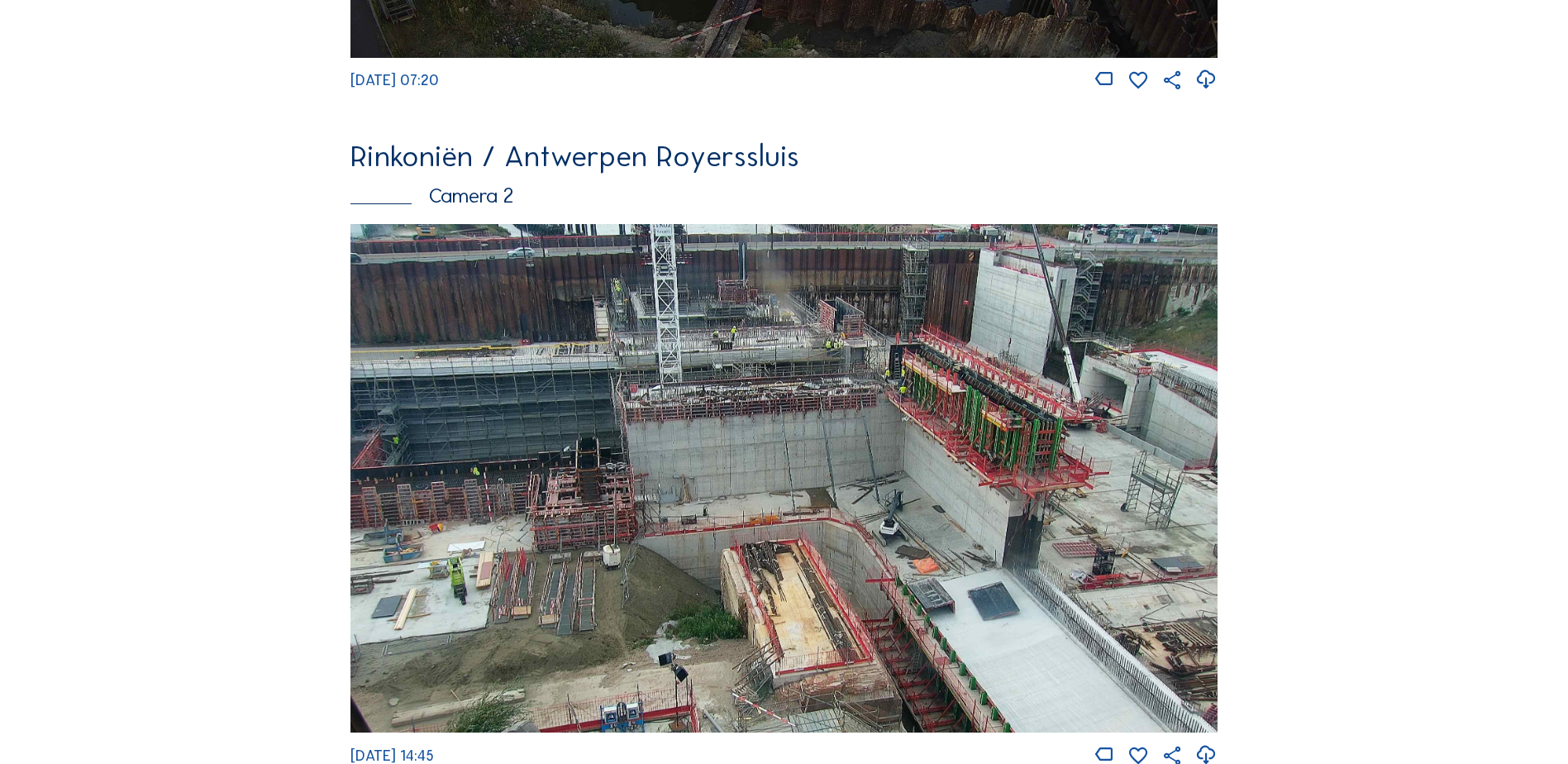
scroll to position [888, 0]
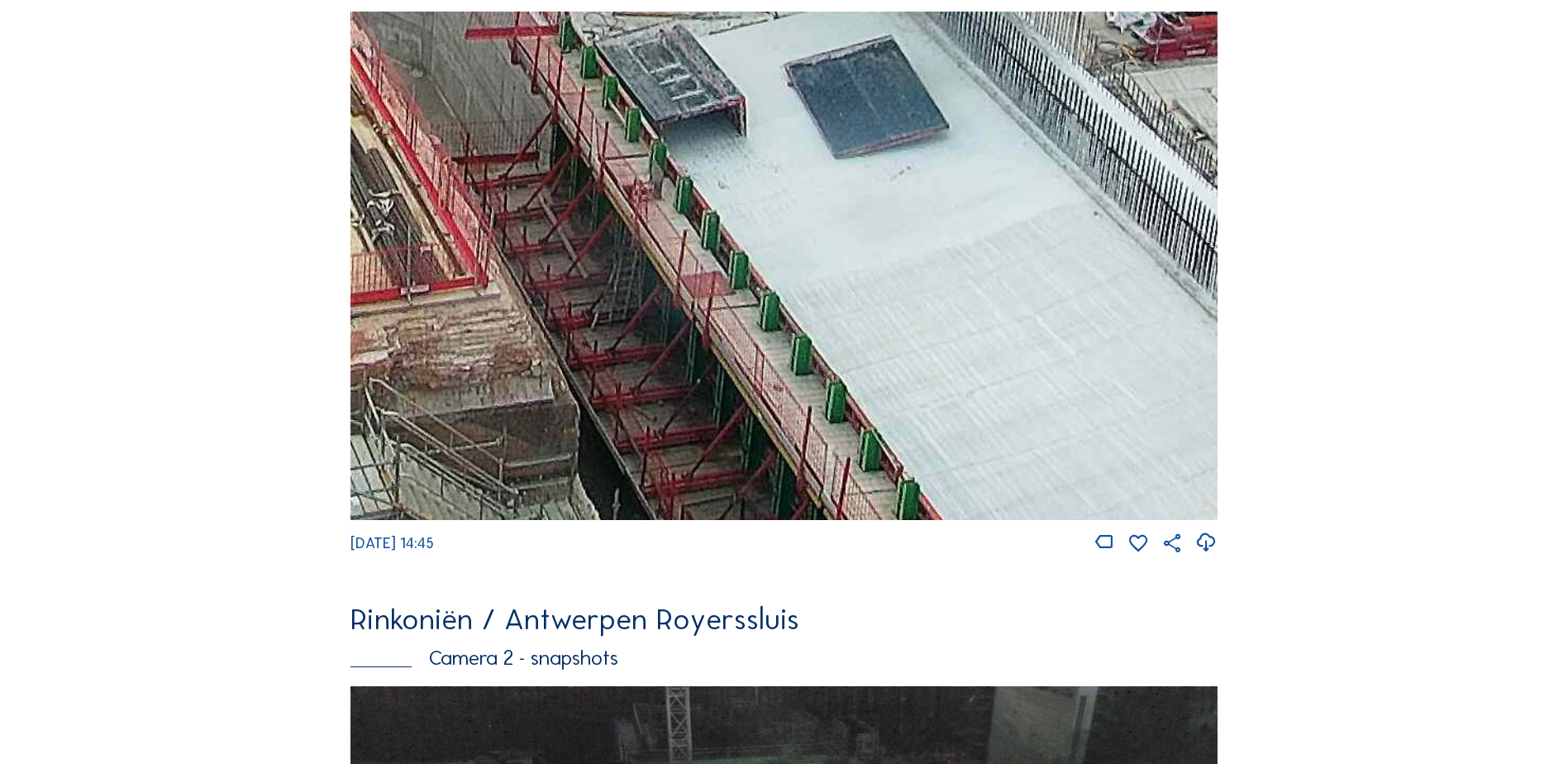
drag, startPoint x: 900, startPoint y: 416, endPoint x: 656, endPoint y: 257, distance: 291.2
click at [660, 254] on img at bounding box center [783, 266] width 867 height 509
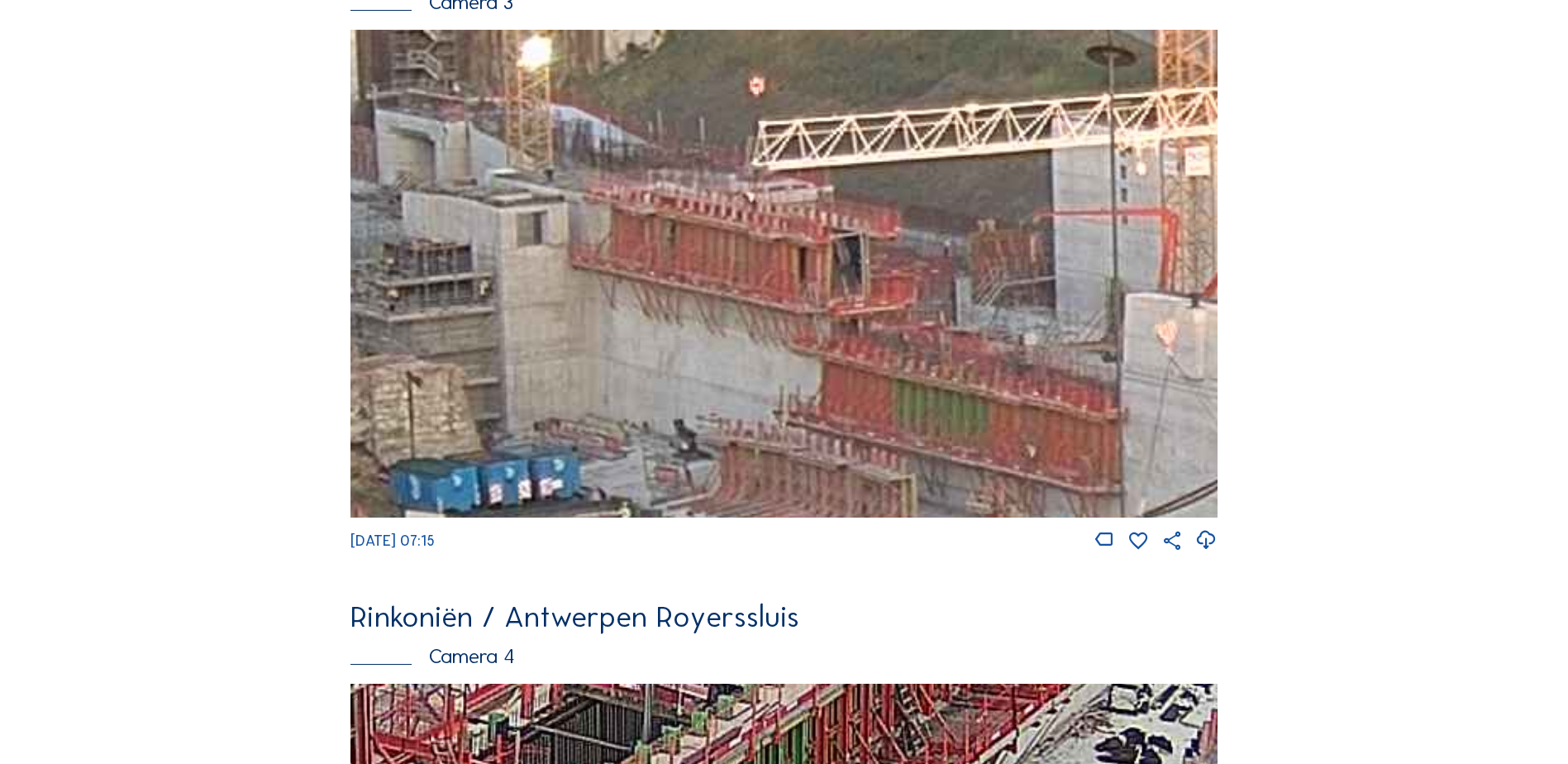
scroll to position [2294, 0]
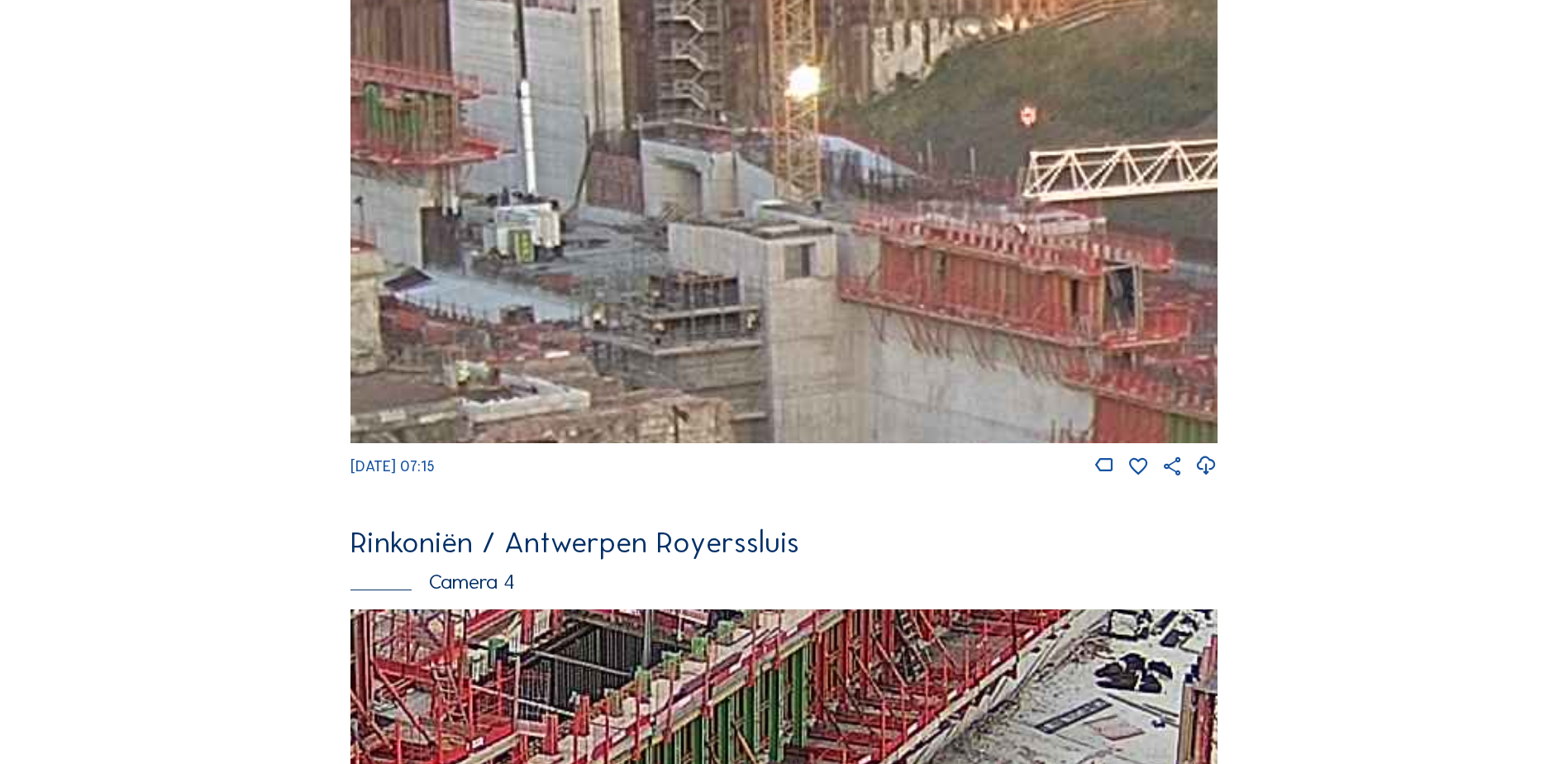
click at [557, 324] on img at bounding box center [783, 199] width 867 height 488
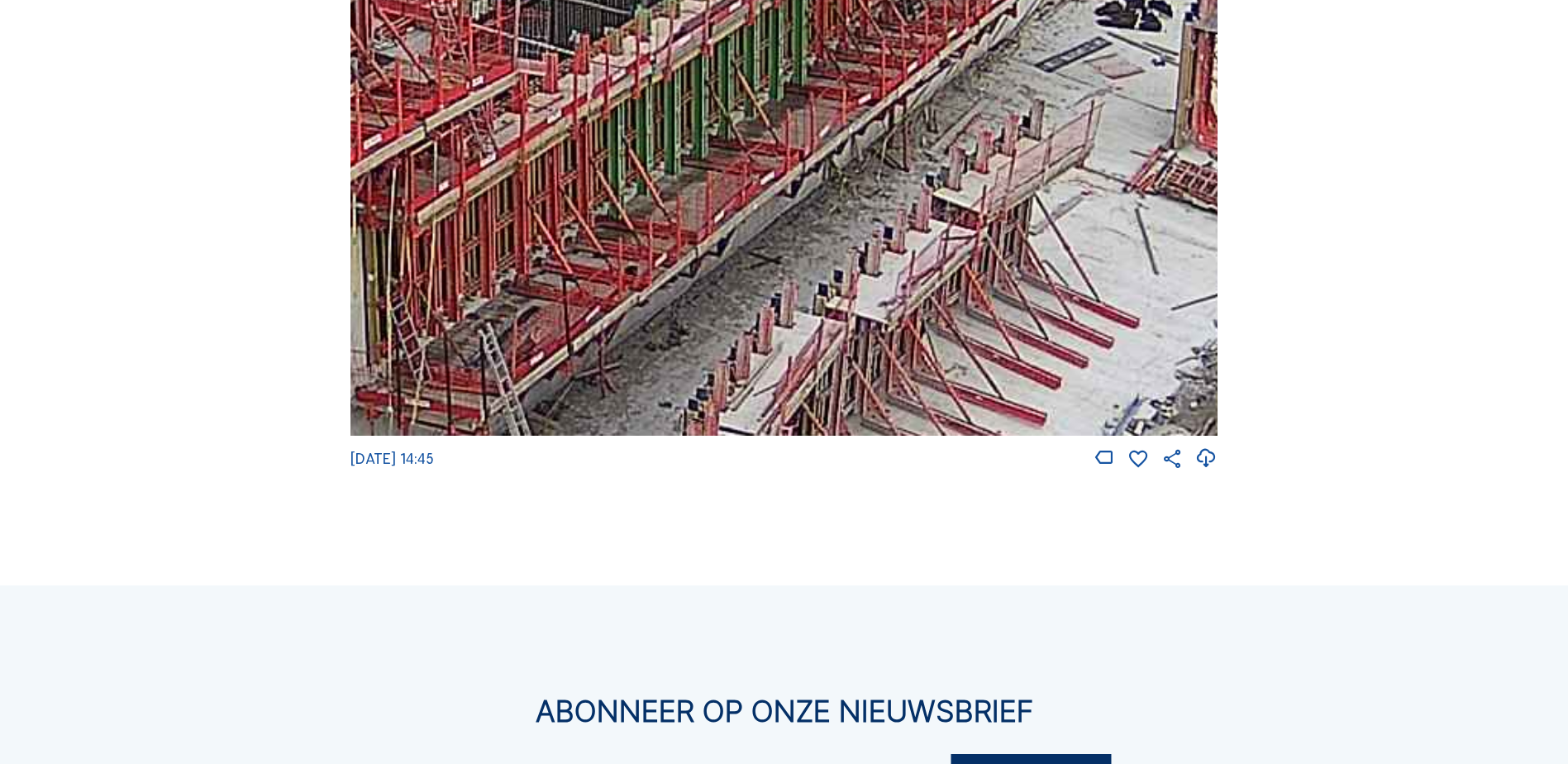
scroll to position [3038, 0]
